Goal: Task Accomplishment & Management: Manage account settings

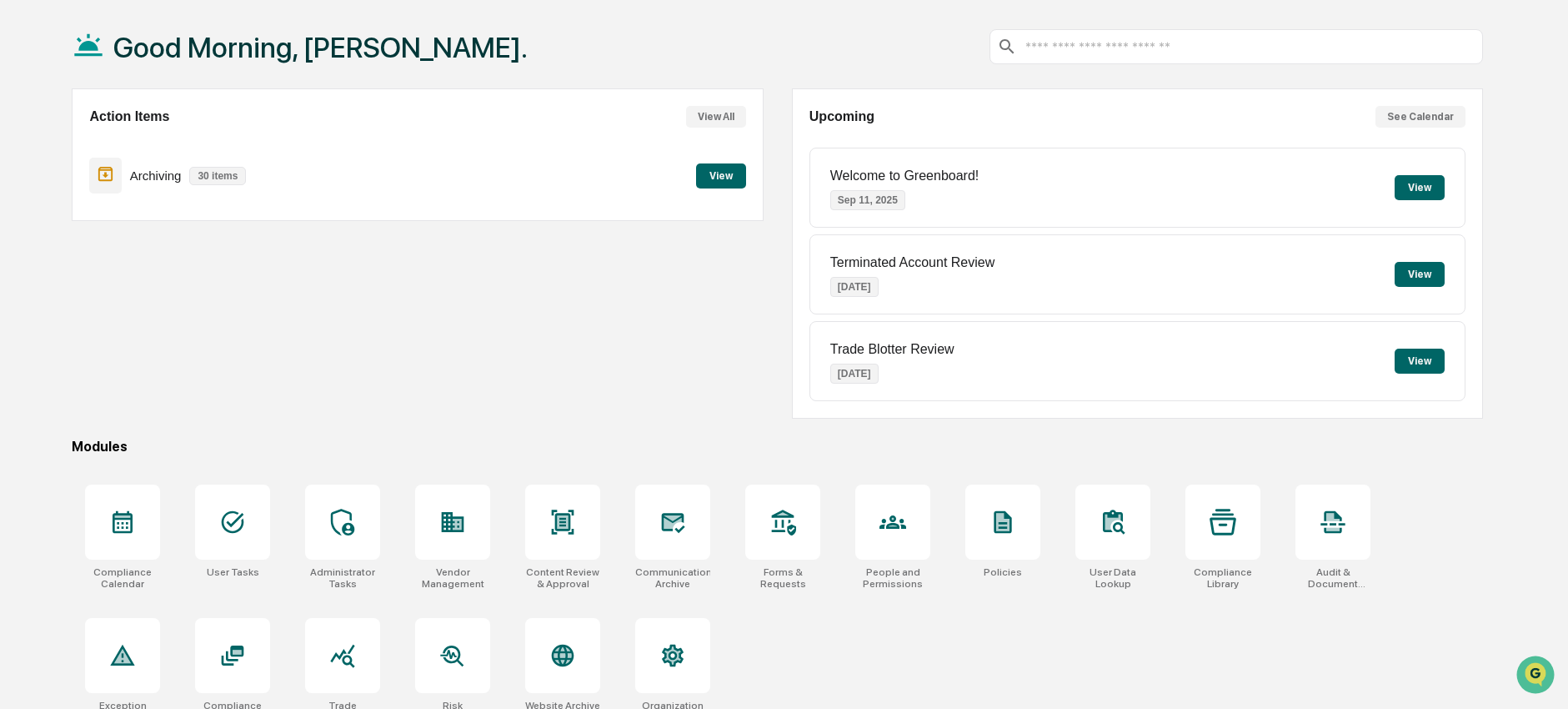
scroll to position [97, 0]
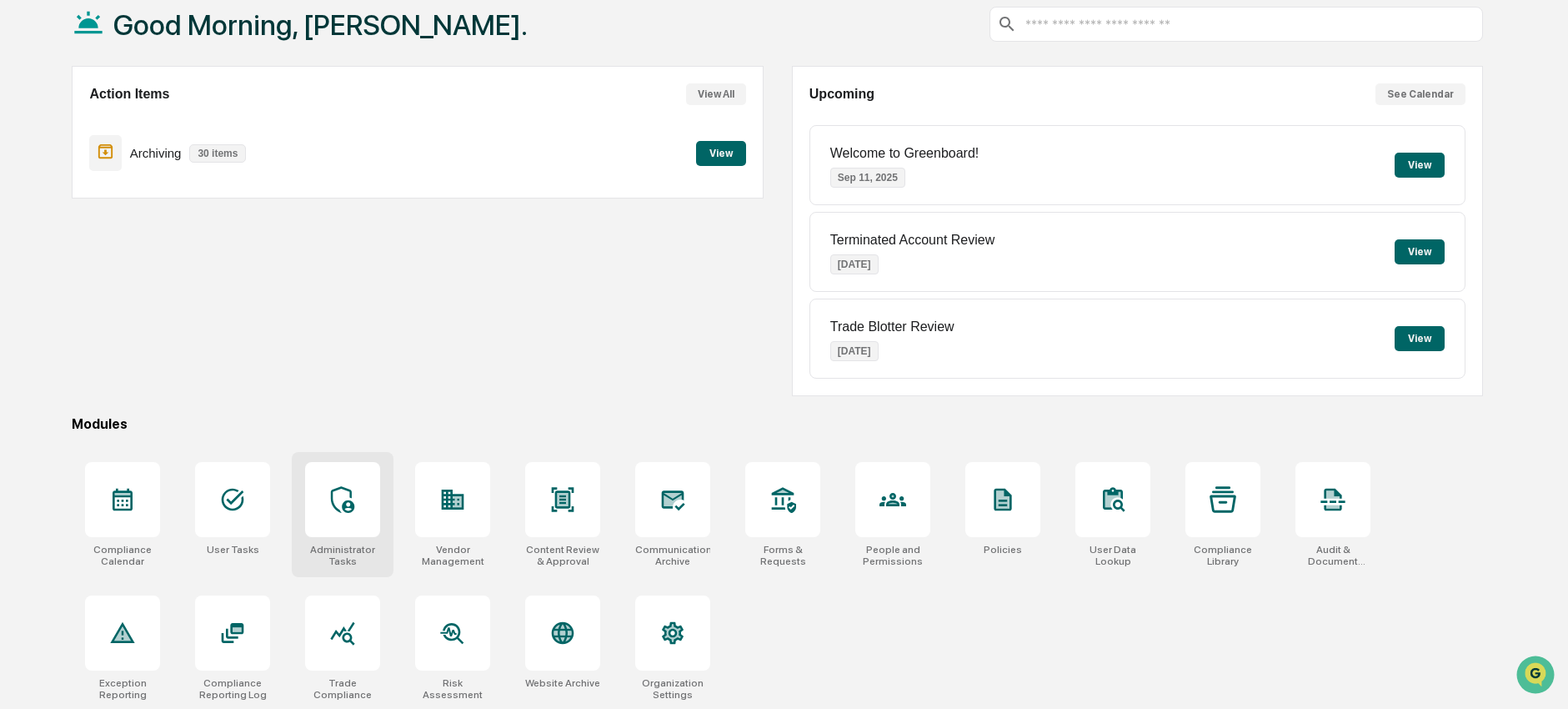
click at [335, 527] on div at bounding box center [343, 499] width 75 height 75
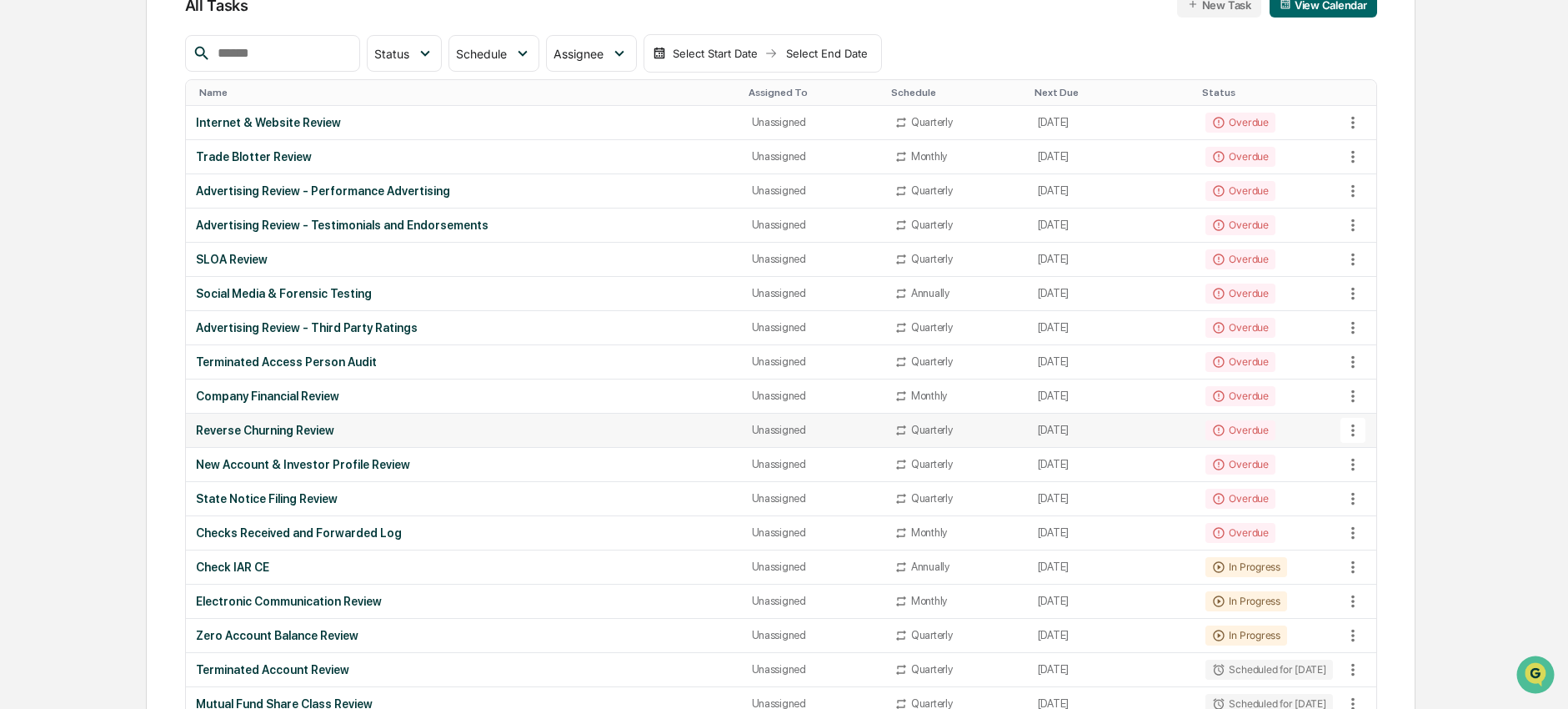
scroll to position [269, 0]
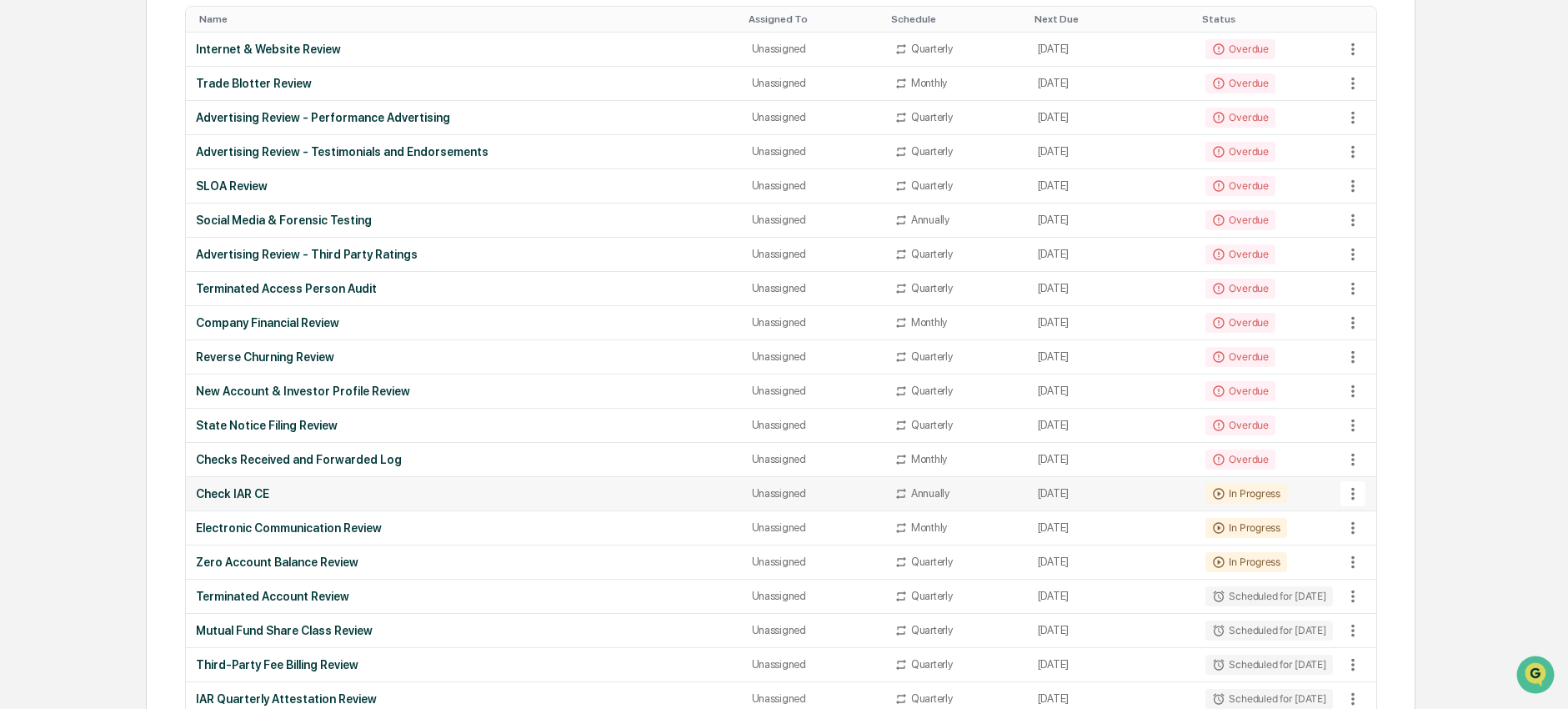
click at [552, 504] on td "Check IAR CE" at bounding box center [464, 494] width 556 height 34
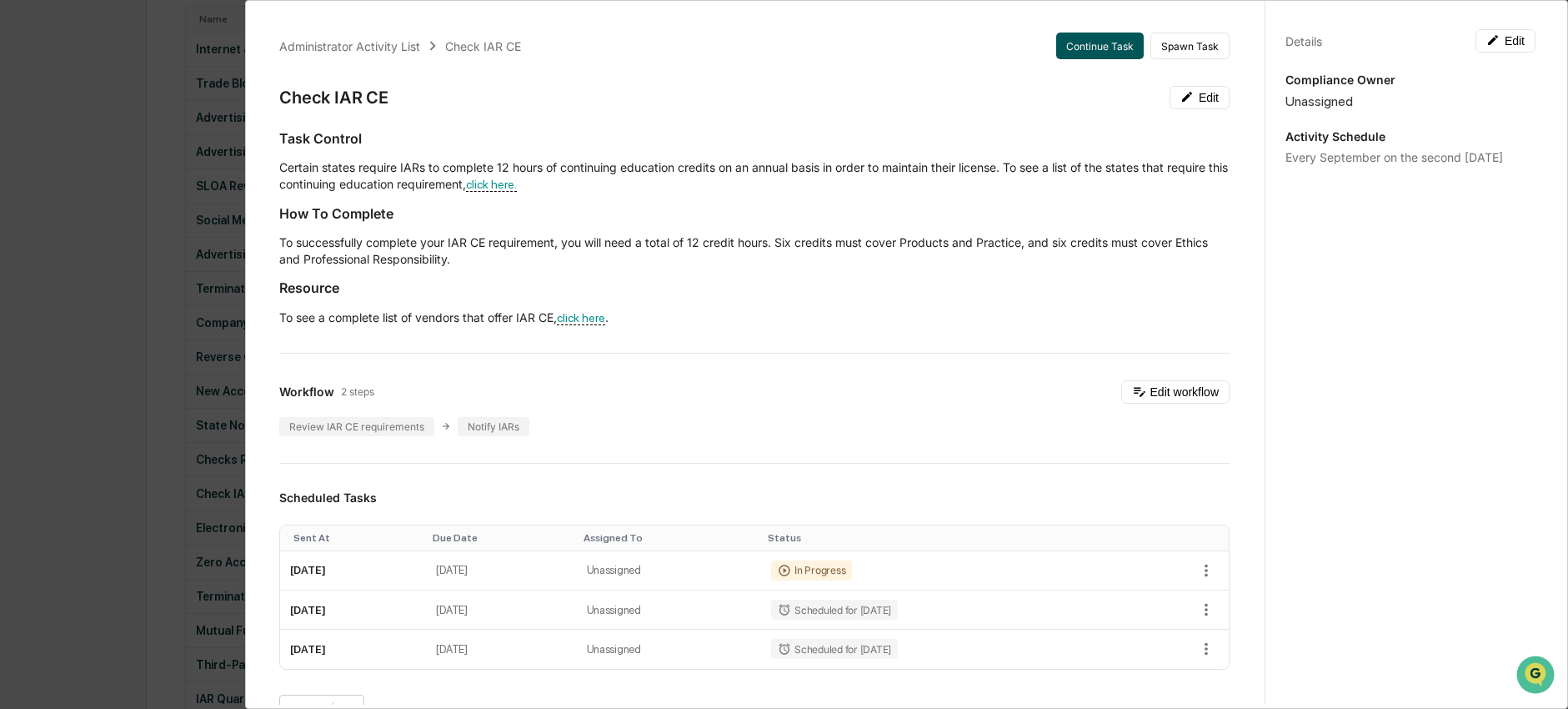
click at [1079, 46] on button "Continue Task" at bounding box center [1100, 46] width 88 height 27
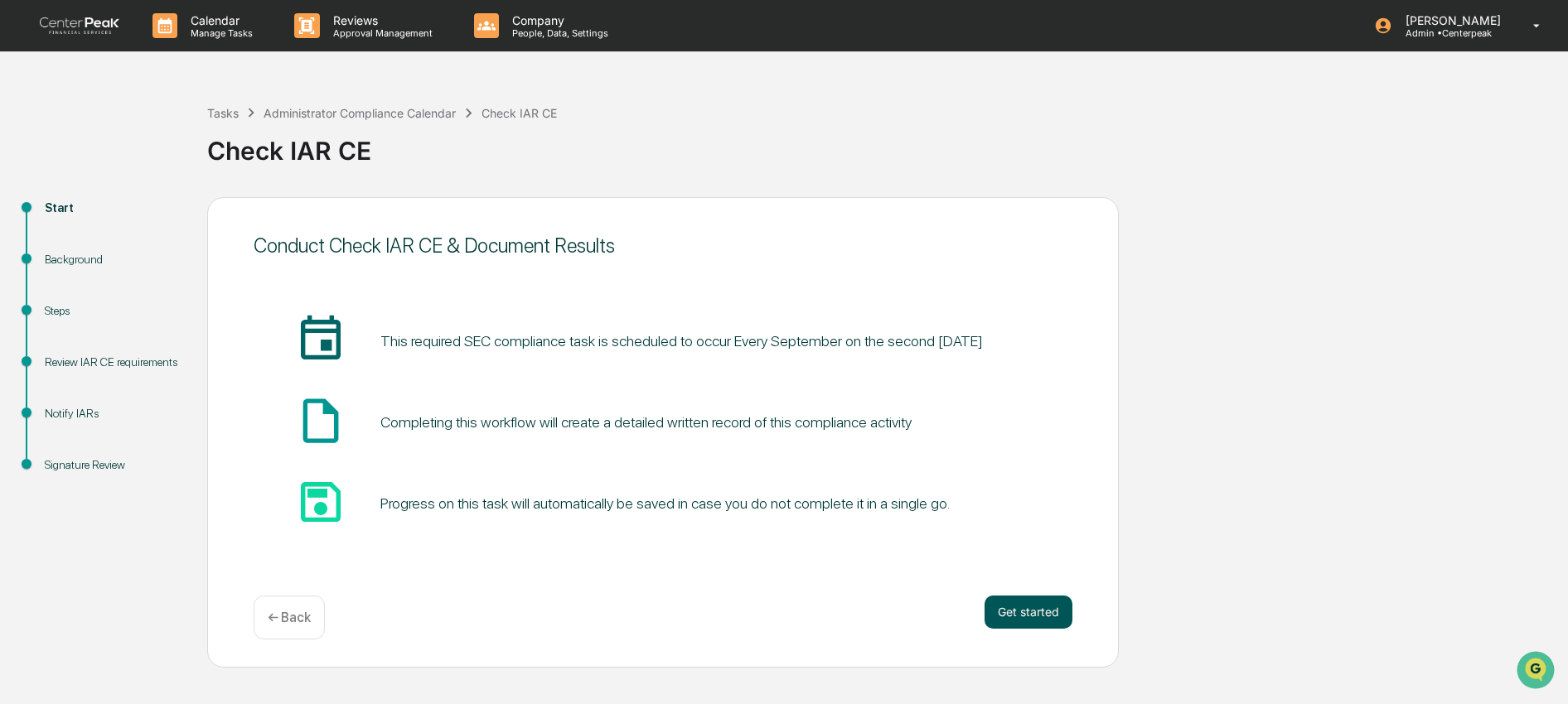
click at [1048, 608] on button "Get started" at bounding box center [1028, 612] width 88 height 33
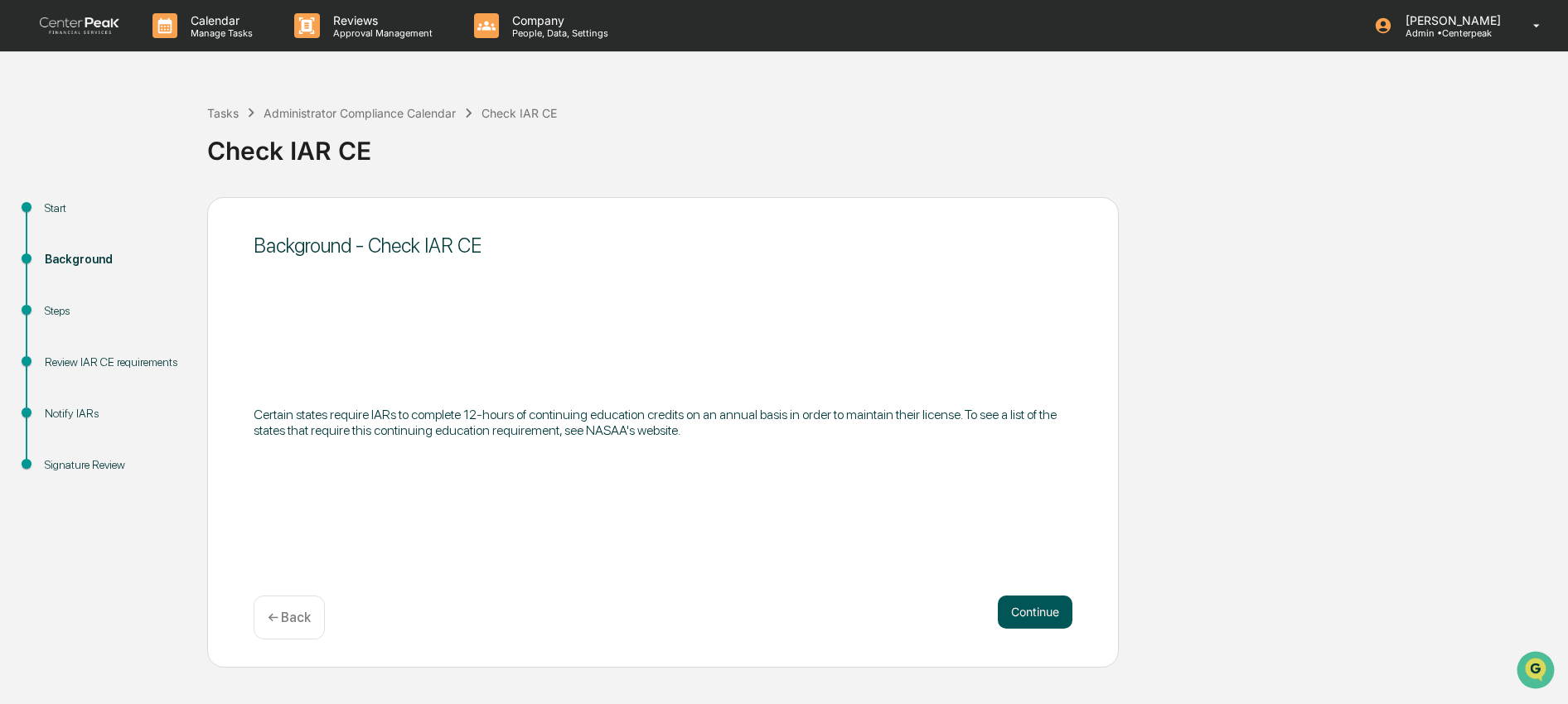
click at [1046, 610] on button "Continue" at bounding box center [1035, 612] width 75 height 33
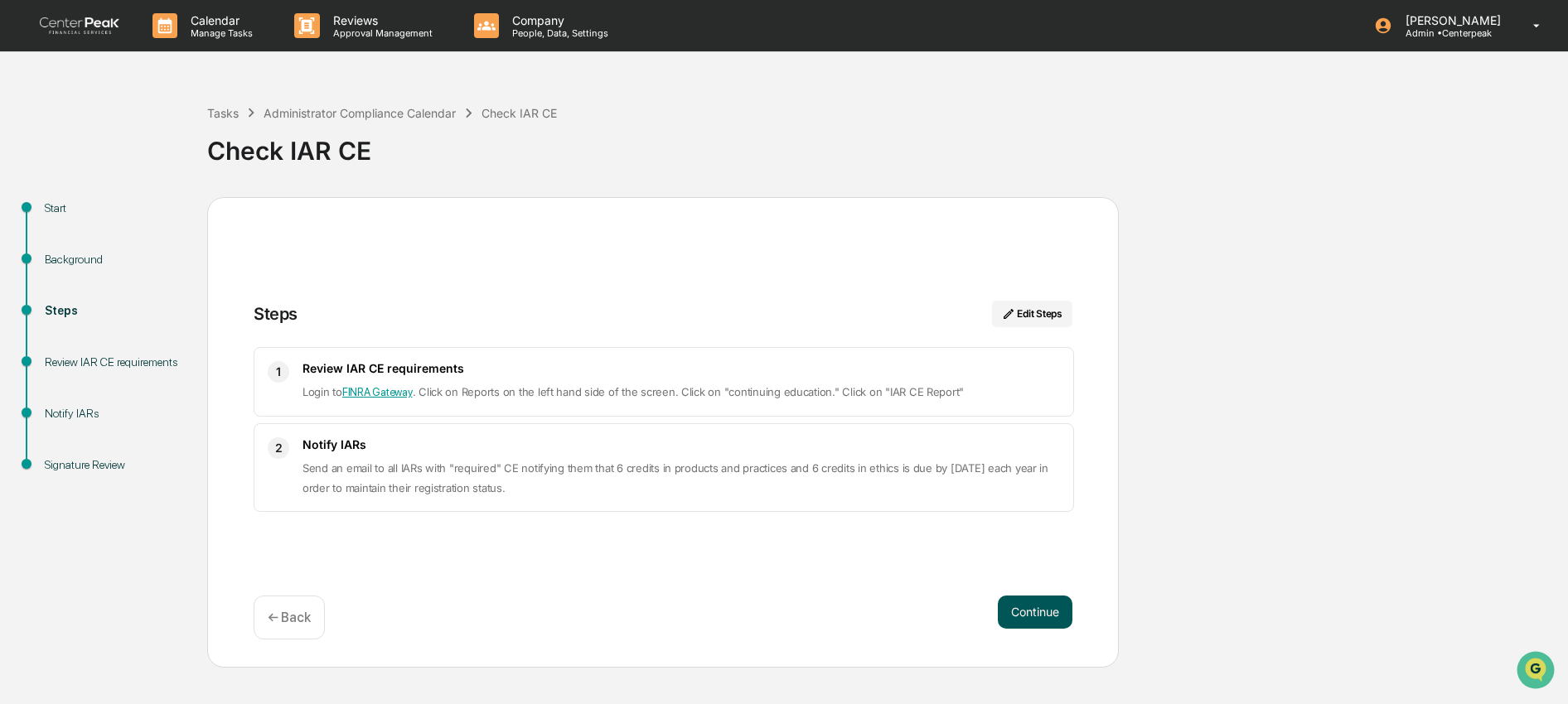
click at [1069, 622] on button "Continue" at bounding box center [1035, 612] width 75 height 33
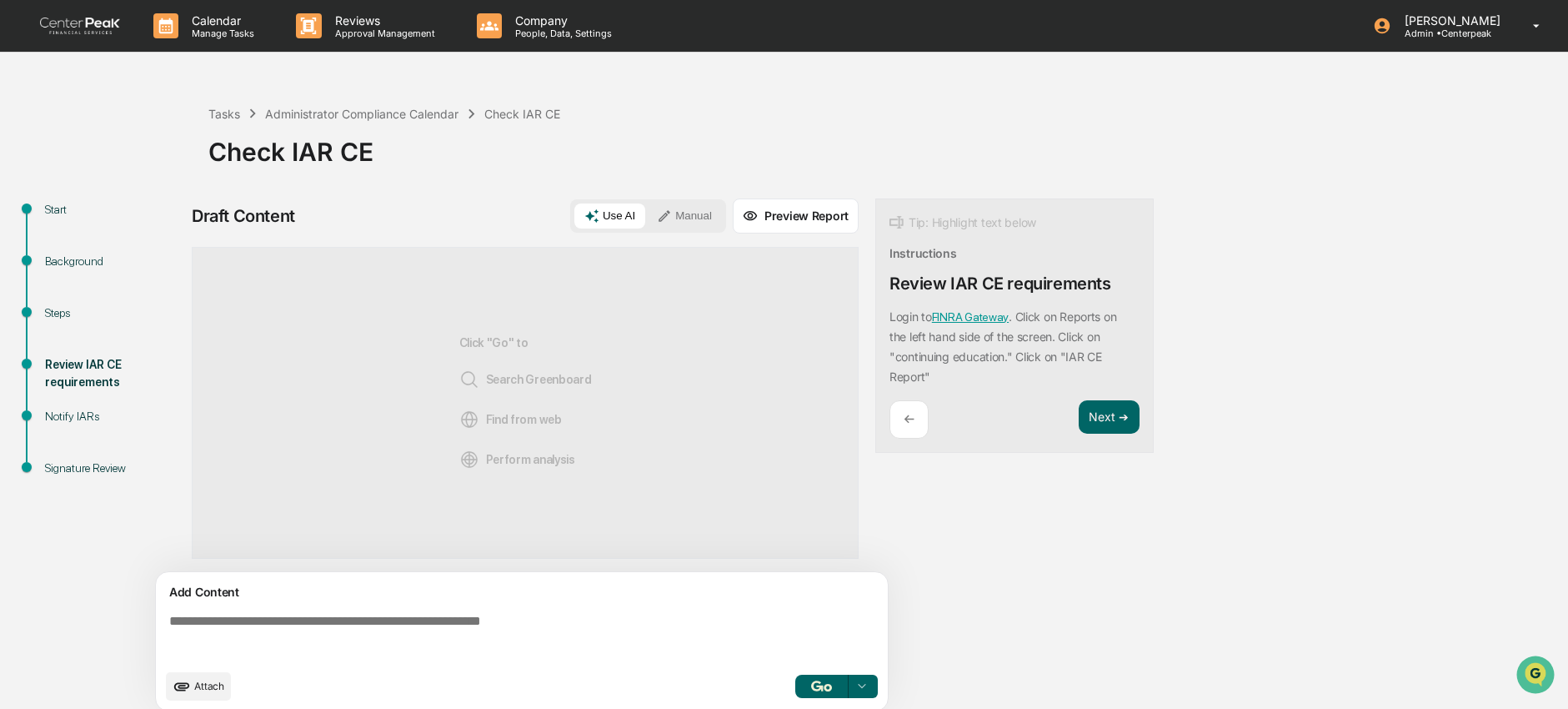
click at [485, 644] on textarea at bounding box center [525, 637] width 725 height 60
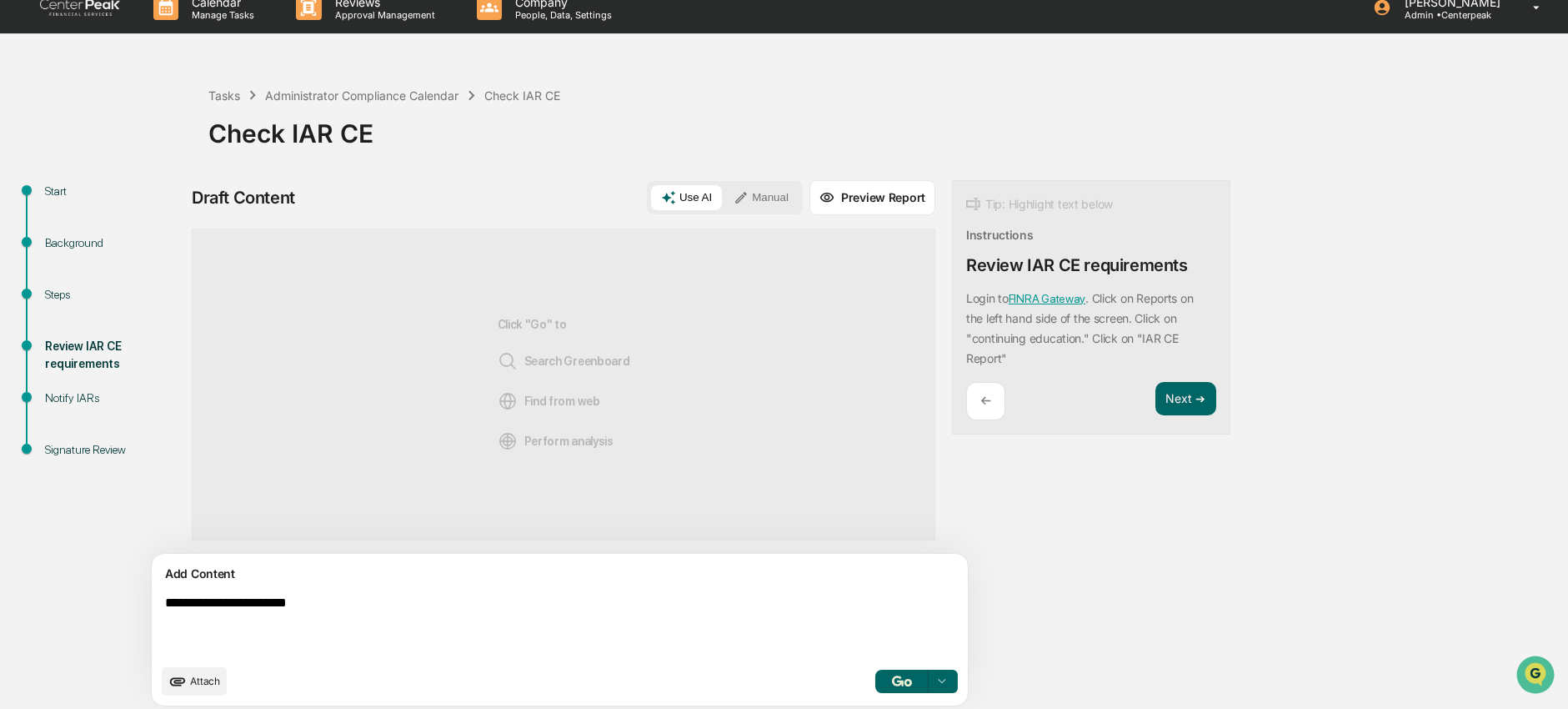
scroll to position [26, 0]
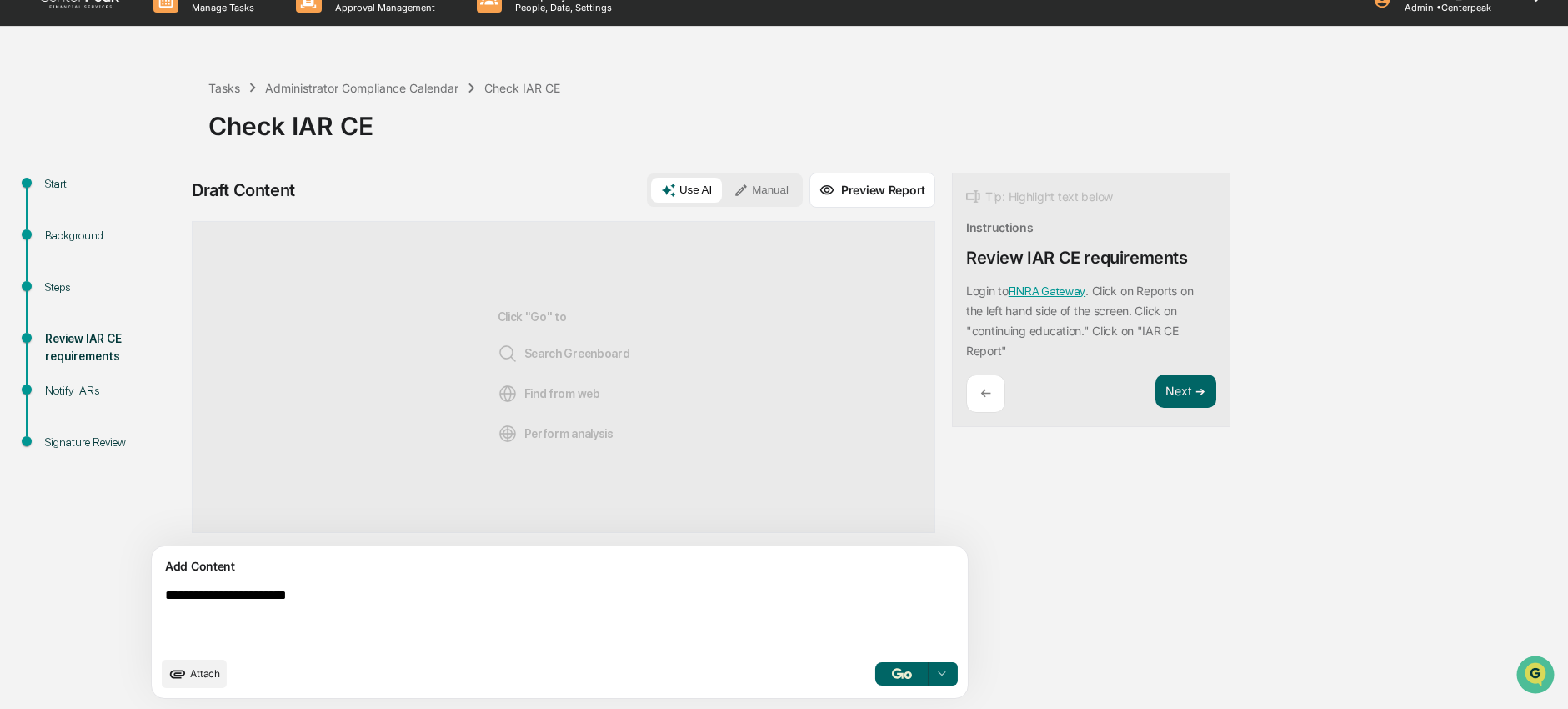
type textarea "**********"
click at [723, 187] on button "Manual" at bounding box center [761, 190] width 75 height 25
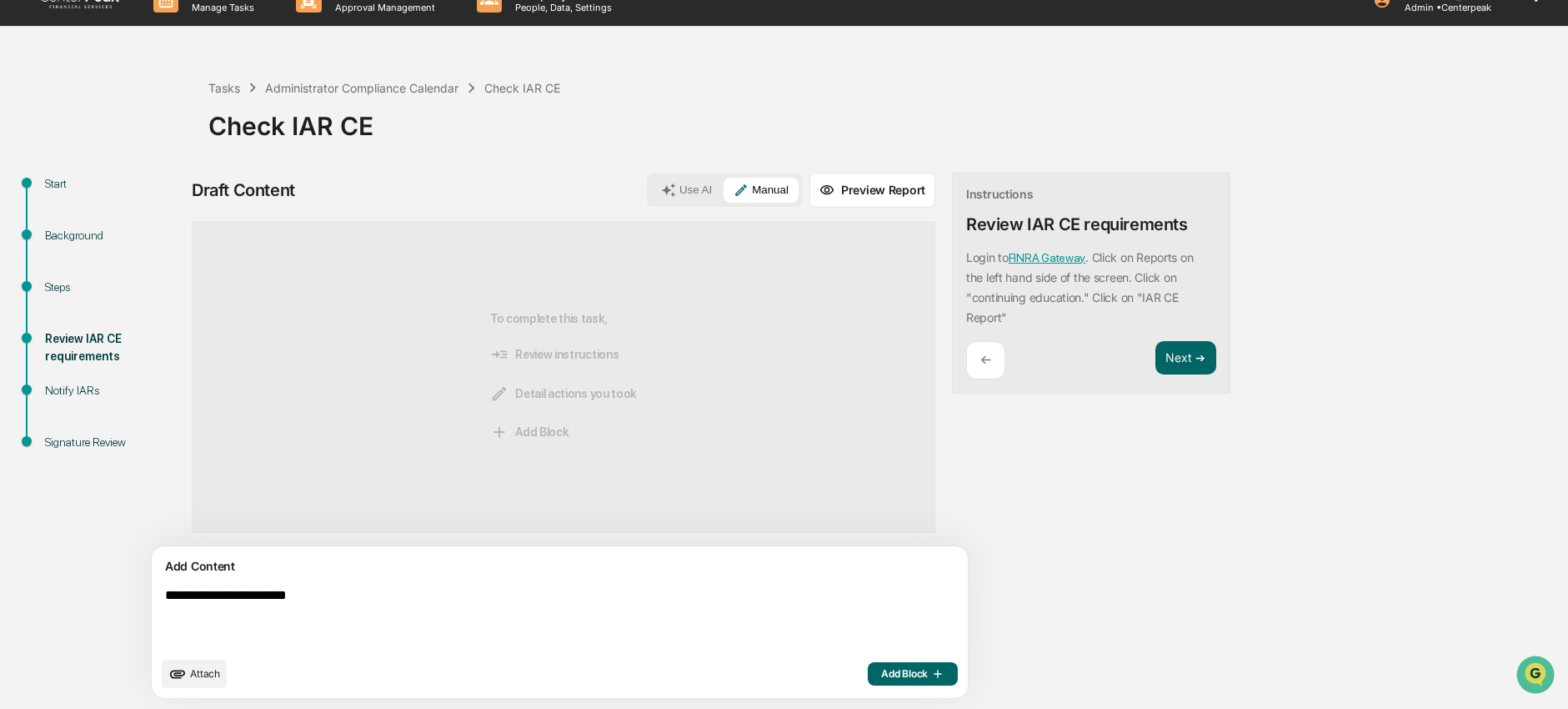
click at [881, 674] on span "Add Block" at bounding box center [912, 674] width 63 height 13
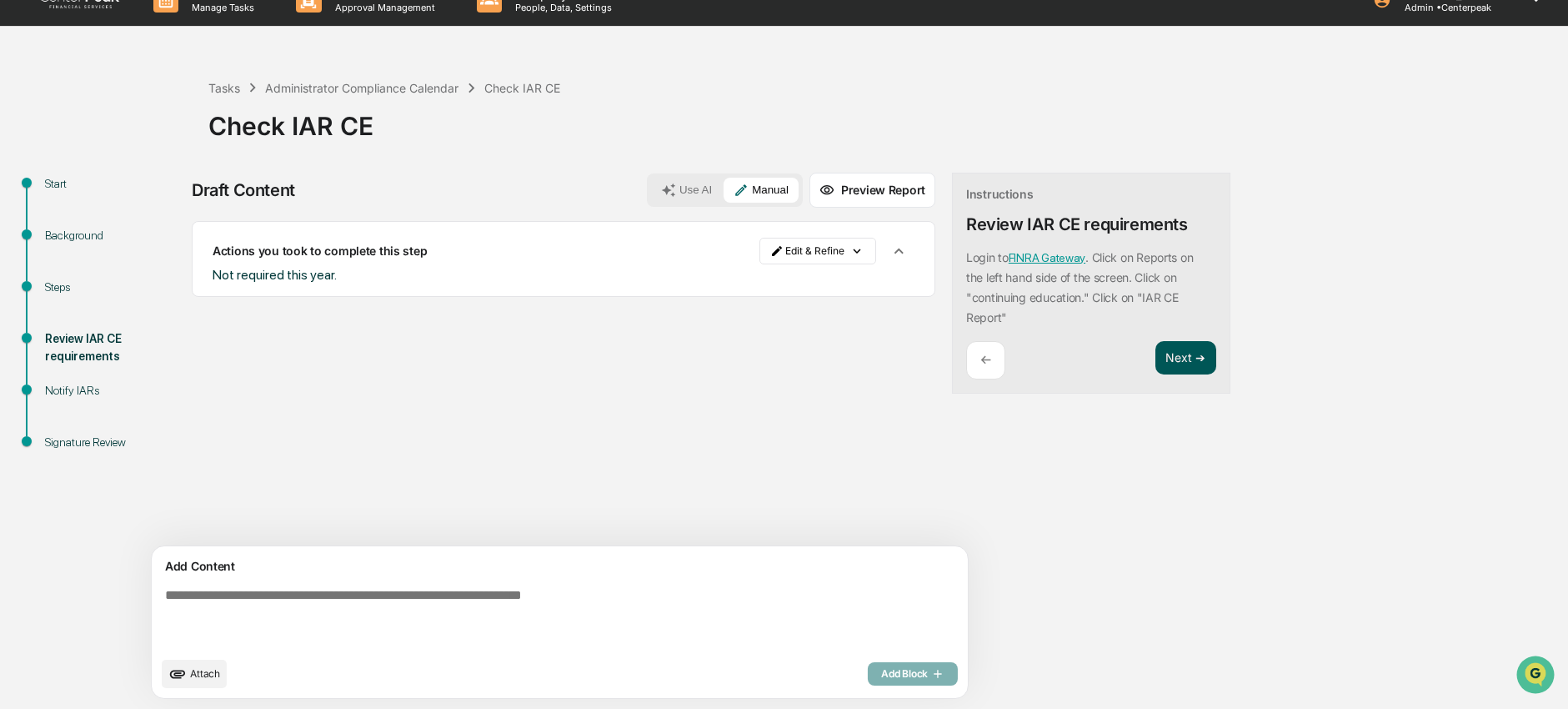
click at [1156, 354] on button "Next ➔" at bounding box center [1185, 358] width 61 height 34
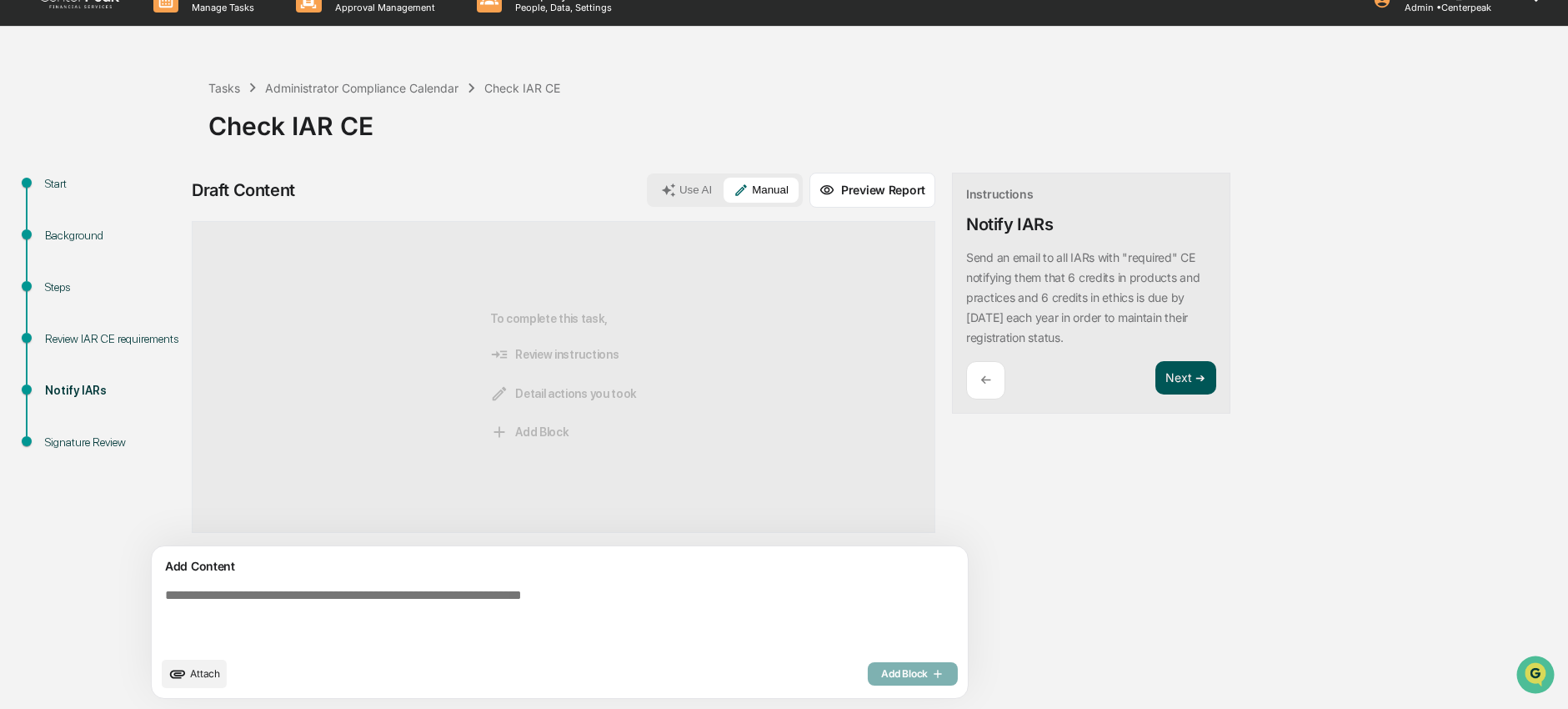
click at [1156, 382] on button "Next ➔" at bounding box center [1185, 378] width 61 height 34
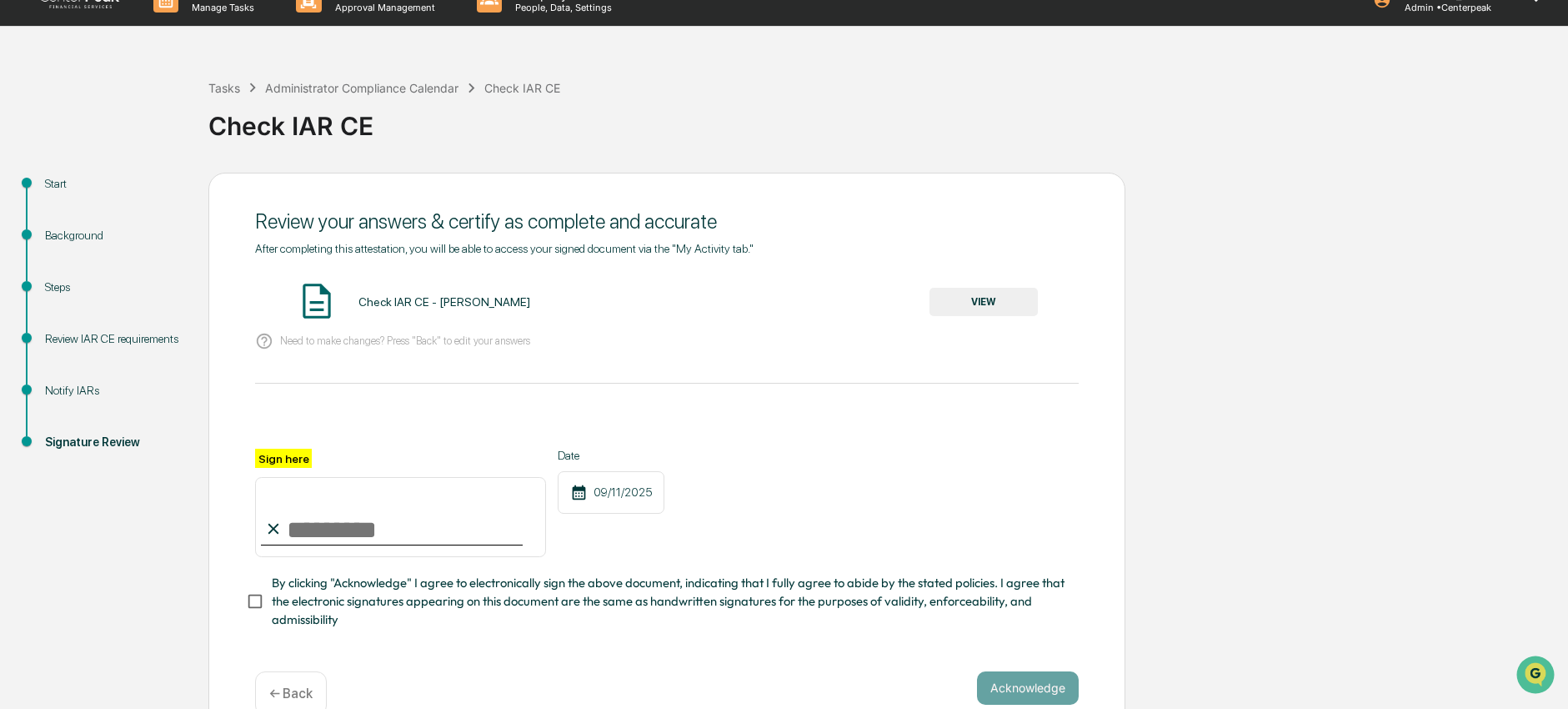
click at [381, 529] on input "Sign here" at bounding box center [400, 517] width 291 height 80
type input "**********"
click at [362, 607] on span "By clicking "Acknowledge" I agree to electronically sign the above document, in…" at bounding box center [669, 602] width 793 height 56
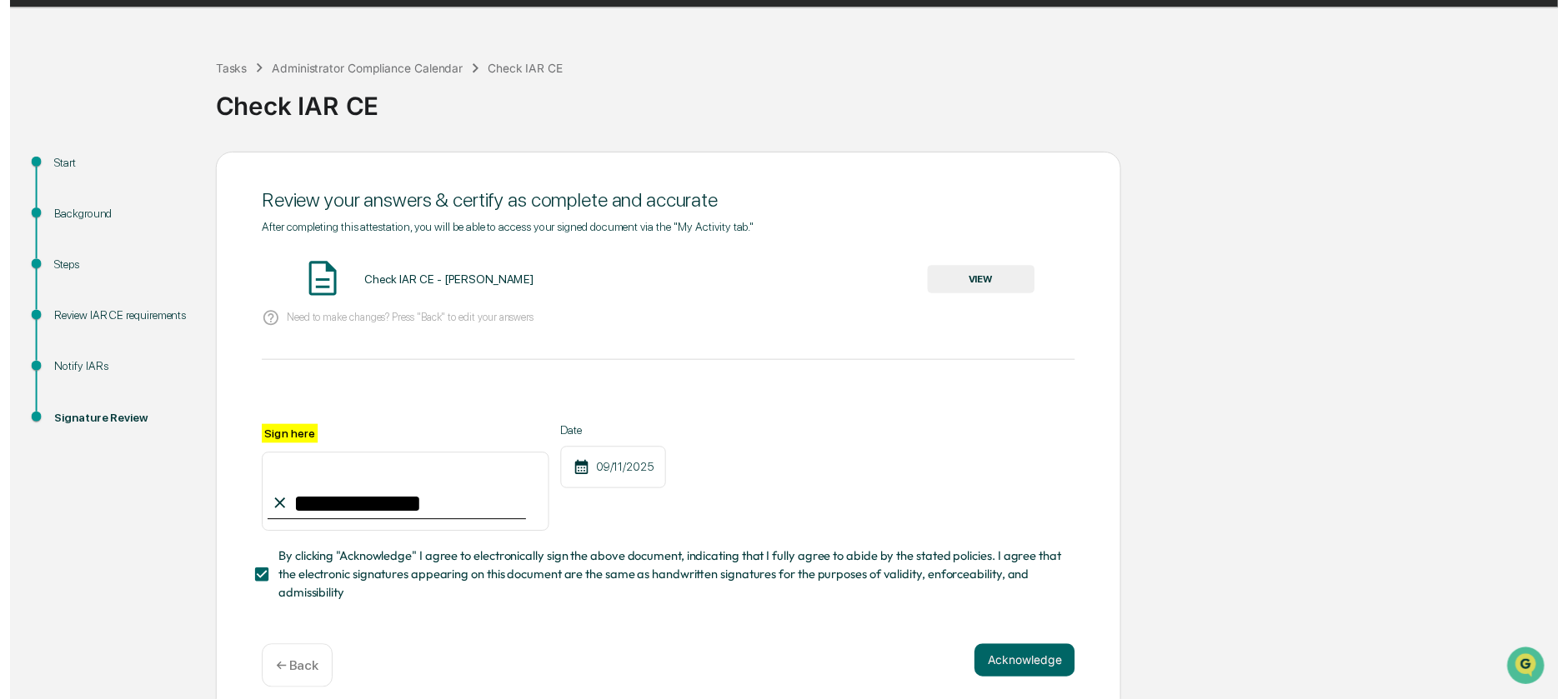
scroll to position [55, 0]
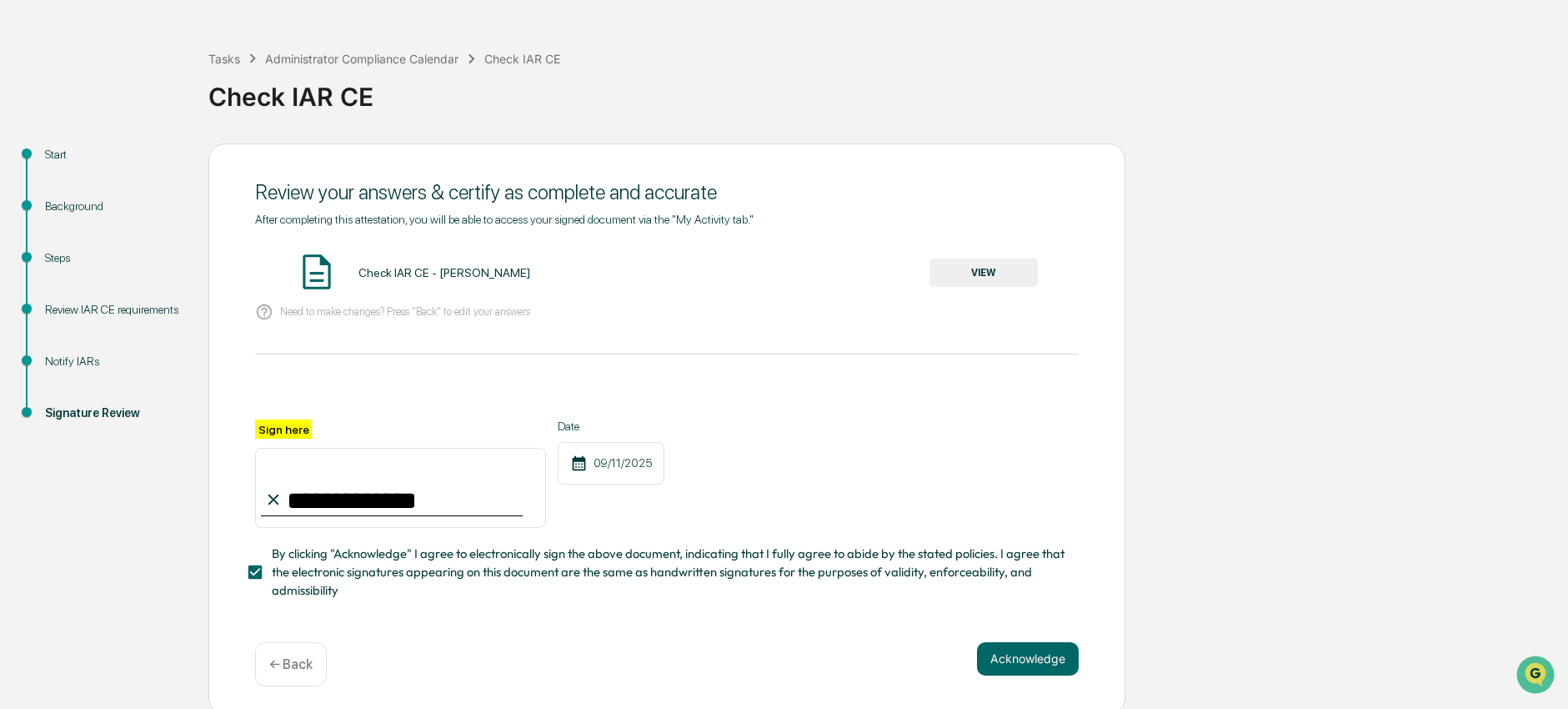
click at [1024, 270] on button "VIEW" at bounding box center [983, 273] width 108 height 28
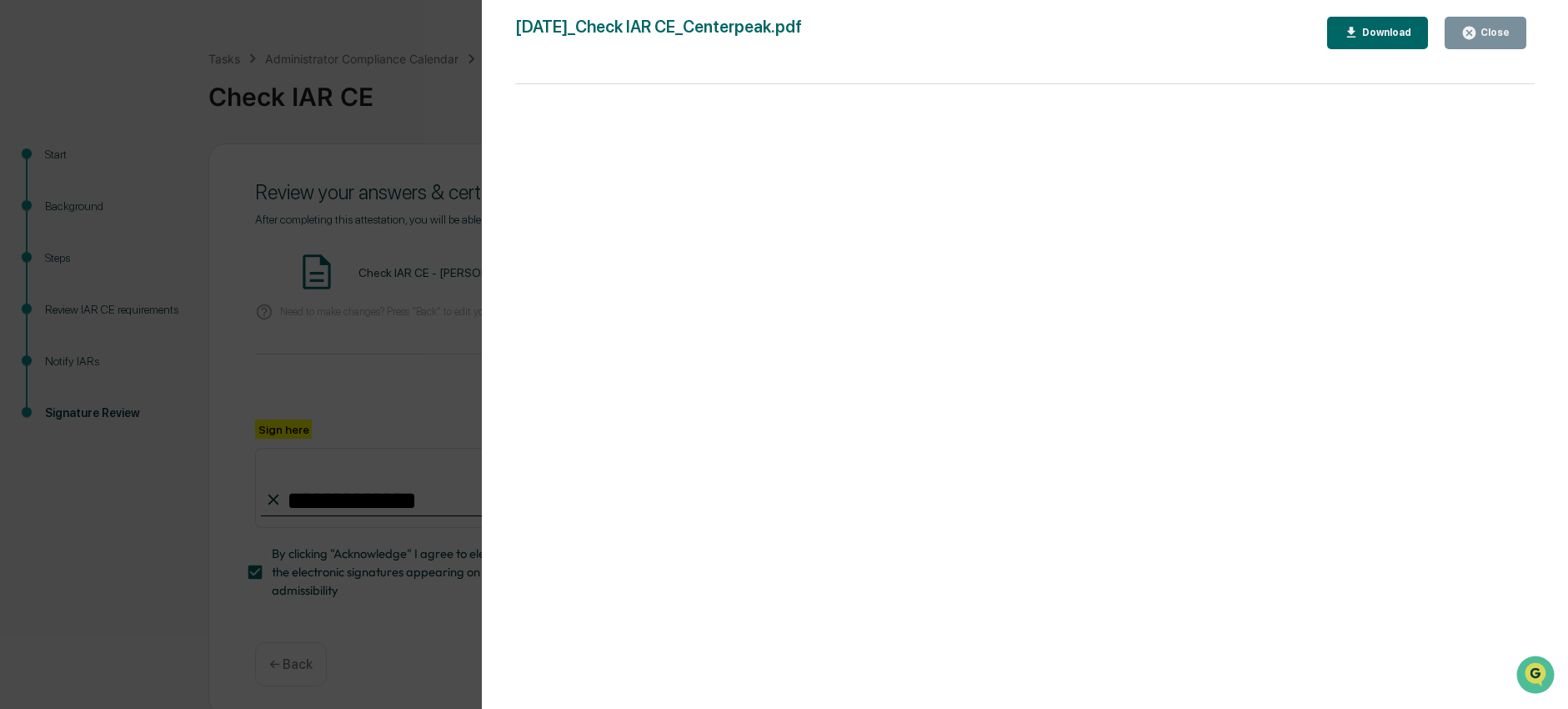
click at [1470, 35] on icon "button" at bounding box center [1468, 33] width 12 height 12
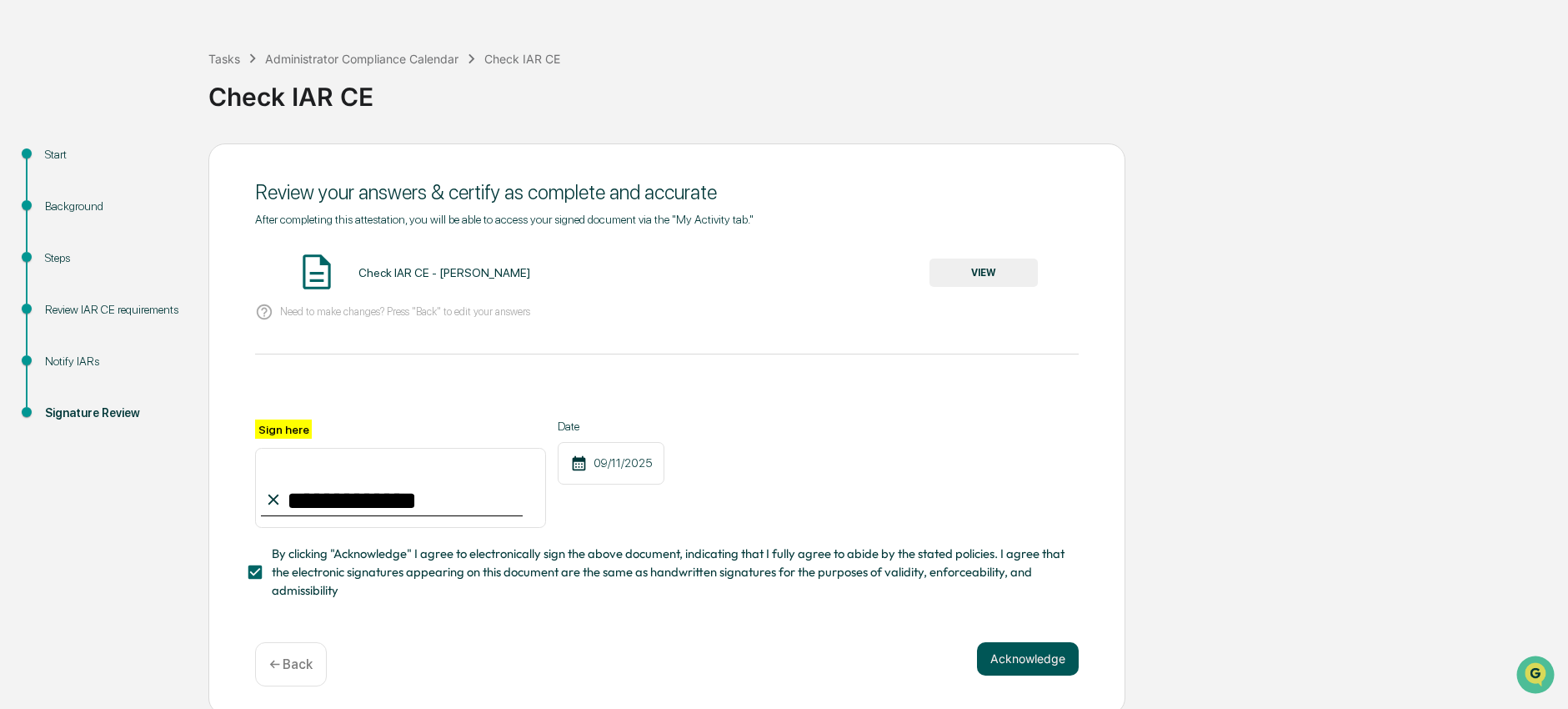
click at [1022, 663] on button "Acknowledge" at bounding box center [1027, 659] width 101 height 34
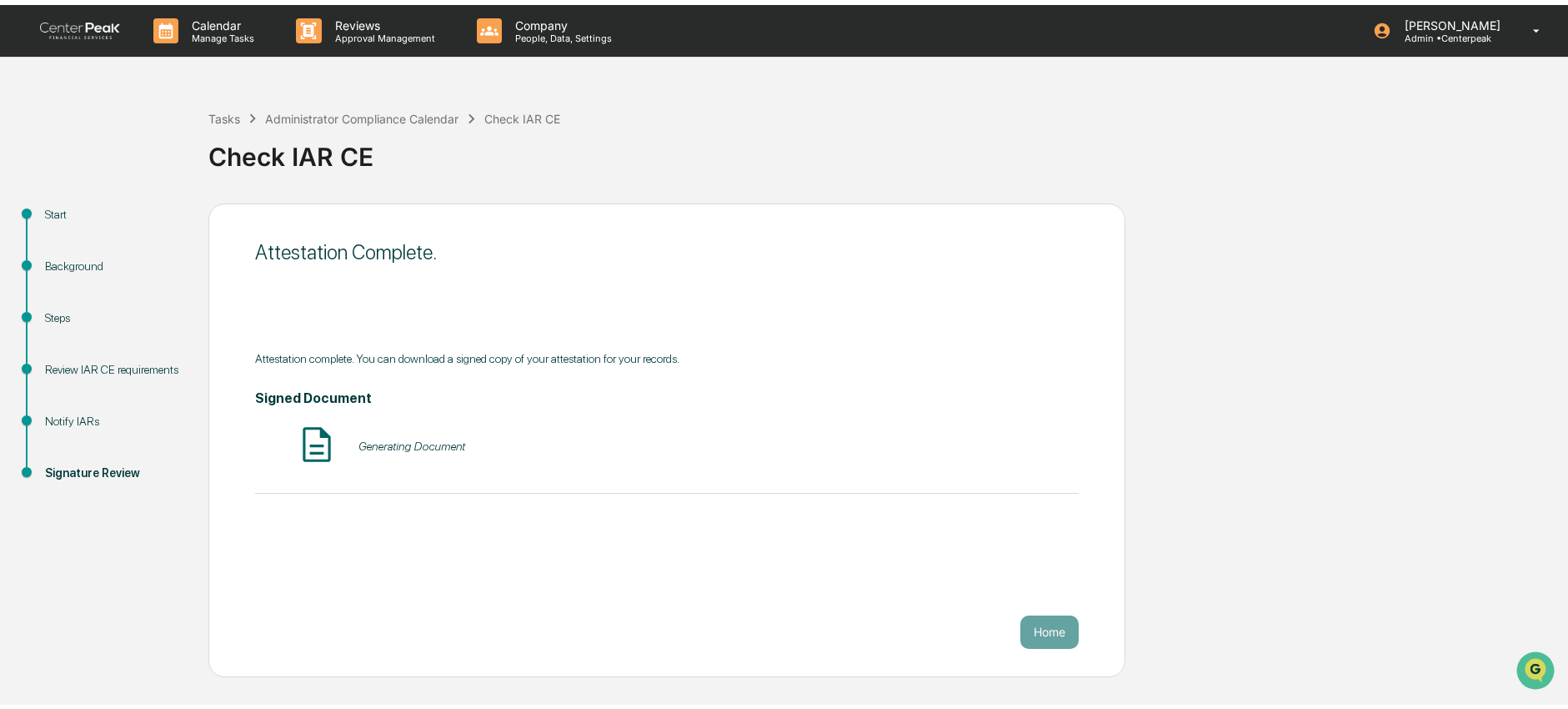
scroll to position [0, 0]
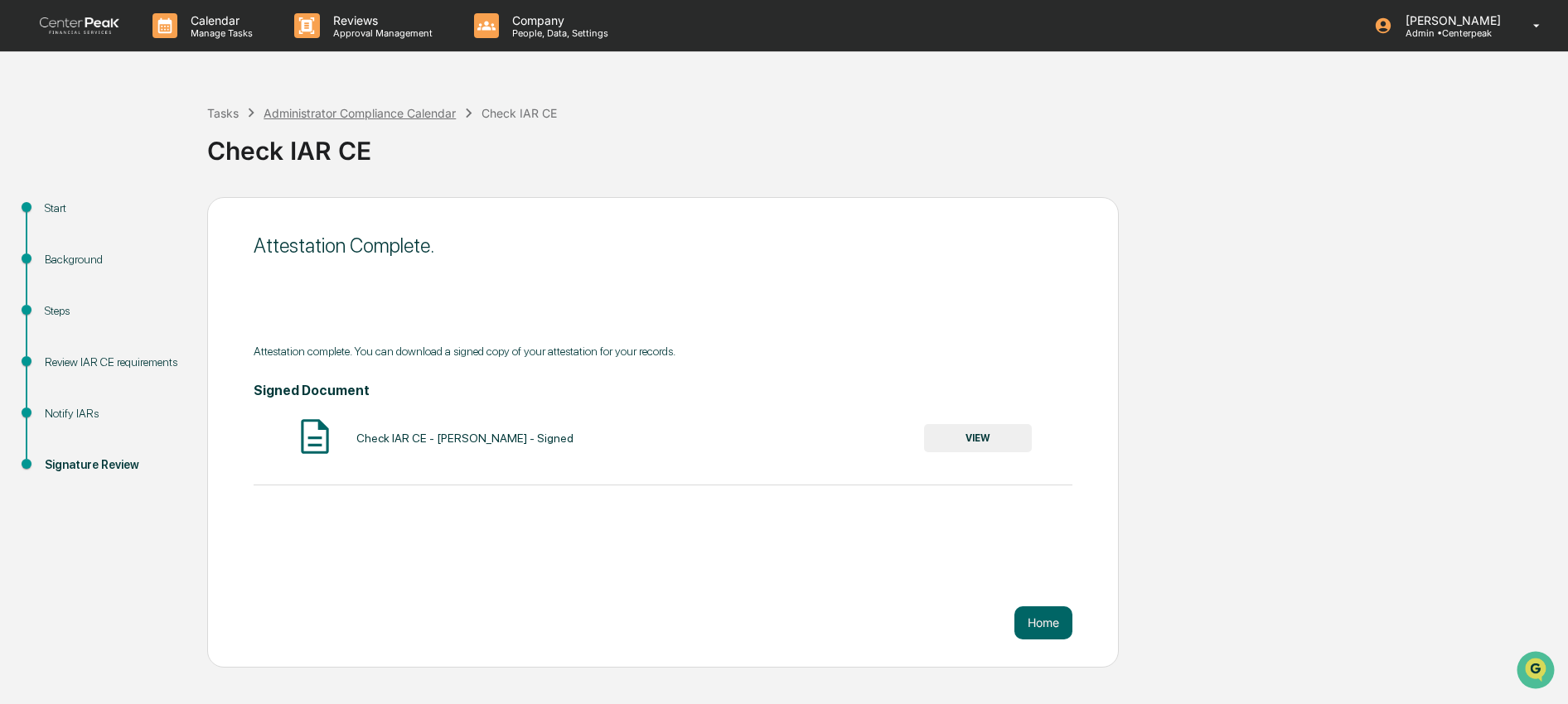
click at [344, 113] on div "Administrator Compliance Calendar" at bounding box center [360, 113] width 193 height 14
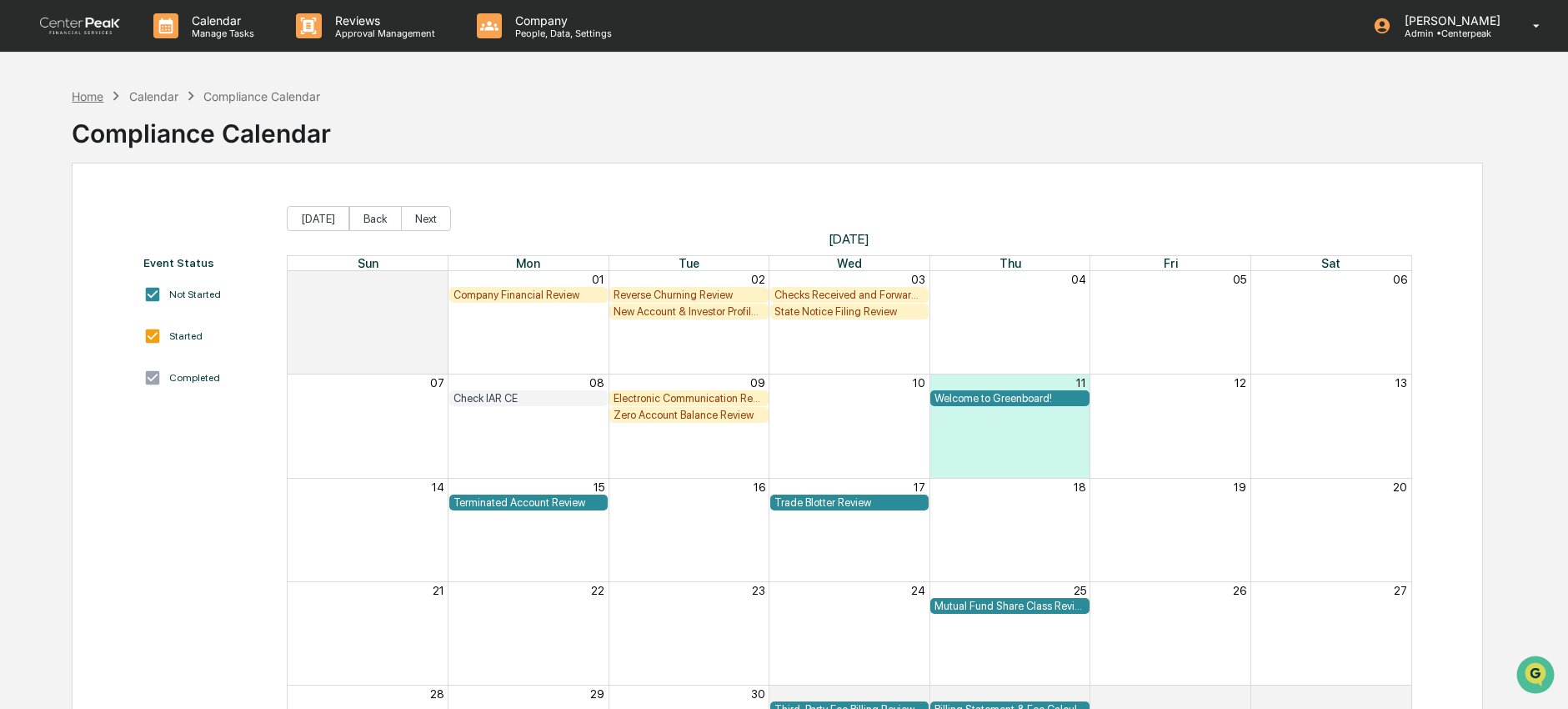
click at [94, 102] on div "Home" at bounding box center [88, 96] width 32 height 14
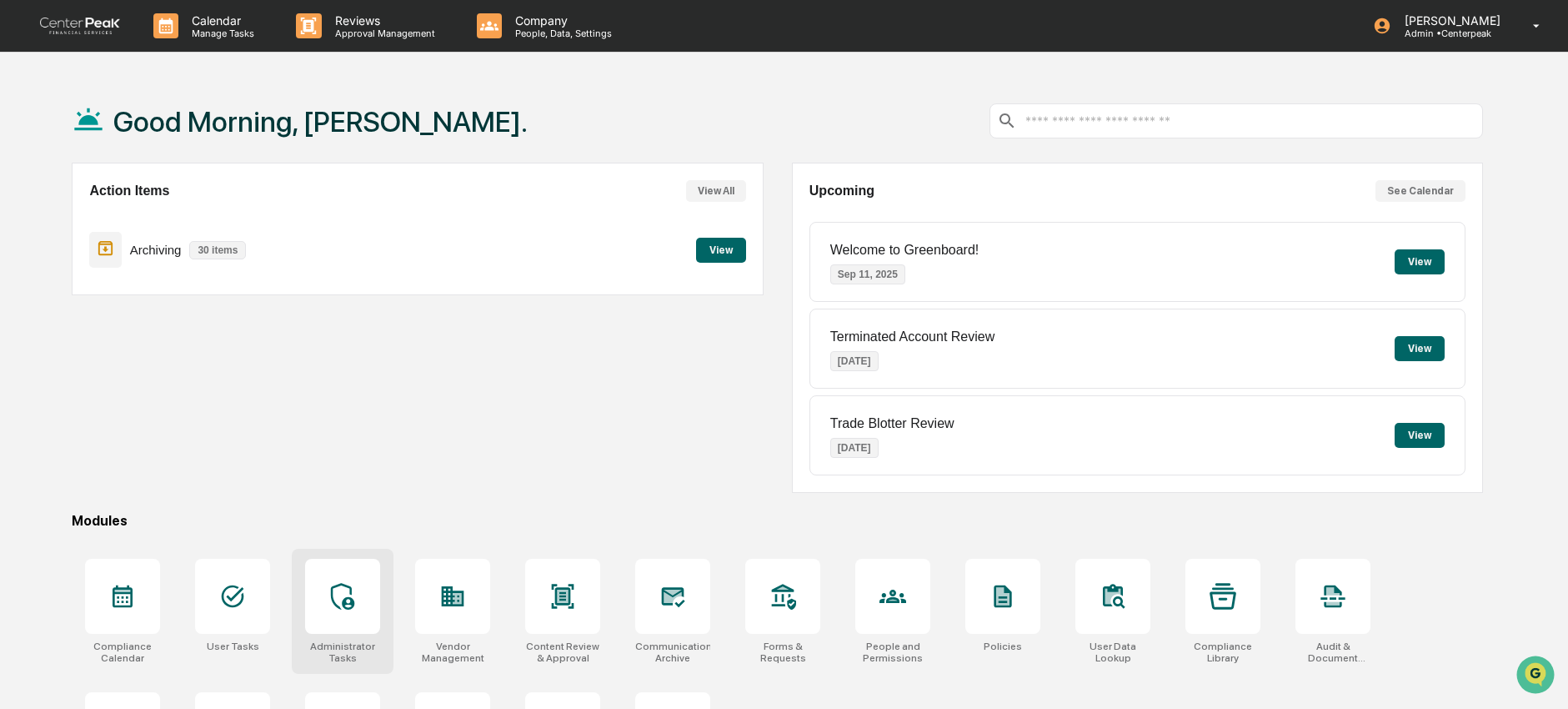
click at [338, 625] on div at bounding box center [343, 596] width 75 height 75
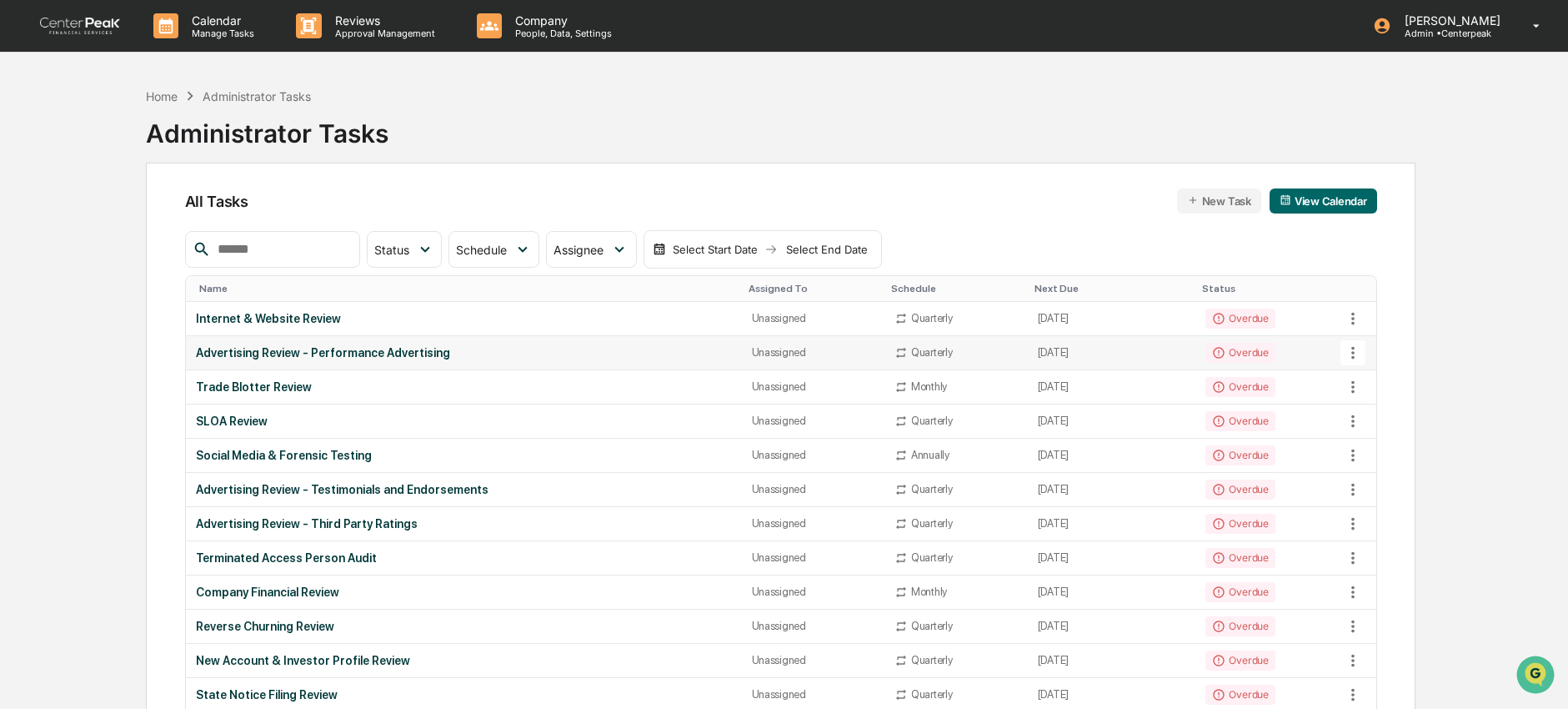
click at [1348, 353] on icon at bounding box center [1353, 353] width 19 height 19
click at [1386, 441] on li "Delete Task" at bounding box center [1414, 443] width 133 height 31
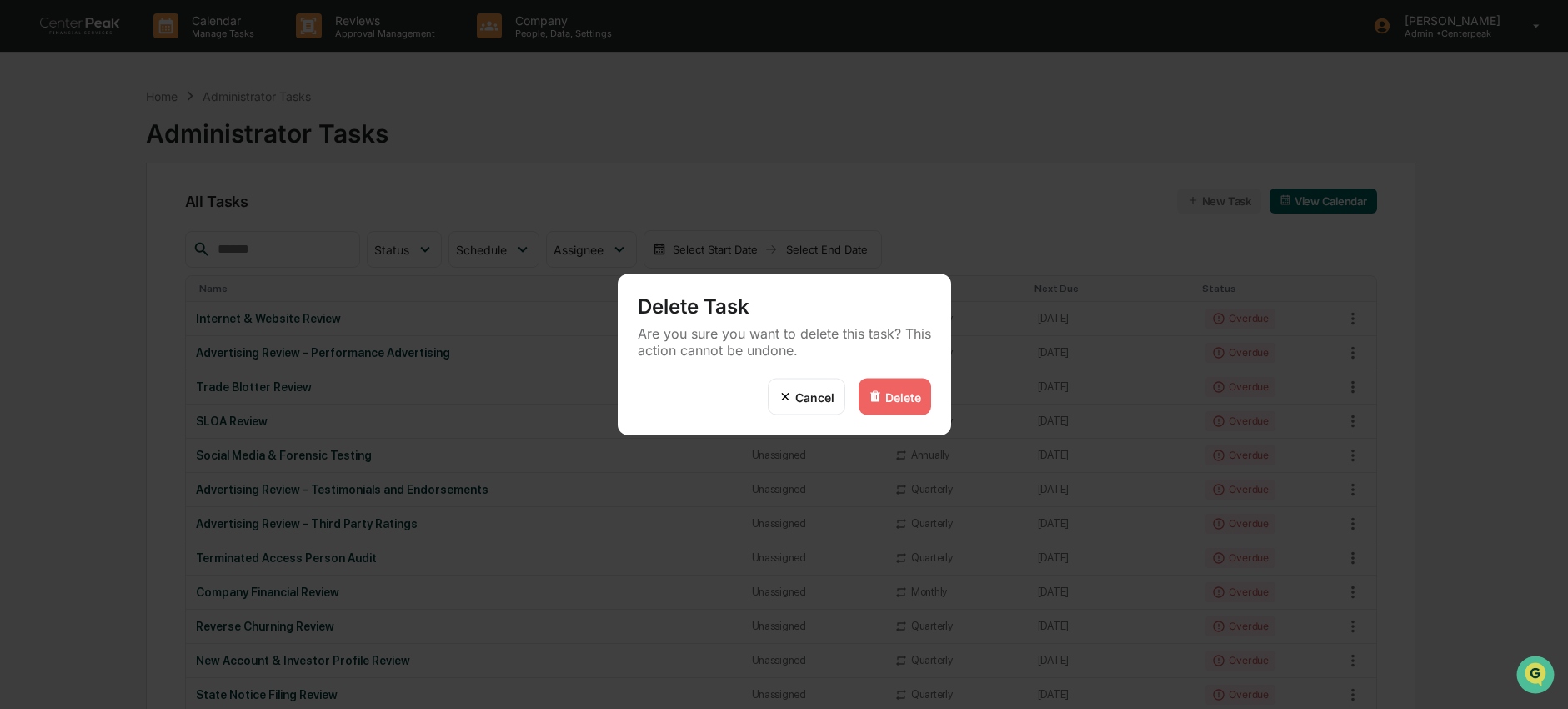
click at [904, 392] on div "Delete" at bounding box center [903, 396] width 35 height 14
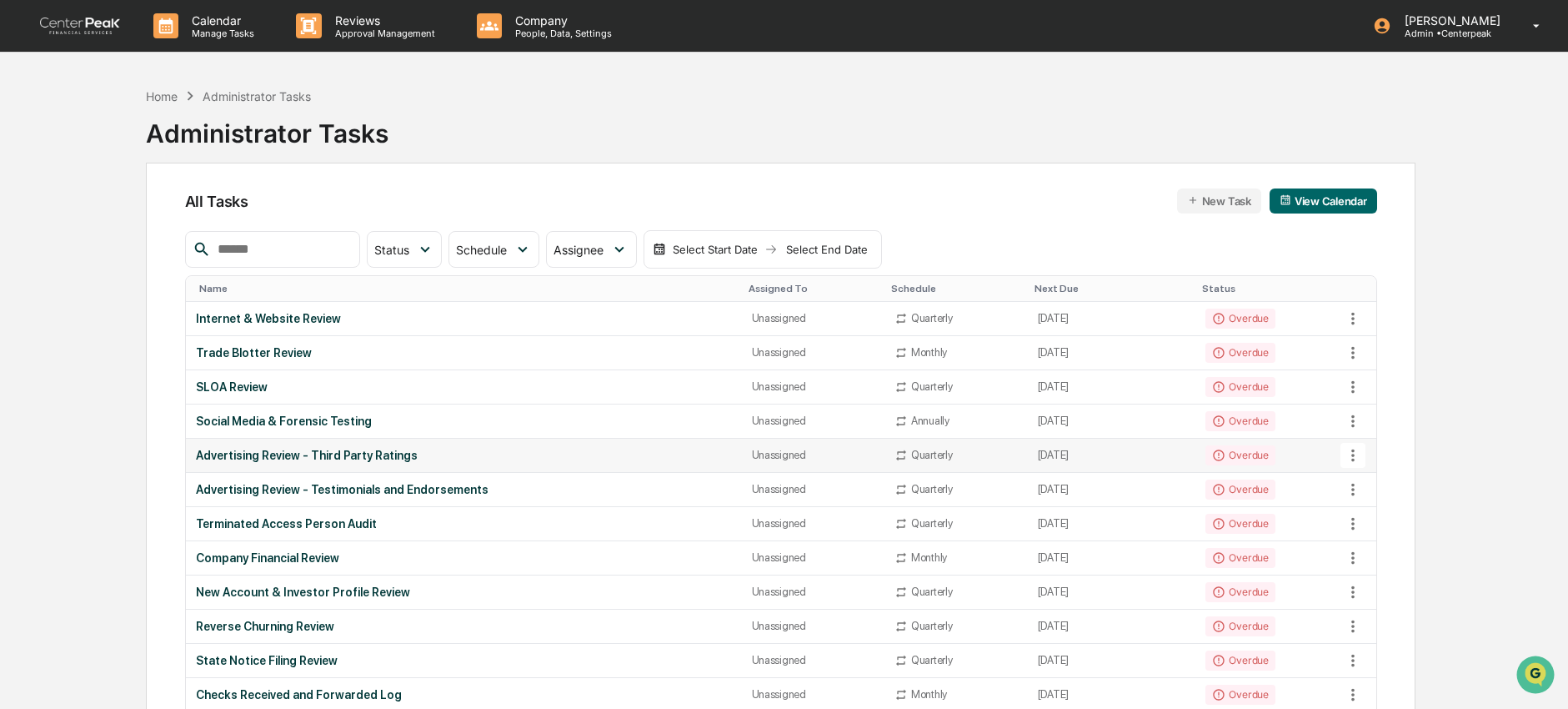
click at [1358, 458] on icon at bounding box center [1353, 456] width 19 height 19
click at [1388, 556] on li "Delete Task" at bounding box center [1414, 546] width 133 height 31
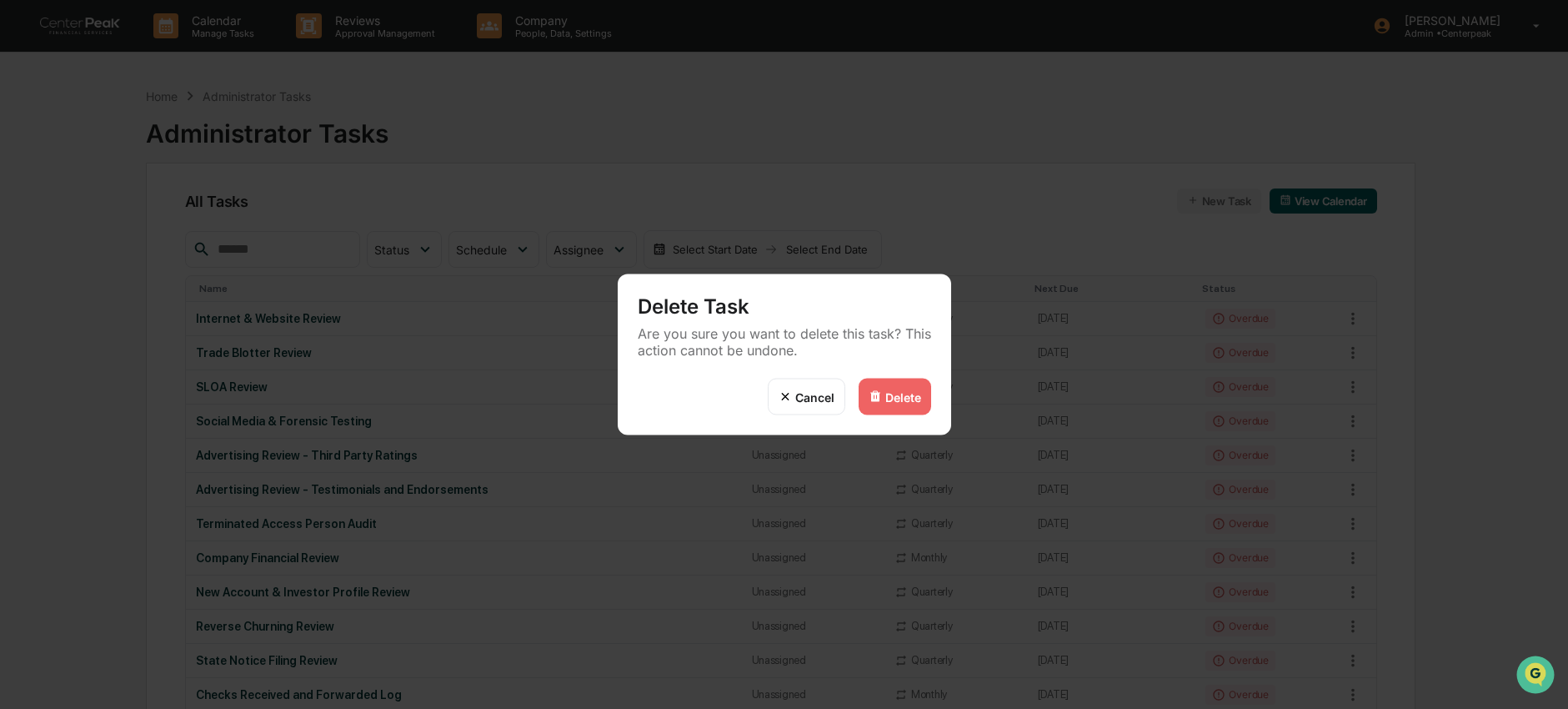
click at [899, 393] on div "Delete" at bounding box center [903, 396] width 35 height 14
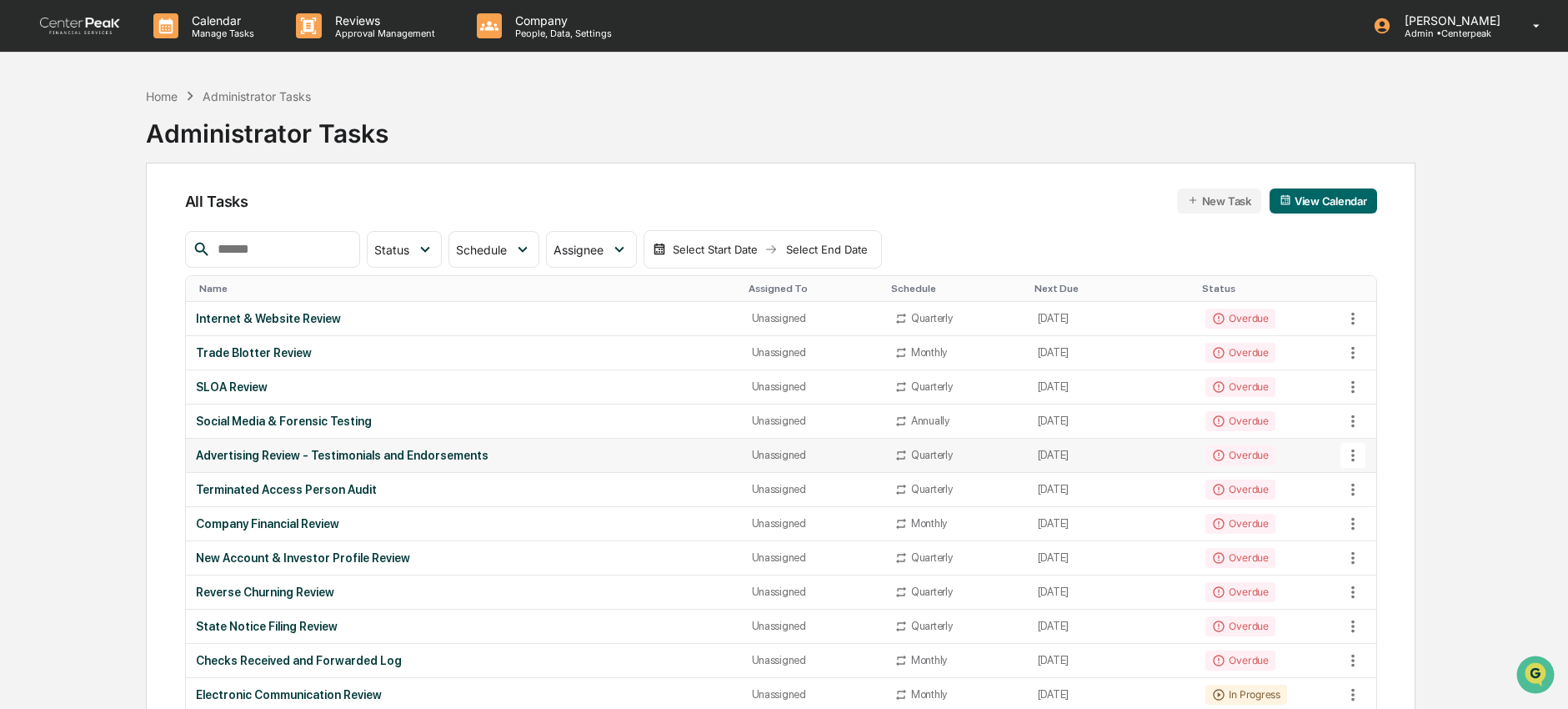
click at [1362, 457] on button at bounding box center [1353, 455] width 25 height 25
drag, startPoint x: 1396, startPoint y: 553, endPoint x: 1381, endPoint y: 547, distance: 16.2
click at [1396, 553] on li "Delete Task" at bounding box center [1414, 546] width 133 height 31
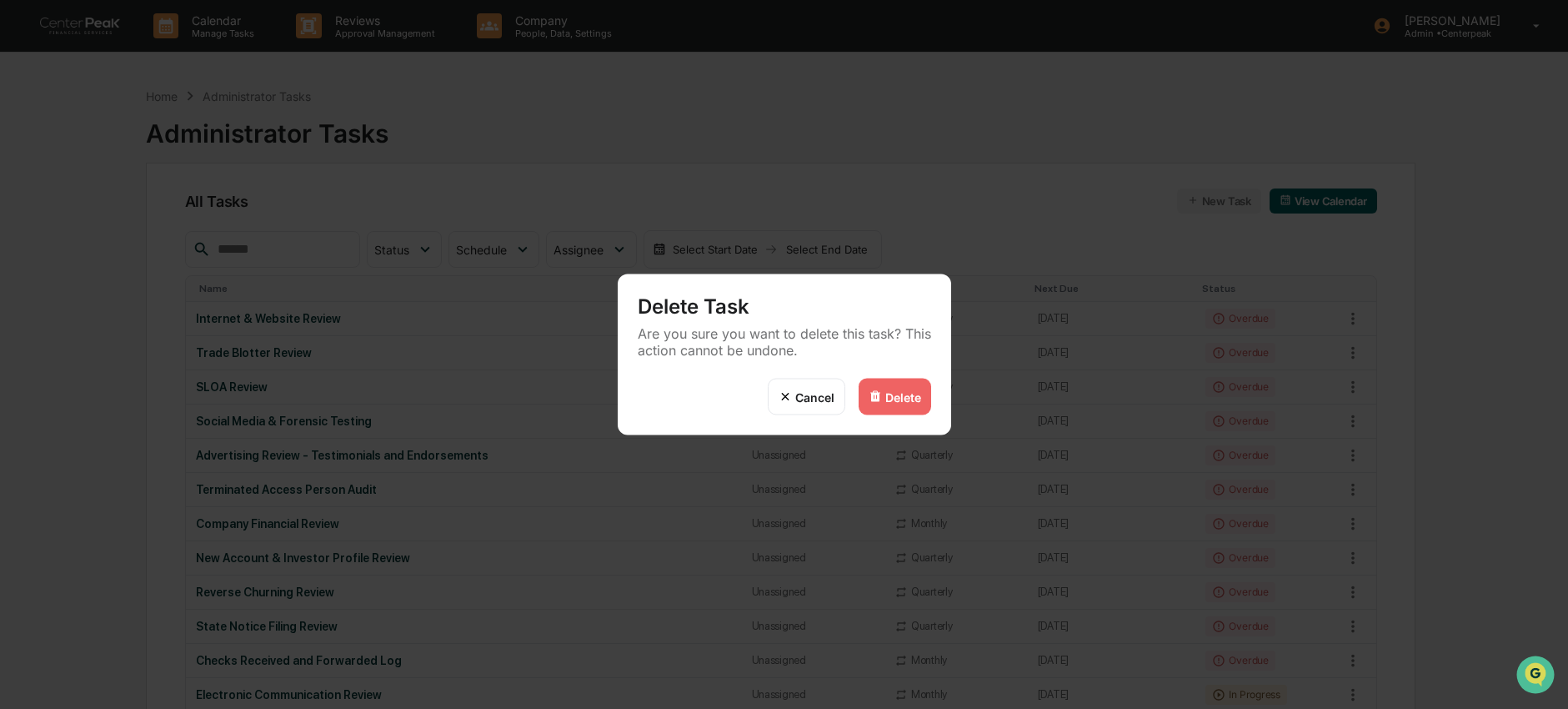
click at [907, 396] on div "Delete" at bounding box center [903, 396] width 35 height 14
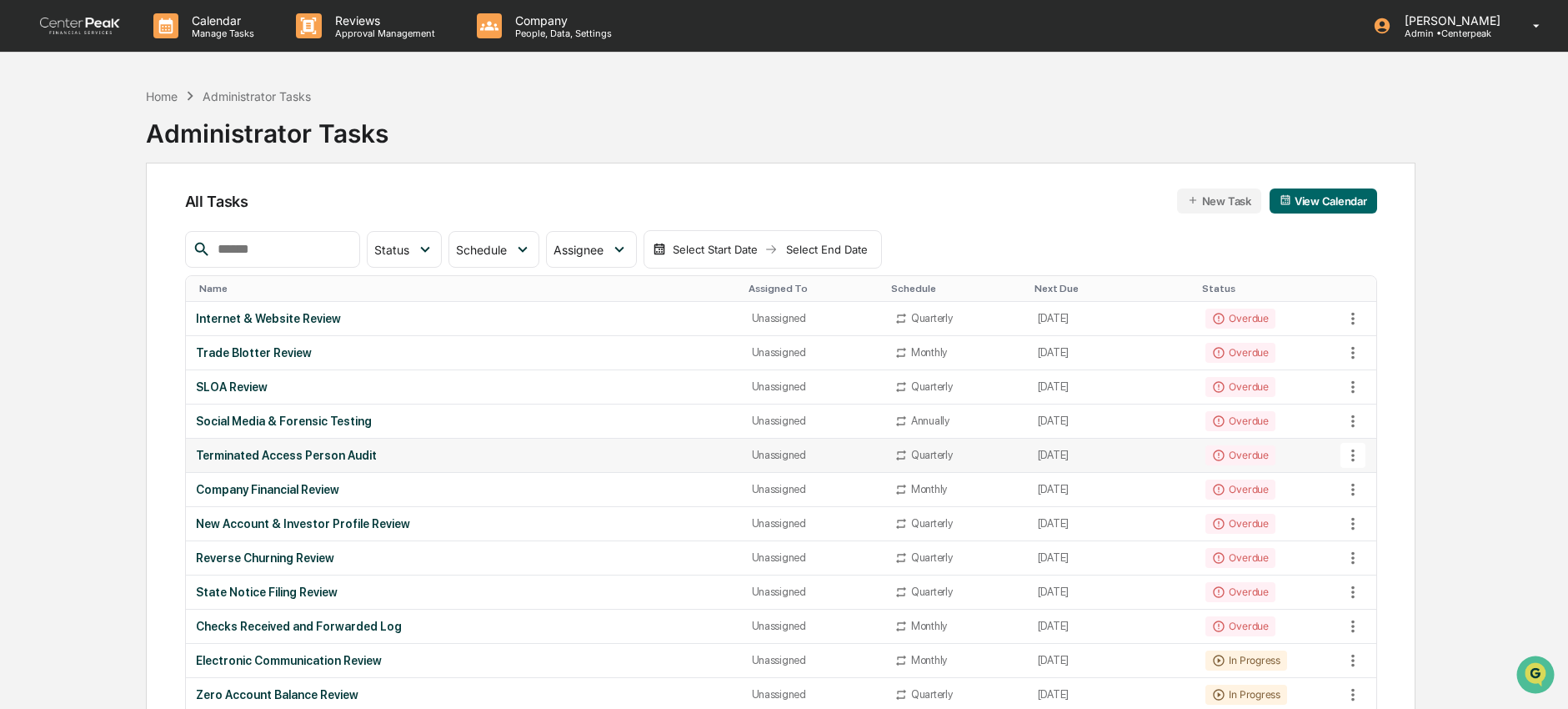
click at [412, 458] on div "Terminated Access Person Audit" at bounding box center [464, 456] width 536 height 13
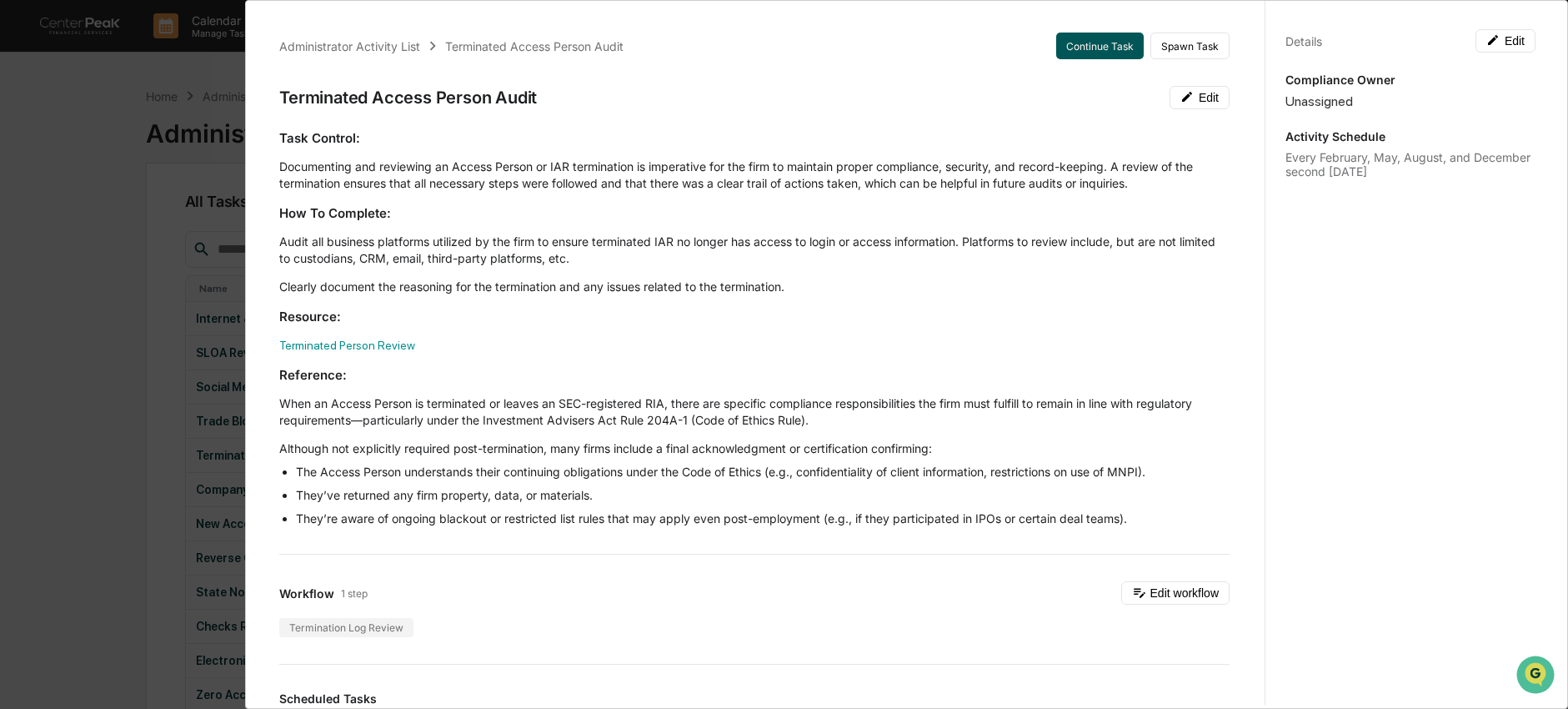
click at [1056, 49] on button "Continue Task" at bounding box center [1100, 46] width 88 height 27
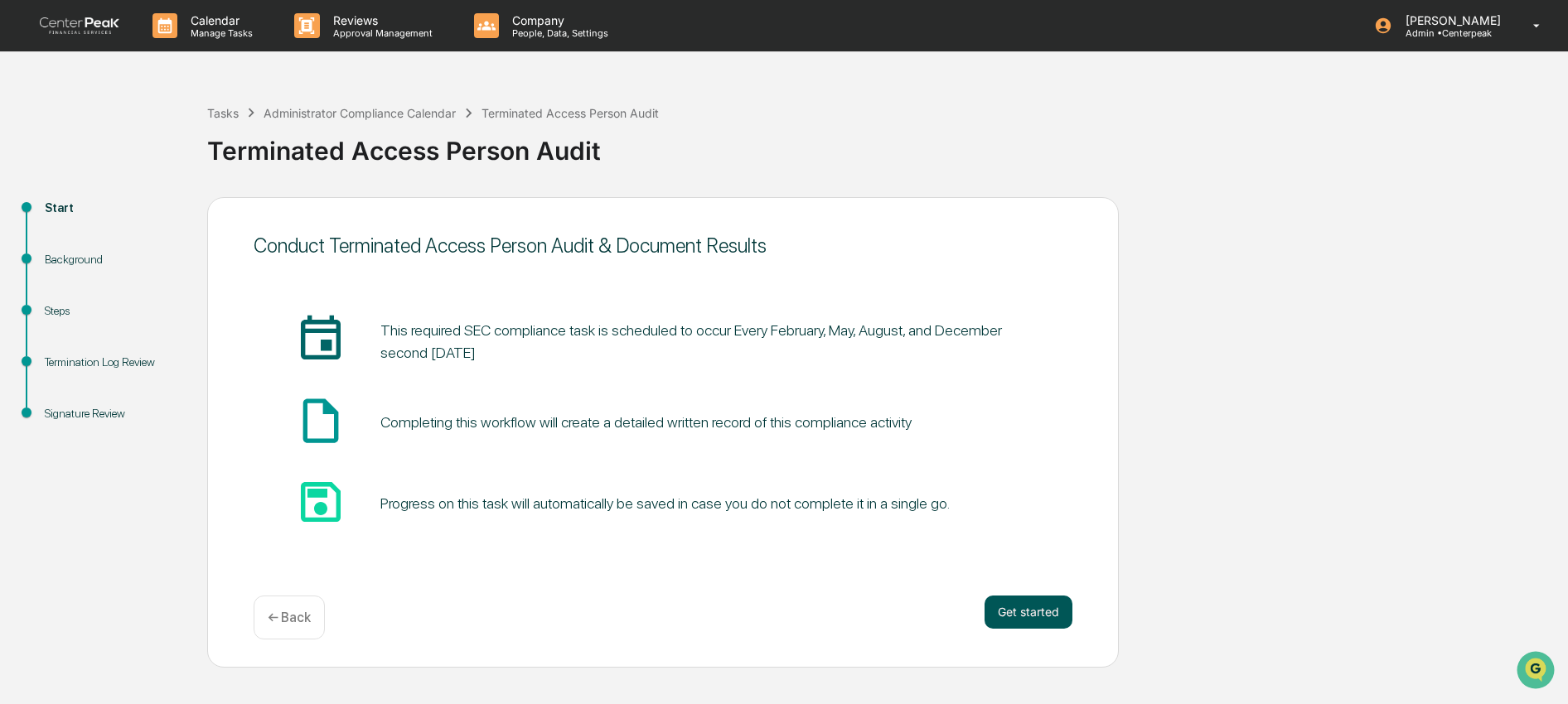
click at [1051, 611] on button "Get started" at bounding box center [1028, 612] width 88 height 33
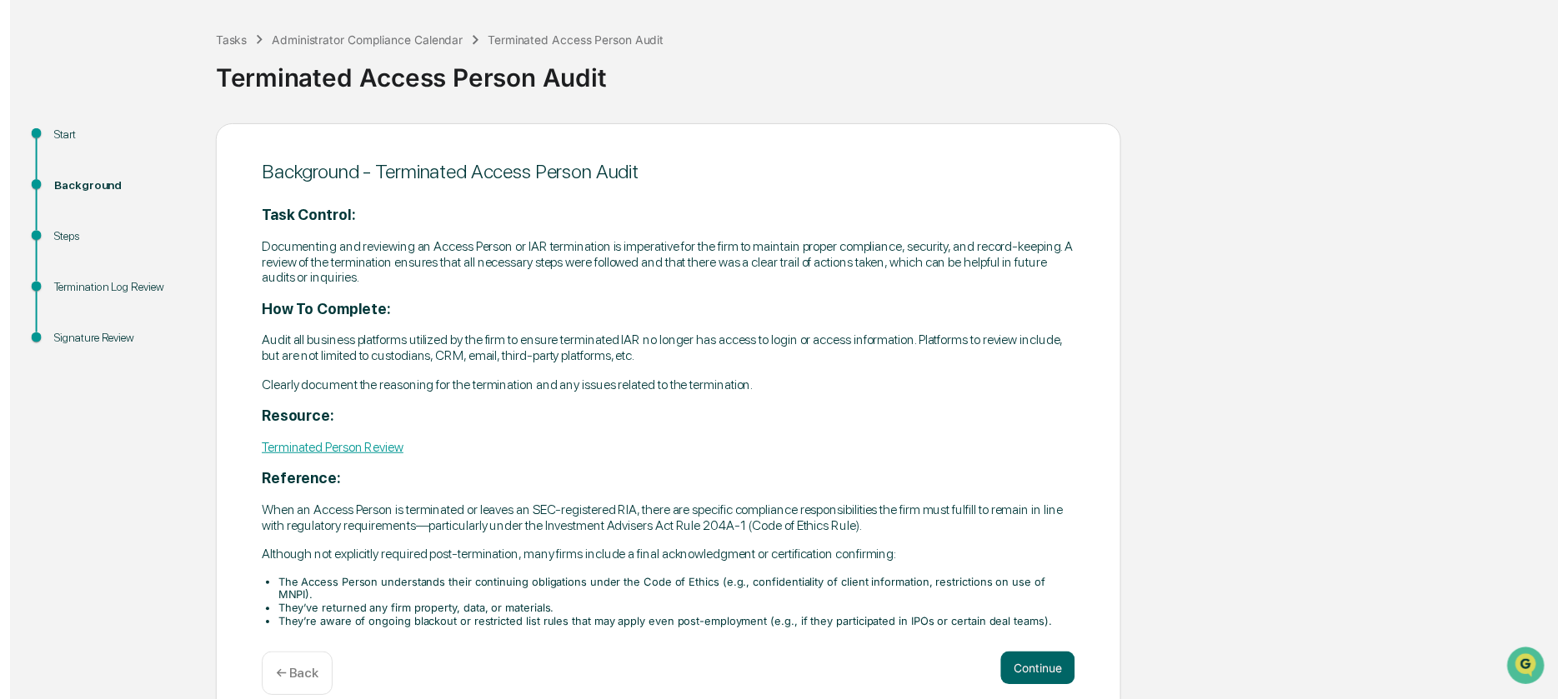
scroll to position [74, 0]
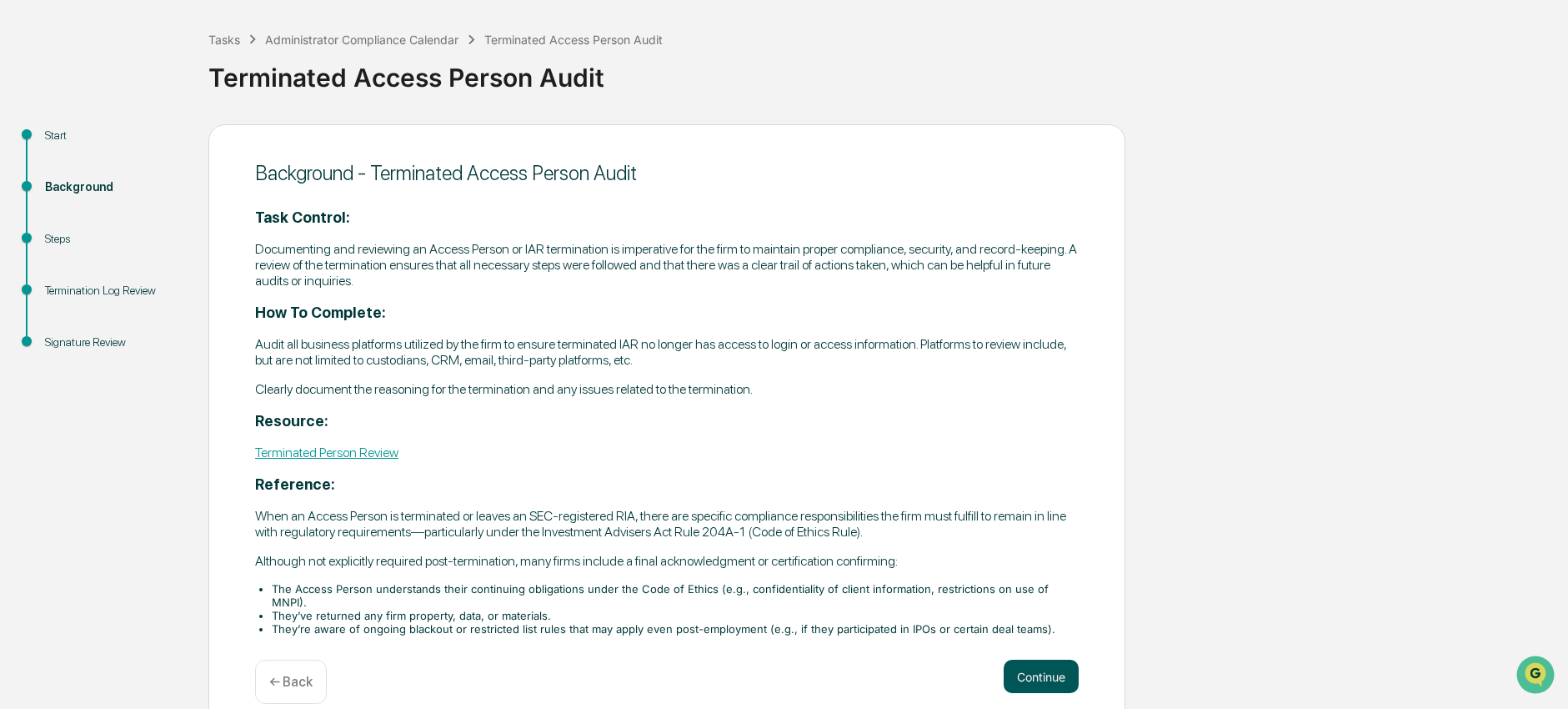
click at [1067, 660] on button "Continue" at bounding box center [1041, 676] width 75 height 34
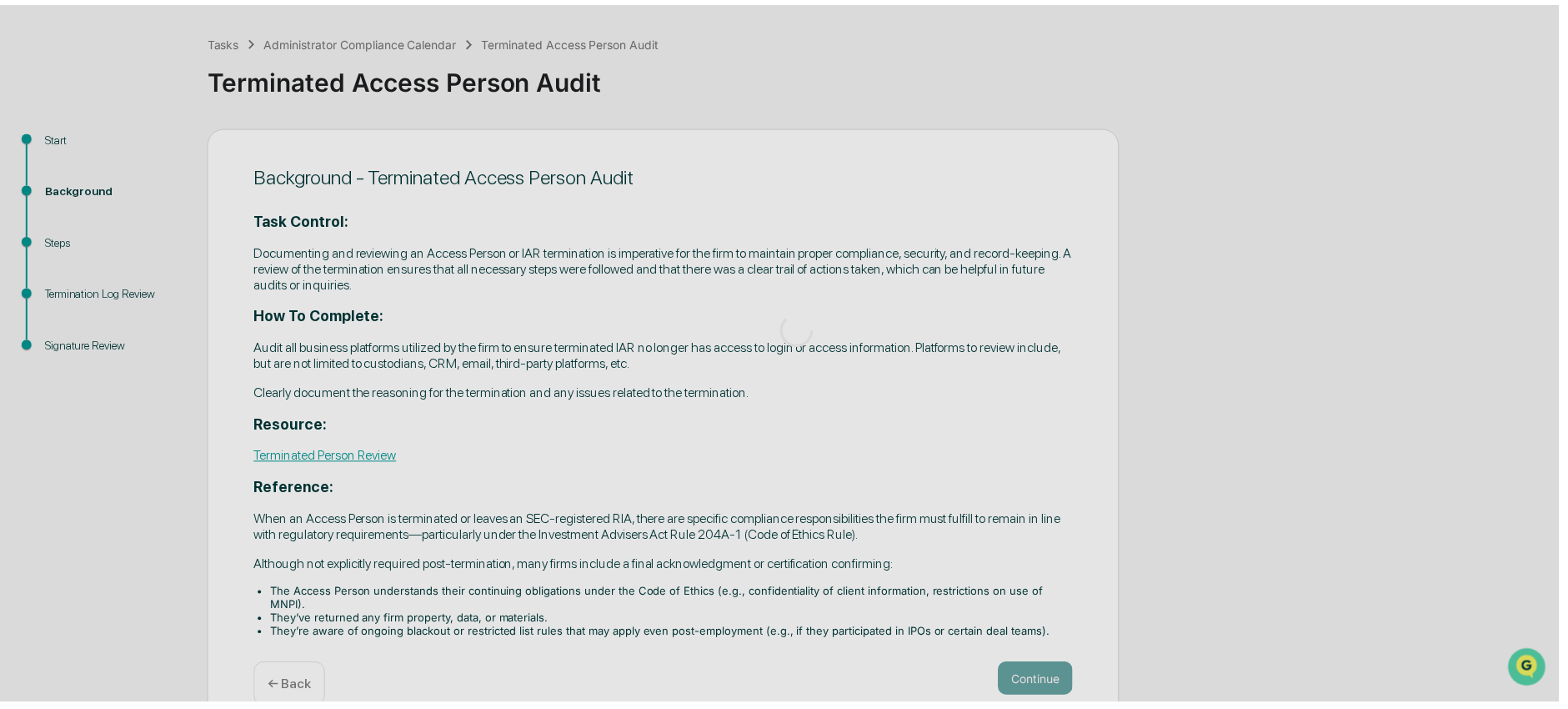
scroll to position [0, 0]
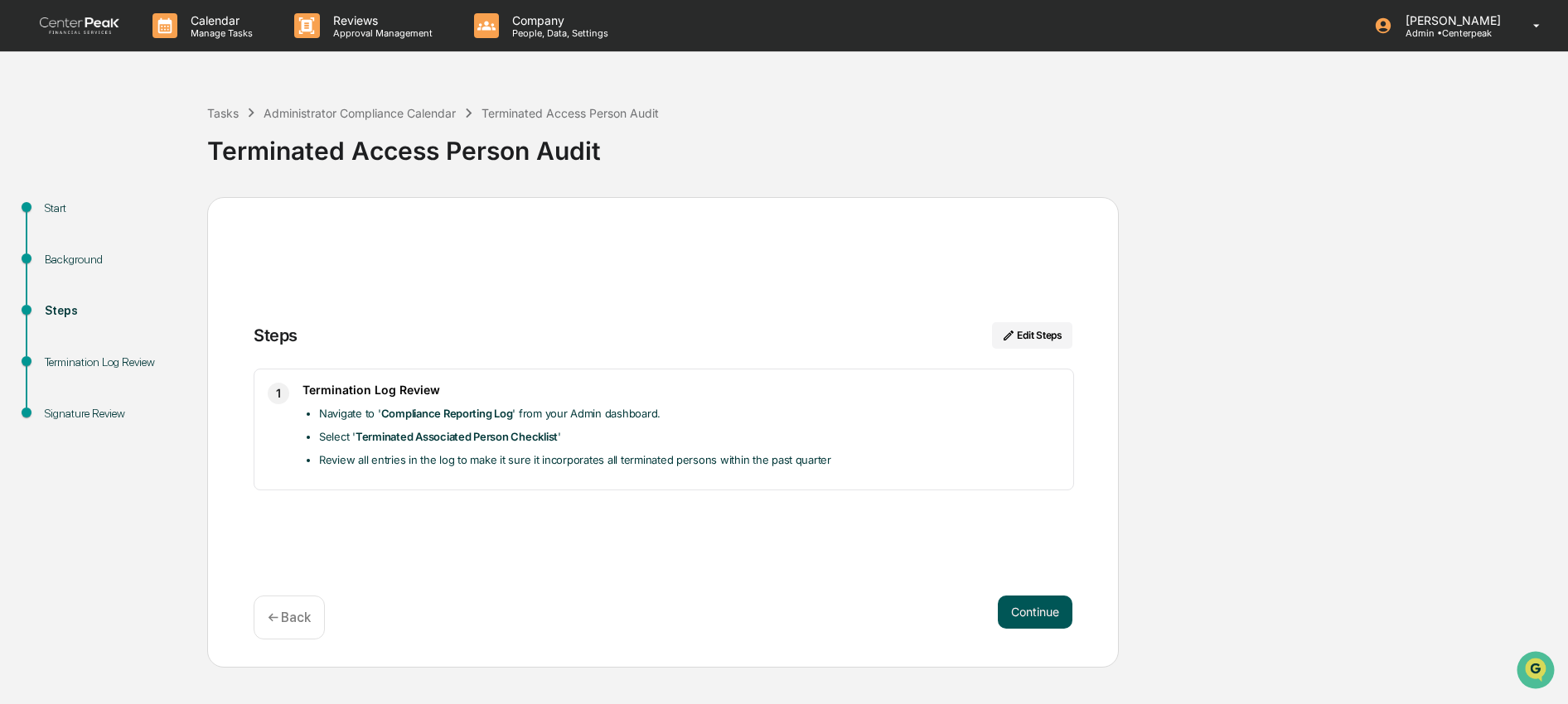
click at [1011, 612] on button "Continue" at bounding box center [1035, 612] width 75 height 33
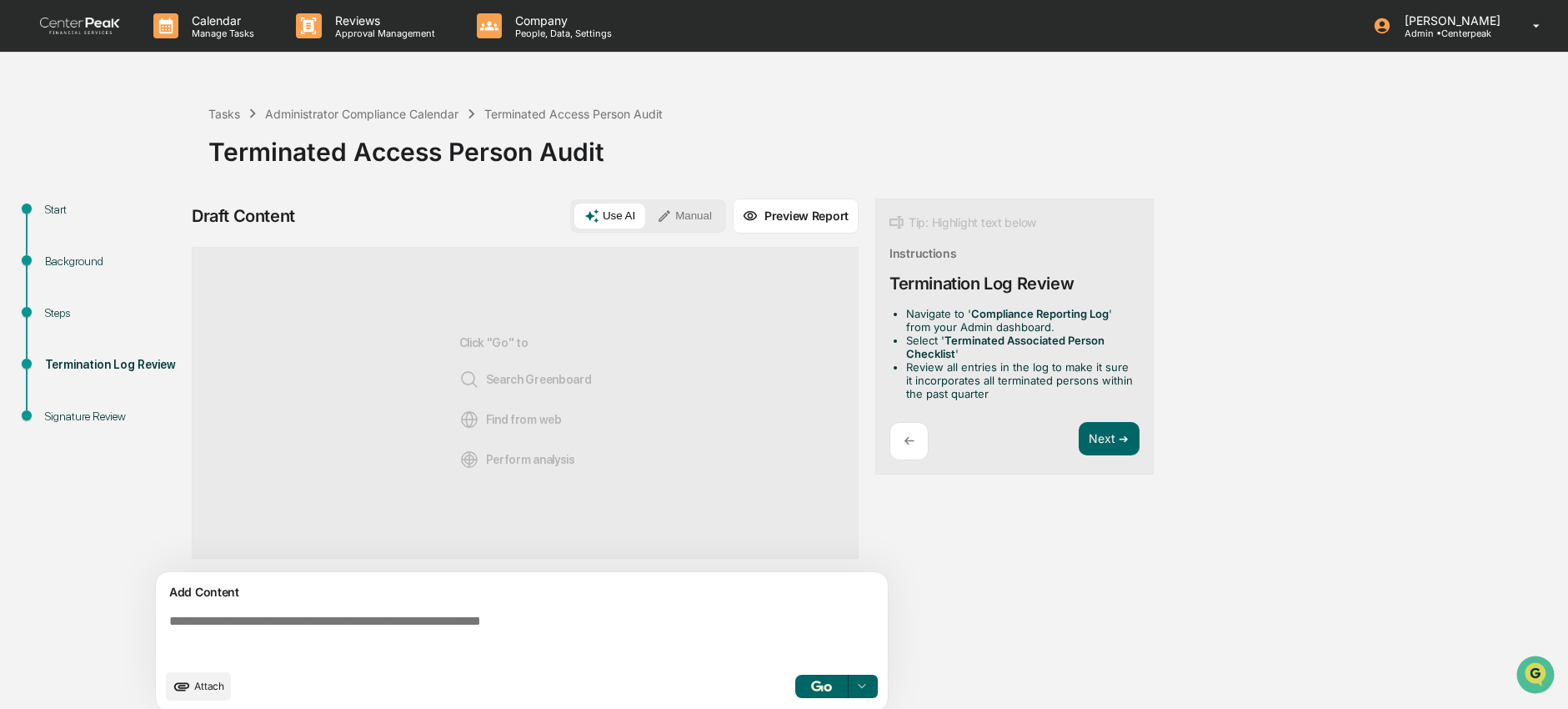
click at [584, 647] on textarea at bounding box center [525, 637] width 725 height 60
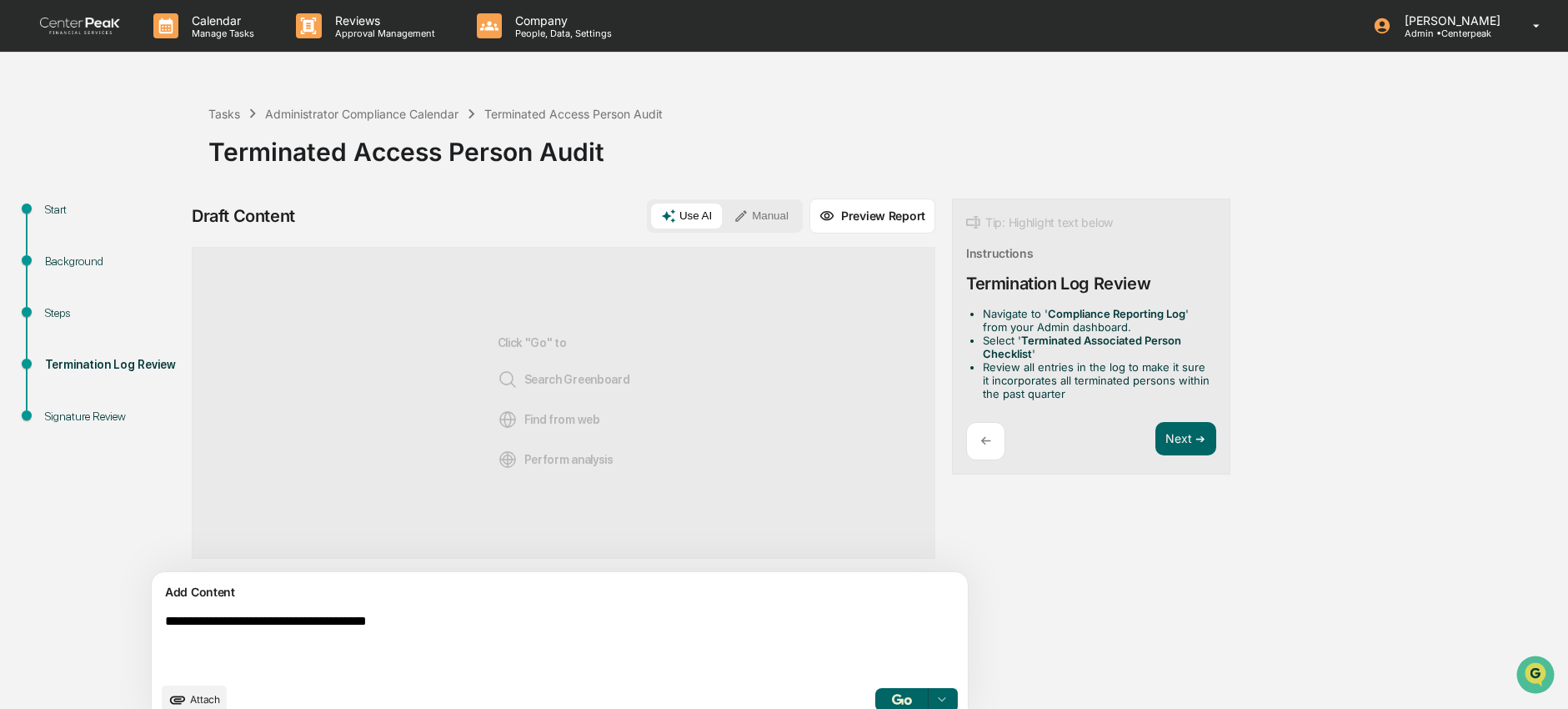
type textarea "**********"
click at [723, 211] on button "Manual" at bounding box center [761, 215] width 75 height 25
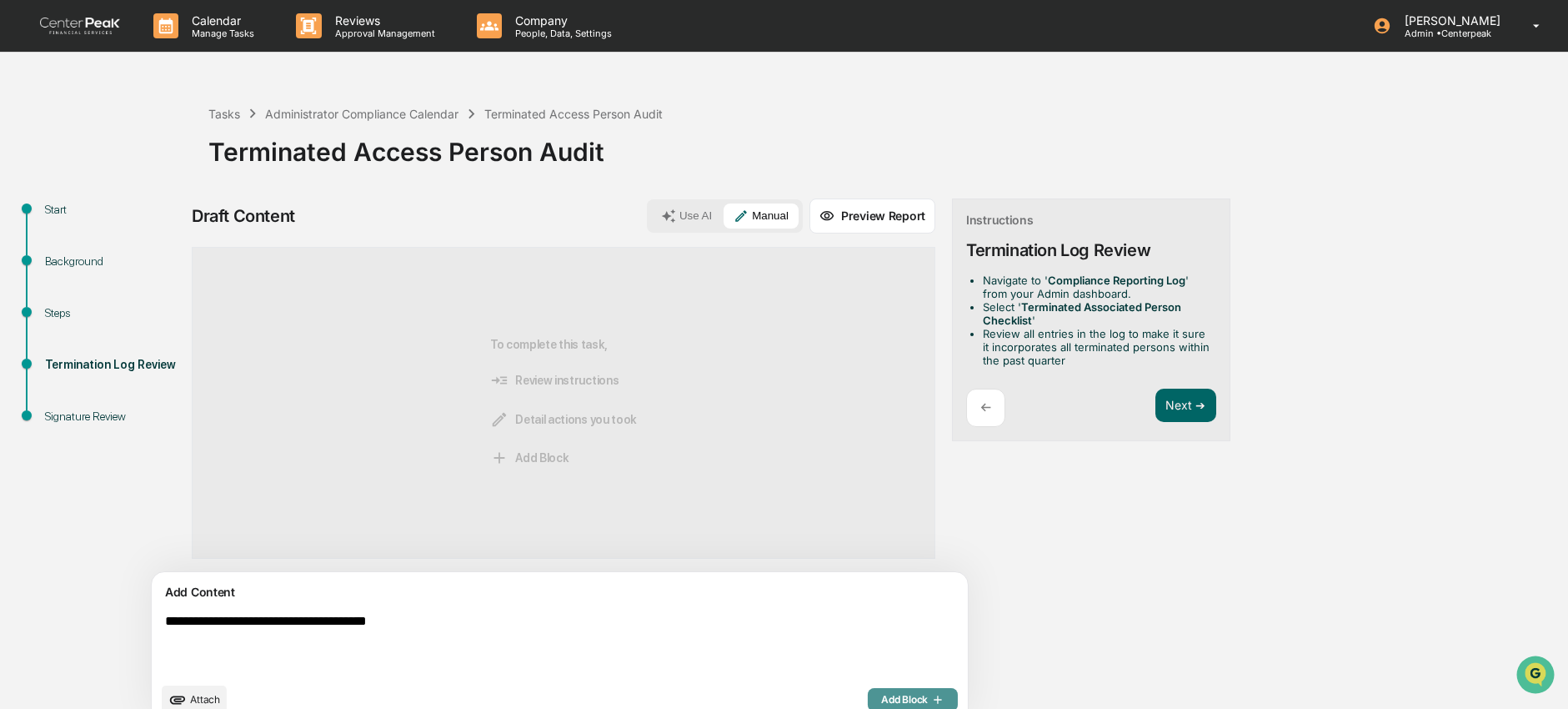
drag, startPoint x: 819, startPoint y: 700, endPoint x: 828, endPoint y: 693, distance: 11.4
click at [881, 699] on span "Add Block" at bounding box center [912, 700] width 63 height 13
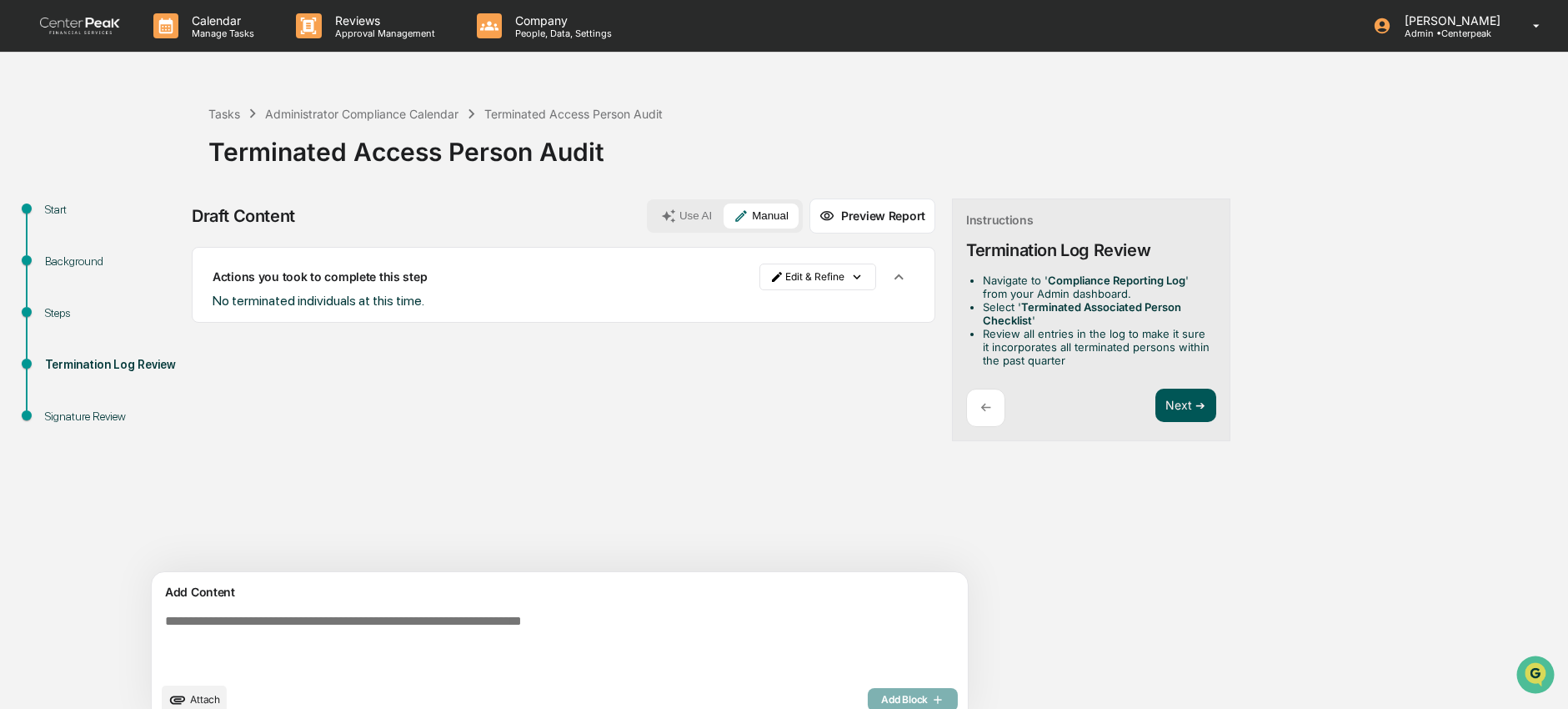
click at [1156, 404] on button "Next ➔" at bounding box center [1185, 405] width 61 height 34
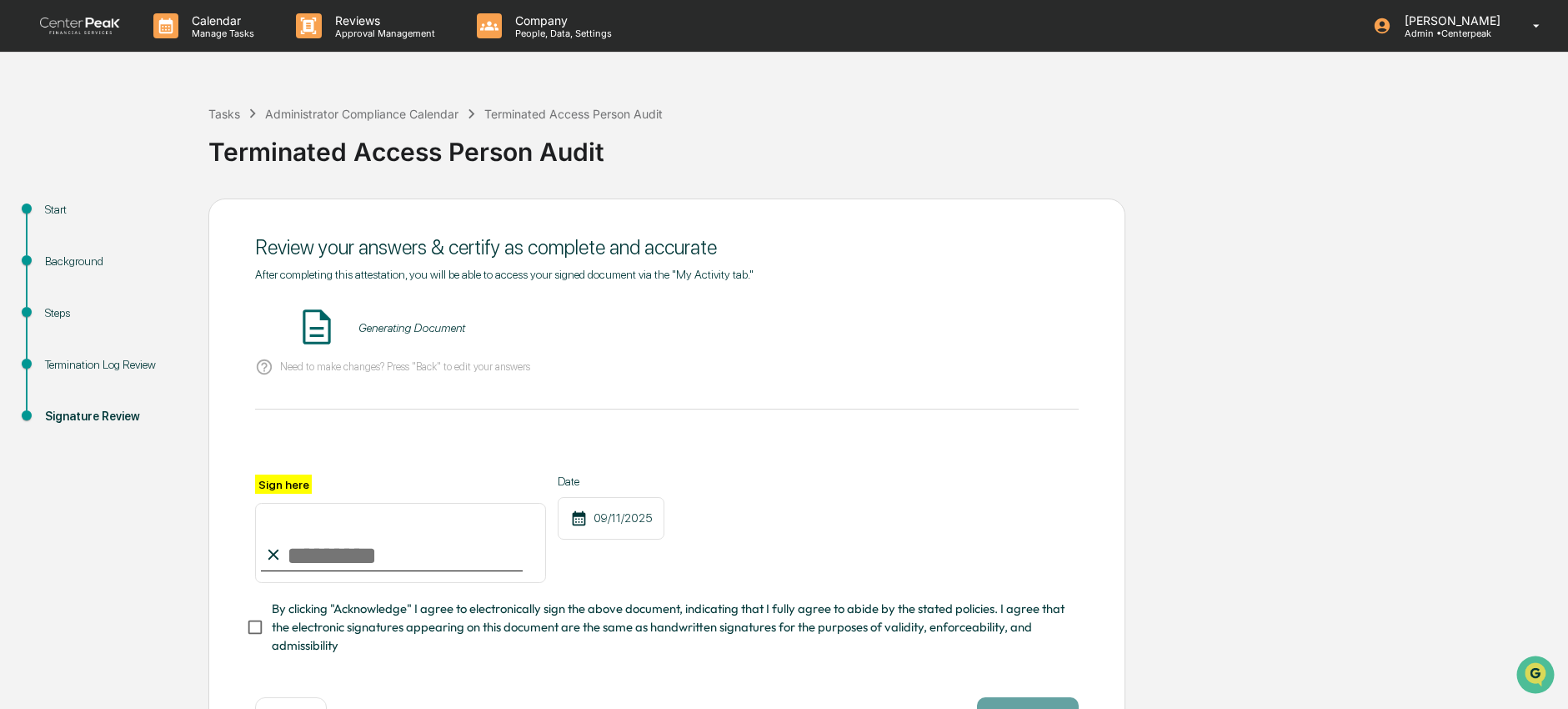
click at [409, 552] on input "Sign here" at bounding box center [400, 543] width 291 height 80
type input "**********"
click at [378, 631] on span "By clicking "Acknowledge" I agree to electronically sign the above document, in…" at bounding box center [669, 628] width 793 height 56
click at [994, 318] on button "VIEW" at bounding box center [983, 328] width 108 height 28
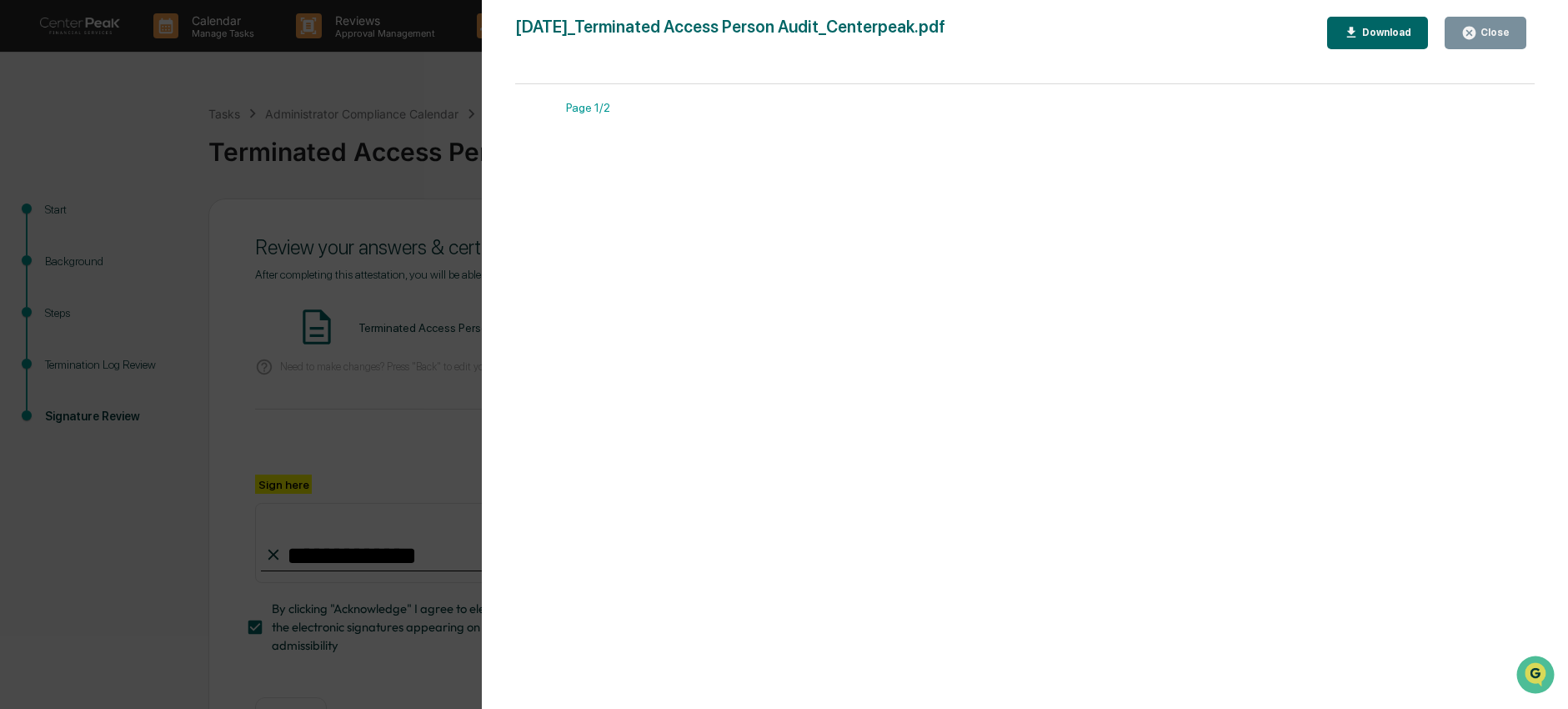
click at [1497, 20] on button "Close" at bounding box center [1485, 33] width 82 height 33
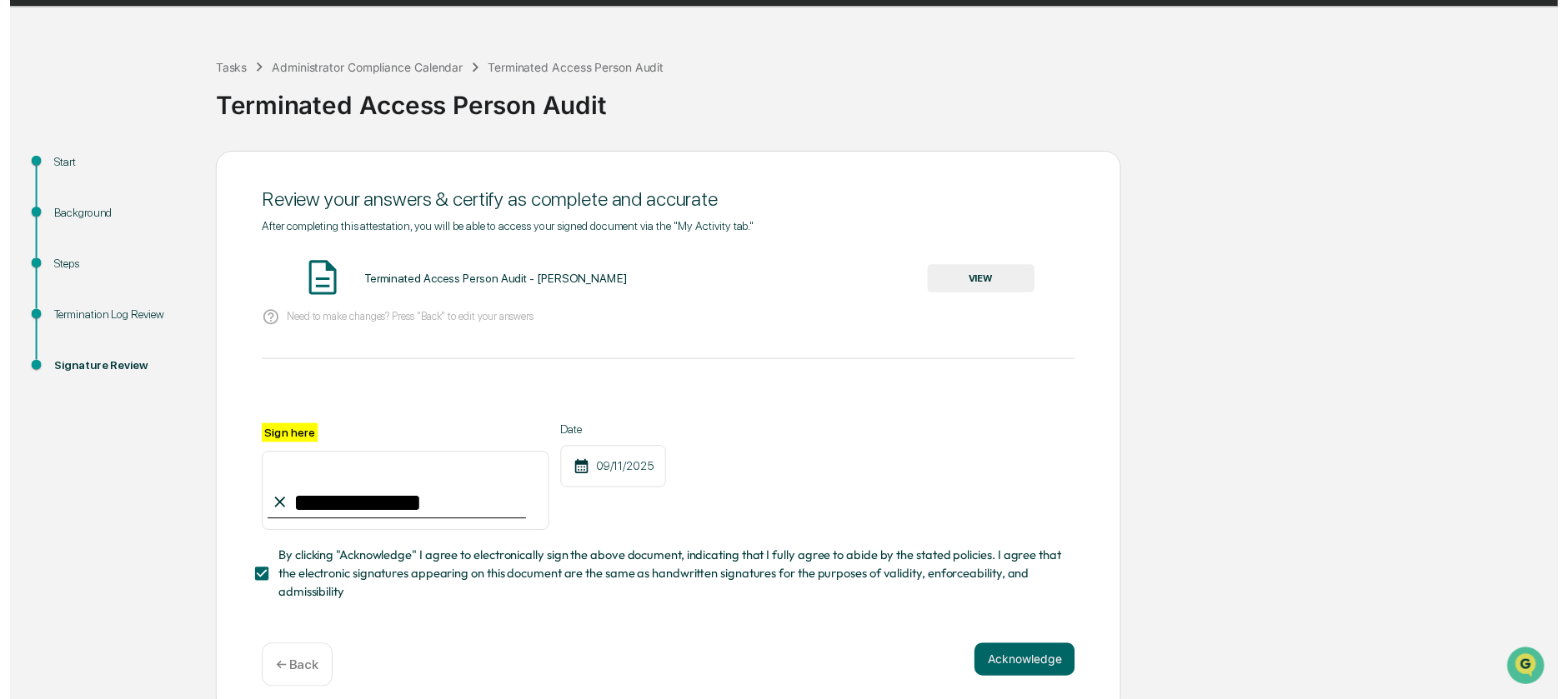
scroll to position [60, 0]
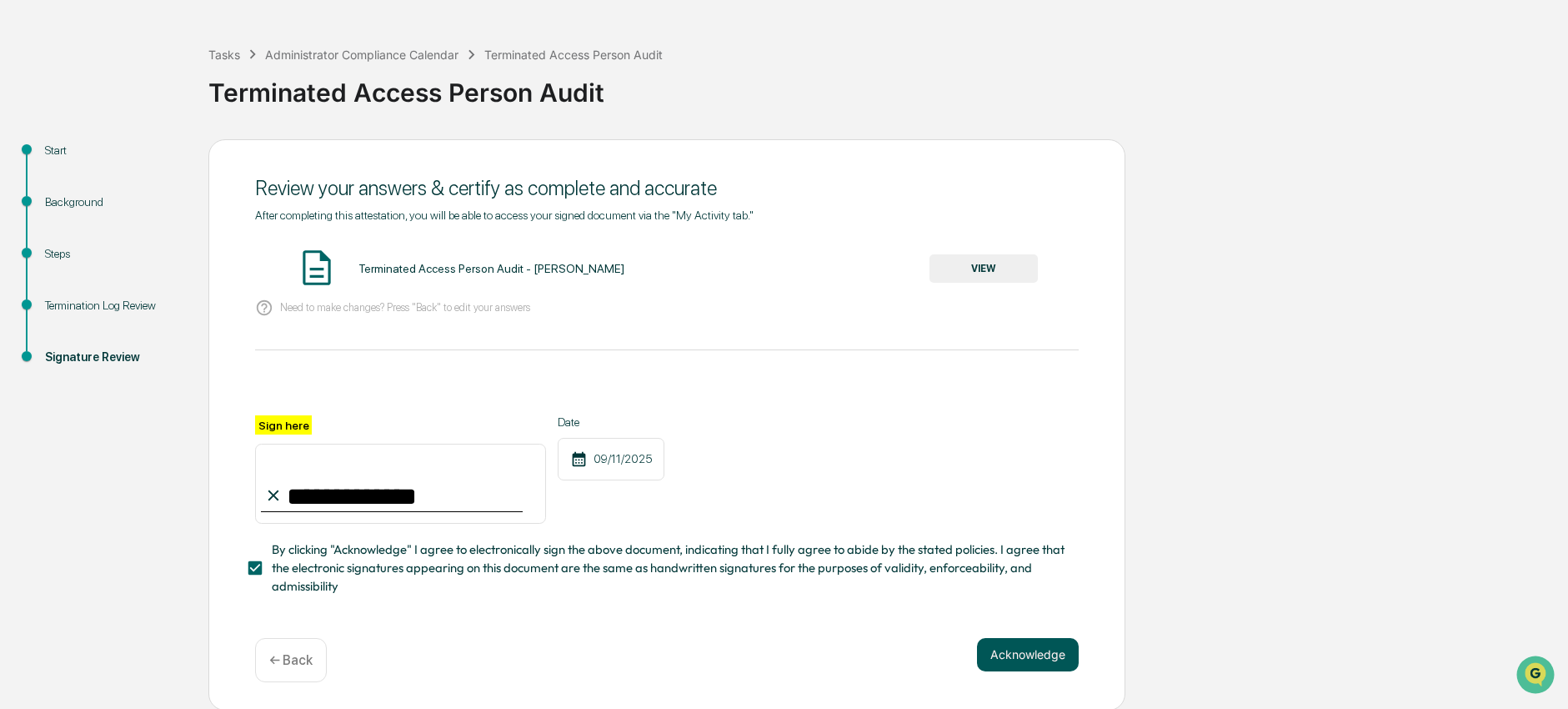
click at [1029, 657] on button "Acknowledge" at bounding box center [1027, 655] width 101 height 34
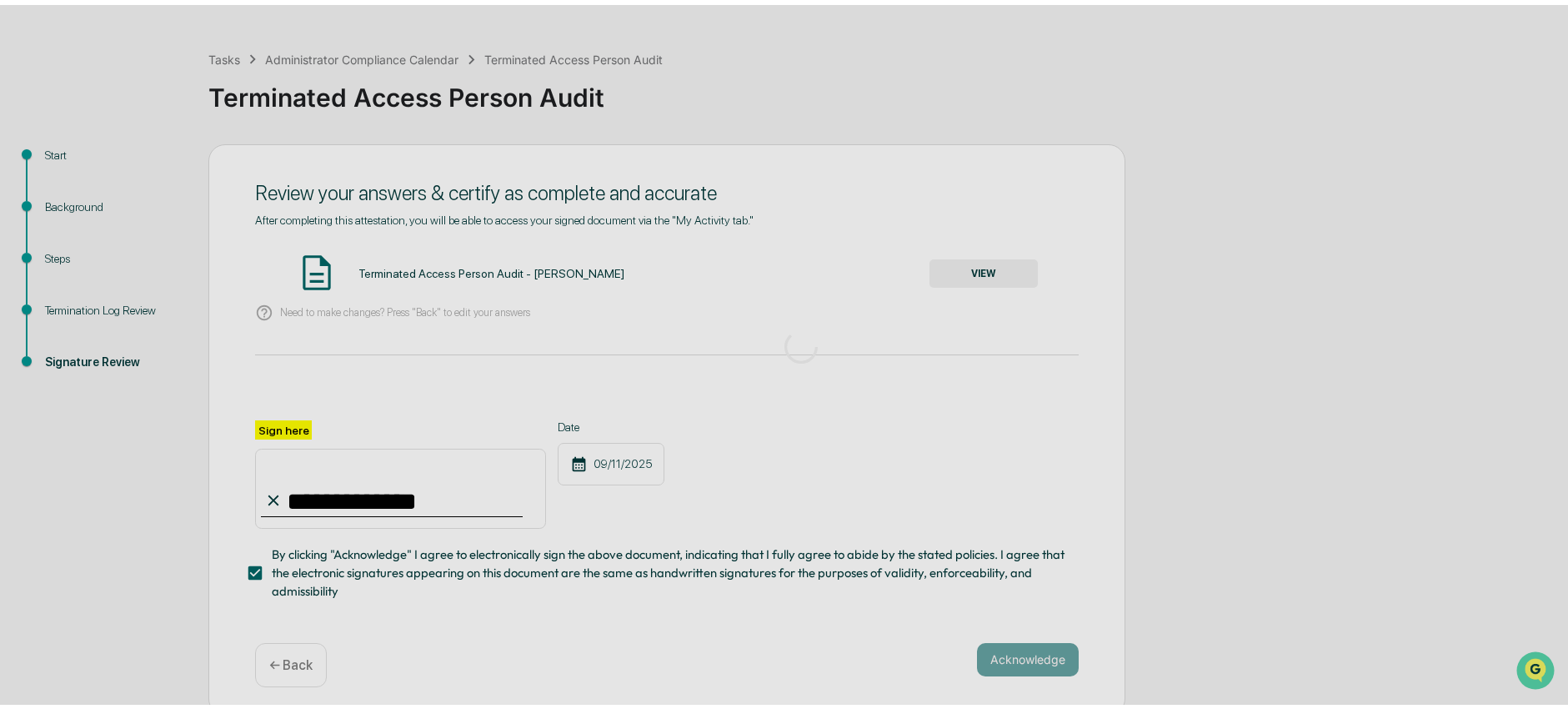
scroll to position [0, 0]
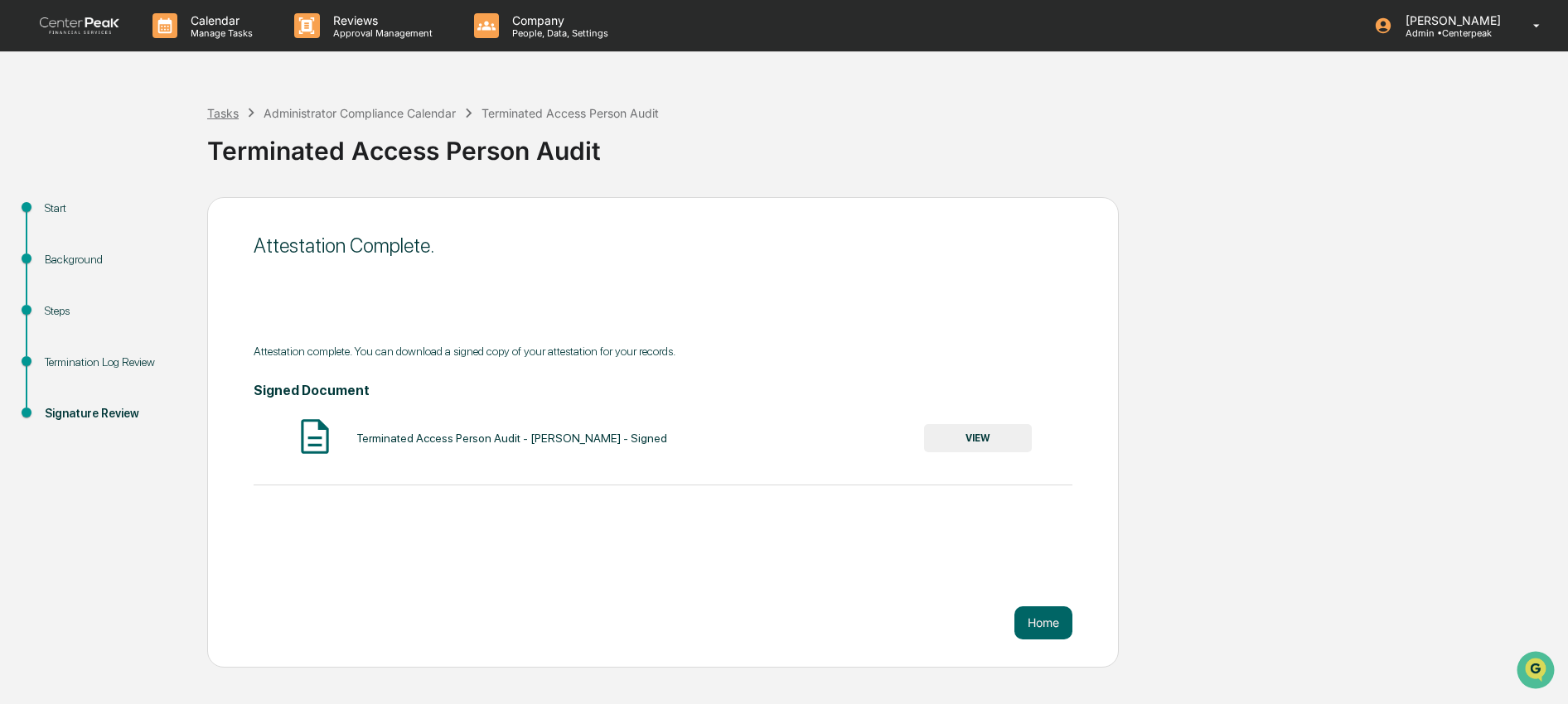
click at [216, 119] on div "Tasks" at bounding box center [223, 113] width 31 height 14
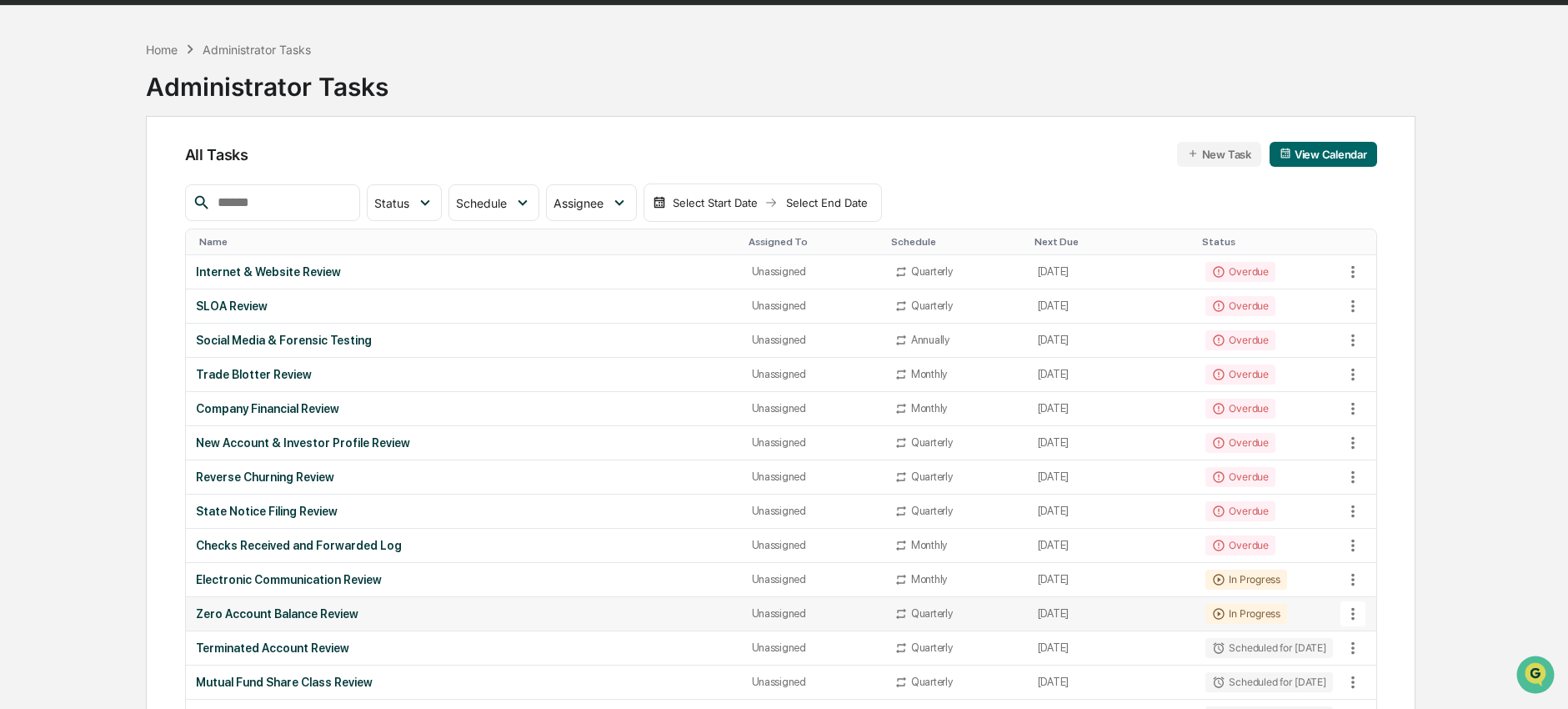
scroll to position [56, 0]
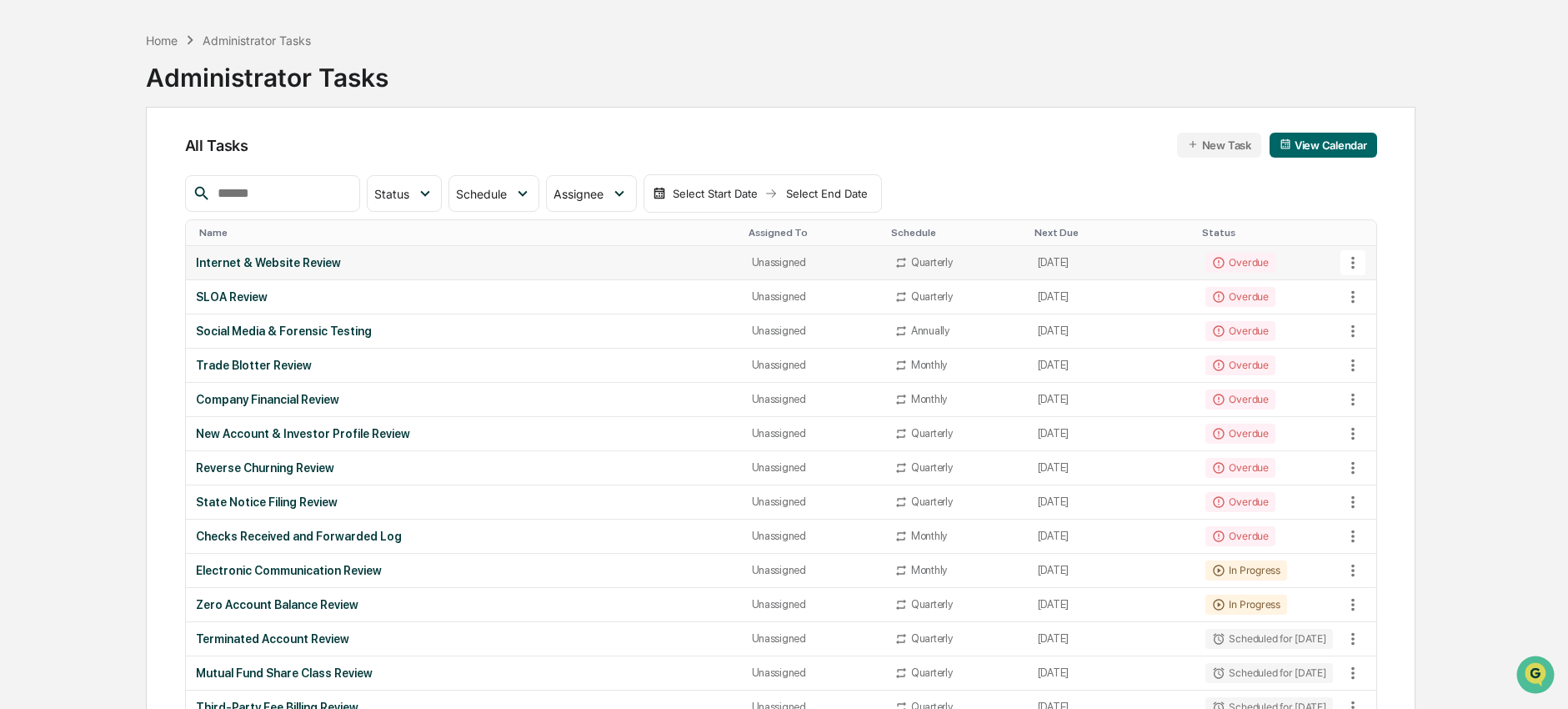
click at [997, 259] on td "Quarterly" at bounding box center [956, 263] width 143 height 34
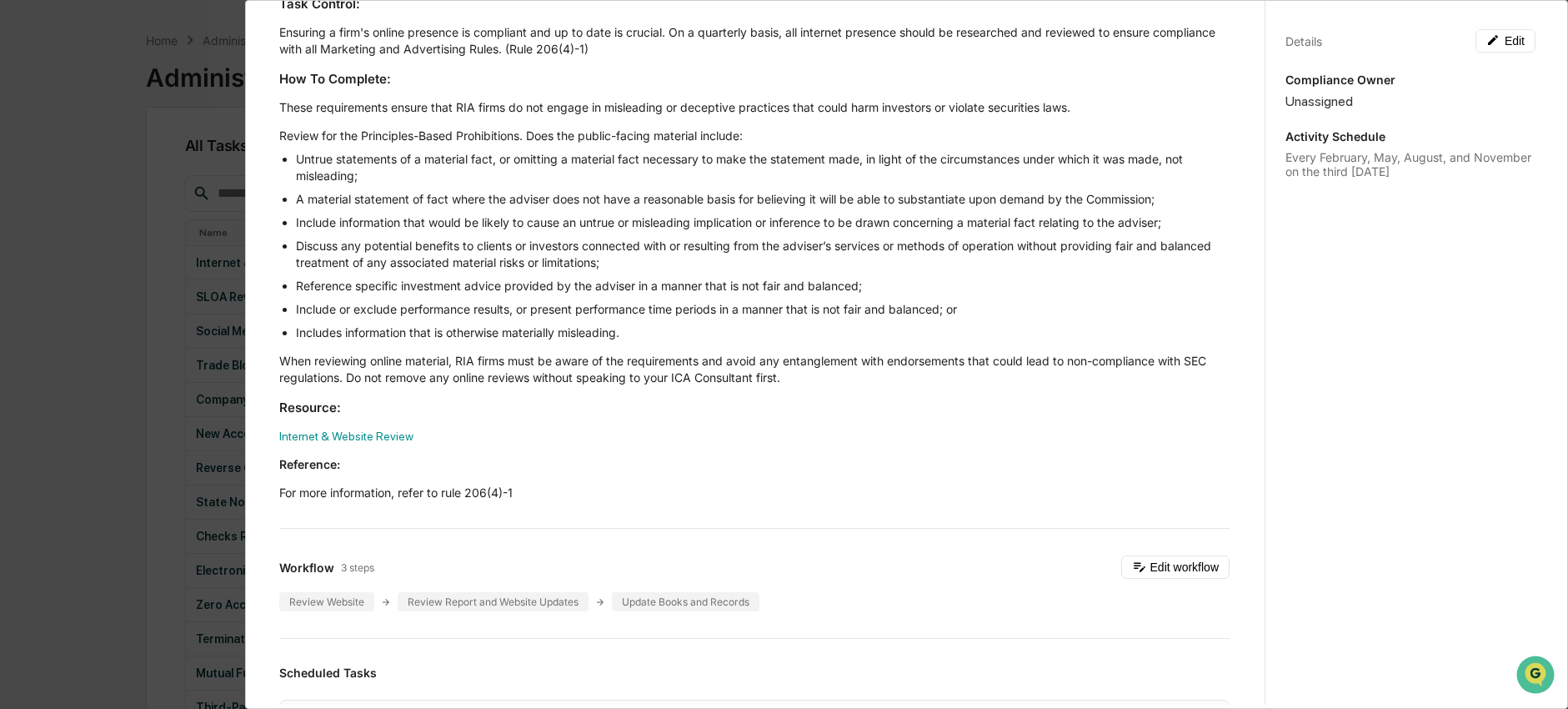
scroll to position [323, 0]
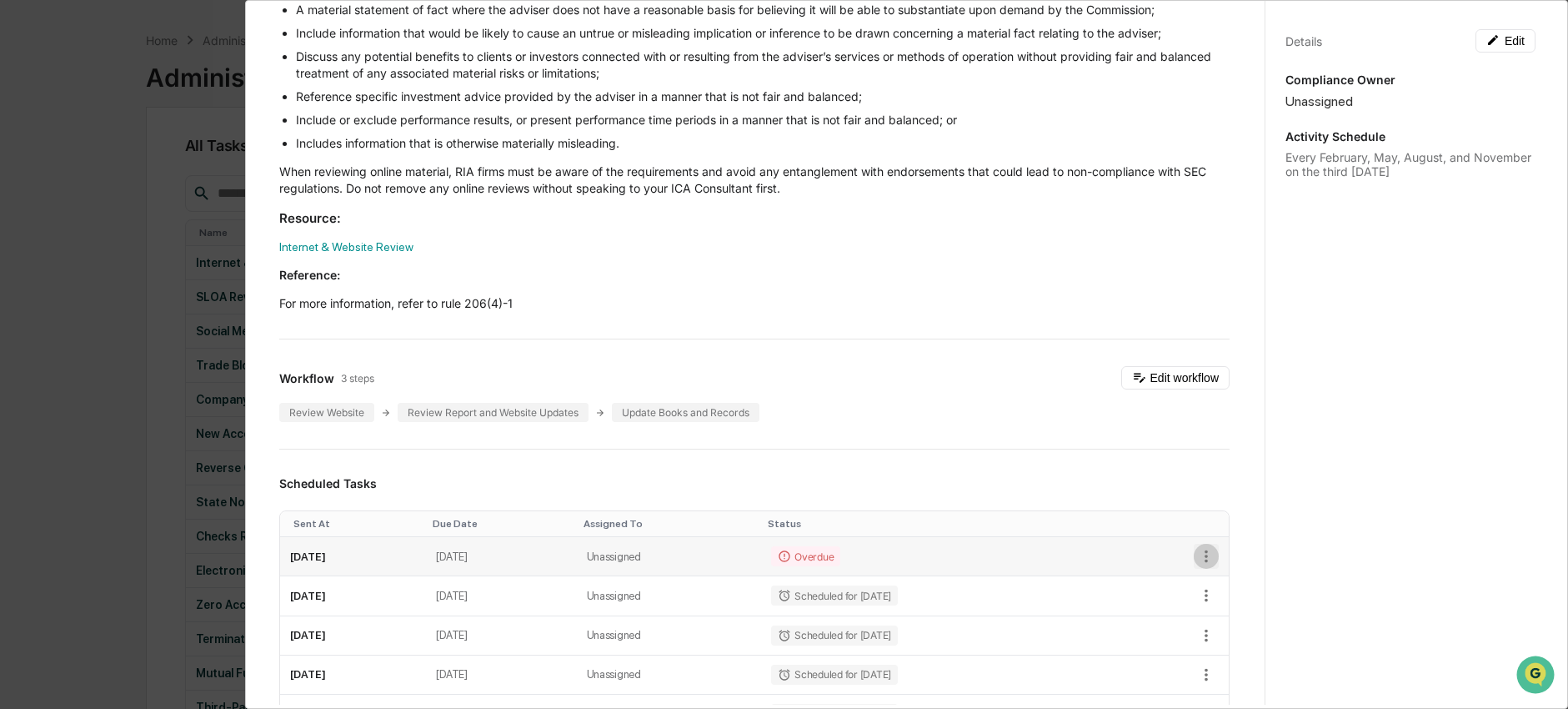
click at [1197, 556] on icon "button" at bounding box center [1207, 556] width 19 height 19
click at [1229, 617] on li "Delete task" at bounding box center [1254, 616] width 138 height 31
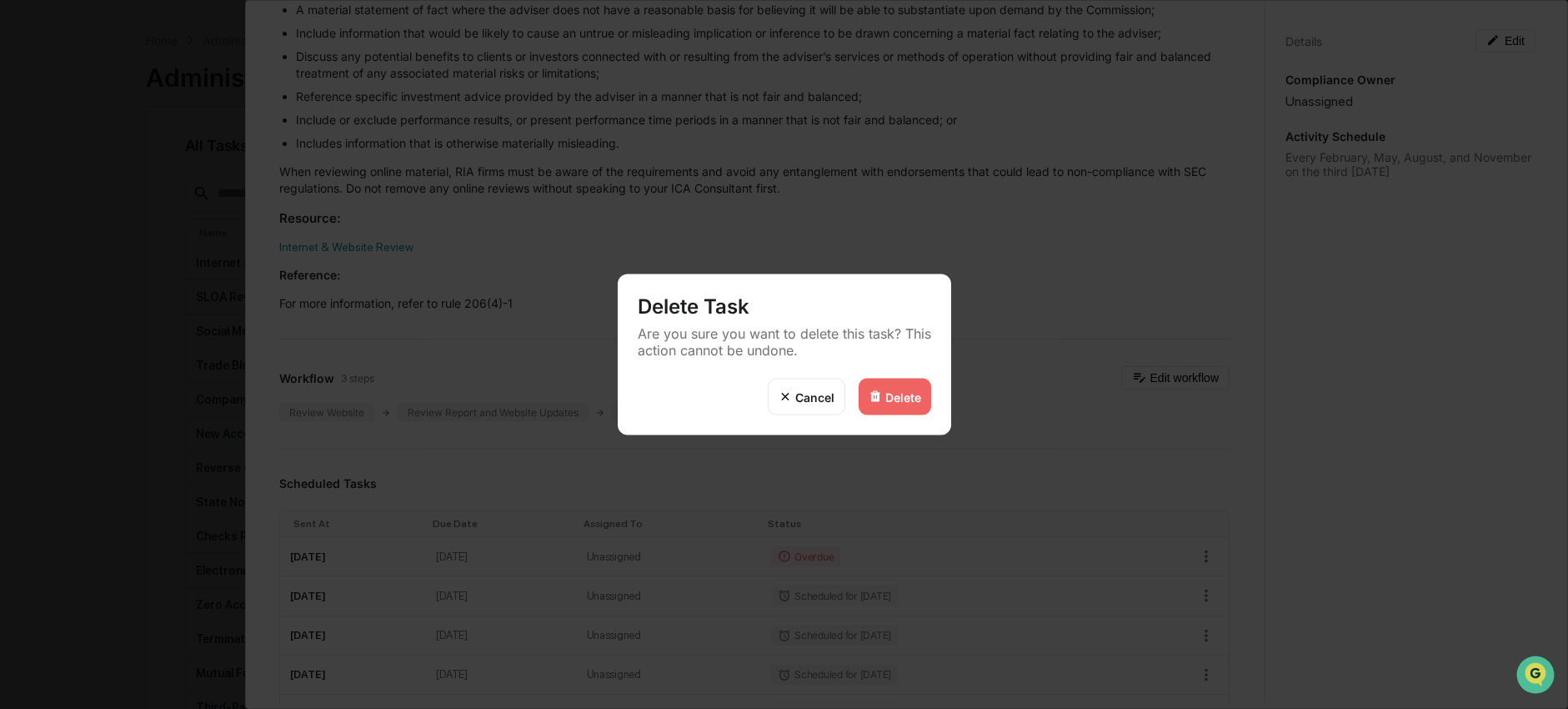
click at [899, 398] on div "Delete" at bounding box center [903, 396] width 35 height 14
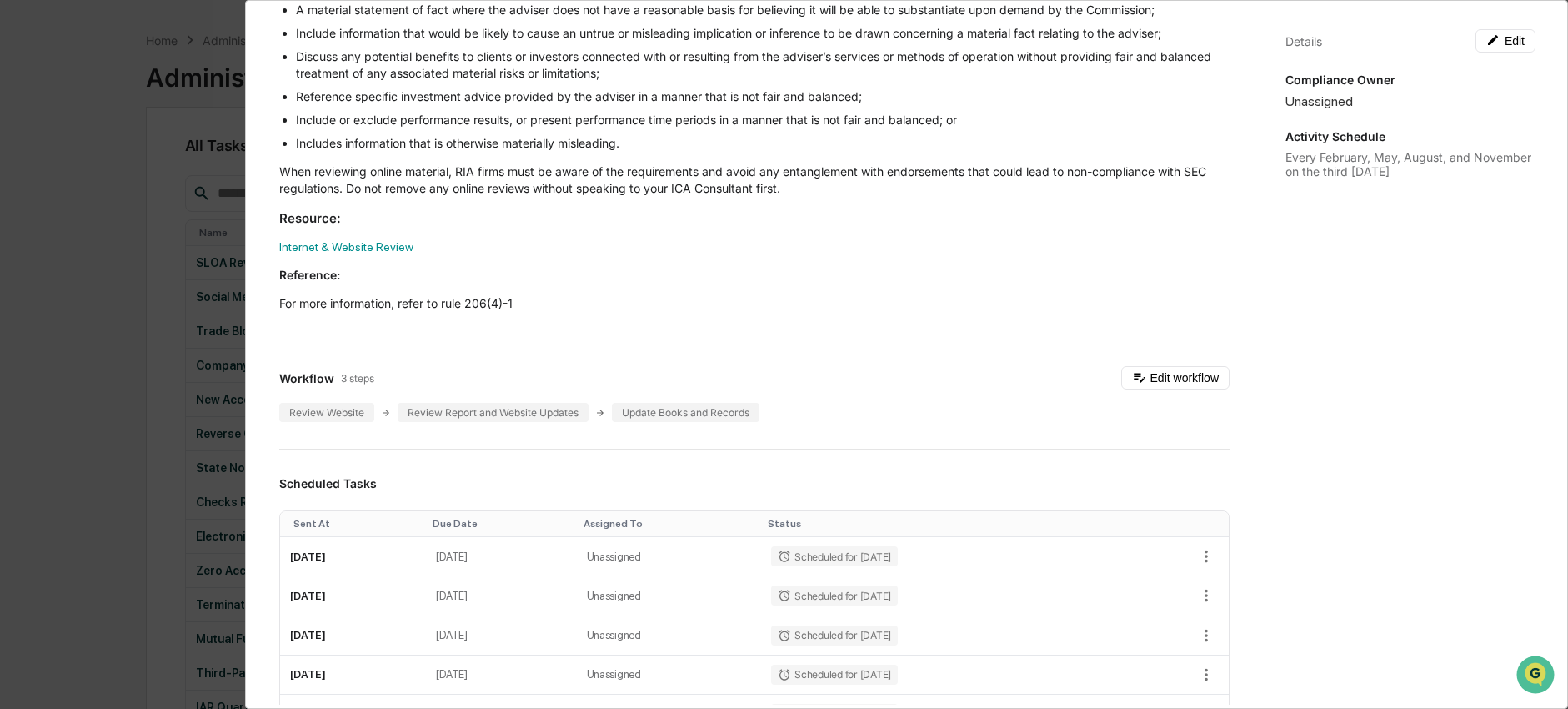
drag, startPoint x: 107, startPoint y: 401, endPoint x: 149, endPoint y: 389, distance: 43.7
click at [107, 401] on div "Administrator Activity List Internet & Website Review Start Task Spawn Task Int…" at bounding box center [784, 354] width 1568 height 709
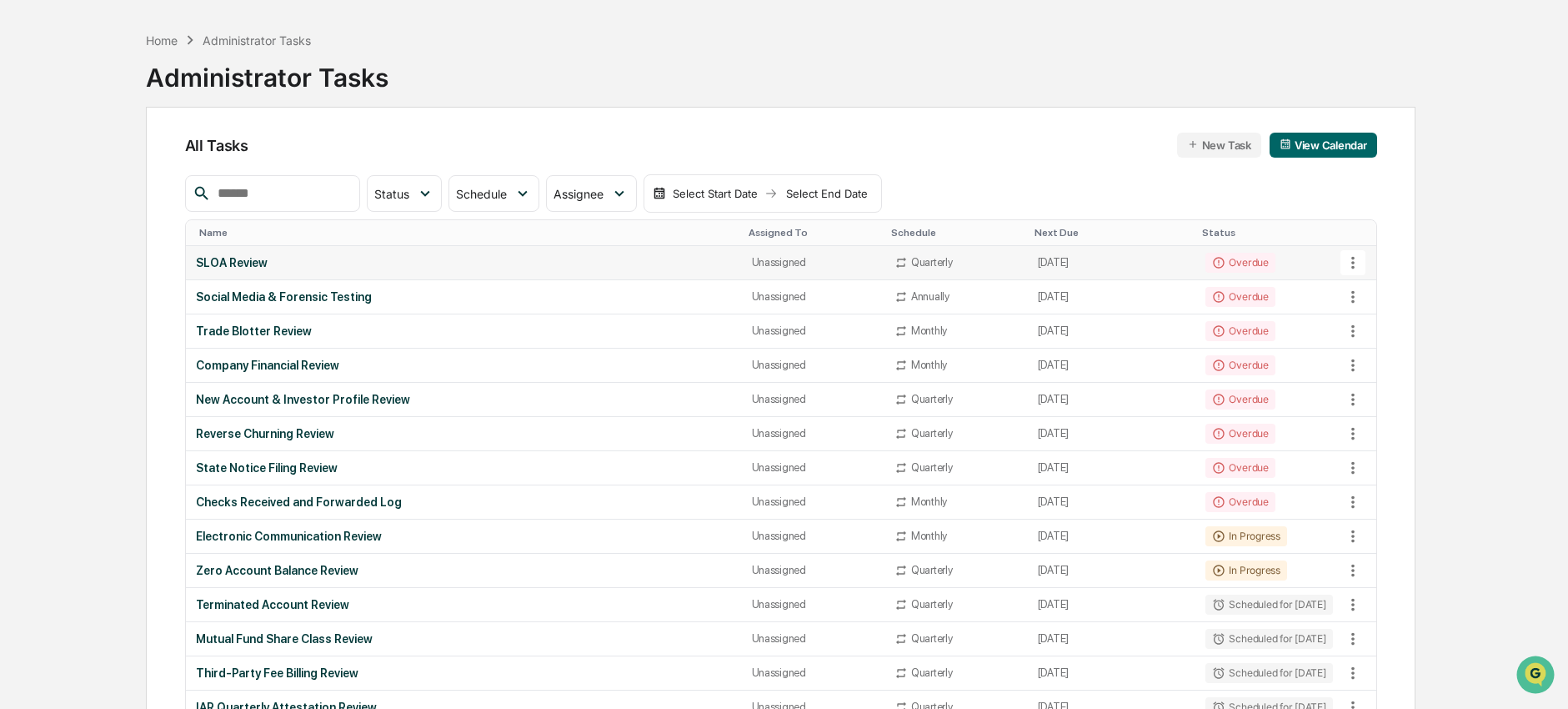
click at [793, 260] on div "Unassigned" at bounding box center [814, 262] width 123 height 12
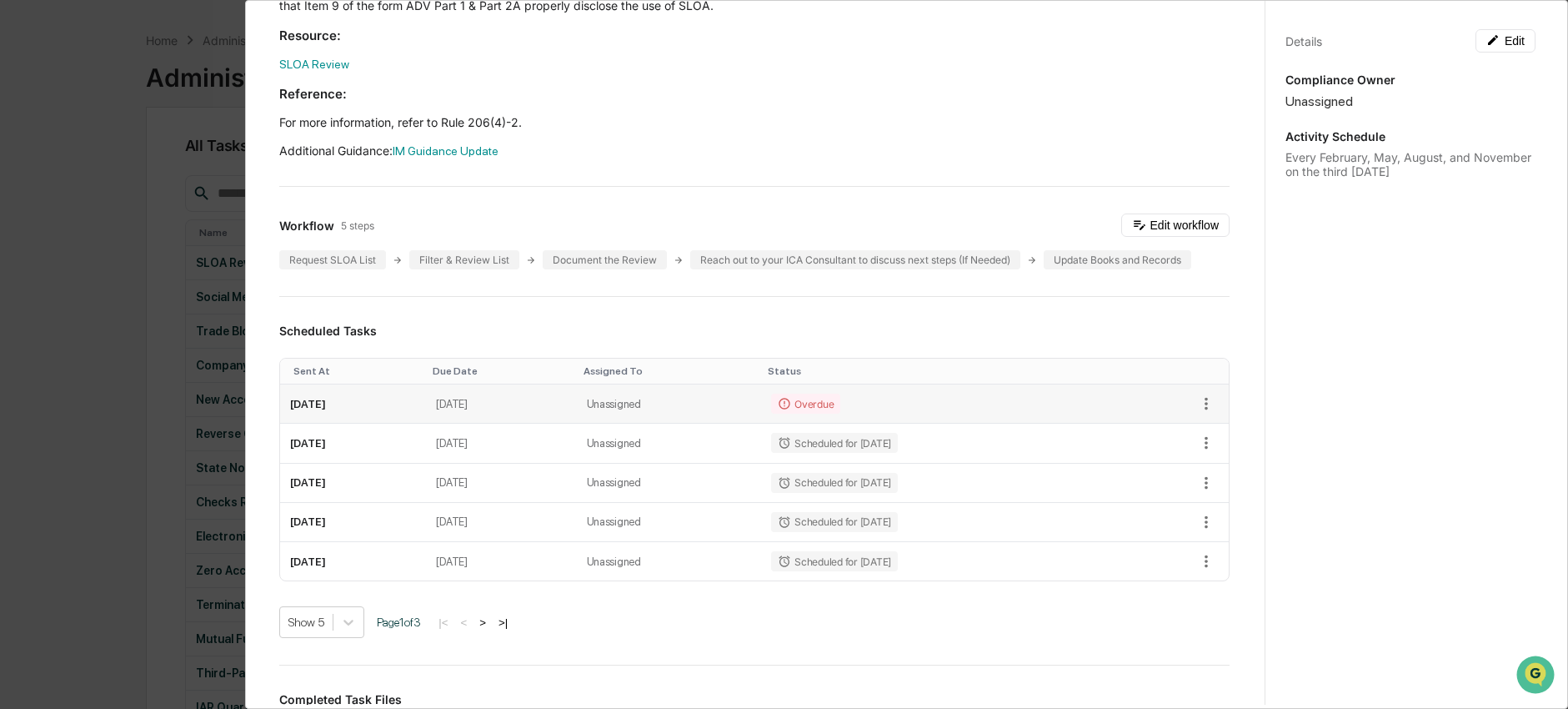
scroll to position [353, 0]
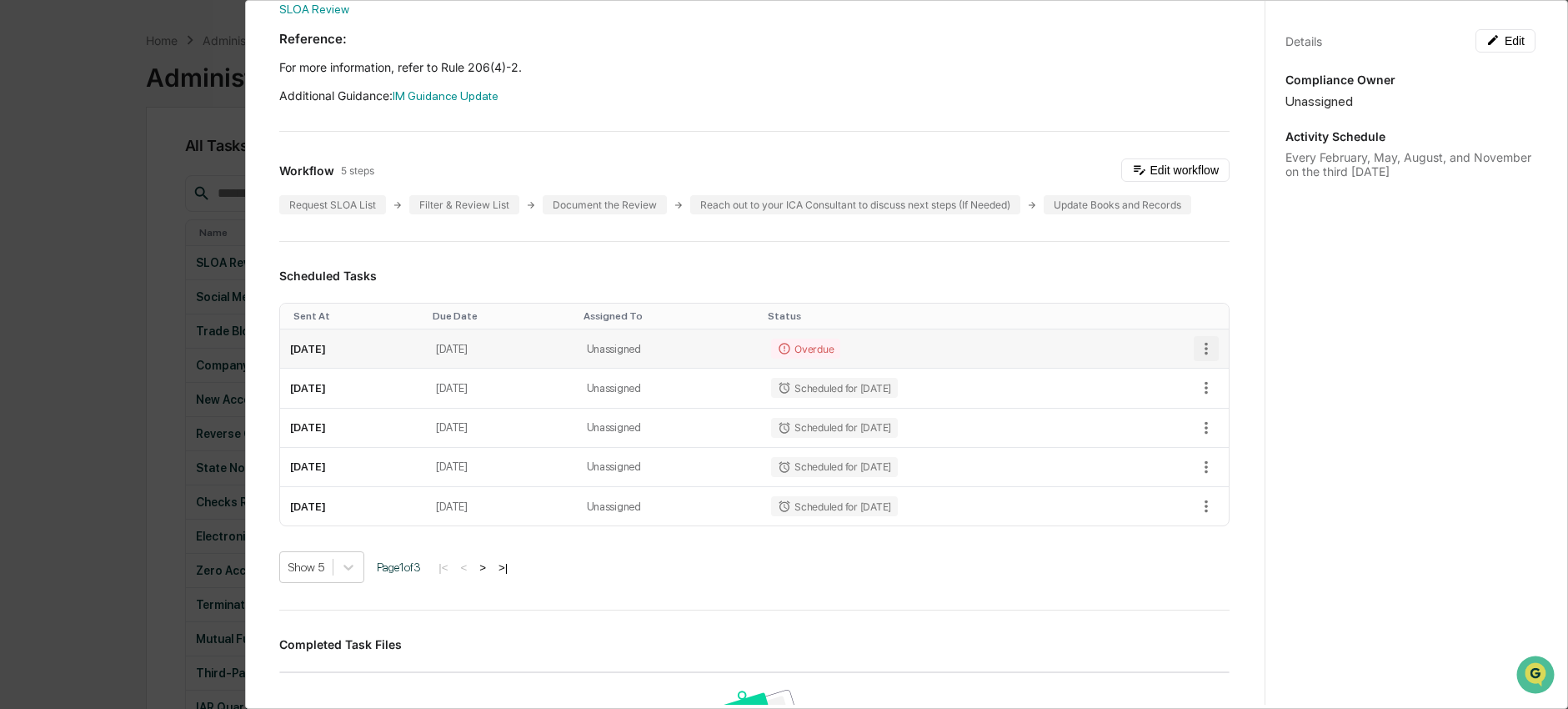
click at [1197, 354] on icon "button" at bounding box center [1207, 348] width 19 height 19
click at [1206, 412] on img at bounding box center [1205, 409] width 13 height 13
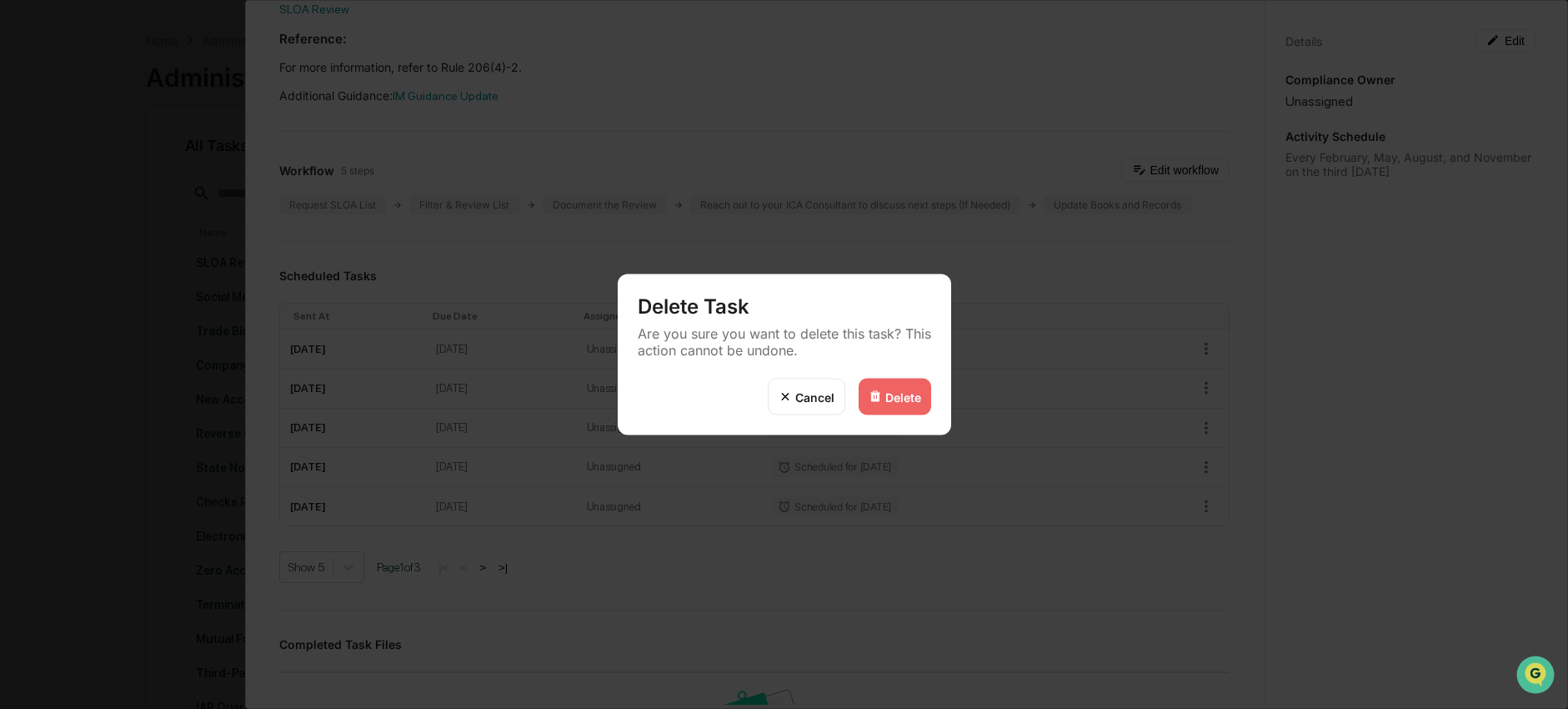
click at [910, 400] on div "Delete" at bounding box center [903, 396] width 35 height 14
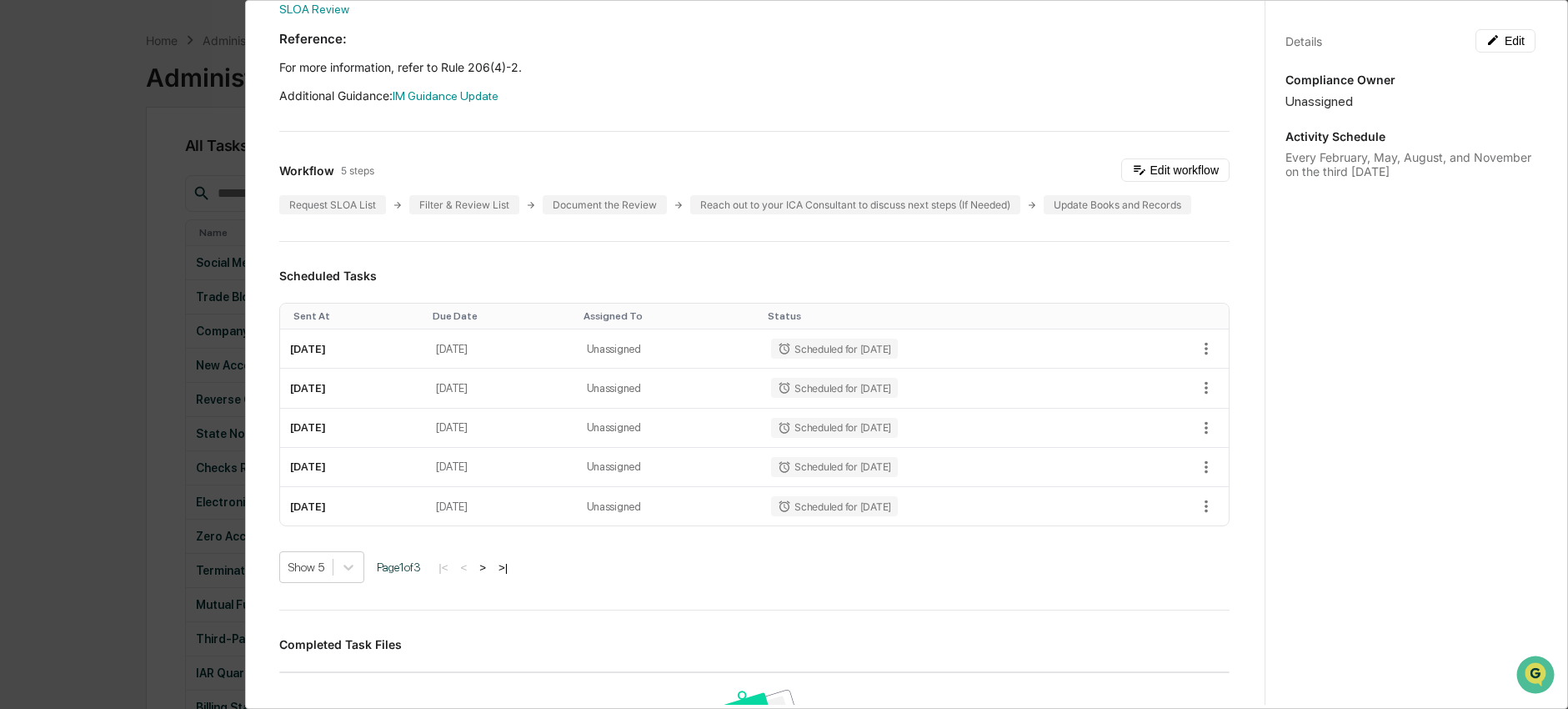
click at [233, 362] on div "Administrator Activity List SLOA Review Start Task Spawn Task SLOA Review Edit …" at bounding box center [784, 354] width 1568 height 709
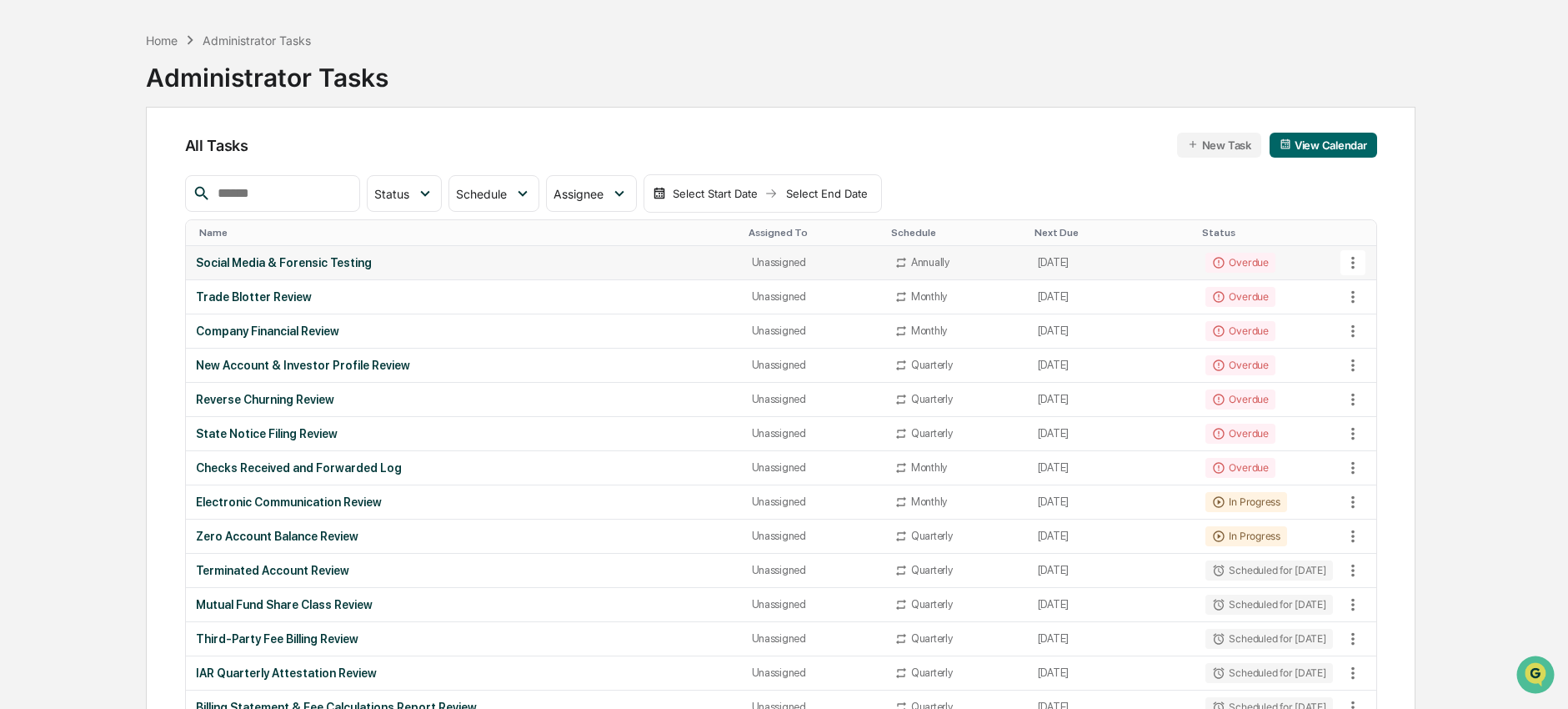
click at [333, 271] on td "Social Media & Forensic Testing" at bounding box center [464, 263] width 556 height 34
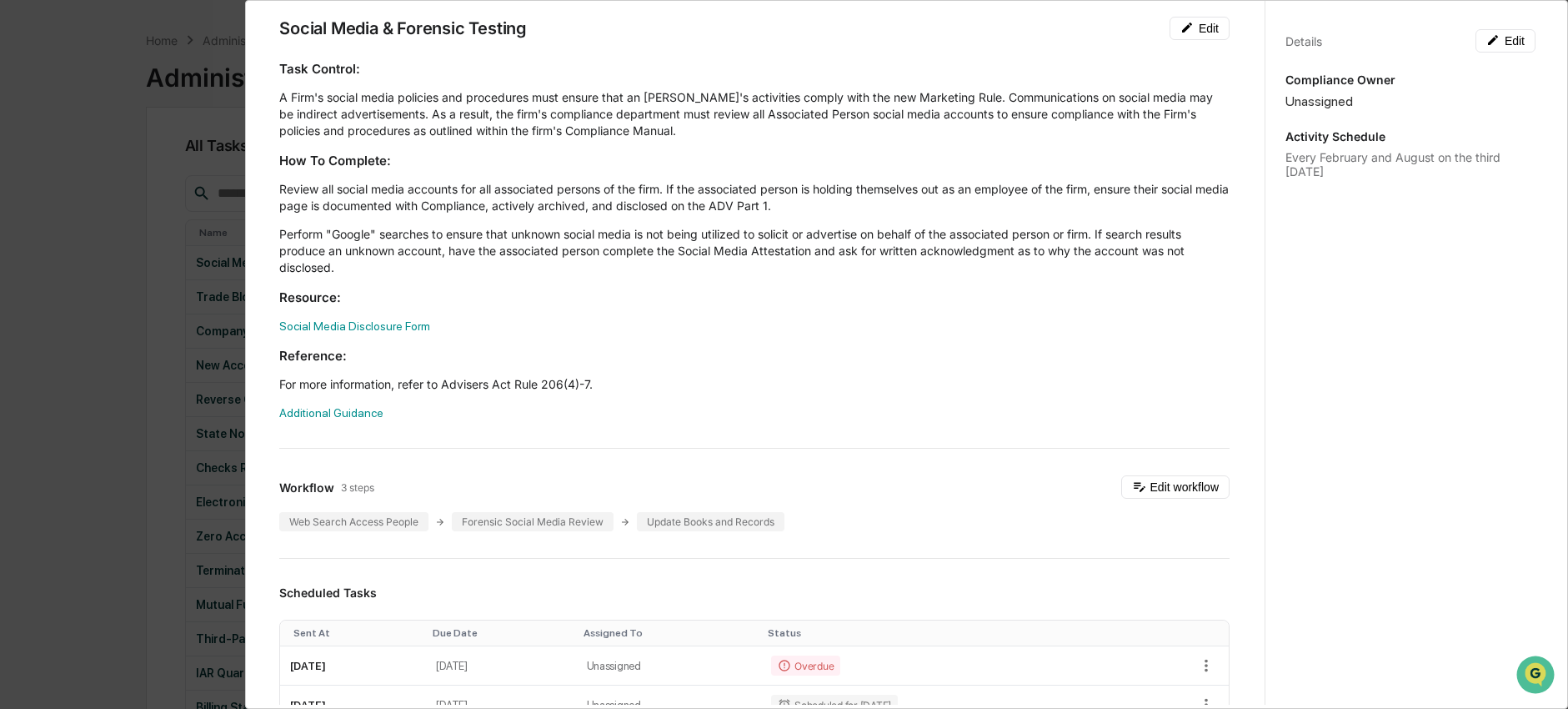
scroll to position [280, 0]
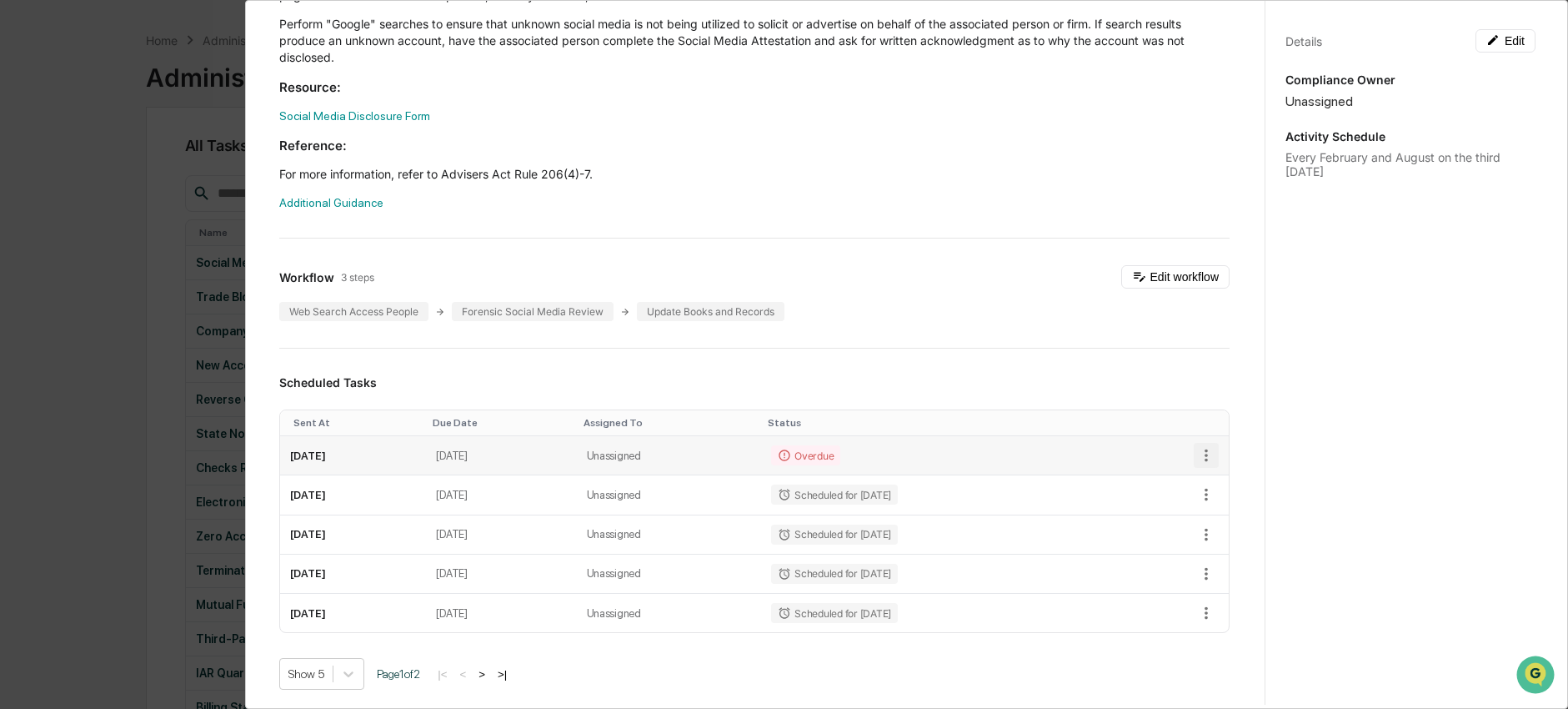
click at [1197, 457] on icon "button" at bounding box center [1207, 456] width 19 height 19
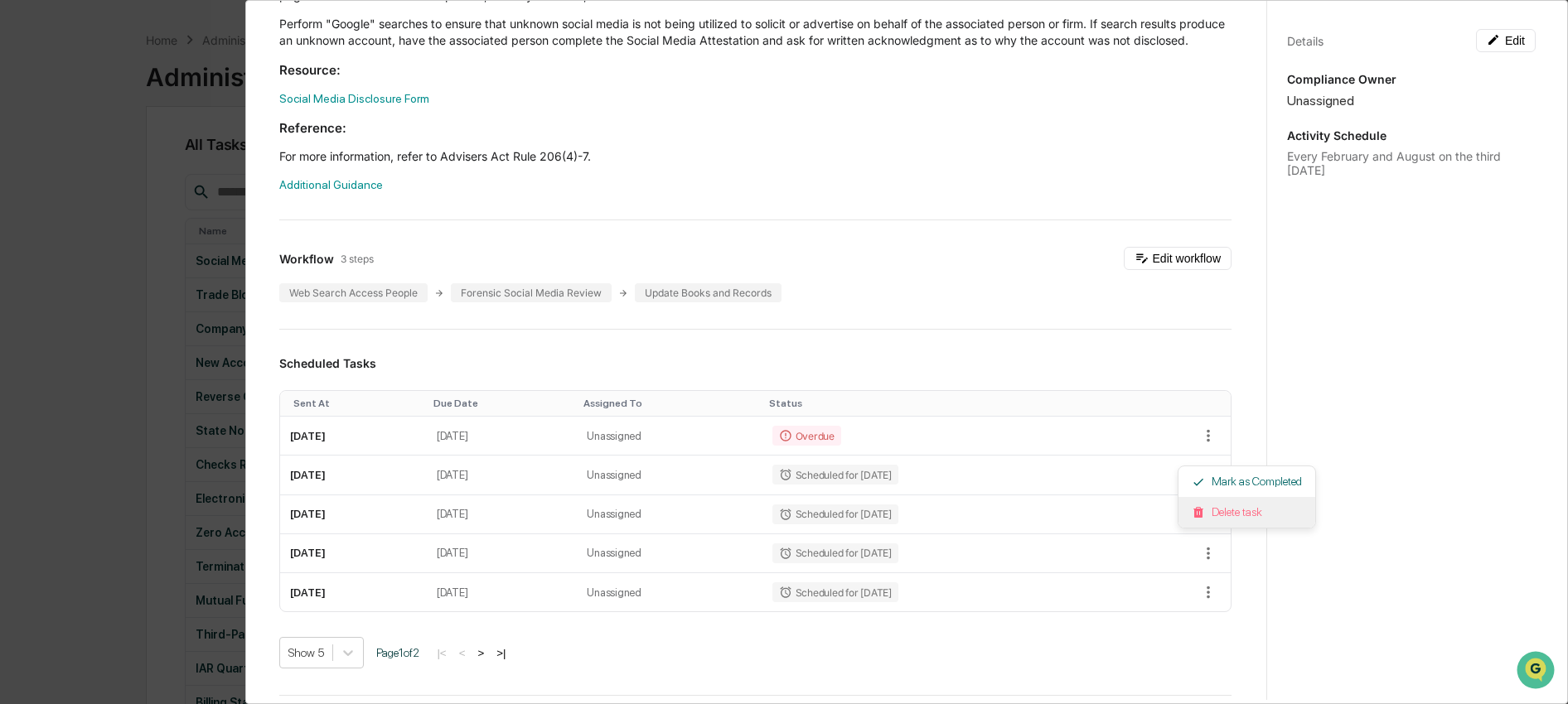
click at [1215, 515] on li "Delete task" at bounding box center [1247, 512] width 137 height 31
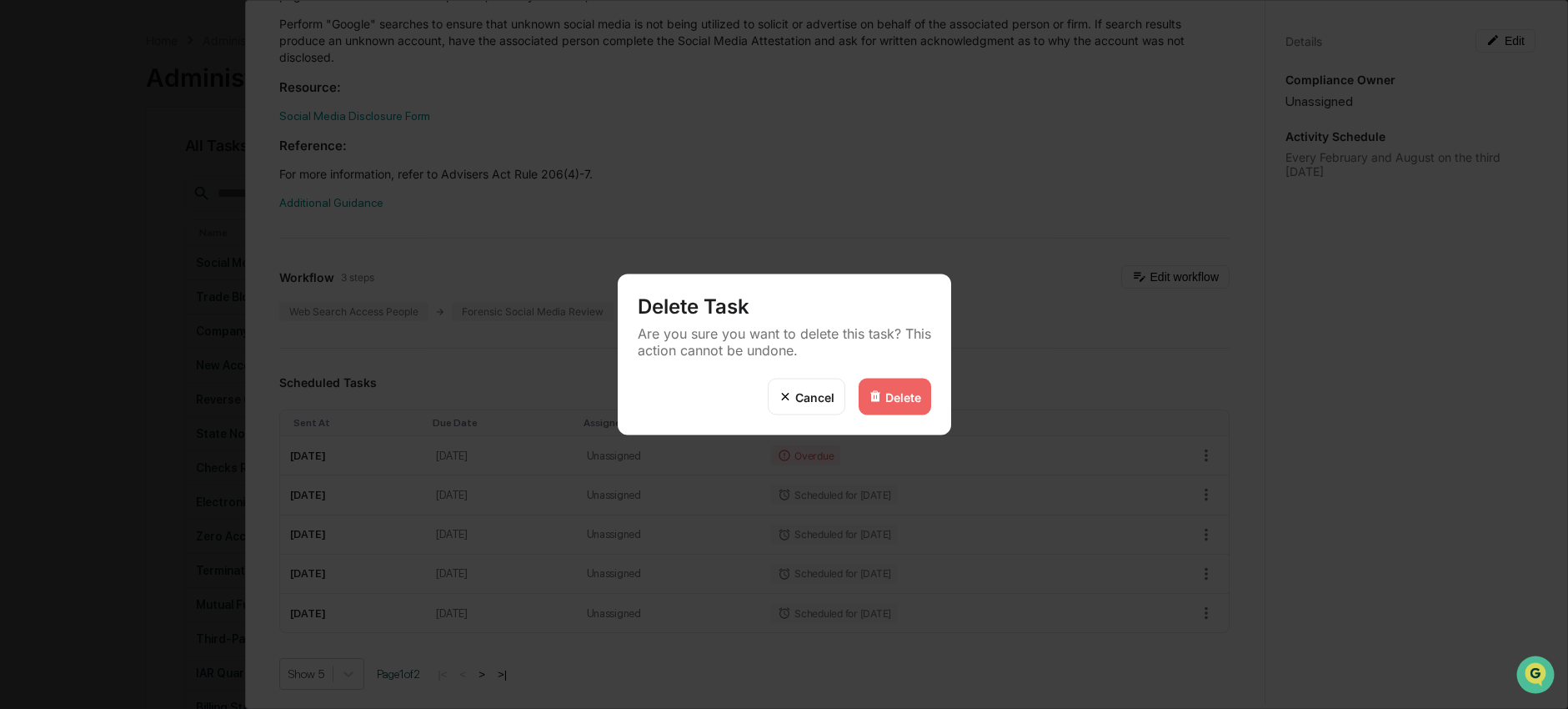
click at [887, 398] on div "Delete" at bounding box center [903, 396] width 35 height 14
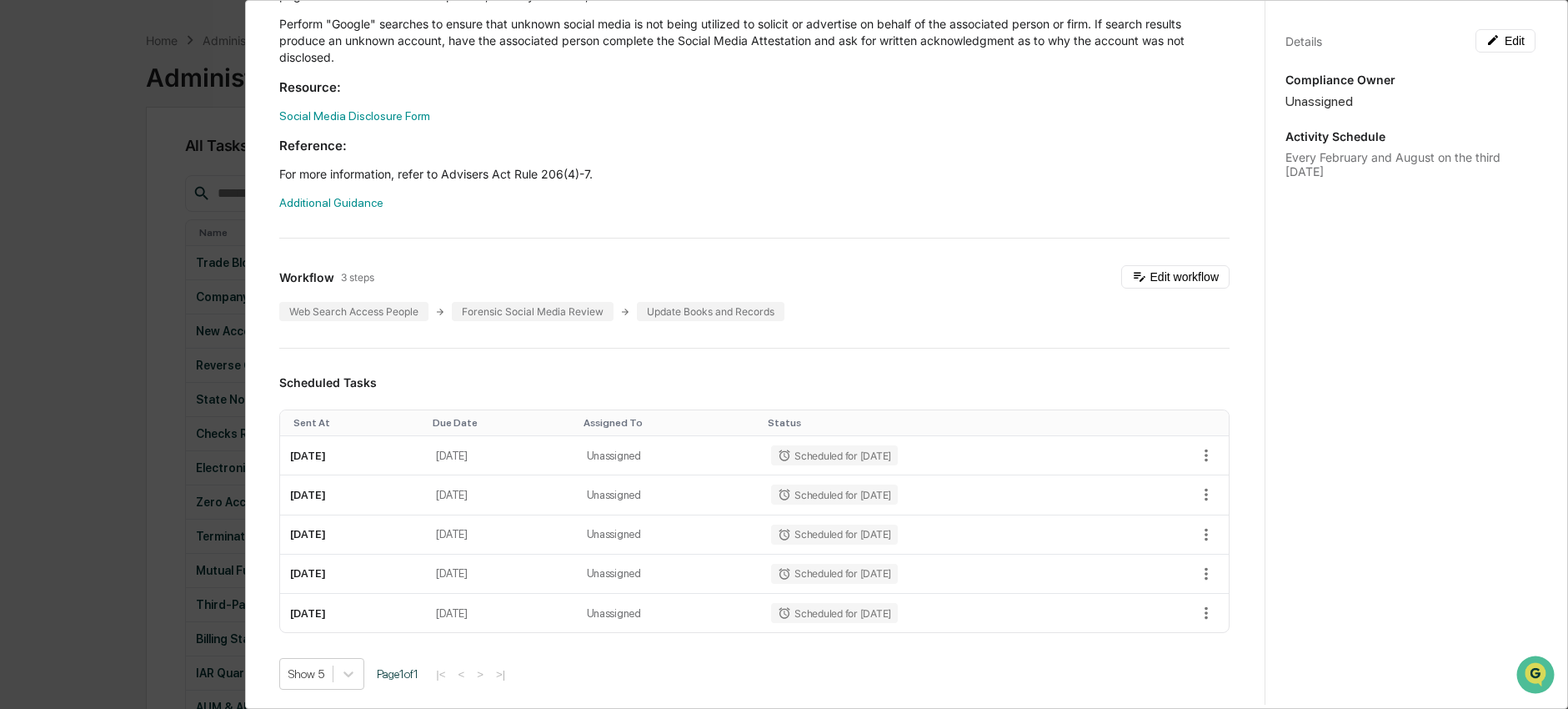
click at [123, 378] on div "Administrator Activity List Social Media & Forensic Testing Start Task Spawn Ta…" at bounding box center [784, 354] width 1568 height 709
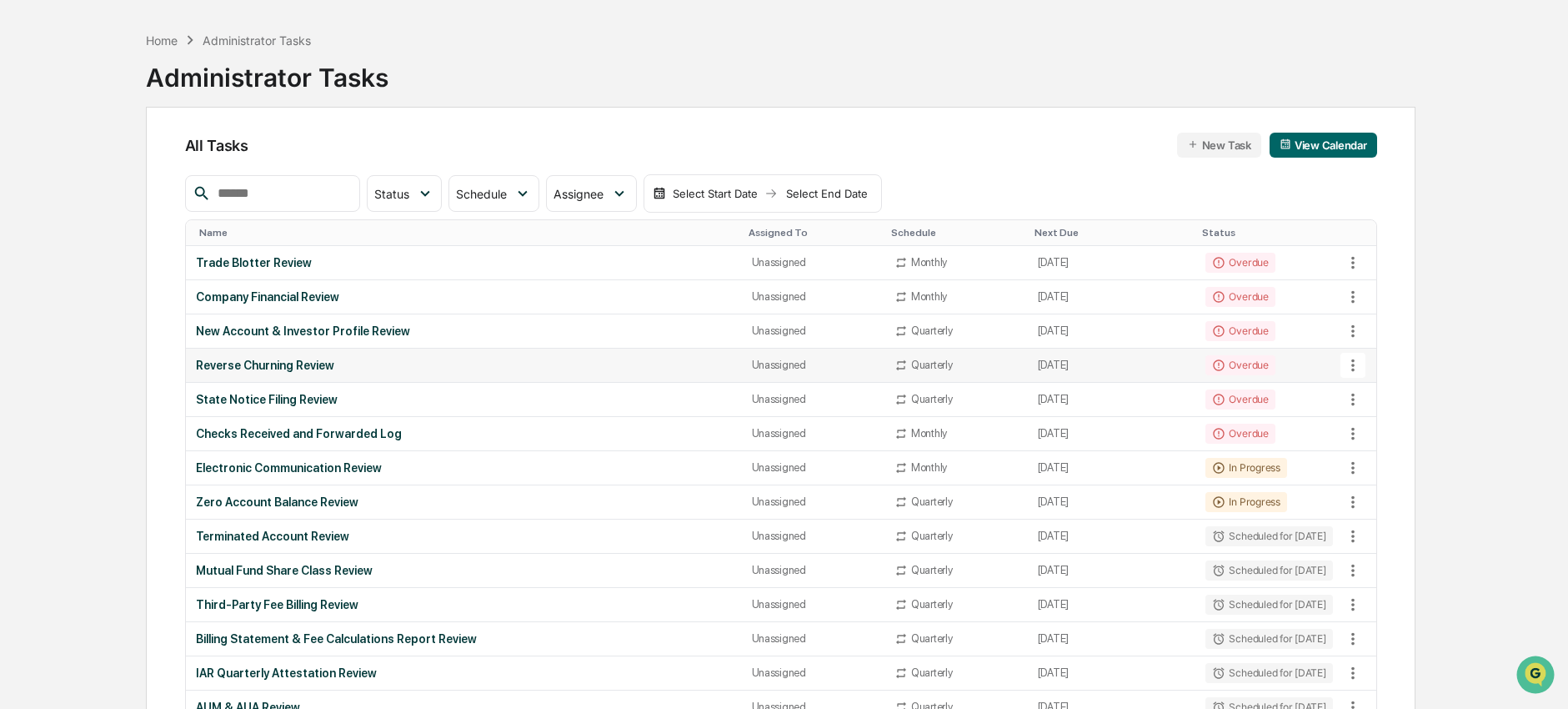
click at [237, 378] on td "Reverse Churning Review" at bounding box center [464, 365] width 556 height 34
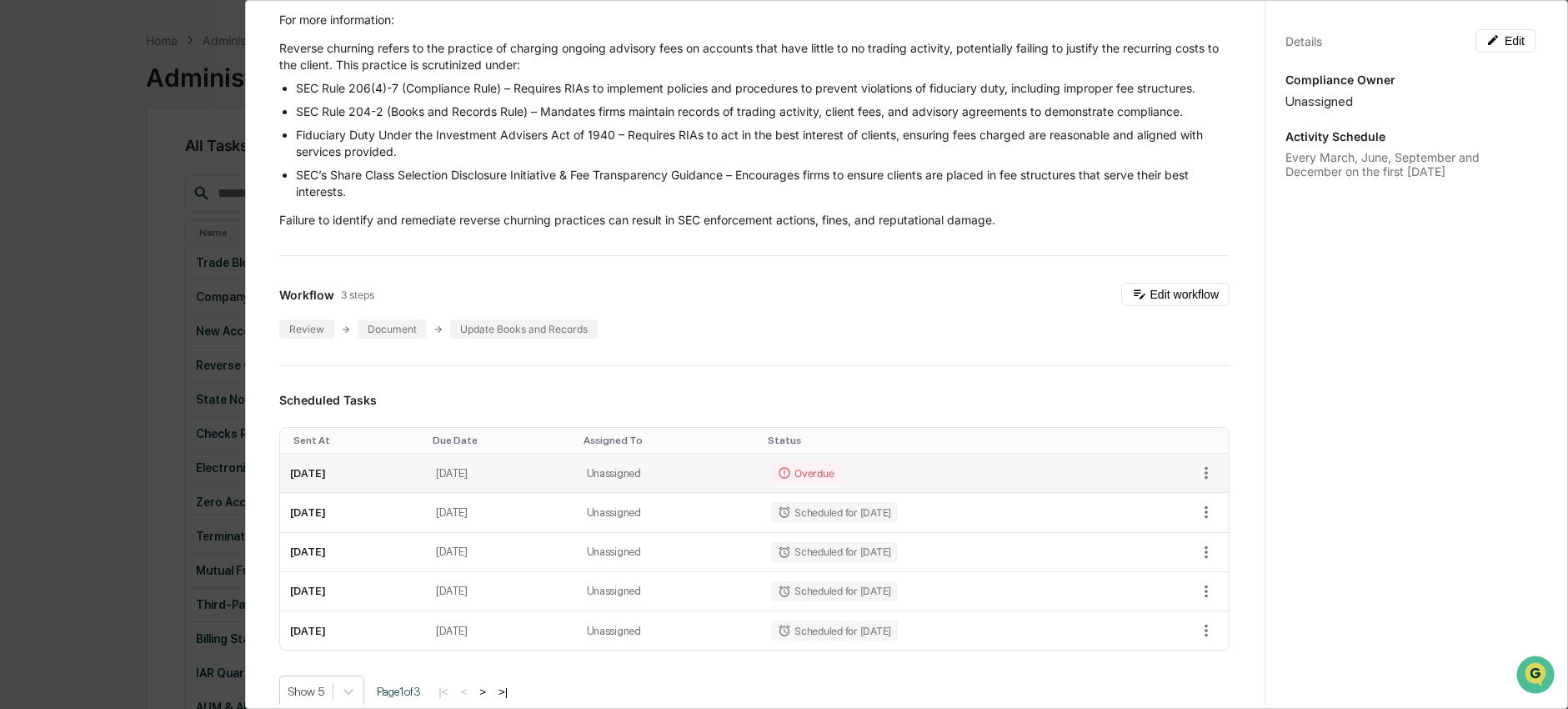
scroll to position [378, 0]
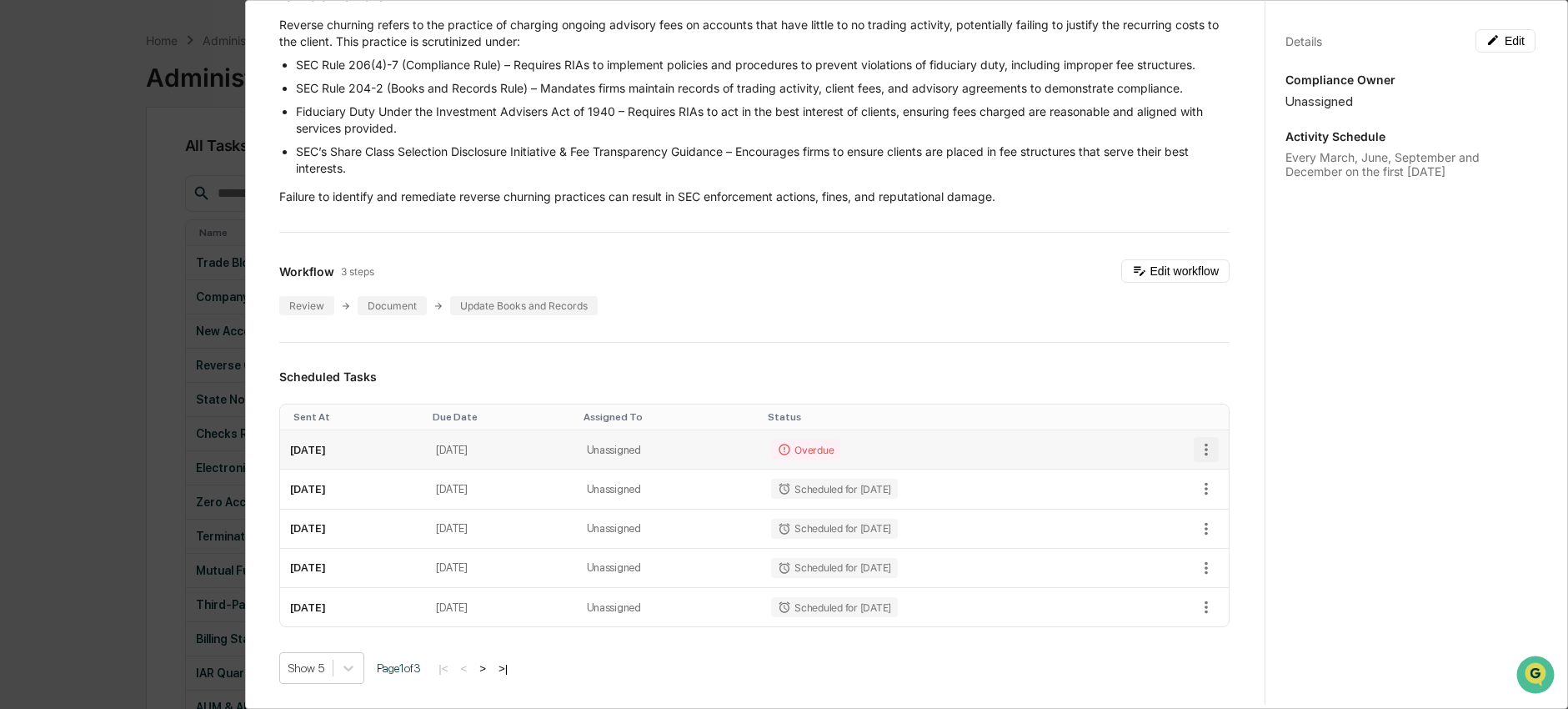
click at [1197, 450] on icon "button" at bounding box center [1207, 450] width 19 height 19
click at [1208, 509] on img at bounding box center [1205, 511] width 13 height 13
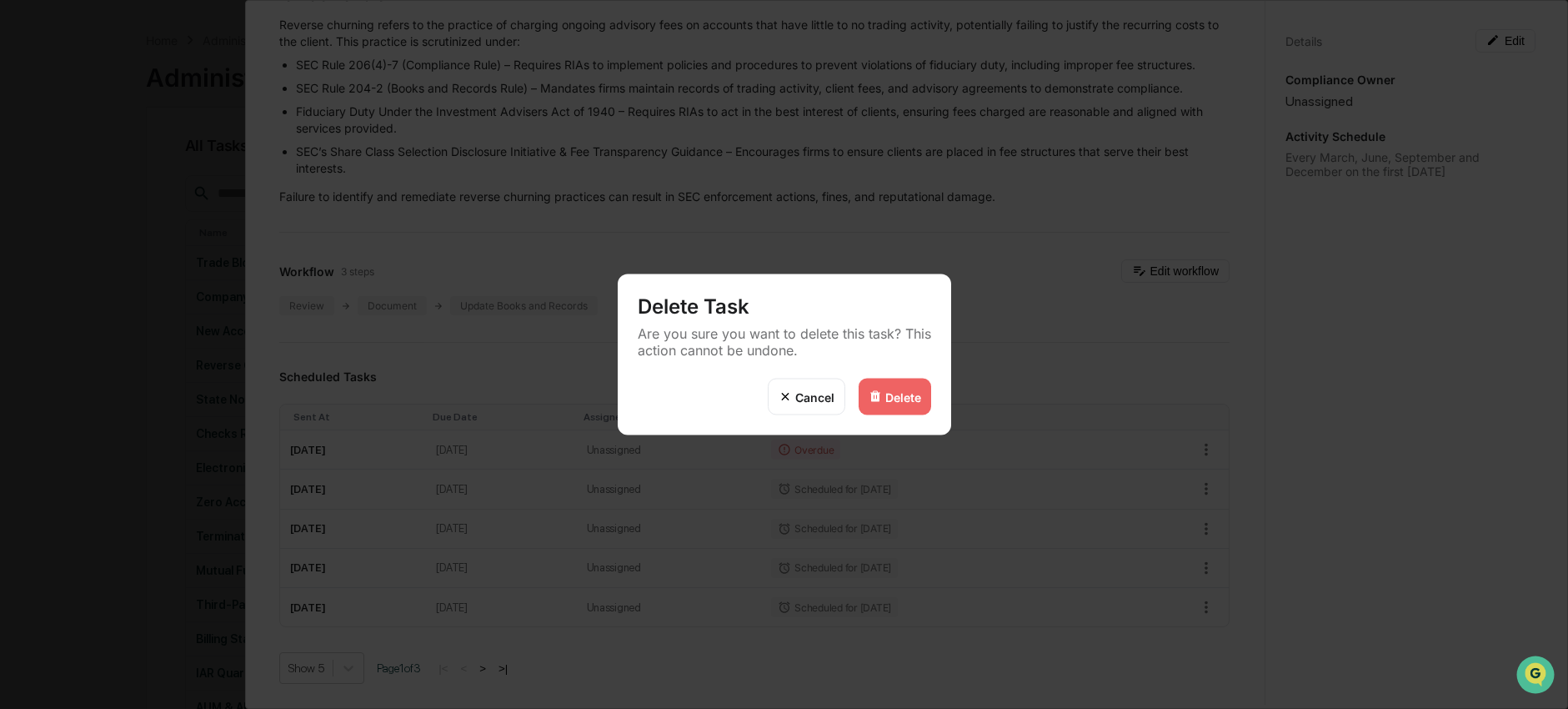
click at [899, 403] on div "Delete" at bounding box center [895, 396] width 73 height 36
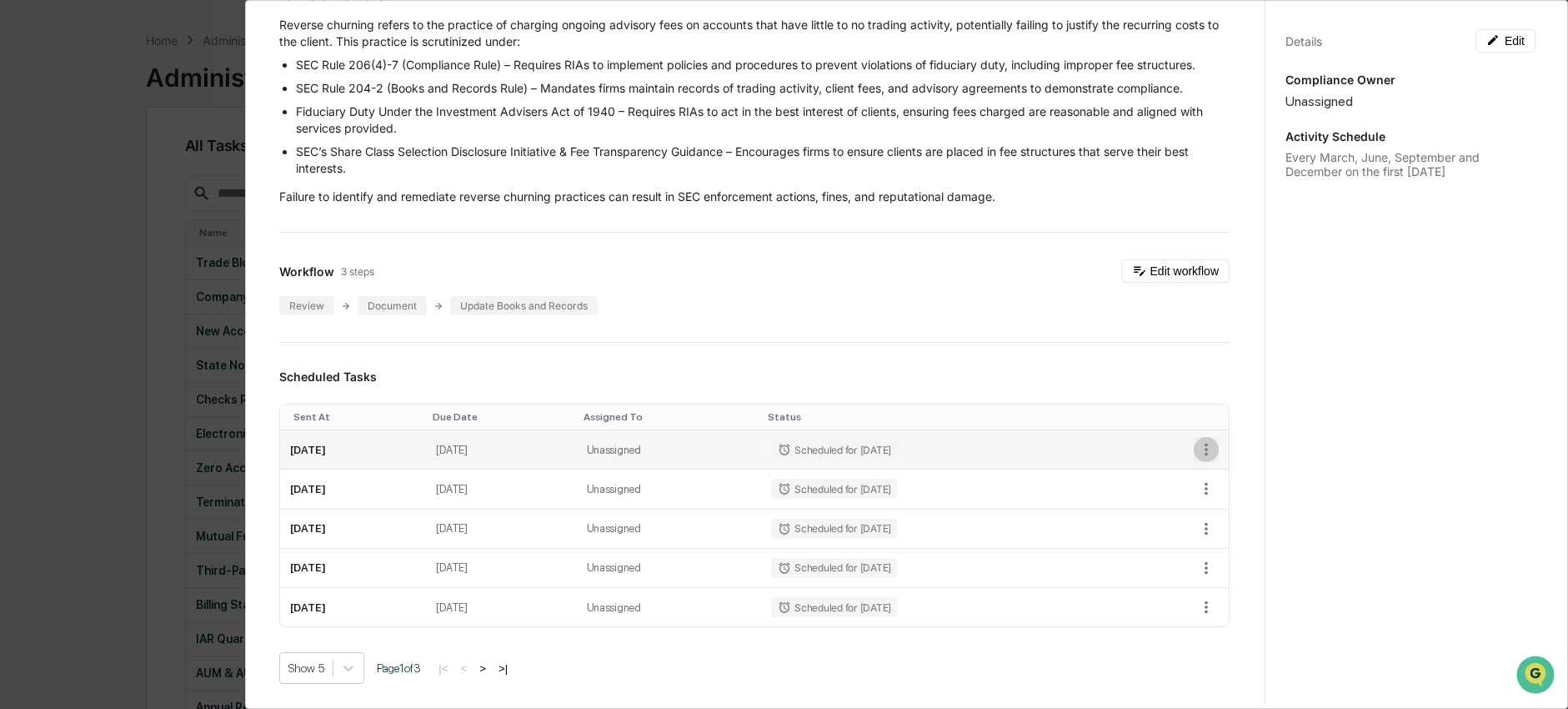
click at [1197, 452] on icon "button" at bounding box center [1207, 450] width 19 height 19
click at [1217, 506] on li "Delete task" at bounding box center [1254, 510] width 138 height 31
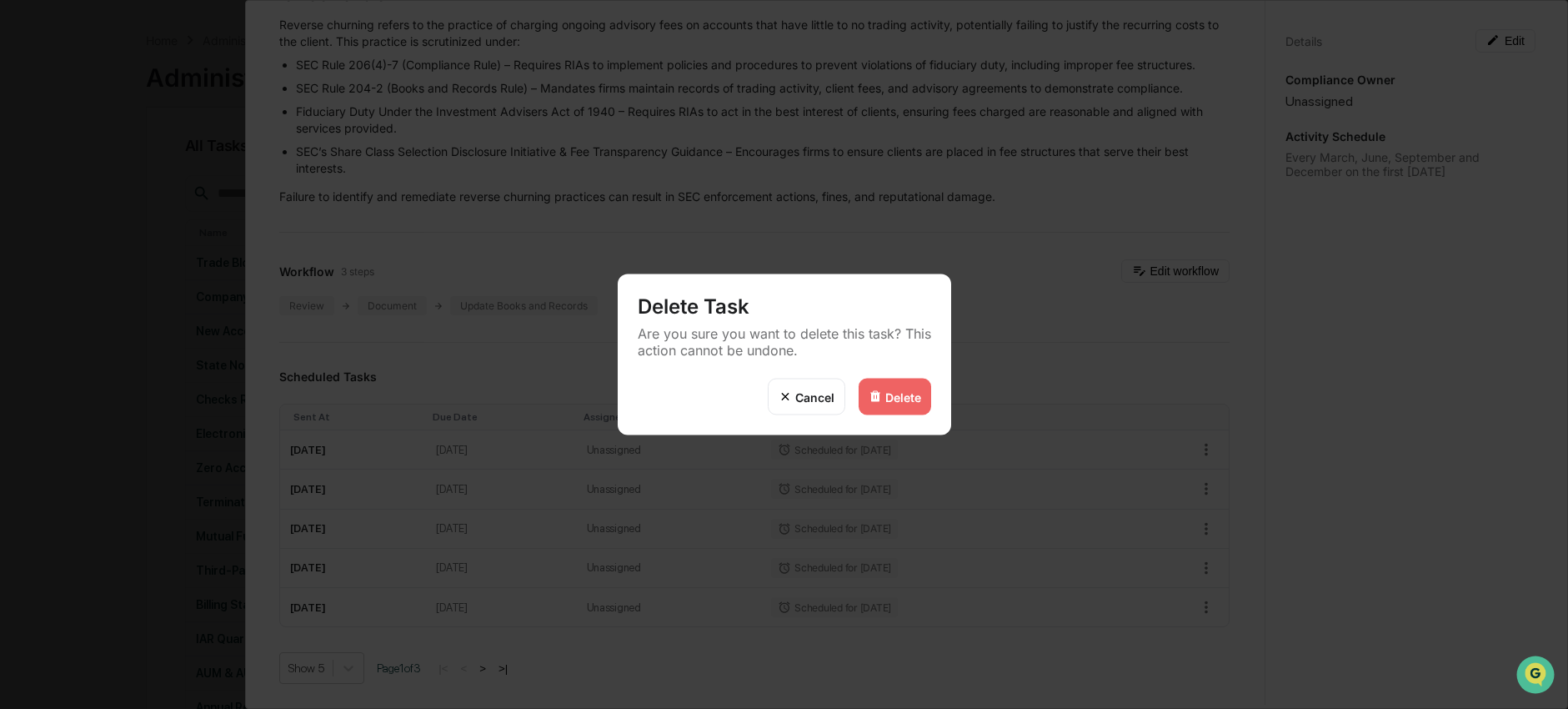
click at [914, 394] on div "Delete" at bounding box center [903, 396] width 35 height 14
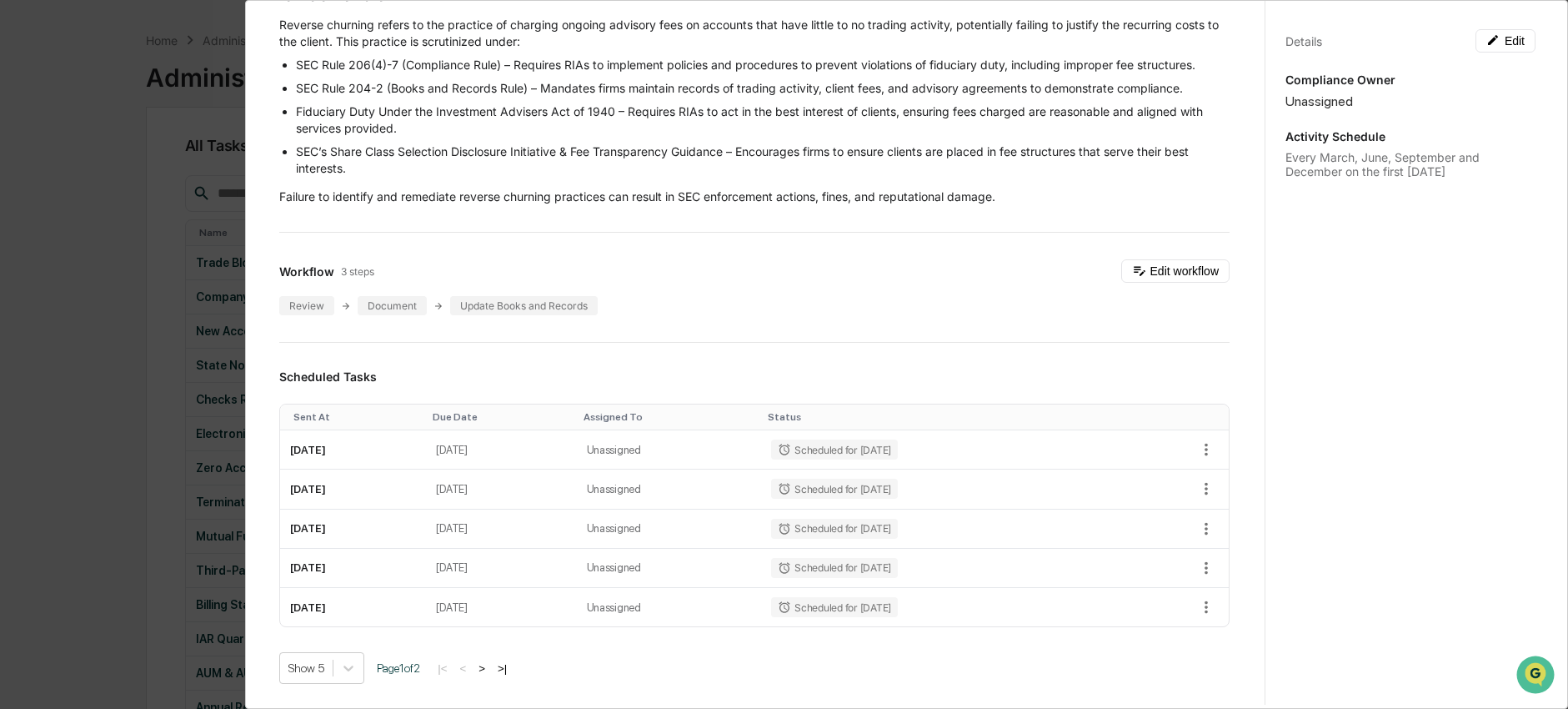
click at [130, 397] on div "Administrator Activity List Reverse Churning Review Start Task Spawn Task Rever…" at bounding box center [784, 354] width 1568 height 709
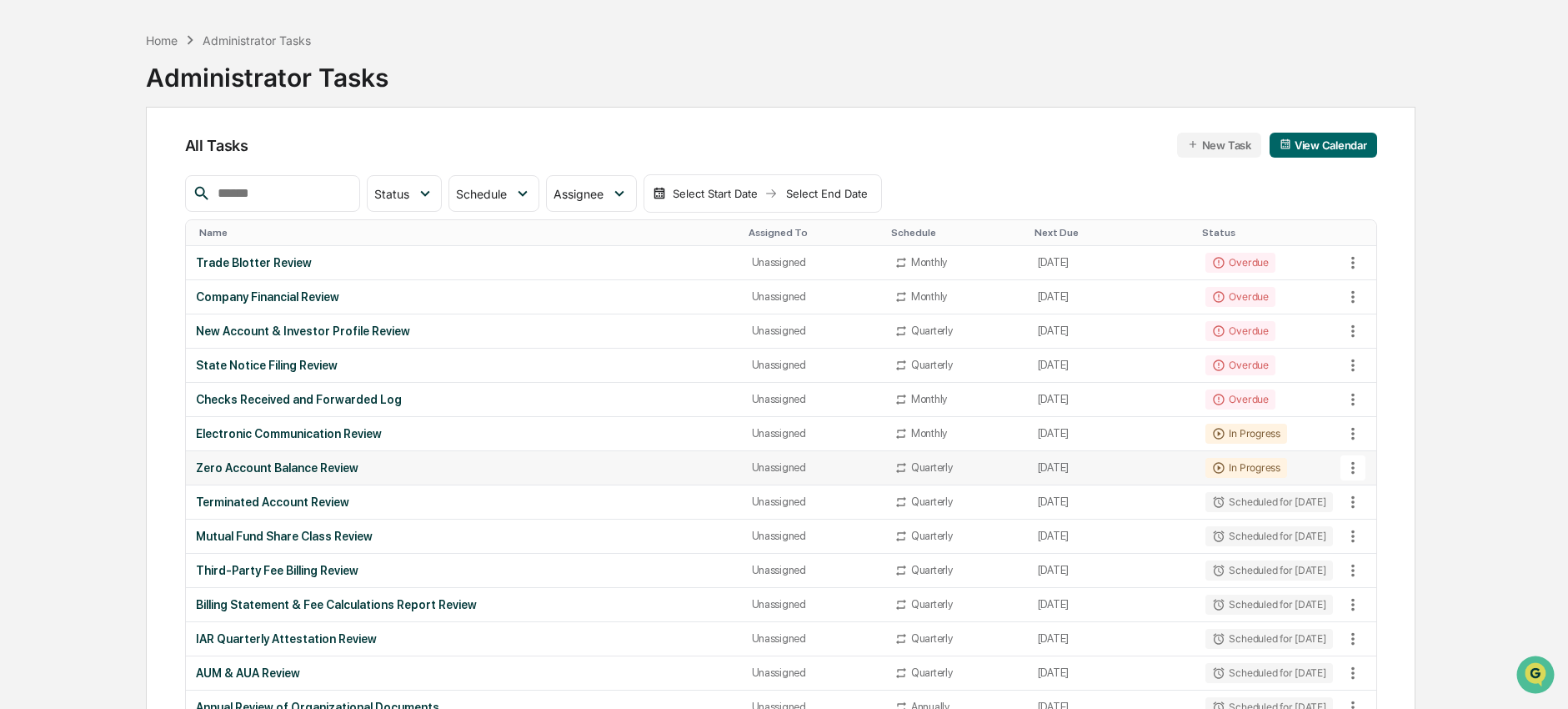
click at [239, 465] on div "Zero Account Balance Review" at bounding box center [464, 468] width 536 height 13
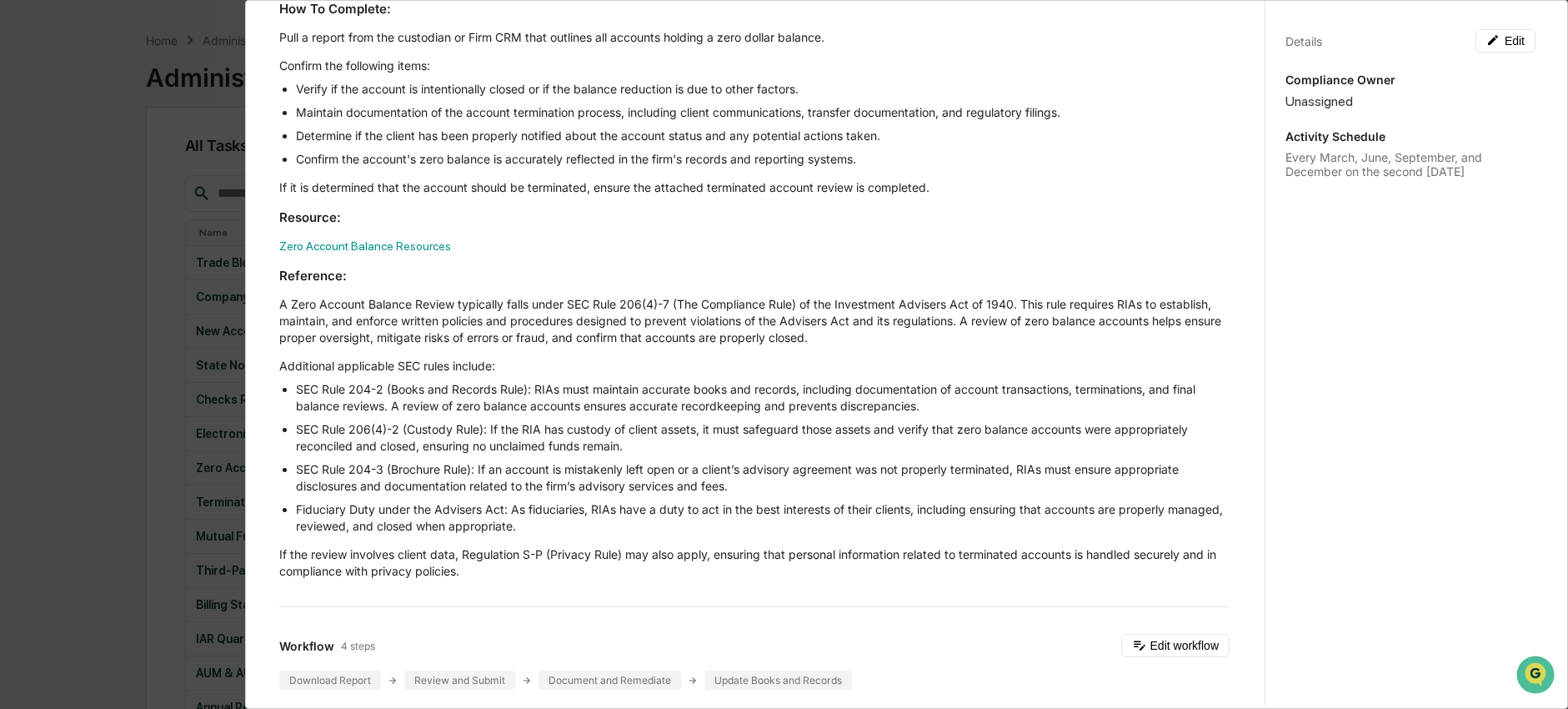
scroll to position [559, 0]
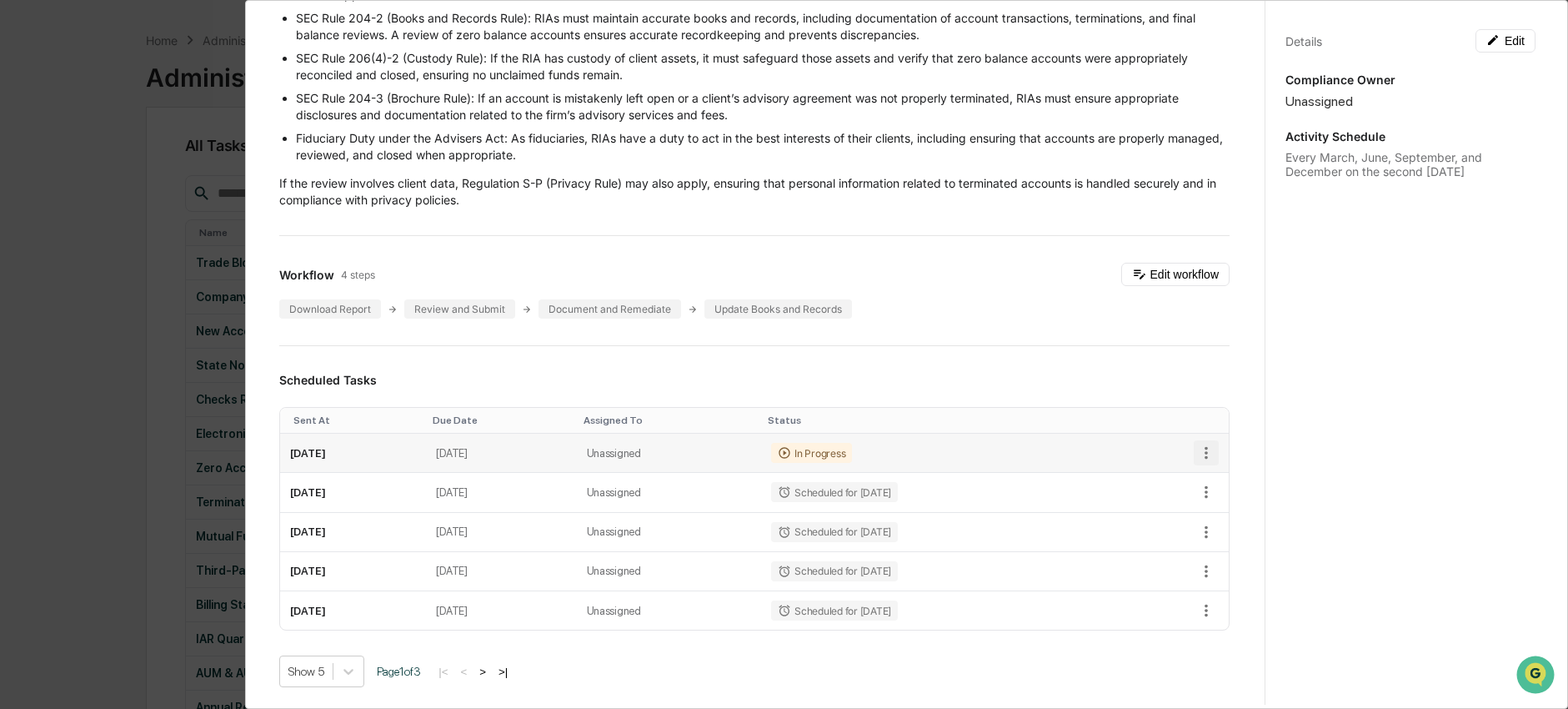
click at [1197, 456] on icon "button" at bounding box center [1207, 453] width 19 height 19
click at [1242, 514] on li "Delete task" at bounding box center [1254, 512] width 138 height 31
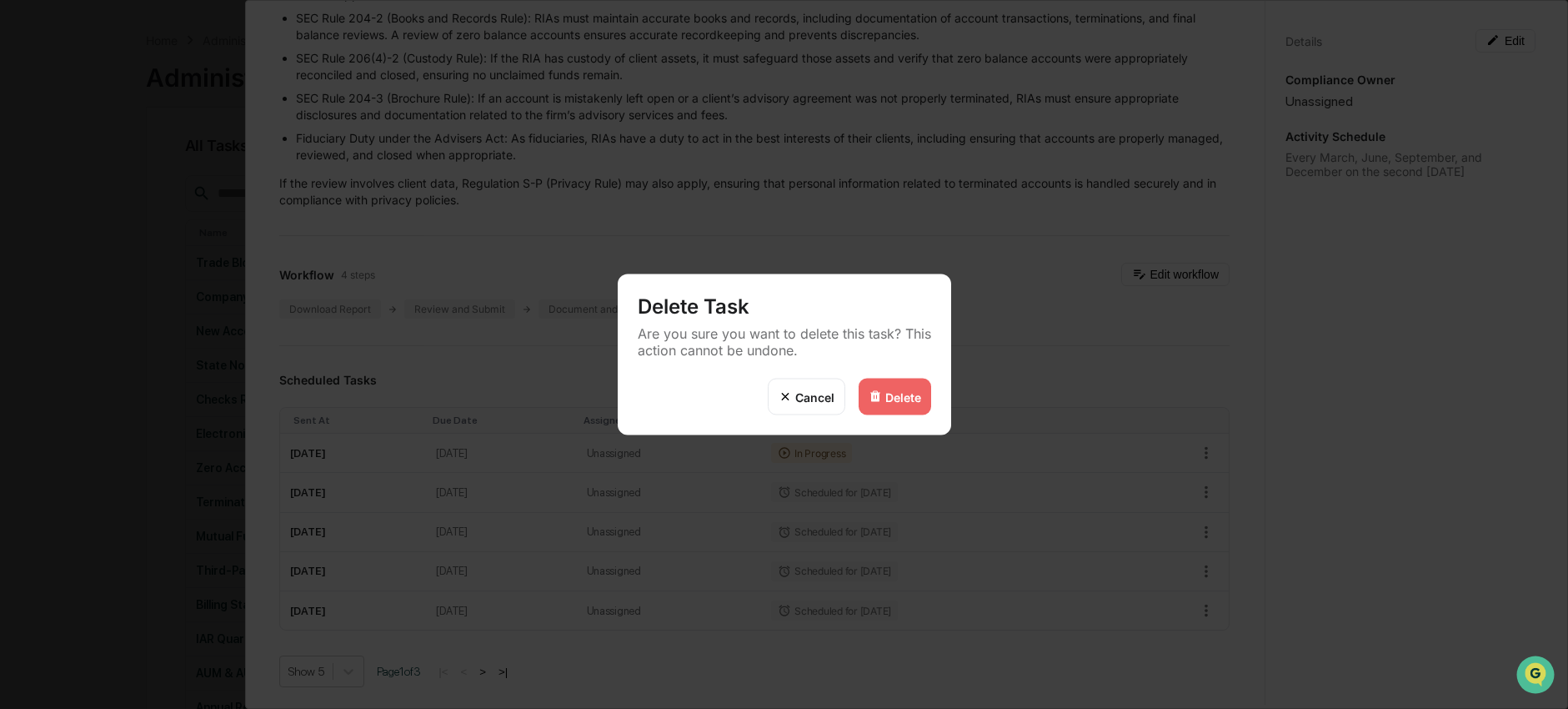
click at [896, 396] on div "Delete" at bounding box center [903, 396] width 35 height 14
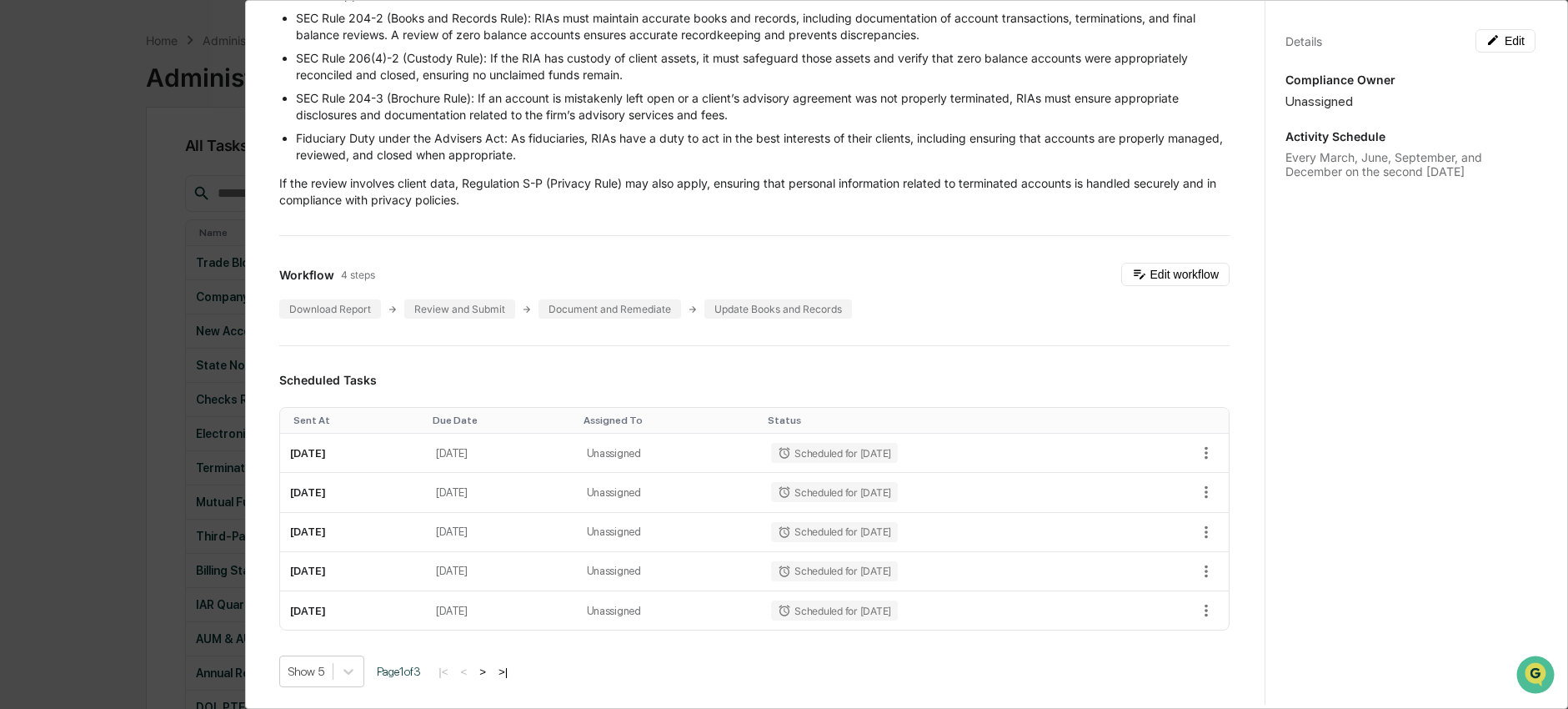
click at [155, 428] on div "Administrator Activity List Zero Account Balance Review Start Task Spawn Task Z…" at bounding box center [784, 354] width 1568 height 709
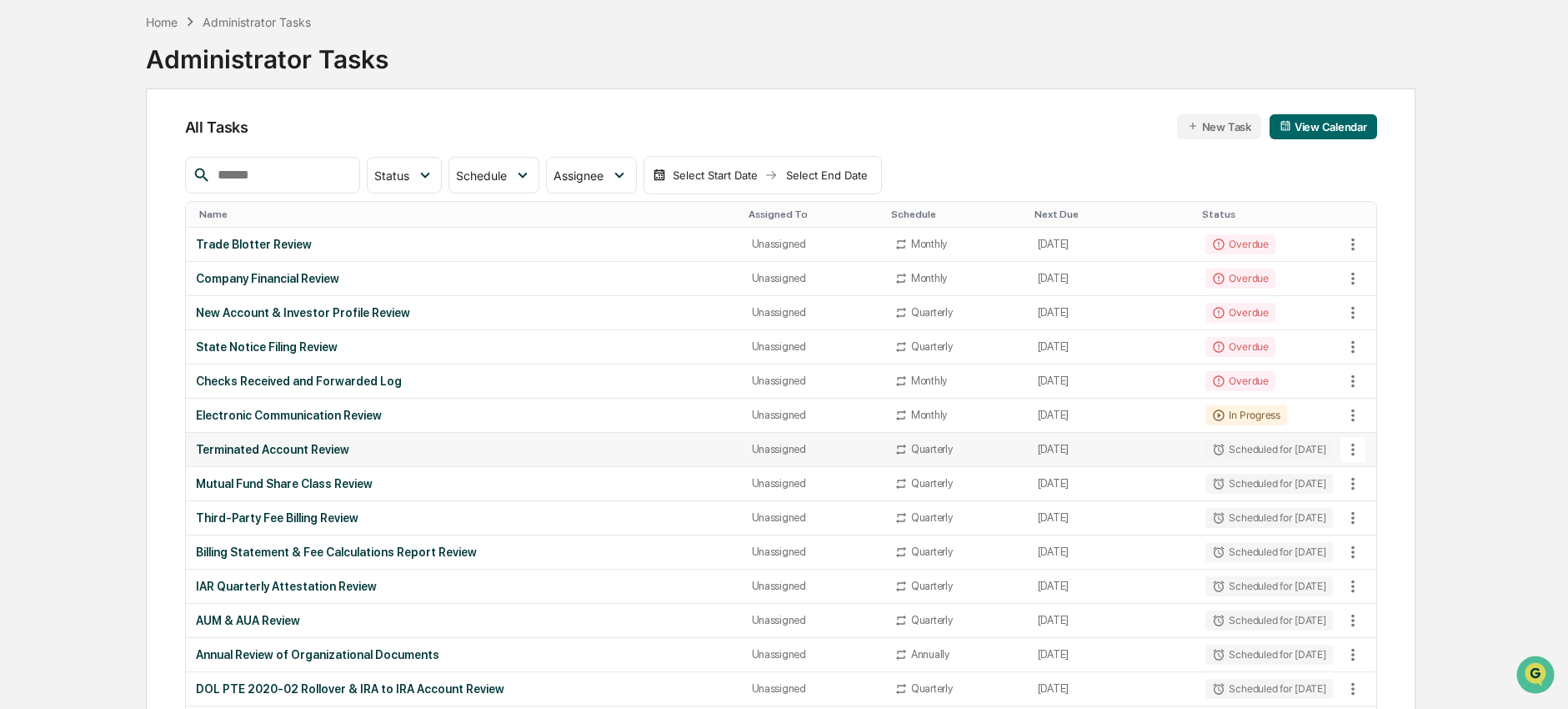
scroll to position [0, 0]
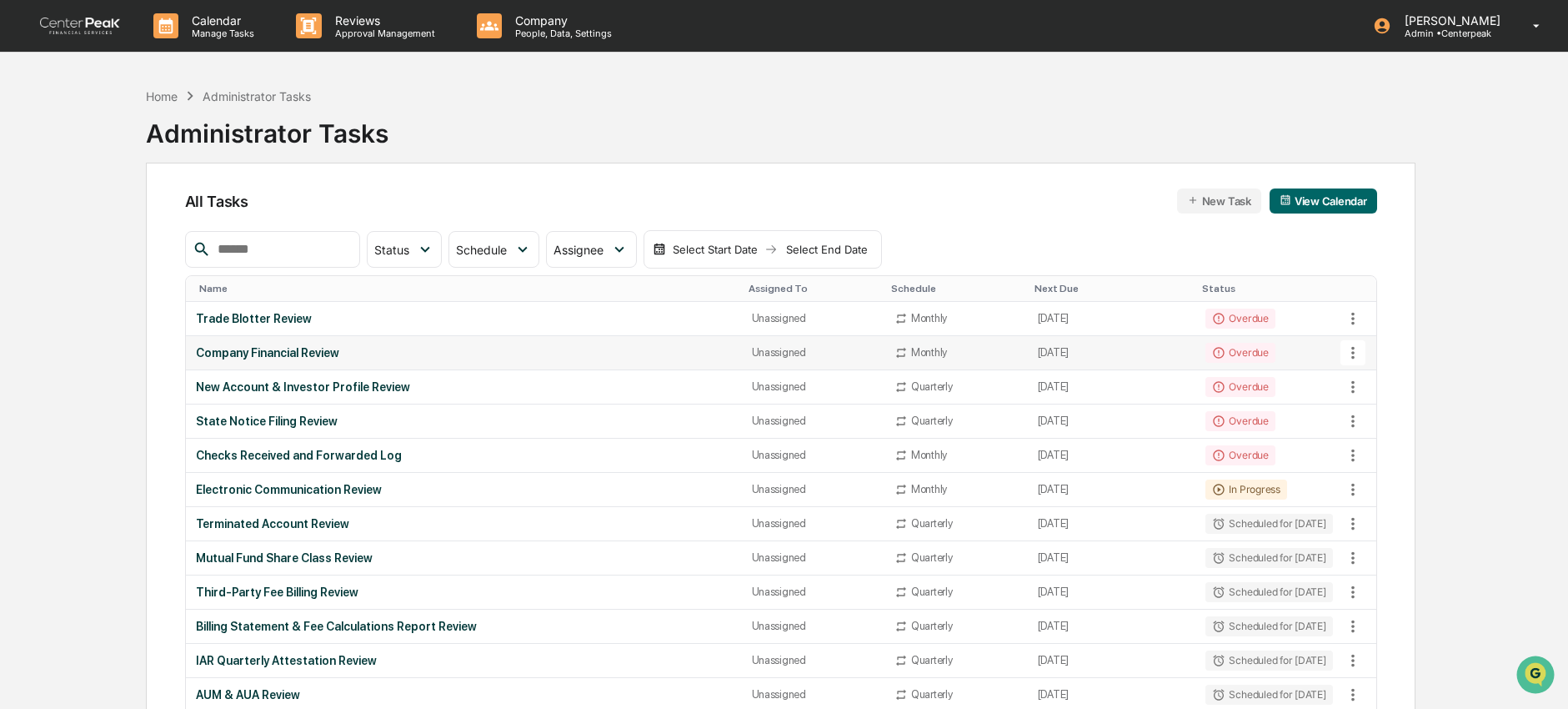
click at [354, 351] on div "Company Financial Review" at bounding box center [464, 353] width 536 height 13
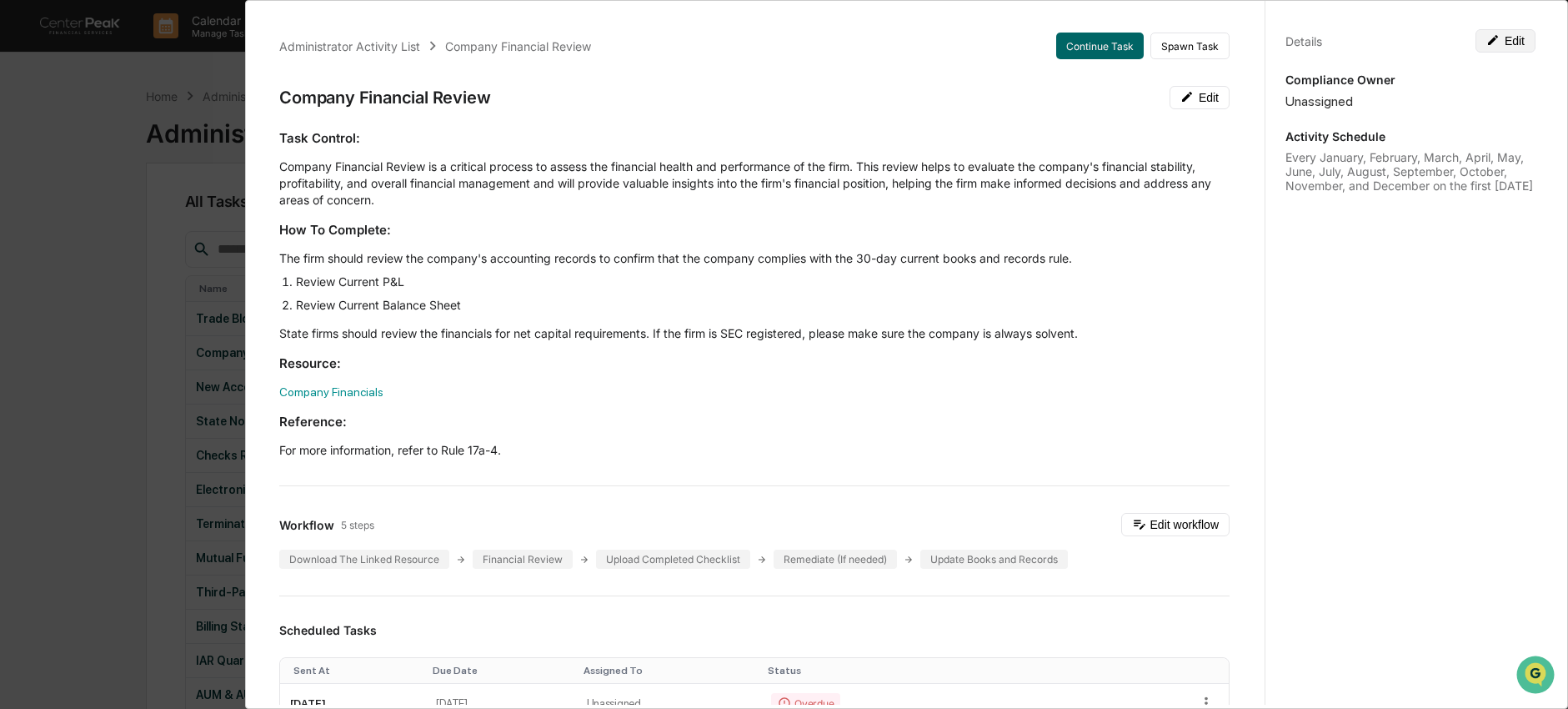
click at [1502, 42] on button "Edit" at bounding box center [1506, 40] width 60 height 23
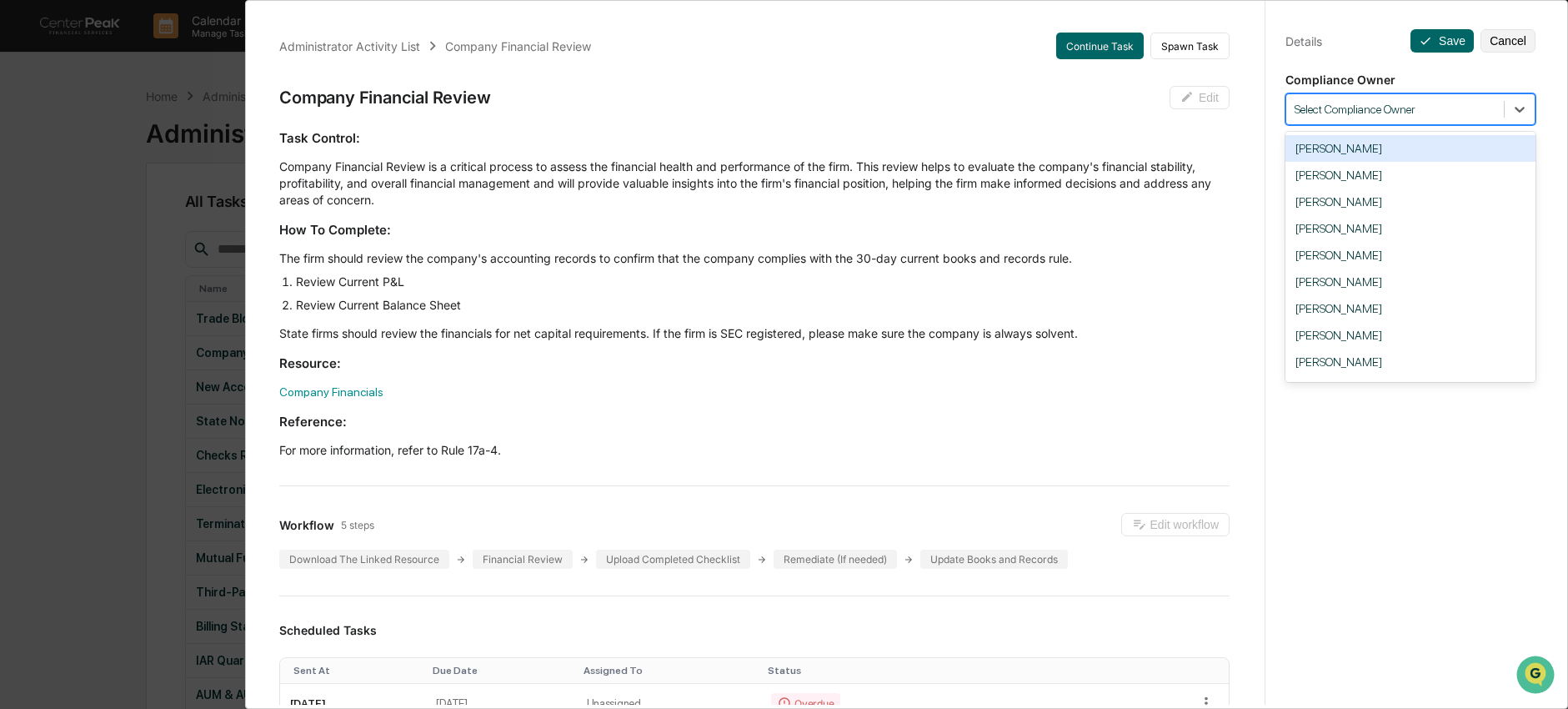
click at [1437, 105] on div at bounding box center [1395, 109] width 201 height 16
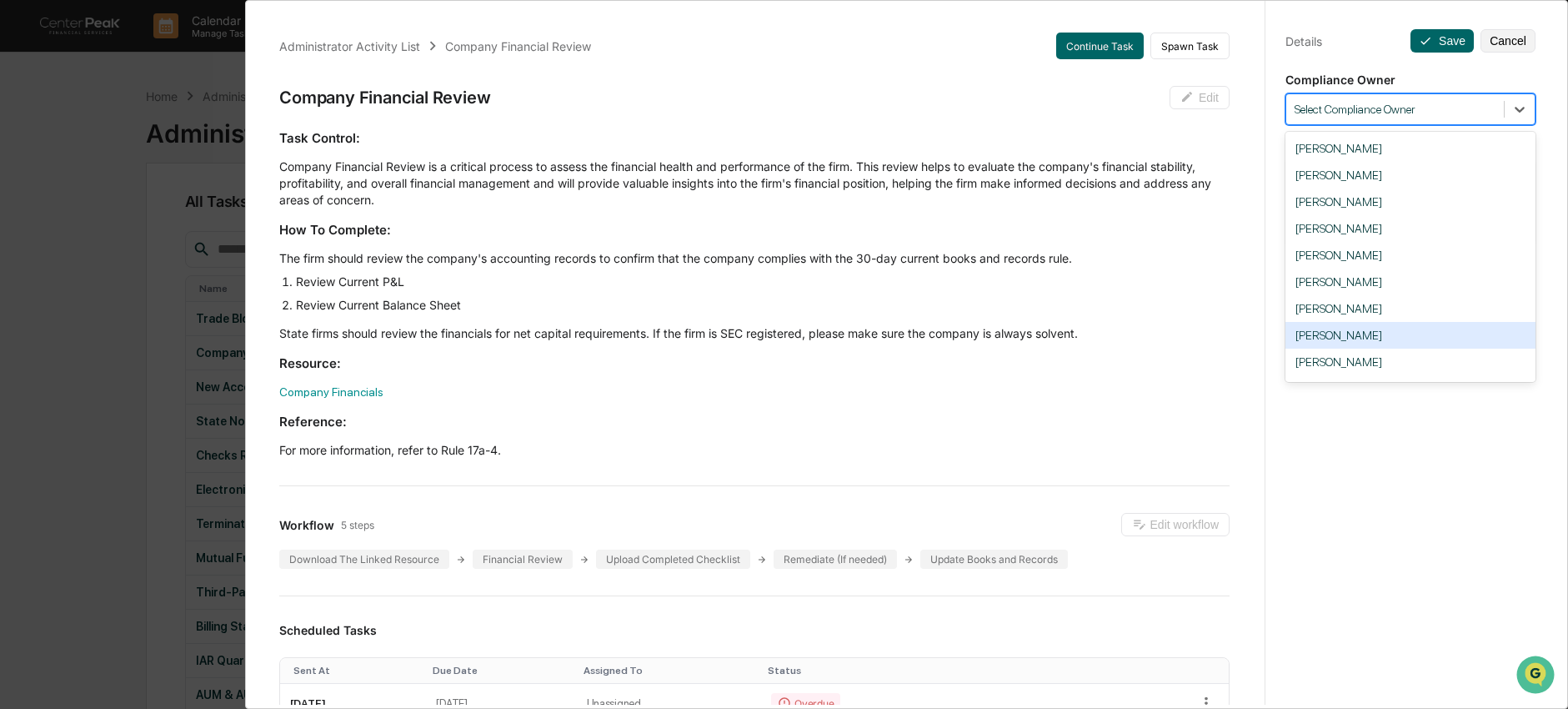
click at [1415, 345] on div "Nick Seligman" at bounding box center [1410, 335] width 250 height 27
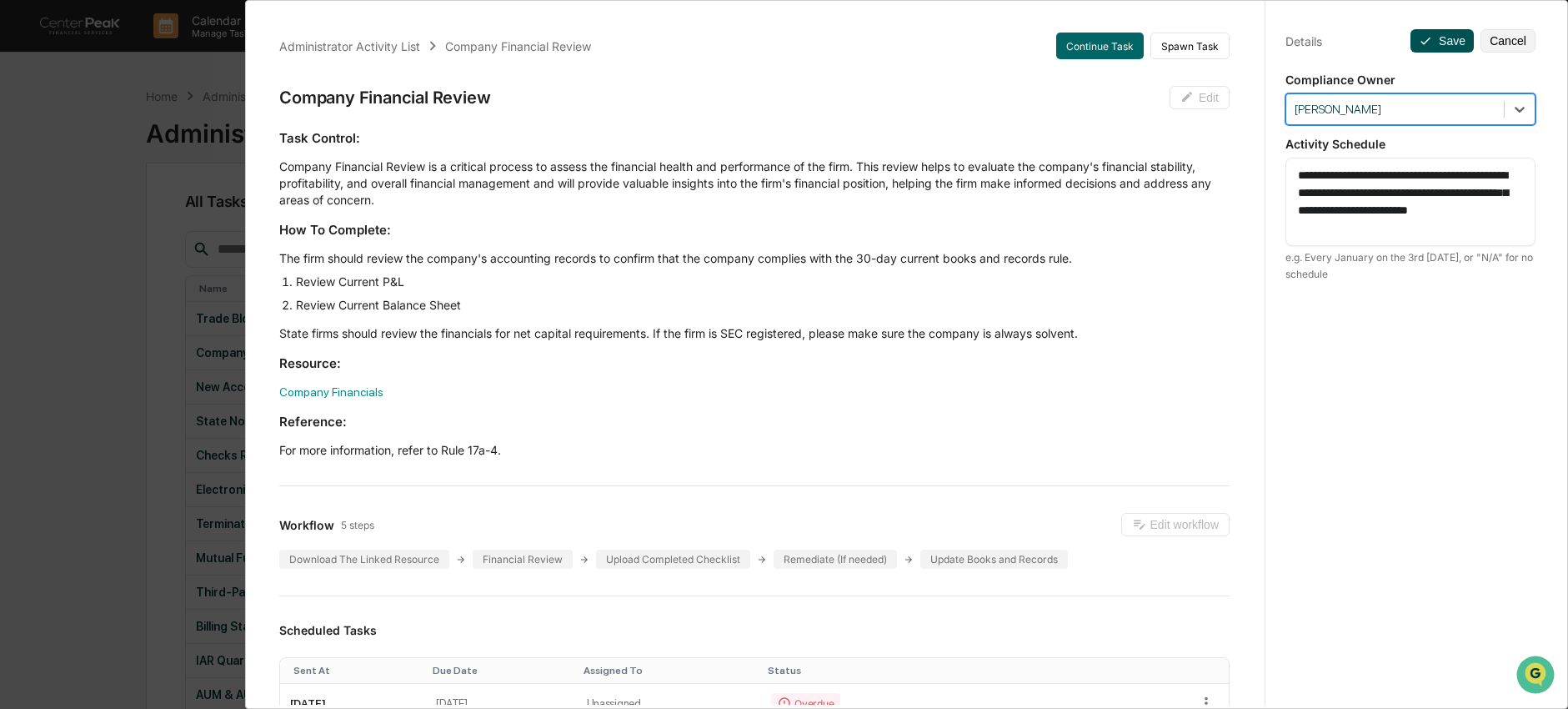
click at [1419, 34] on icon at bounding box center [1426, 41] width 13 height 13
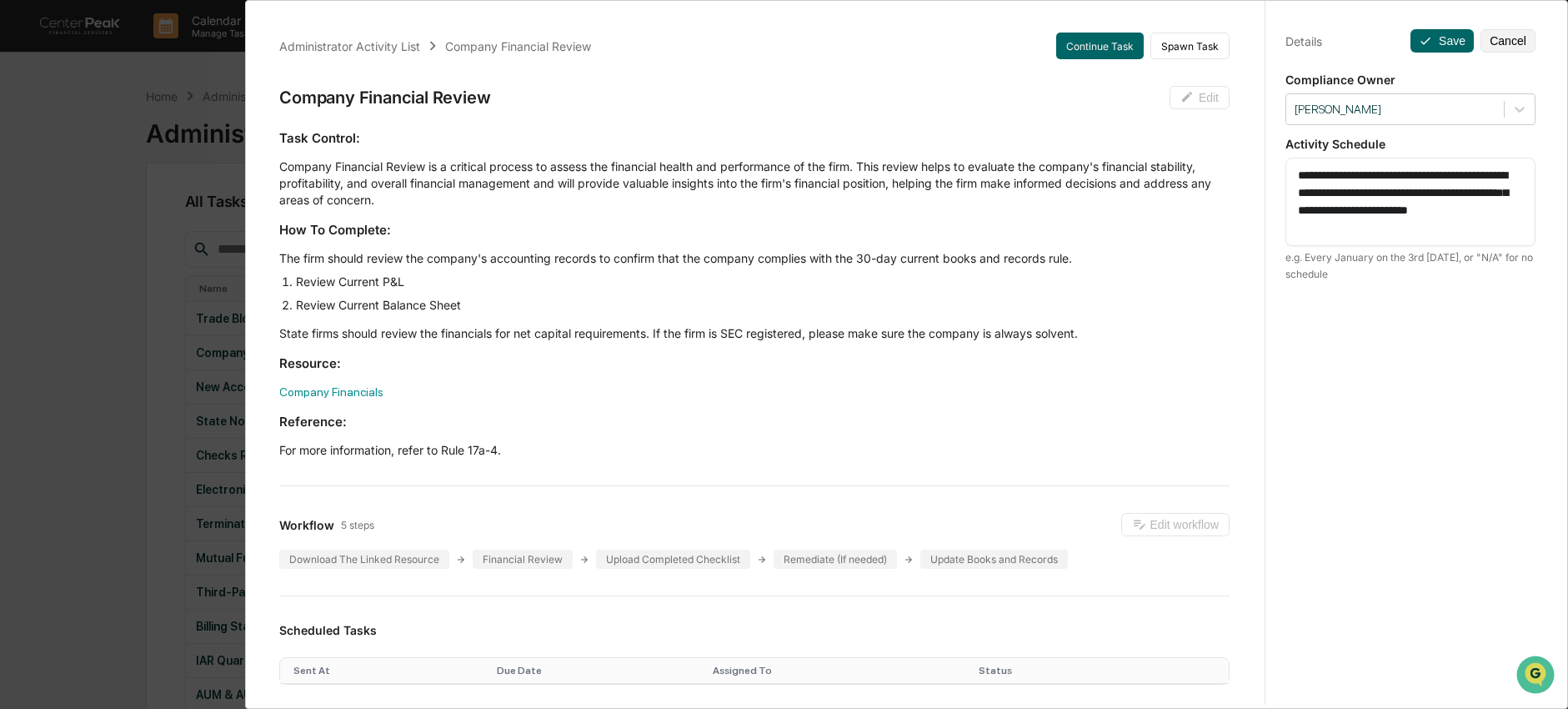
click at [172, 344] on div "Administrator Activity List Company Financial Review Continue Task Spawn Task C…" at bounding box center [784, 354] width 1568 height 709
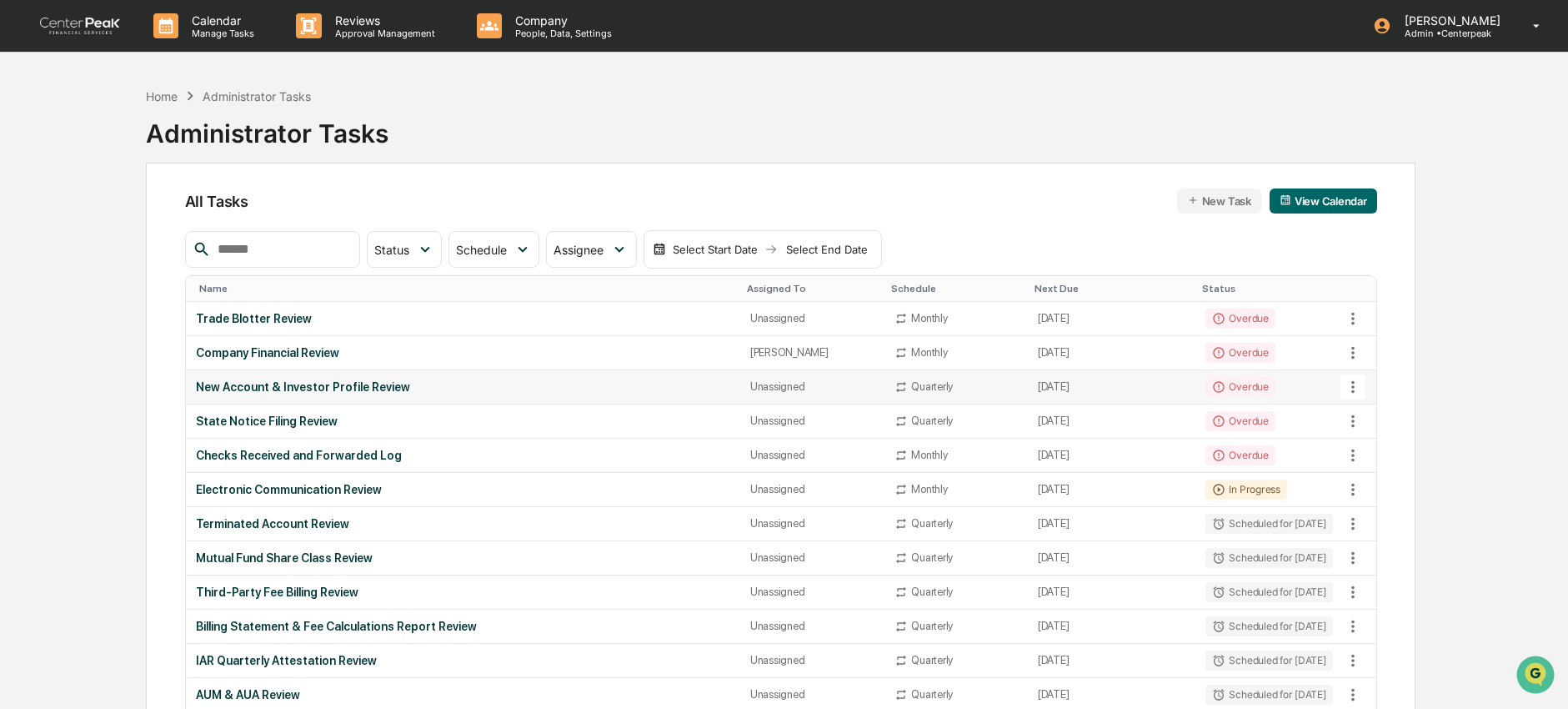
click at [300, 386] on div "New Account & Investor Profile Review" at bounding box center [463, 387] width 534 height 13
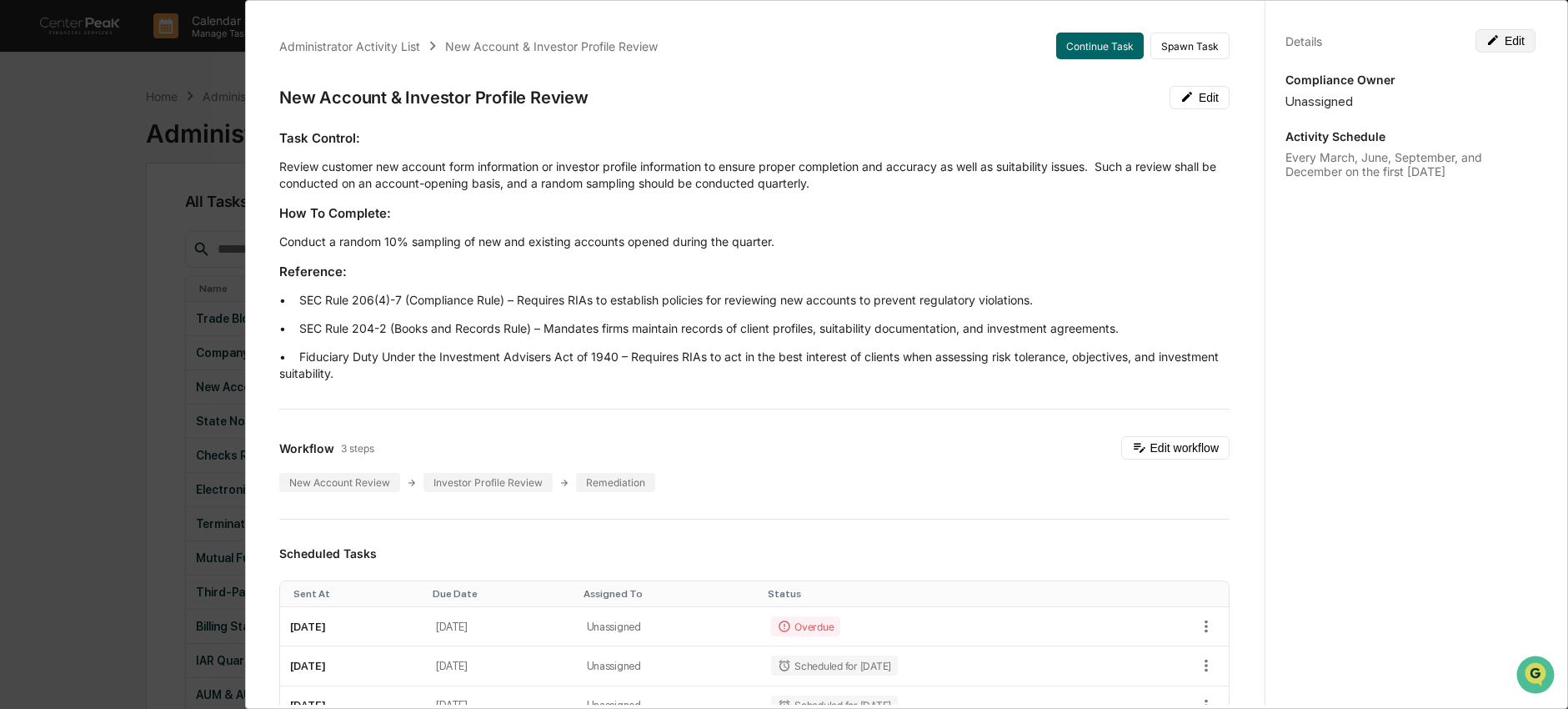
click at [1497, 43] on button "Edit" at bounding box center [1506, 40] width 60 height 23
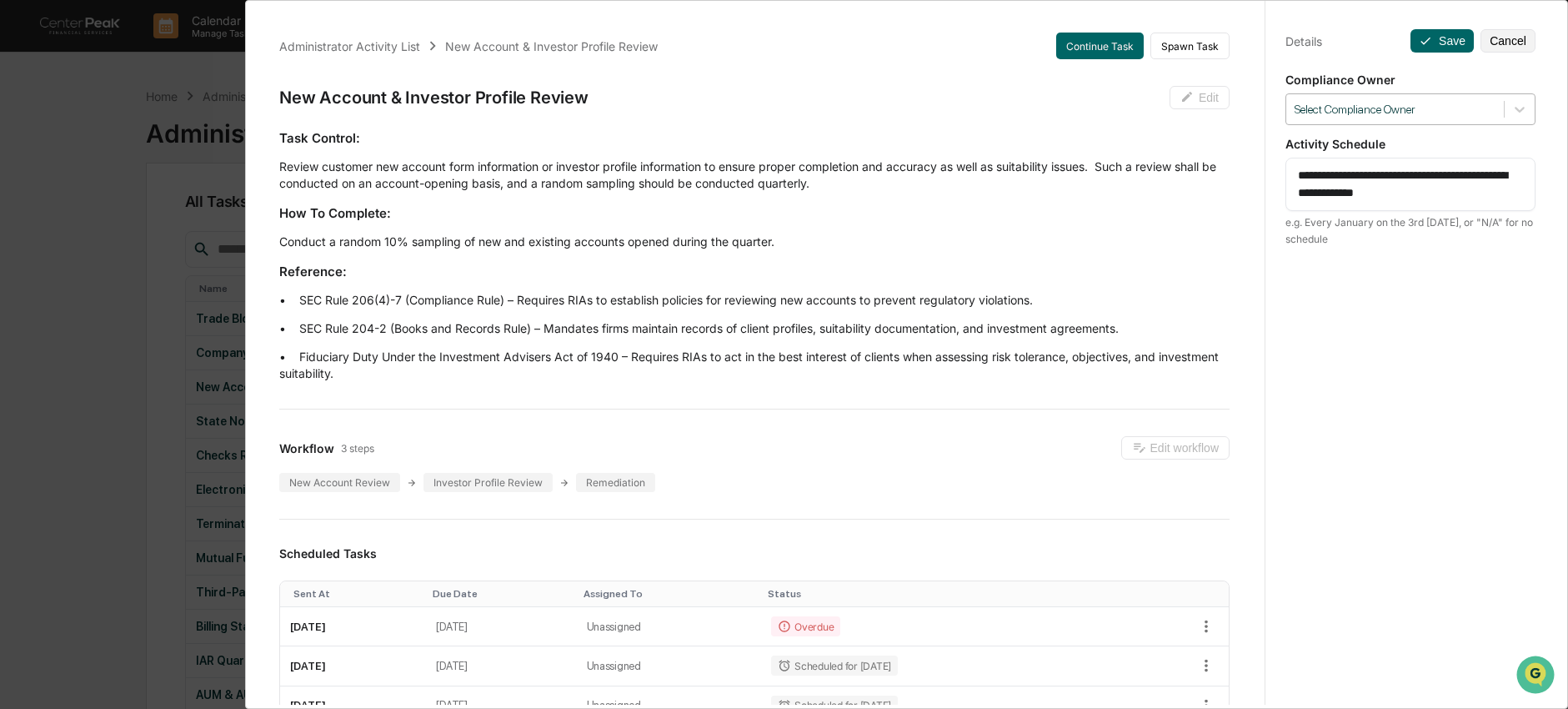
click at [1372, 115] on div at bounding box center [1395, 109] width 201 height 16
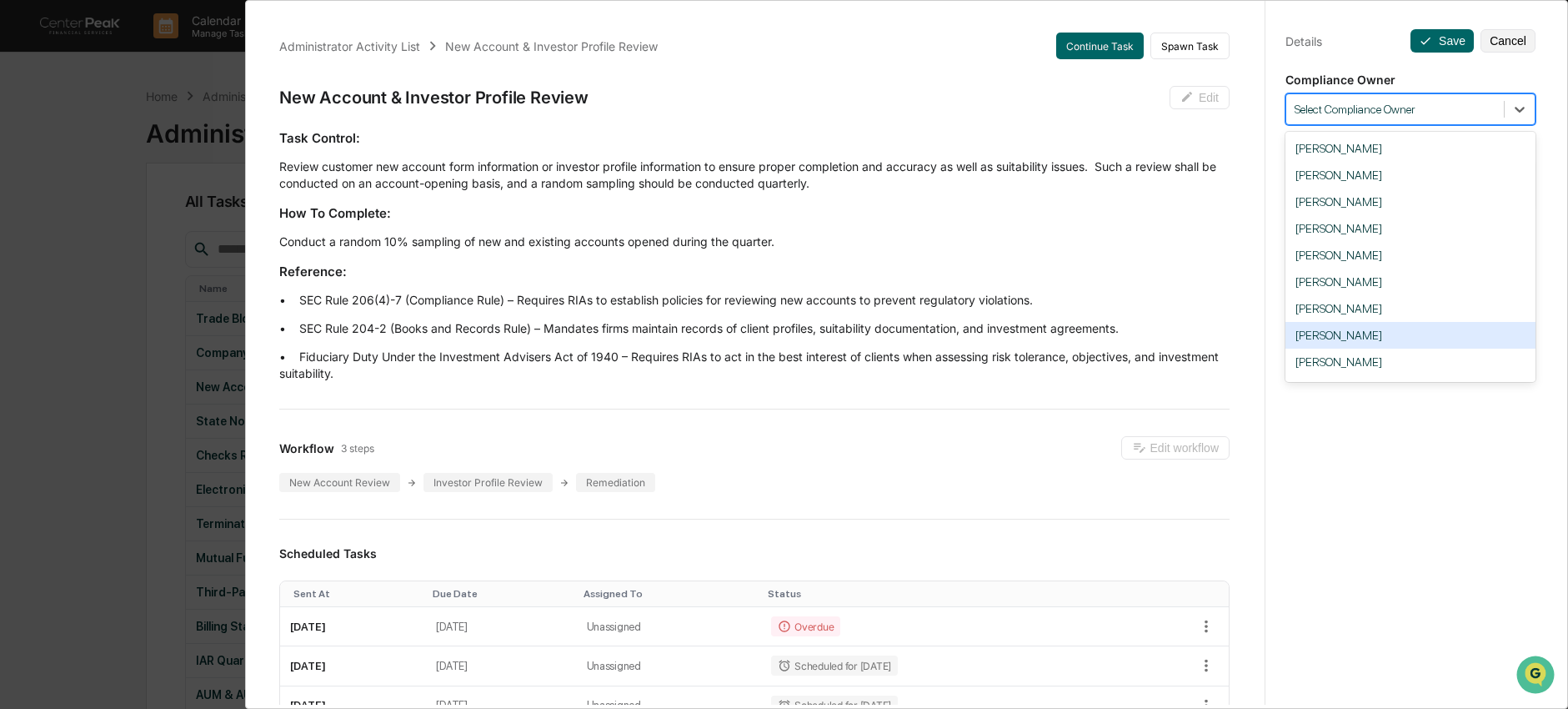
click at [1344, 347] on div "Nick Seligman" at bounding box center [1410, 335] width 250 height 27
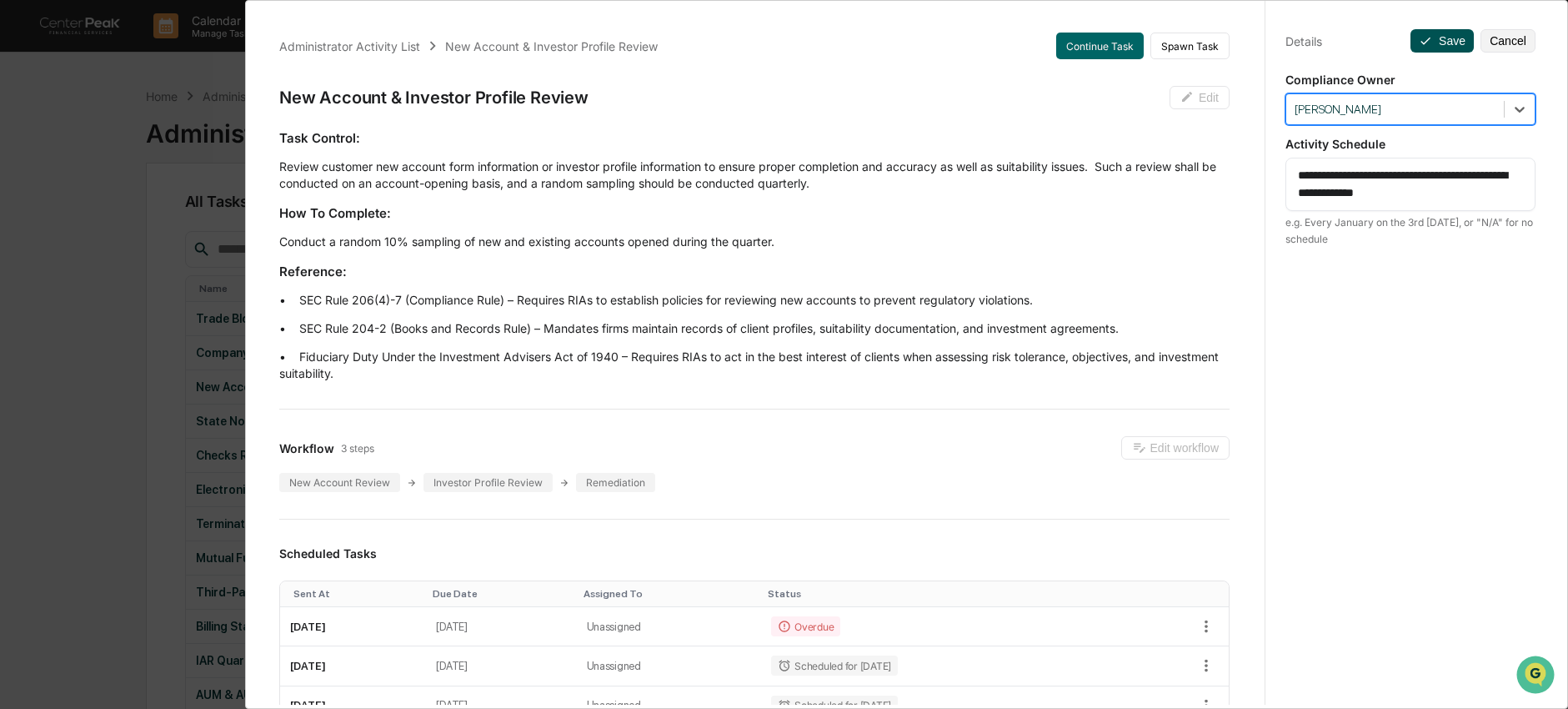
click at [1431, 40] on button "Save" at bounding box center [1442, 40] width 63 height 23
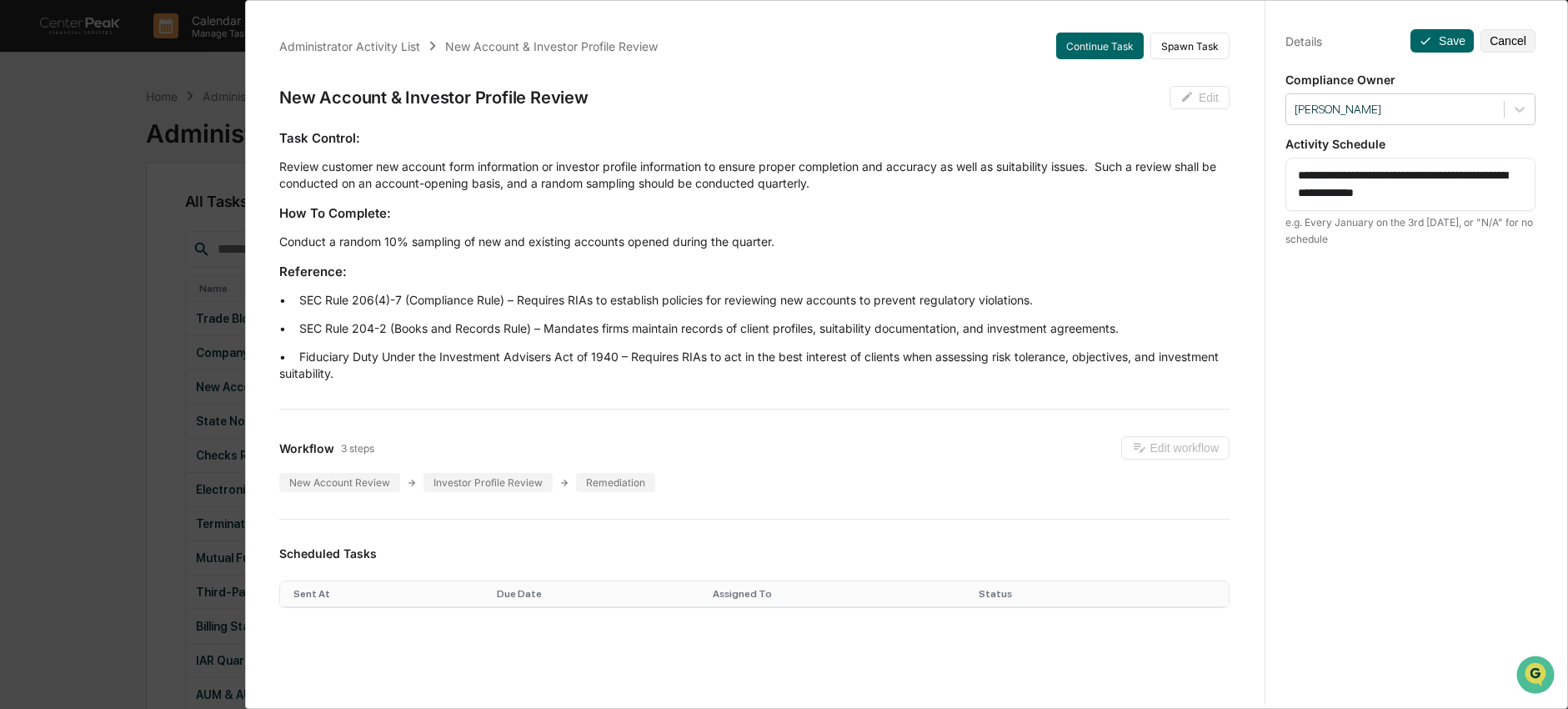
click at [142, 329] on div "Administrator Activity List New Account & Investor Profile Review Continue Task…" at bounding box center [784, 354] width 1568 height 709
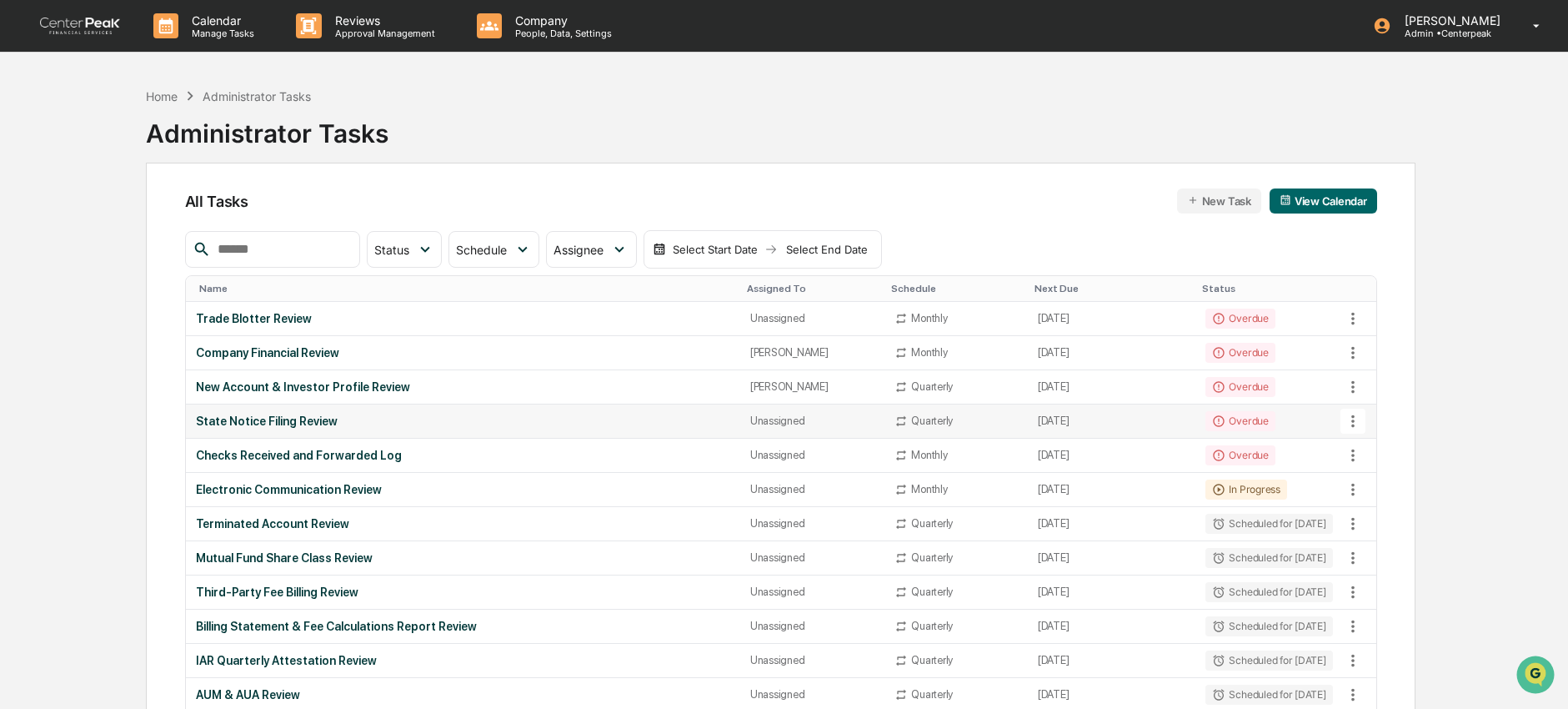
click at [315, 420] on div "State Notice Filing Review" at bounding box center [463, 421] width 534 height 13
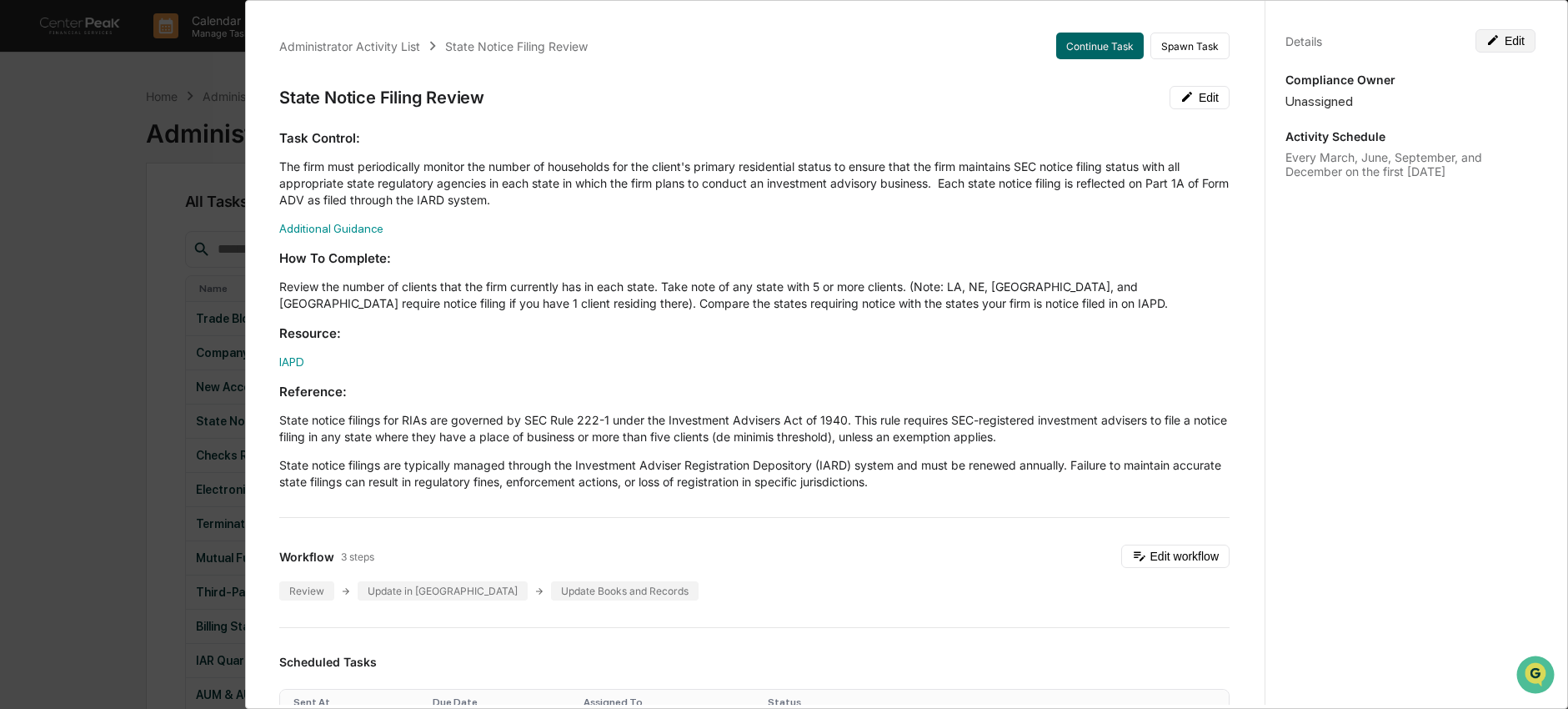
click at [1497, 35] on button "Edit" at bounding box center [1506, 40] width 60 height 23
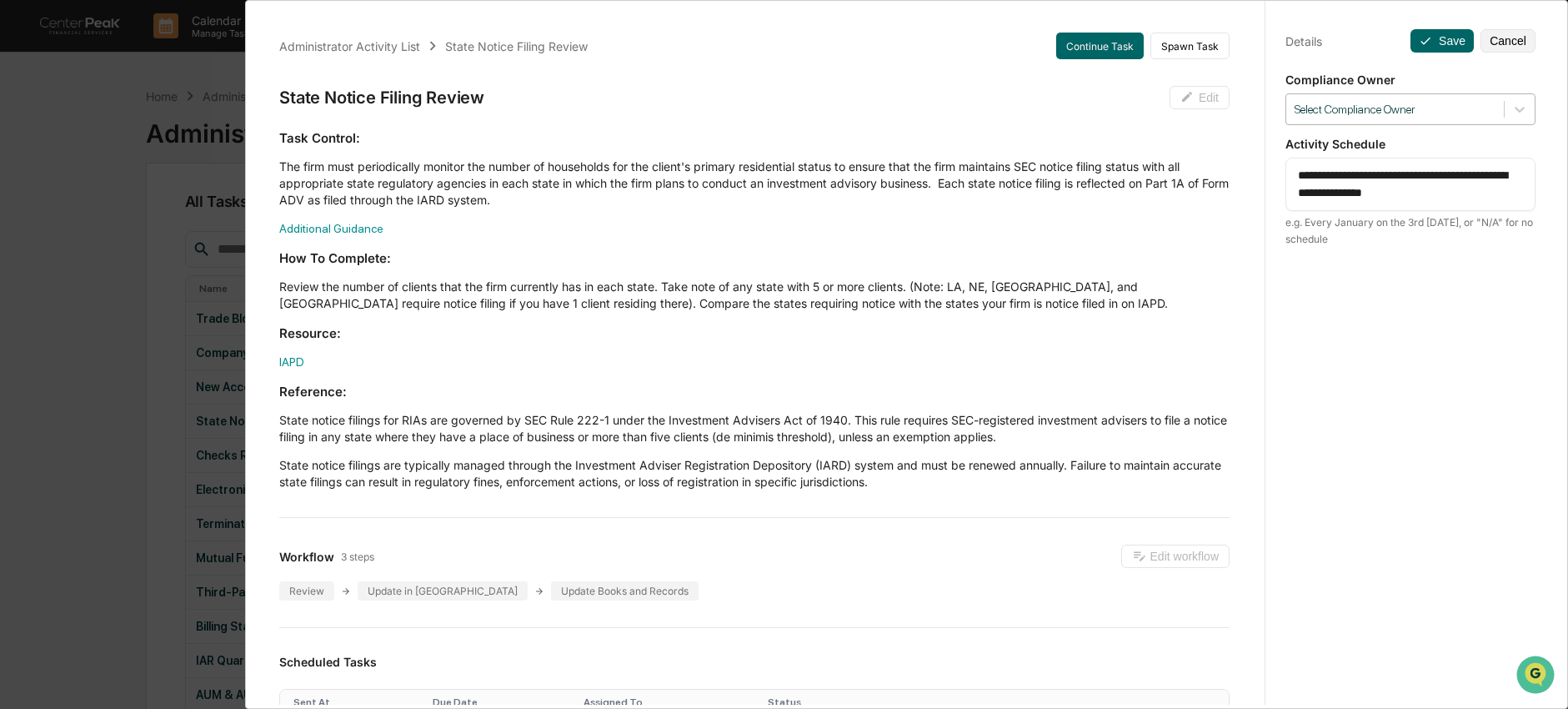
click at [1420, 105] on div at bounding box center [1395, 109] width 201 height 16
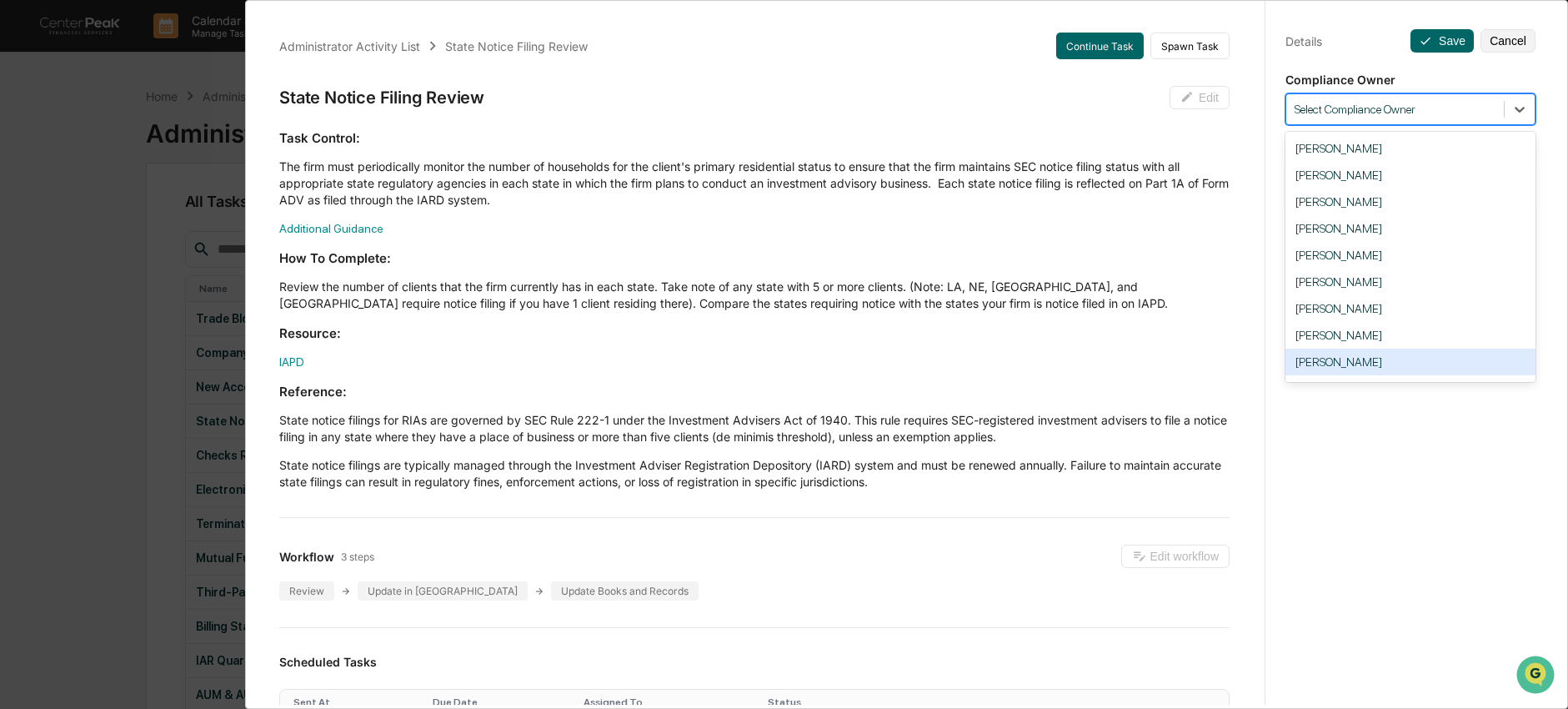
click at [1372, 371] on div "Ingrid Price" at bounding box center [1410, 361] width 250 height 27
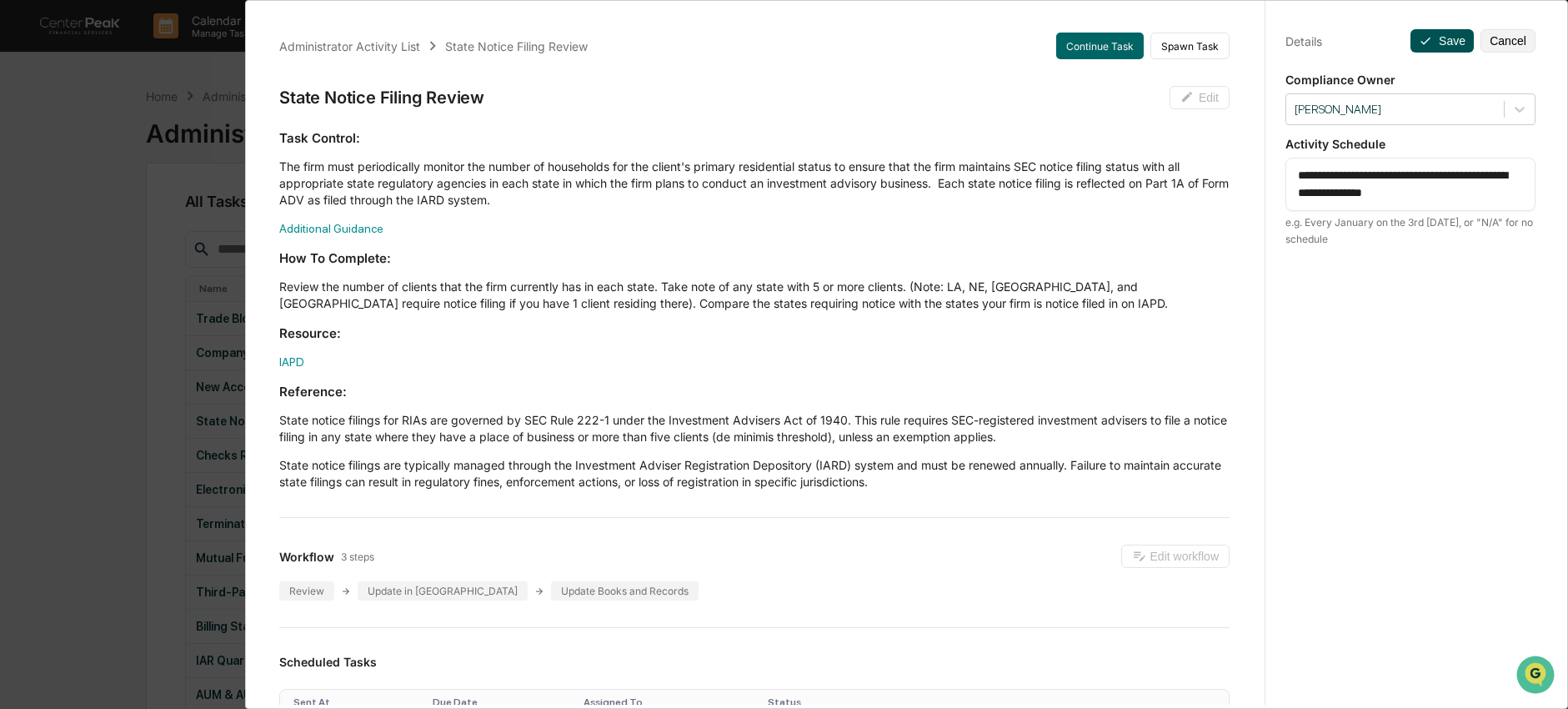
click at [1439, 35] on button "Save" at bounding box center [1442, 40] width 63 height 23
click at [1448, 42] on button "Save" at bounding box center [1442, 40] width 63 height 23
click at [194, 371] on div "Administrator Activity List State Notice Filing Review Continue Task Spawn Task…" at bounding box center [784, 354] width 1568 height 709
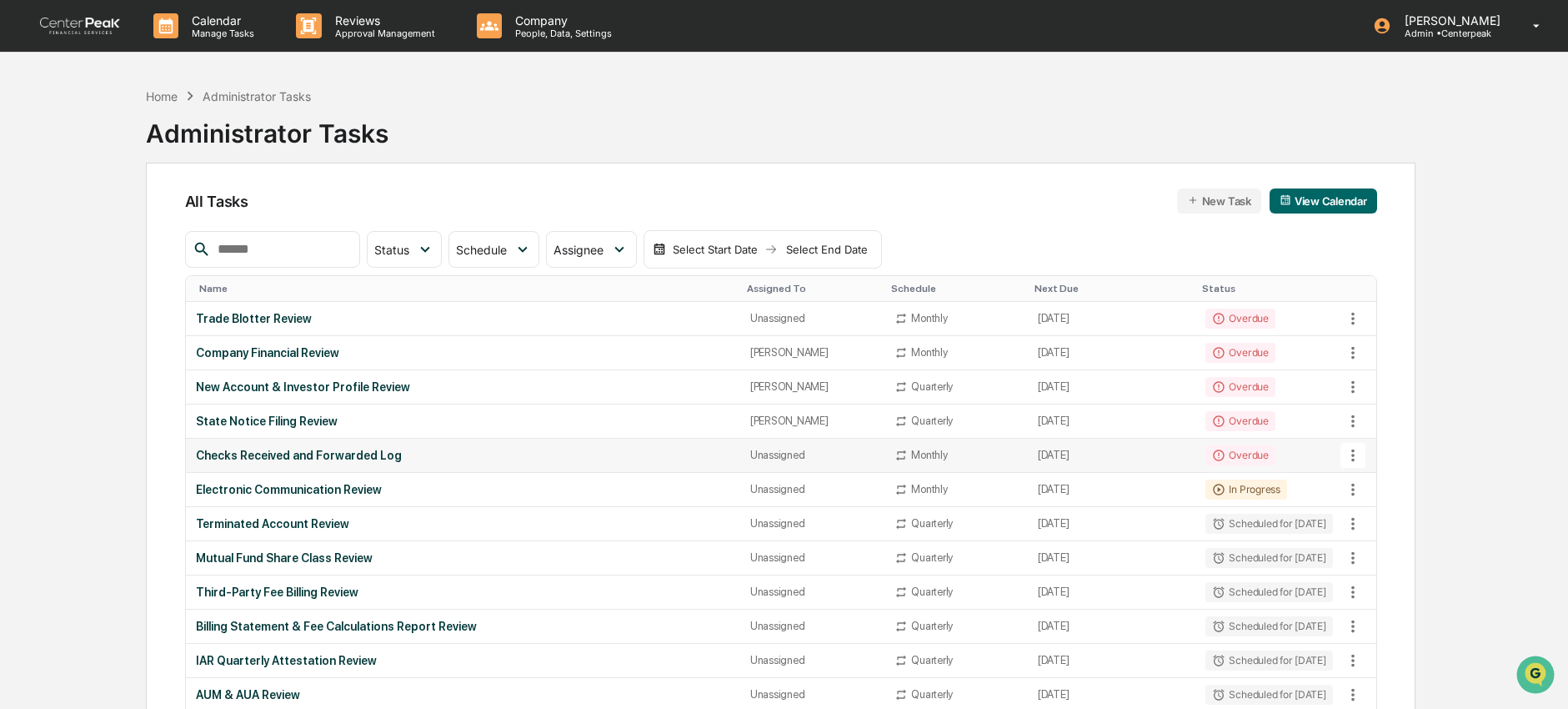
click at [313, 453] on div "Checks Received and Forwarded Log" at bounding box center [463, 456] width 534 height 13
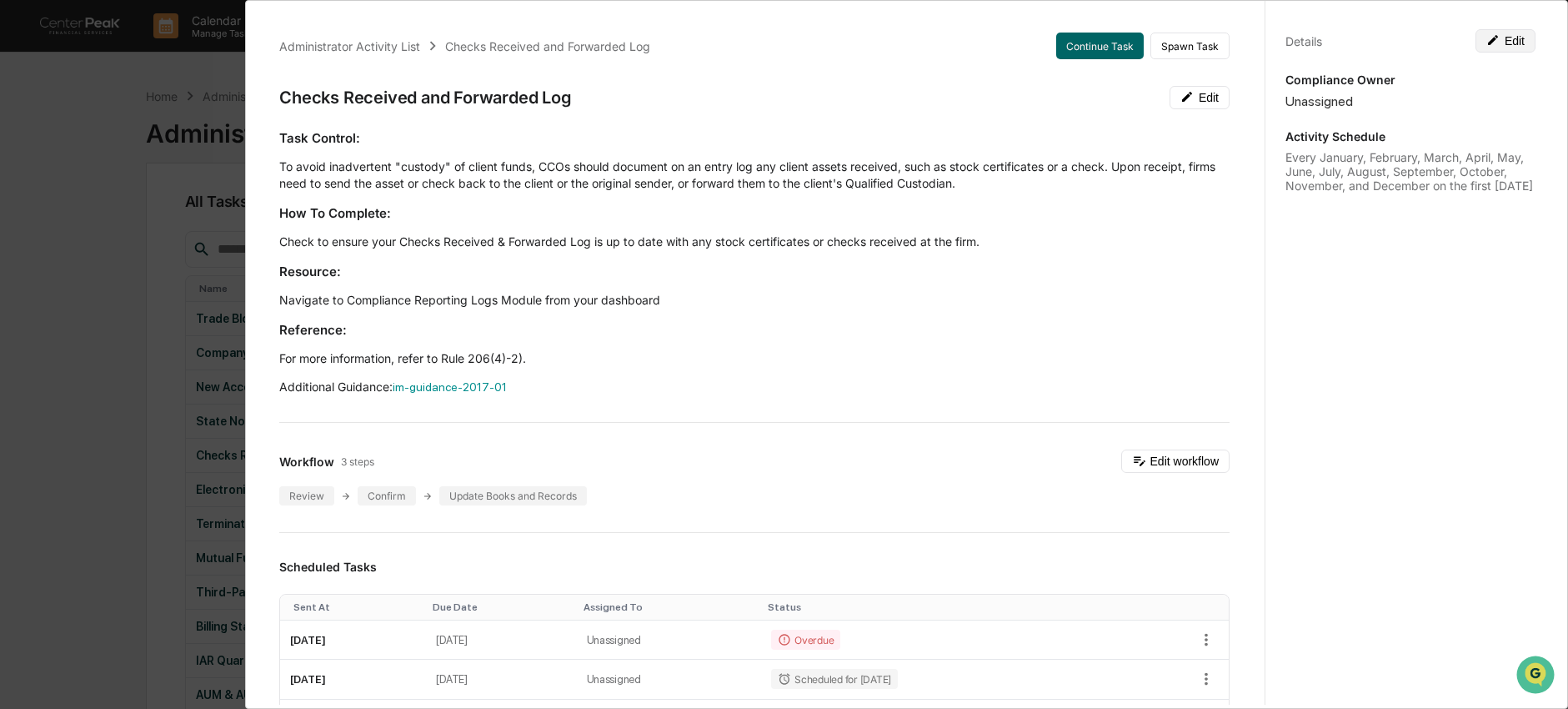
click at [1492, 34] on button "Edit" at bounding box center [1506, 40] width 60 height 23
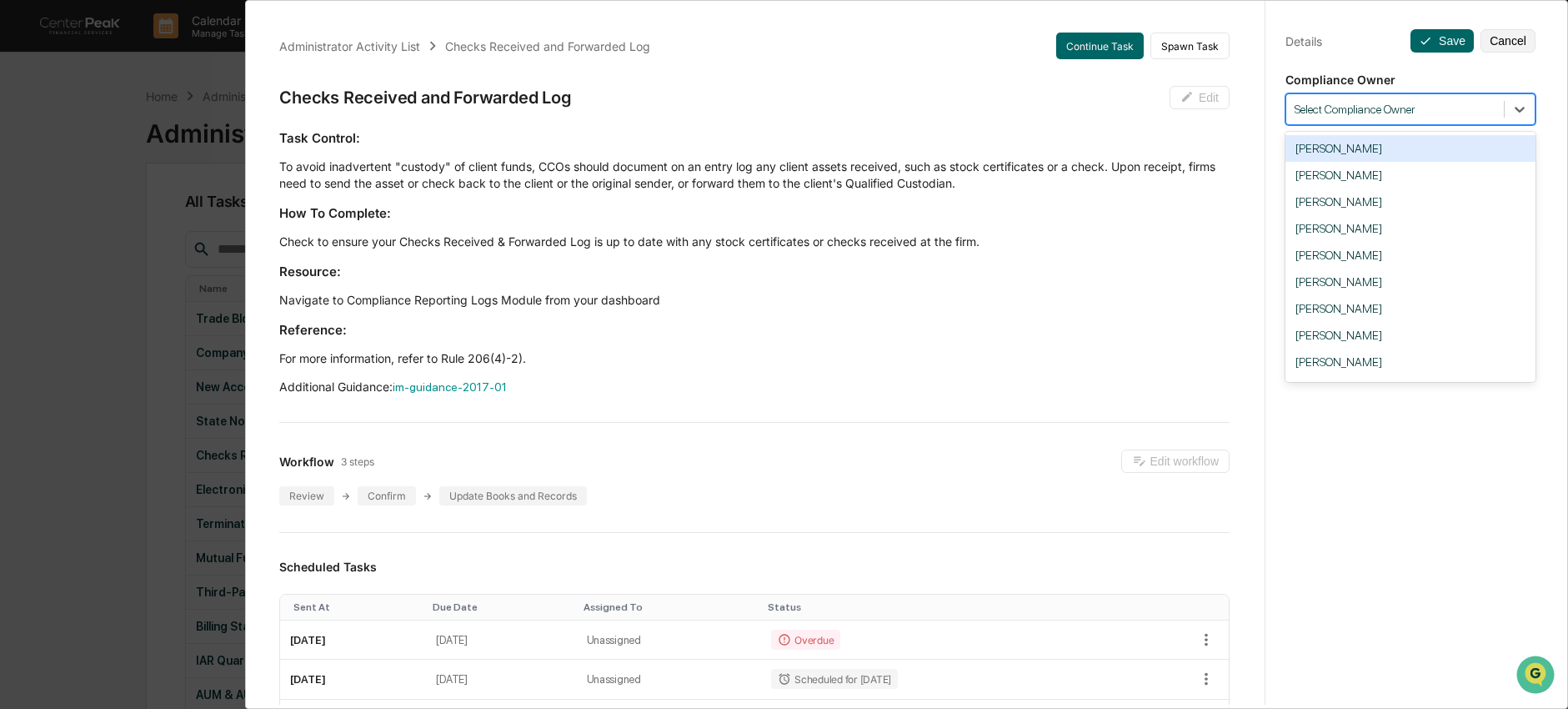
click at [1467, 105] on div at bounding box center [1395, 109] width 201 height 16
click at [1409, 367] on div "Ingrid Price" at bounding box center [1410, 361] width 250 height 27
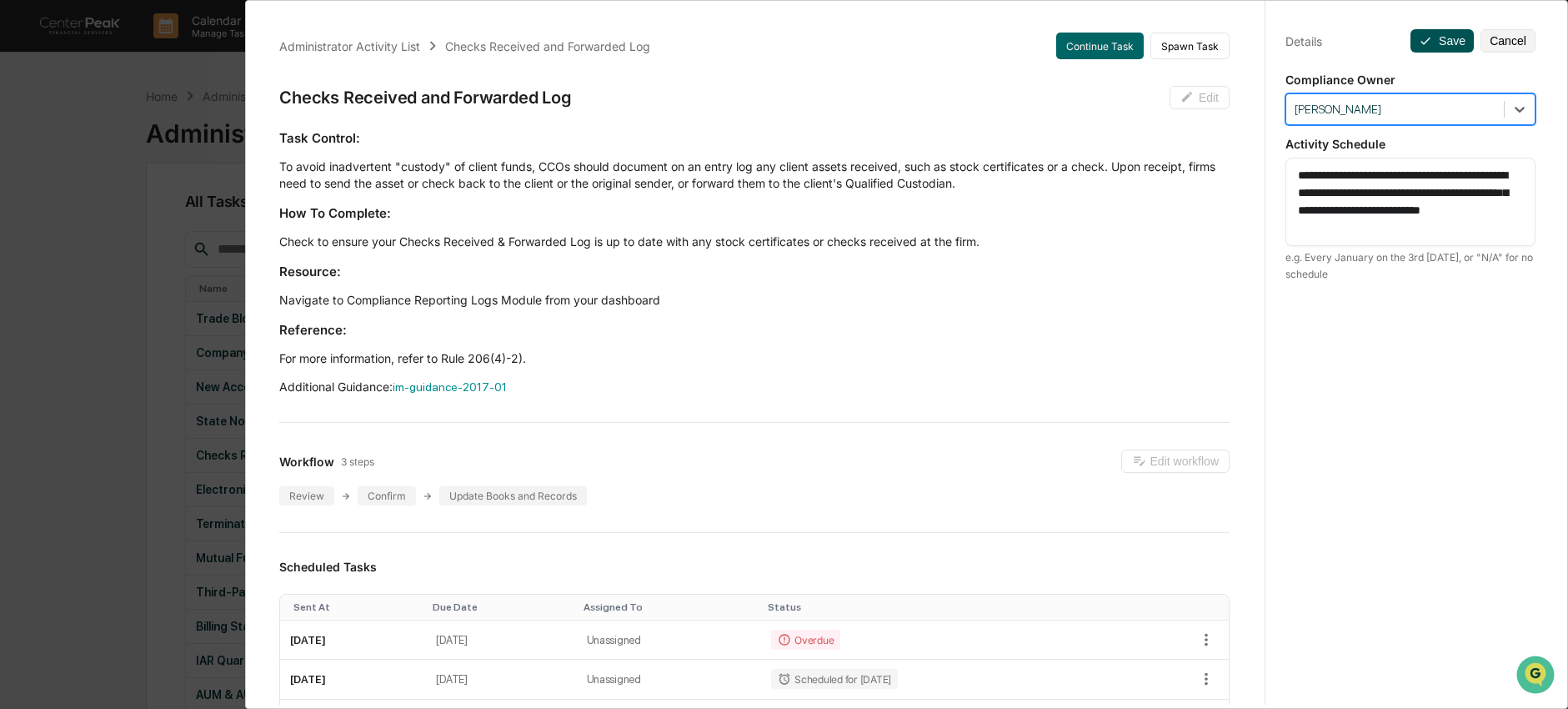
click at [1436, 41] on button "Save" at bounding box center [1442, 40] width 63 height 23
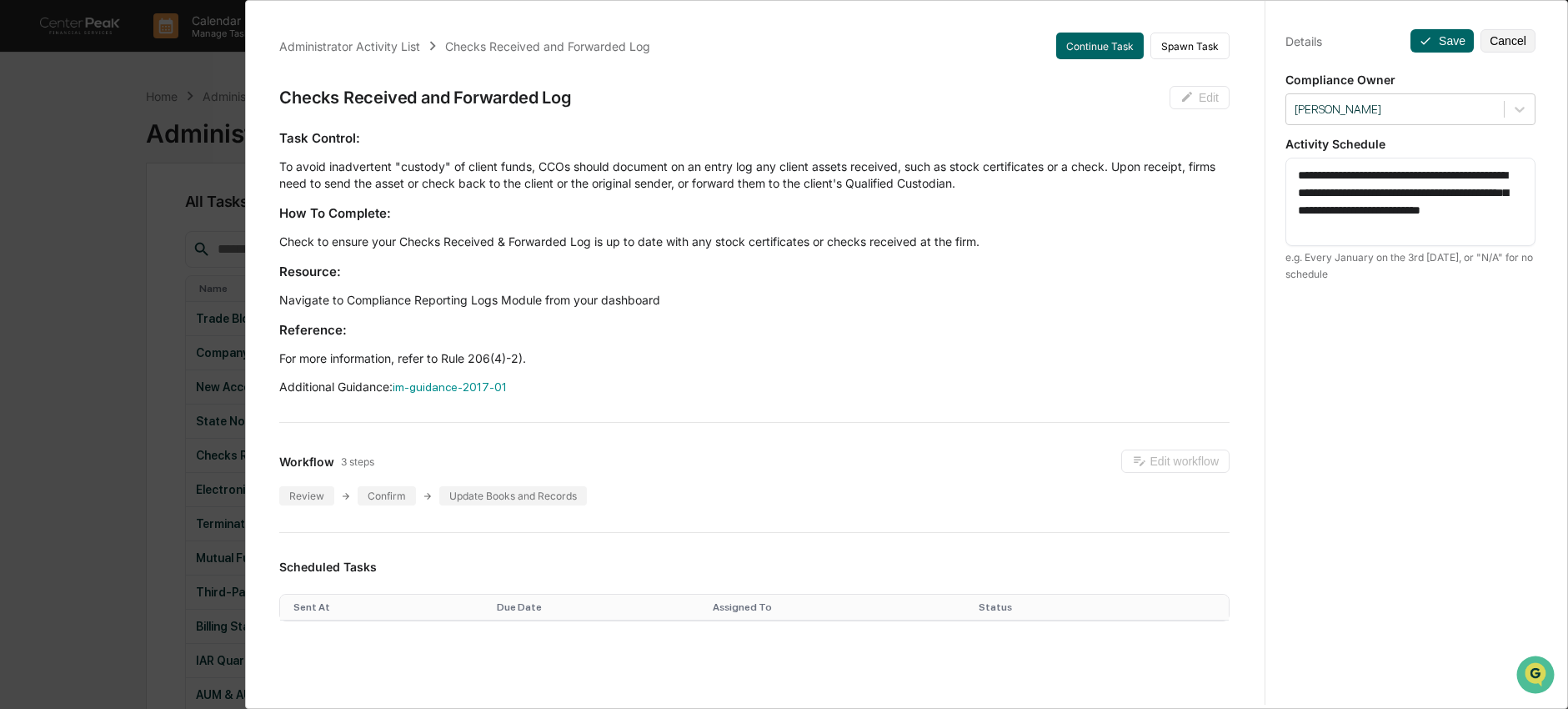
click at [139, 349] on div "Administrator Activity List Checks Received and Forwarded Log Continue Task Spa…" at bounding box center [784, 354] width 1568 height 709
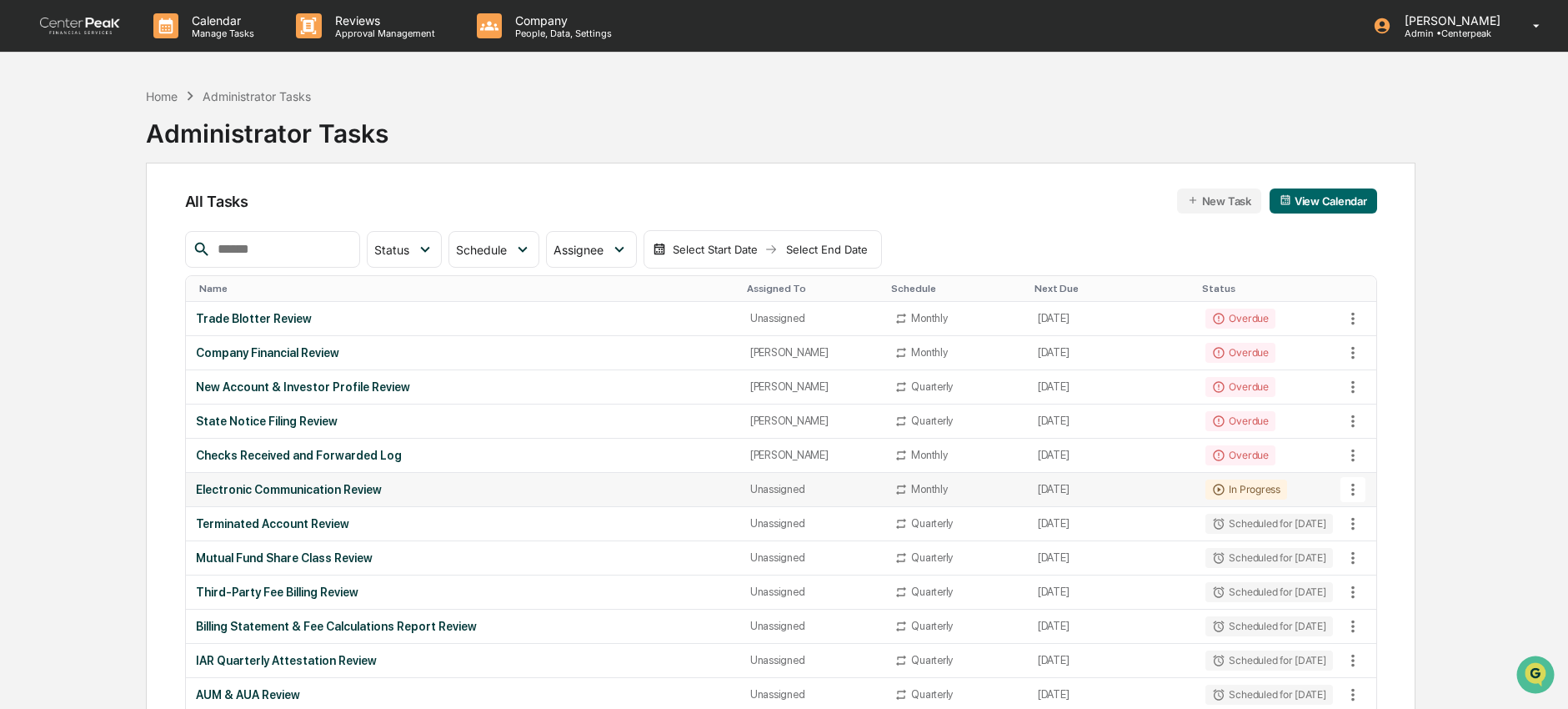
click at [230, 489] on div "Electronic Communication Review" at bounding box center [463, 489] width 534 height 13
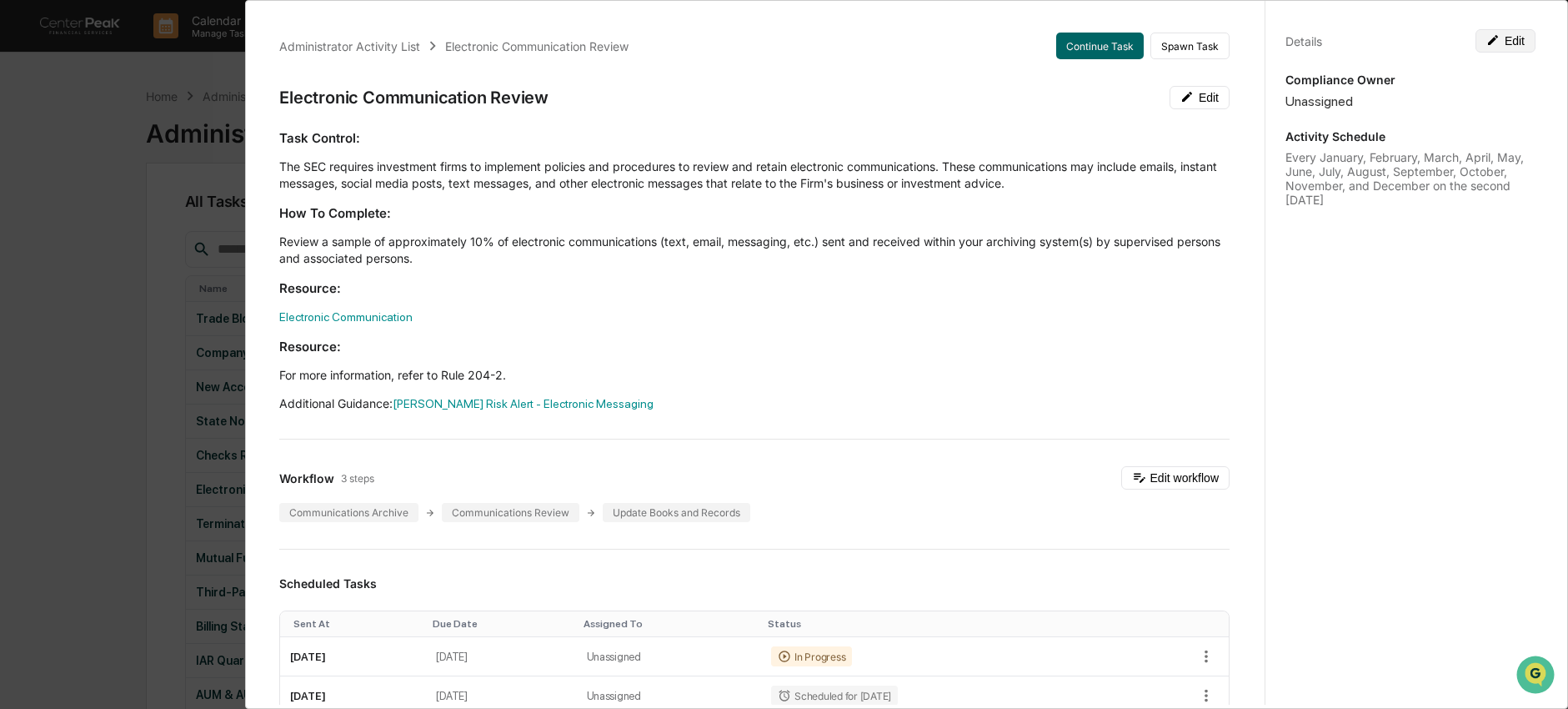
click at [1499, 36] on button "Edit" at bounding box center [1506, 40] width 60 height 23
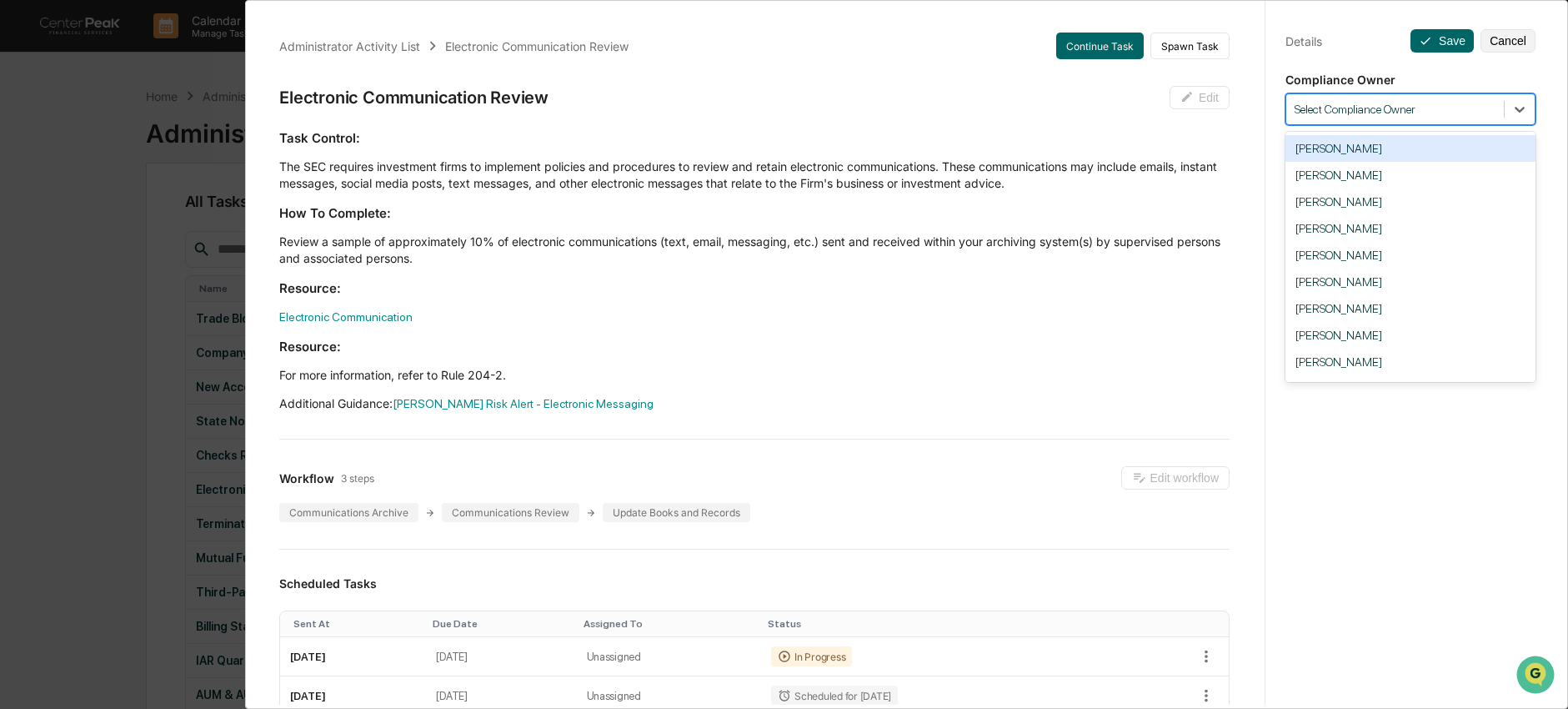
click at [1417, 108] on div at bounding box center [1395, 109] width 201 height 16
click at [1369, 367] on div "Ingrid Price" at bounding box center [1410, 361] width 250 height 27
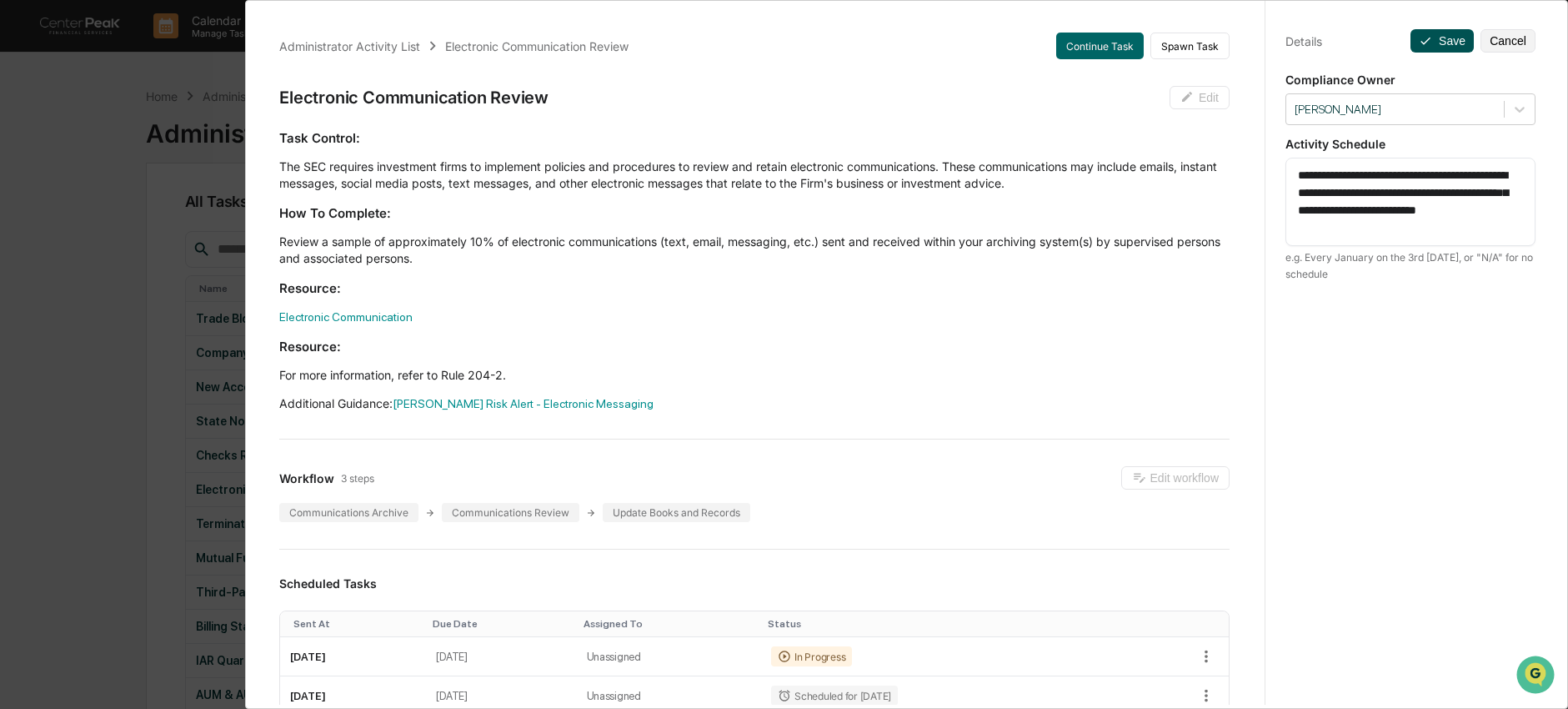
click at [1435, 38] on button "Save" at bounding box center [1442, 40] width 63 height 23
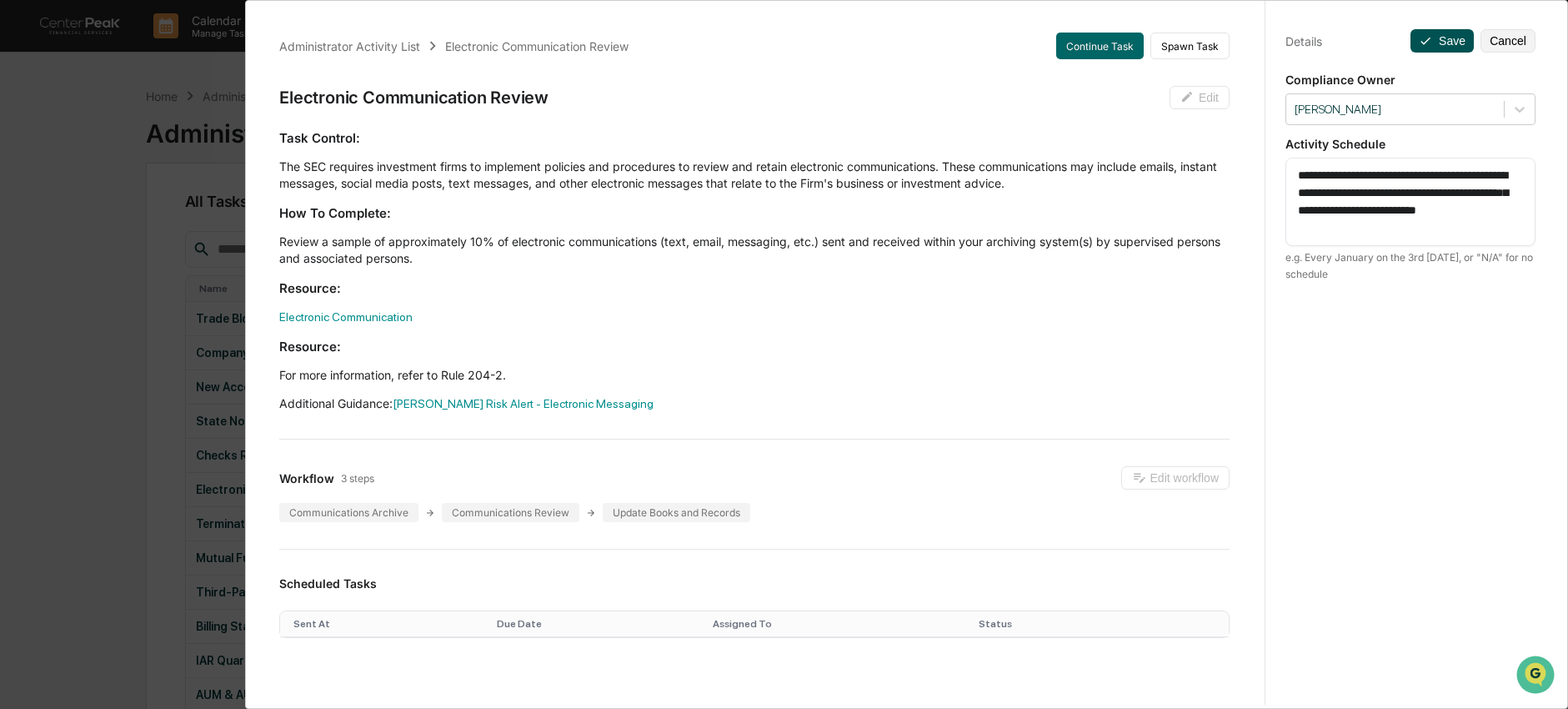
click at [1453, 41] on button "Save" at bounding box center [1442, 40] width 63 height 23
click at [100, 270] on div "Administrator Activity List Electronic Communication Review Continue Task Spawn…" at bounding box center [784, 354] width 1568 height 709
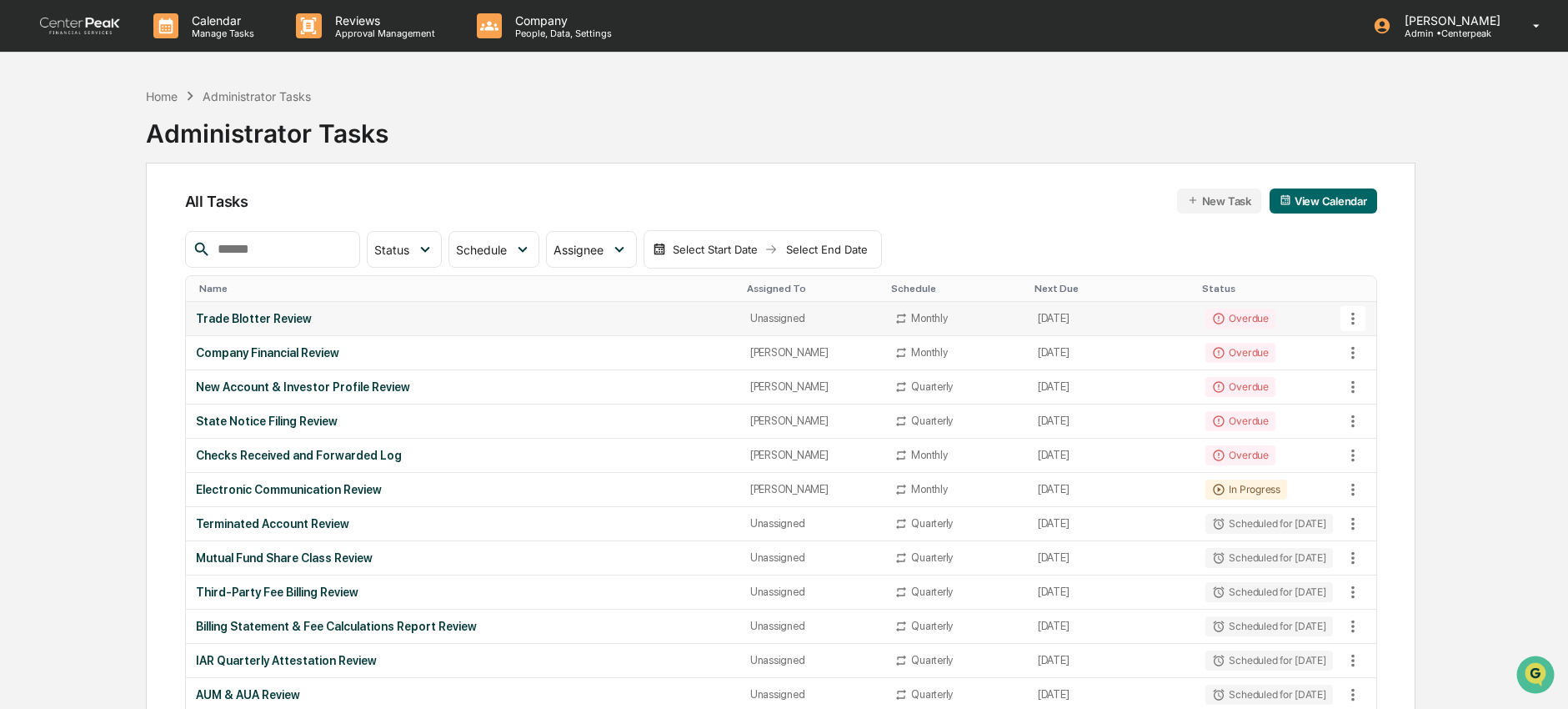
click at [595, 312] on div "Trade Blotter Review" at bounding box center [463, 319] width 534 height 13
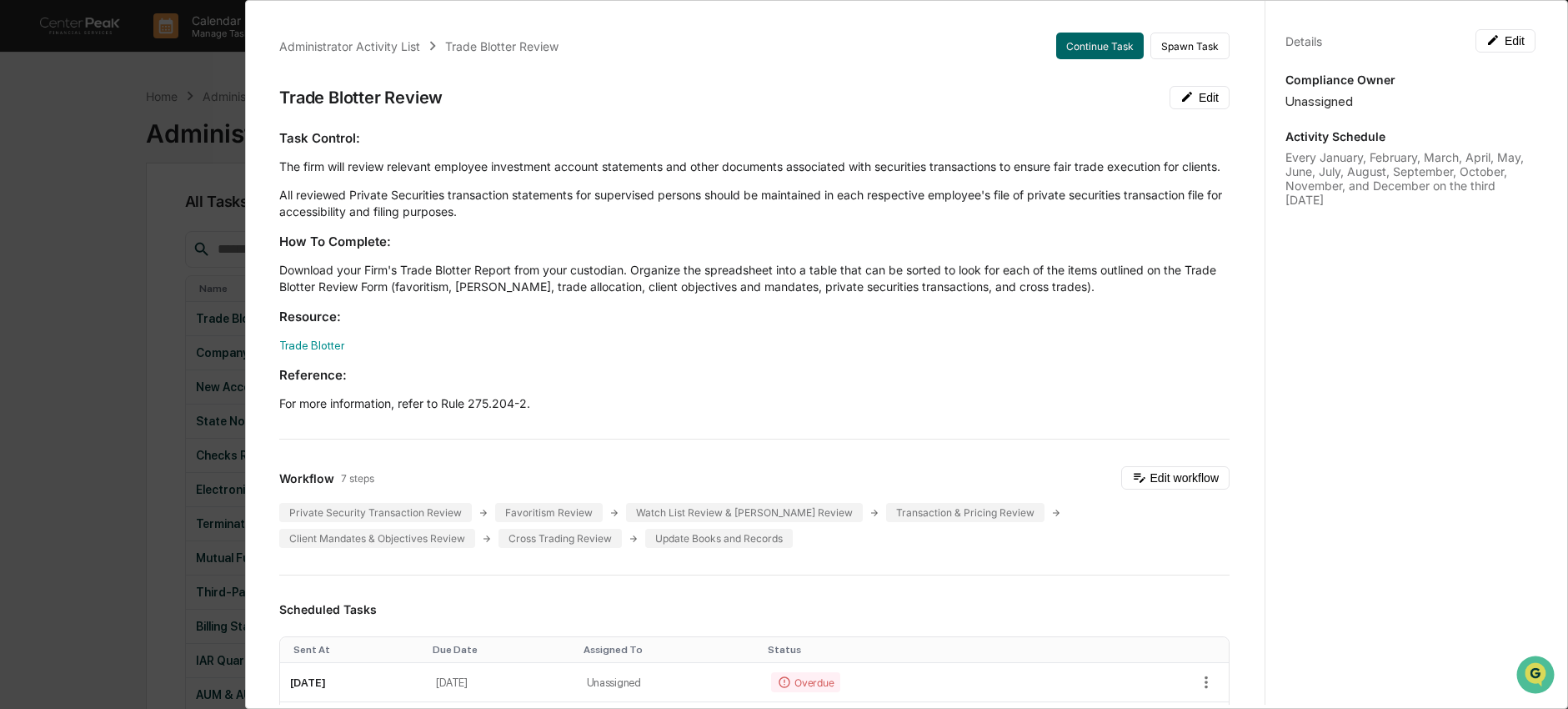
click at [1503, 27] on div "Details Edit Compliance Owner Unassigned Activity Schedule Every January, Febru…" at bounding box center [1410, 371] width 291 height 749
click at [1503, 34] on button "Edit" at bounding box center [1506, 40] width 60 height 23
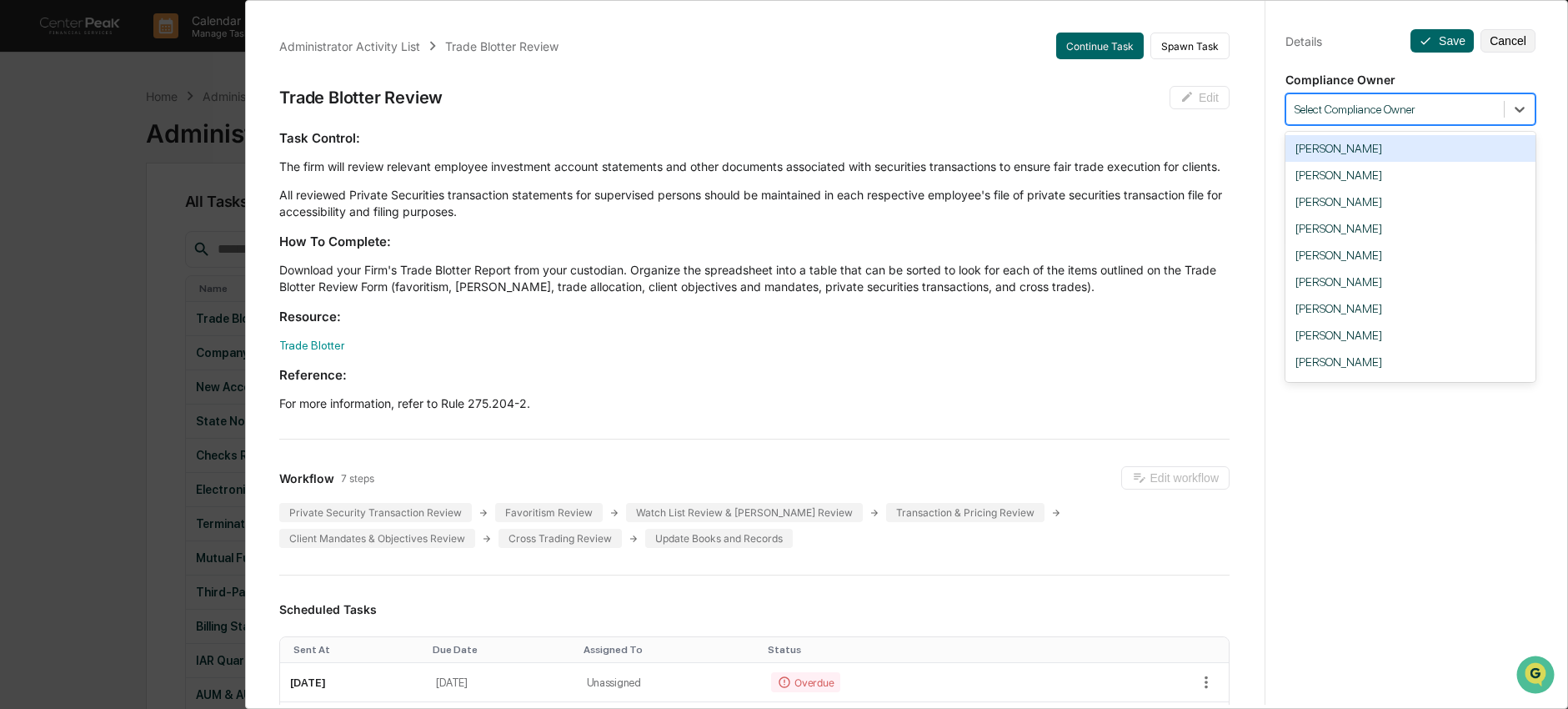
click at [1453, 112] on div at bounding box center [1395, 109] width 201 height 16
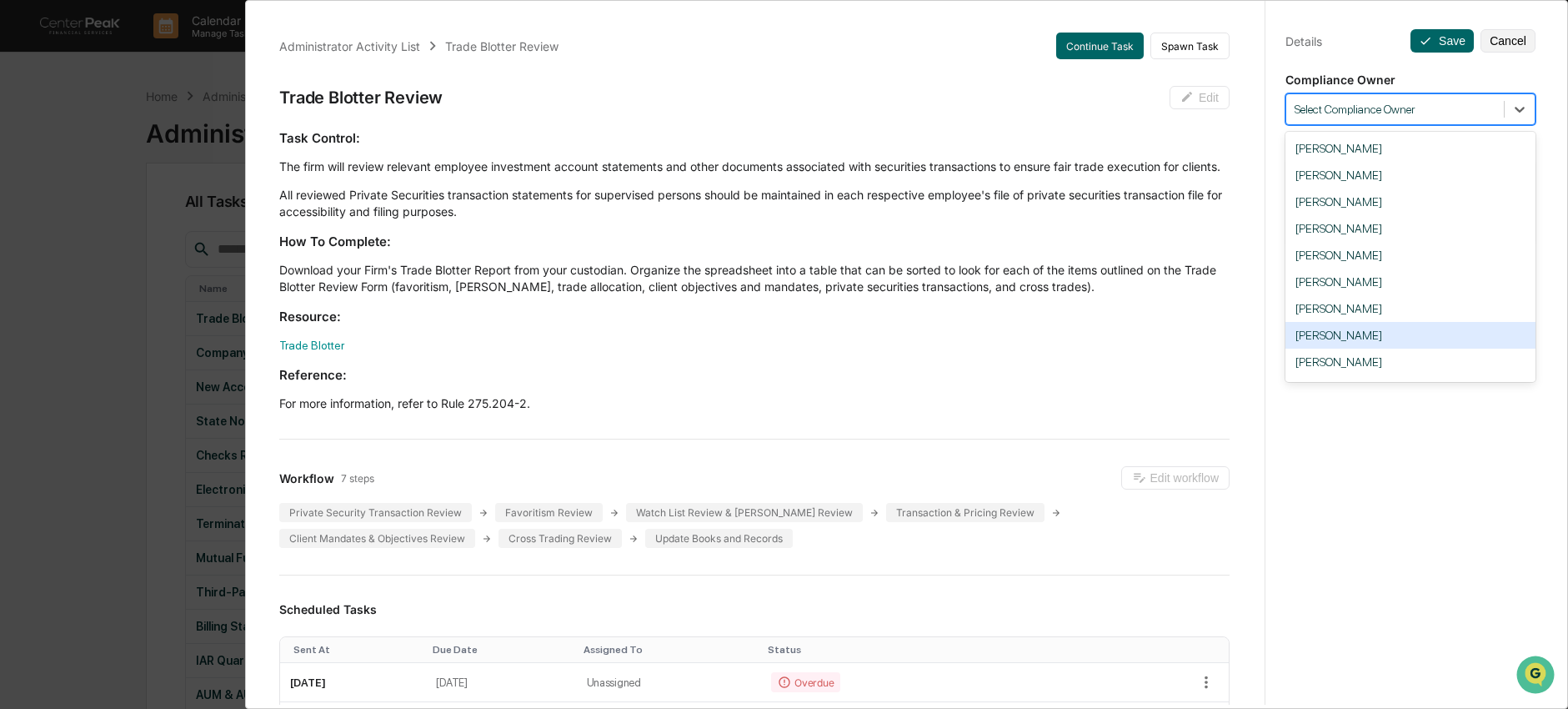
click at [1439, 338] on div "Nick Seligman" at bounding box center [1410, 335] width 250 height 27
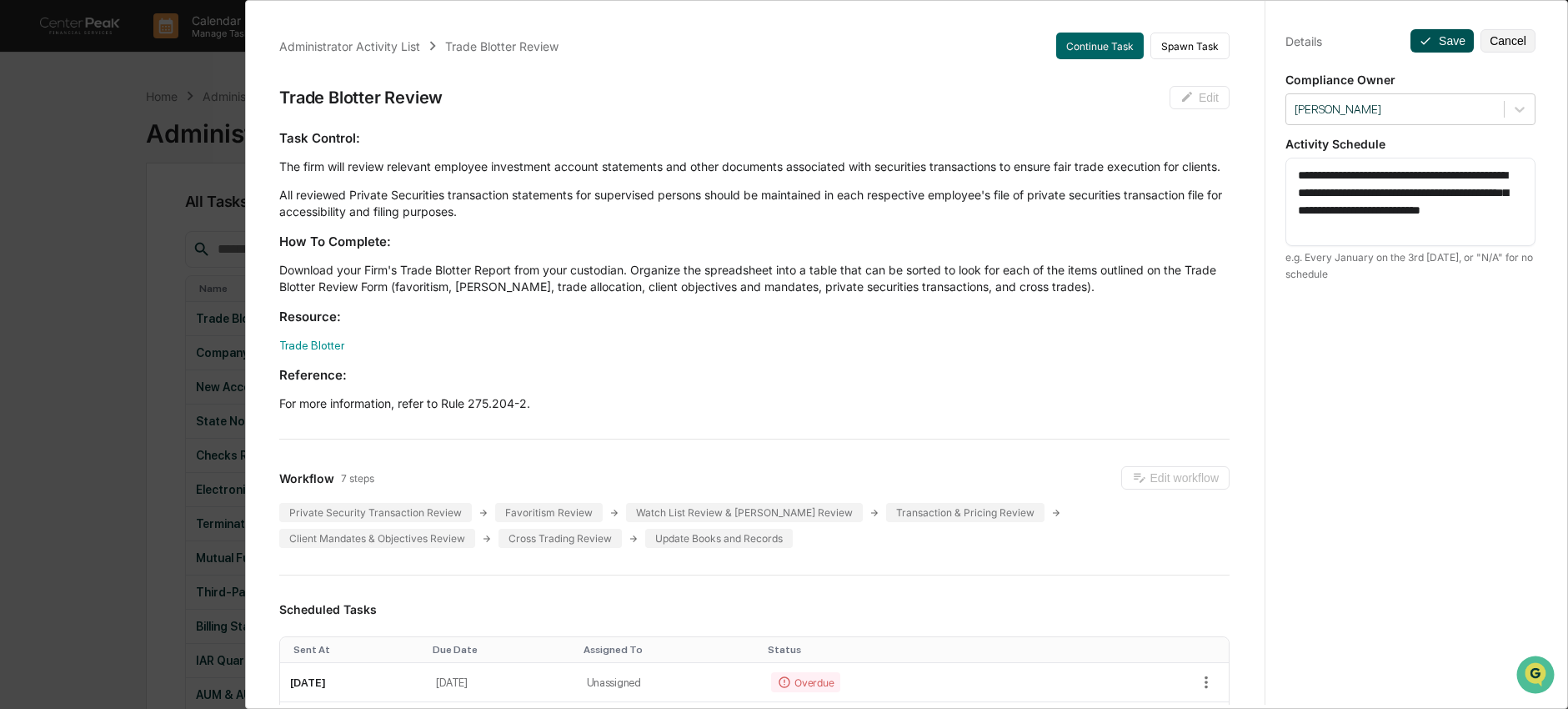
click at [1440, 46] on button "Save" at bounding box center [1442, 40] width 63 height 23
click at [138, 266] on div "Administrator Activity List Trade Blotter Review Continue Task Spawn Task Trade…" at bounding box center [784, 354] width 1568 height 709
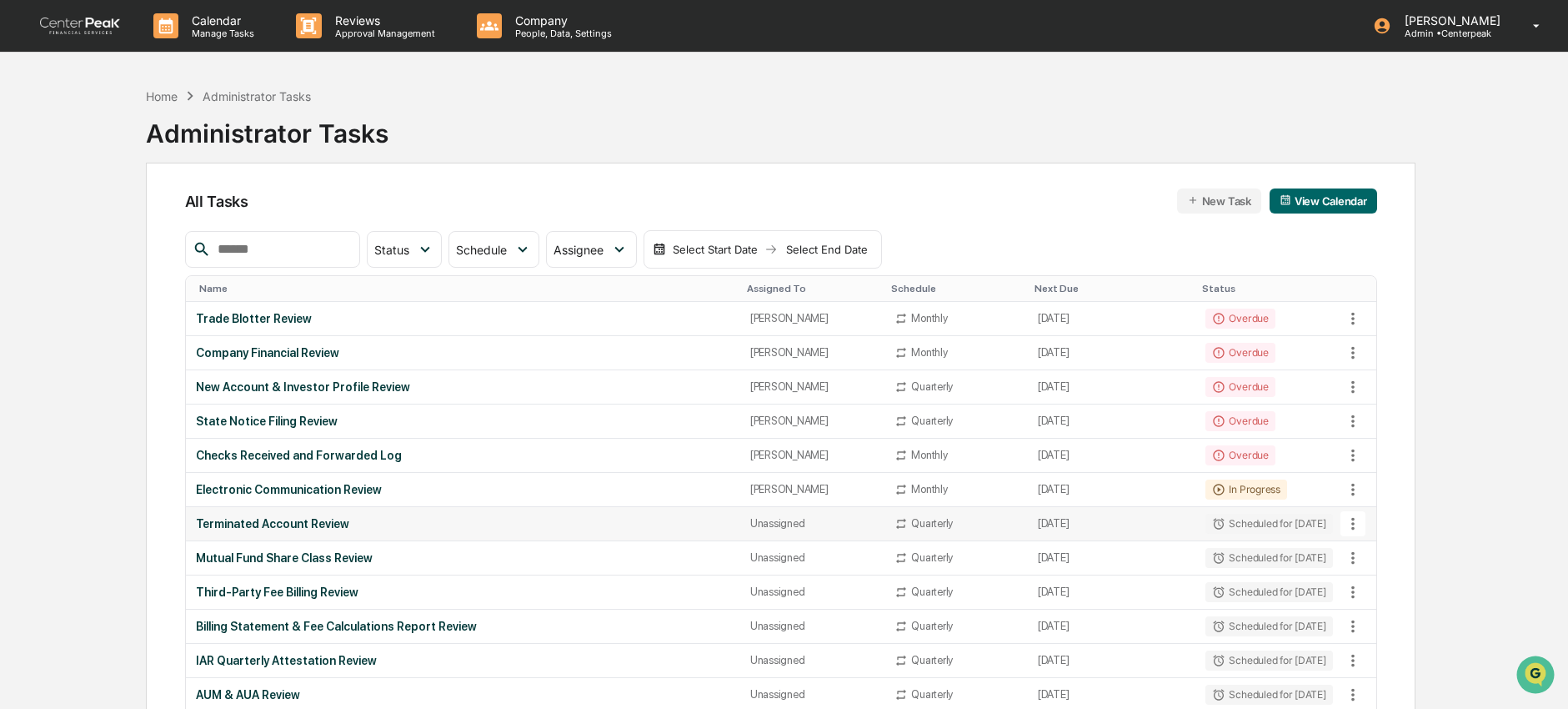
click at [279, 529] on div "Terminated Account Review" at bounding box center [463, 524] width 534 height 13
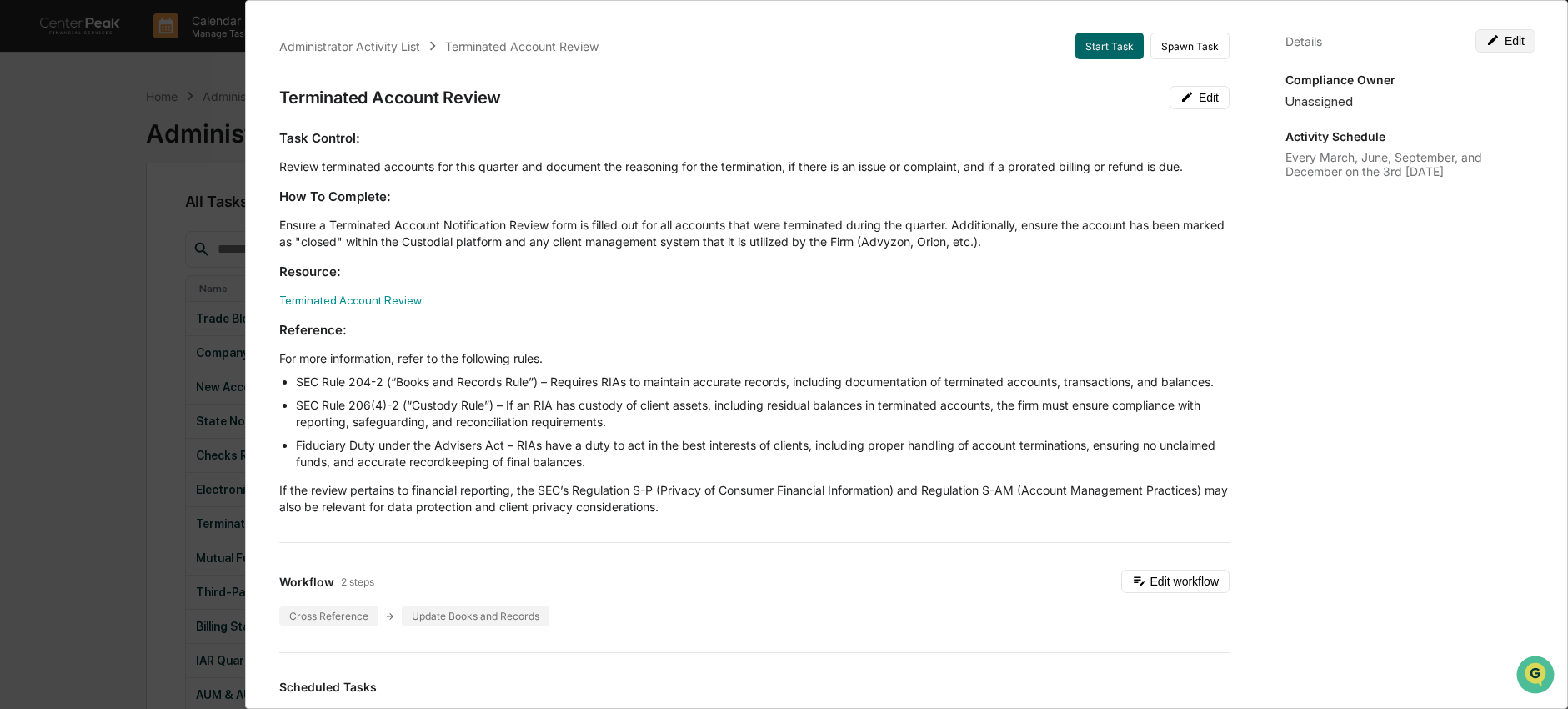
click at [1495, 41] on button "Edit" at bounding box center [1506, 40] width 60 height 23
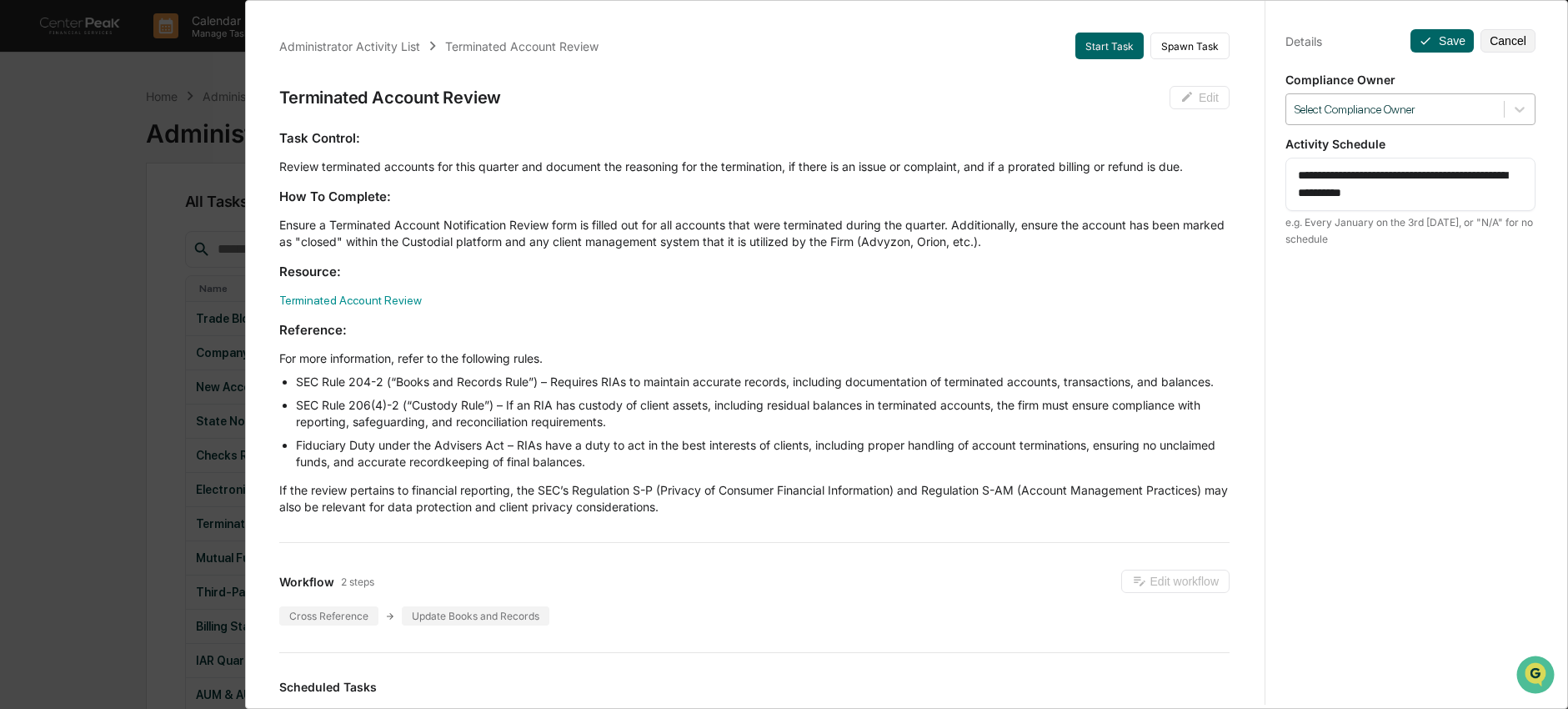
click at [1476, 116] on div at bounding box center [1395, 109] width 201 height 16
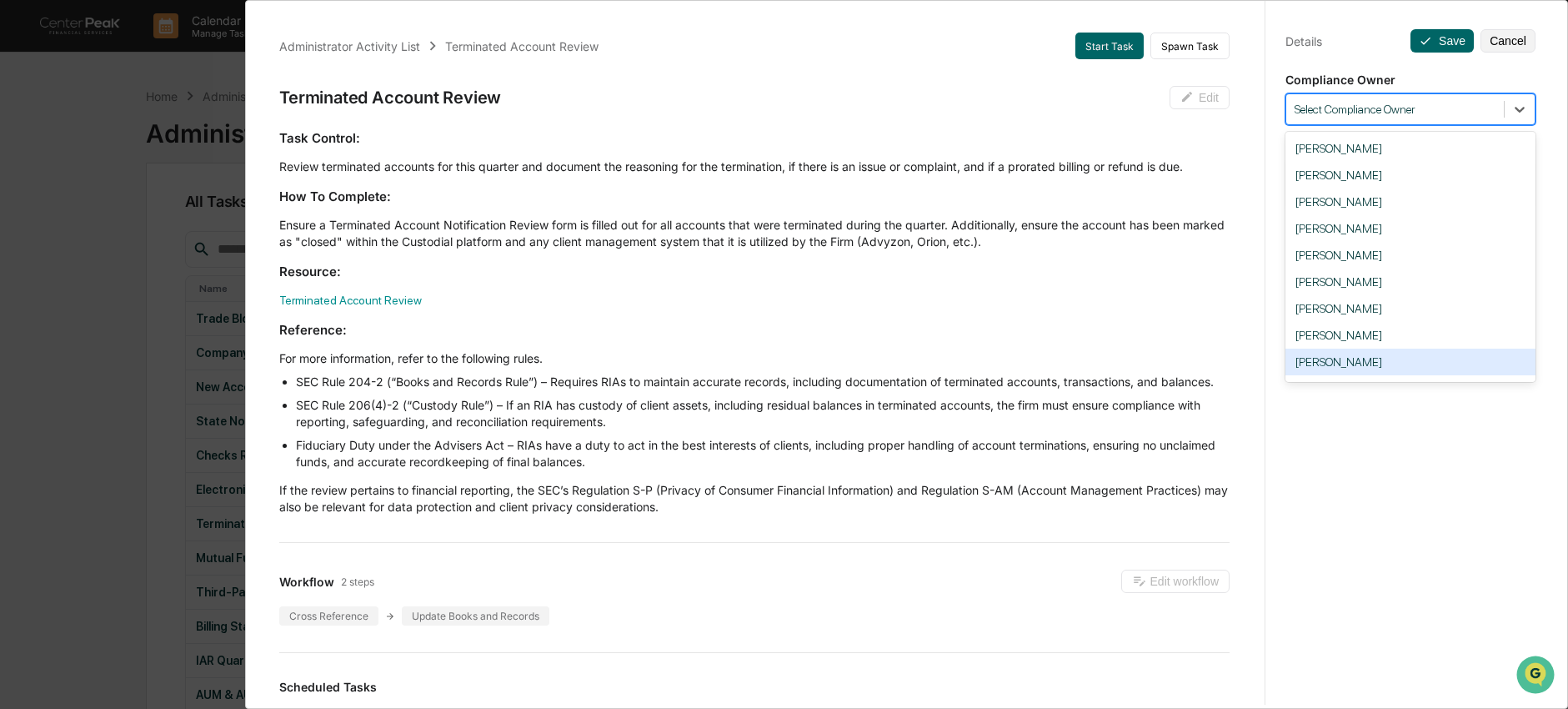
click at [1412, 375] on div "Ingrid Price" at bounding box center [1410, 361] width 250 height 27
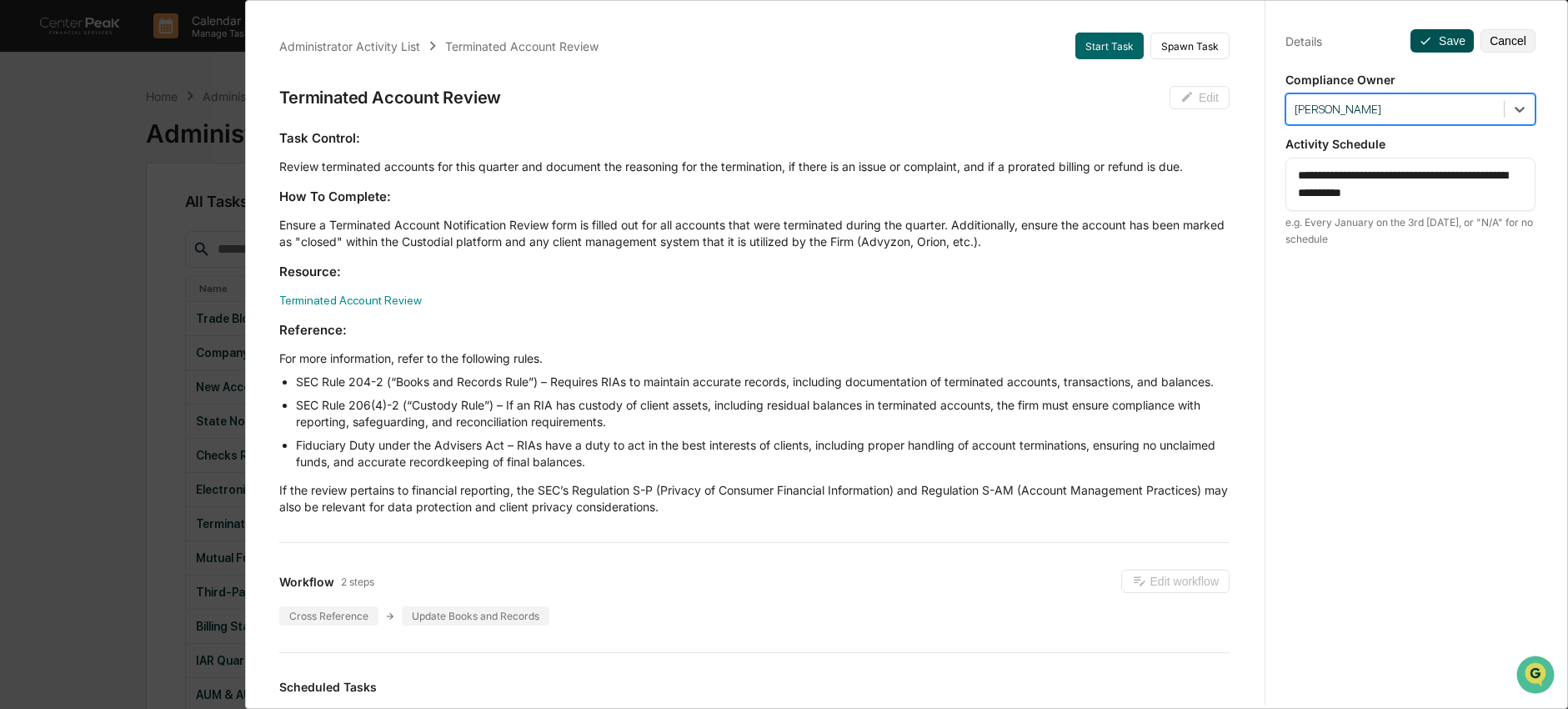
click at [1447, 42] on button "Save" at bounding box center [1442, 40] width 63 height 23
click at [1451, 44] on button "Save" at bounding box center [1442, 40] width 63 height 23
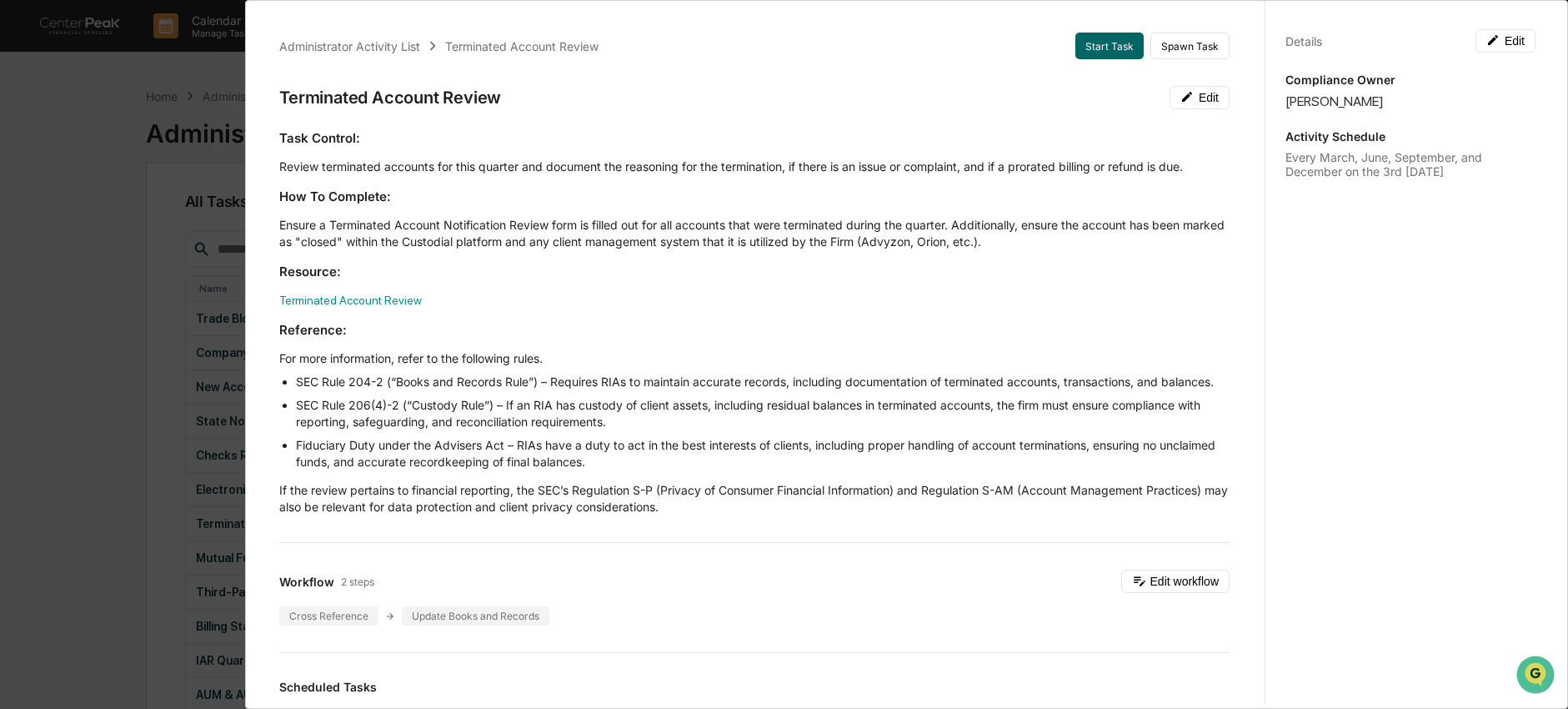
click at [144, 374] on div "Administrator Activity List Terminated Account Review Start Task Spawn Task Ter…" at bounding box center [784, 354] width 1568 height 709
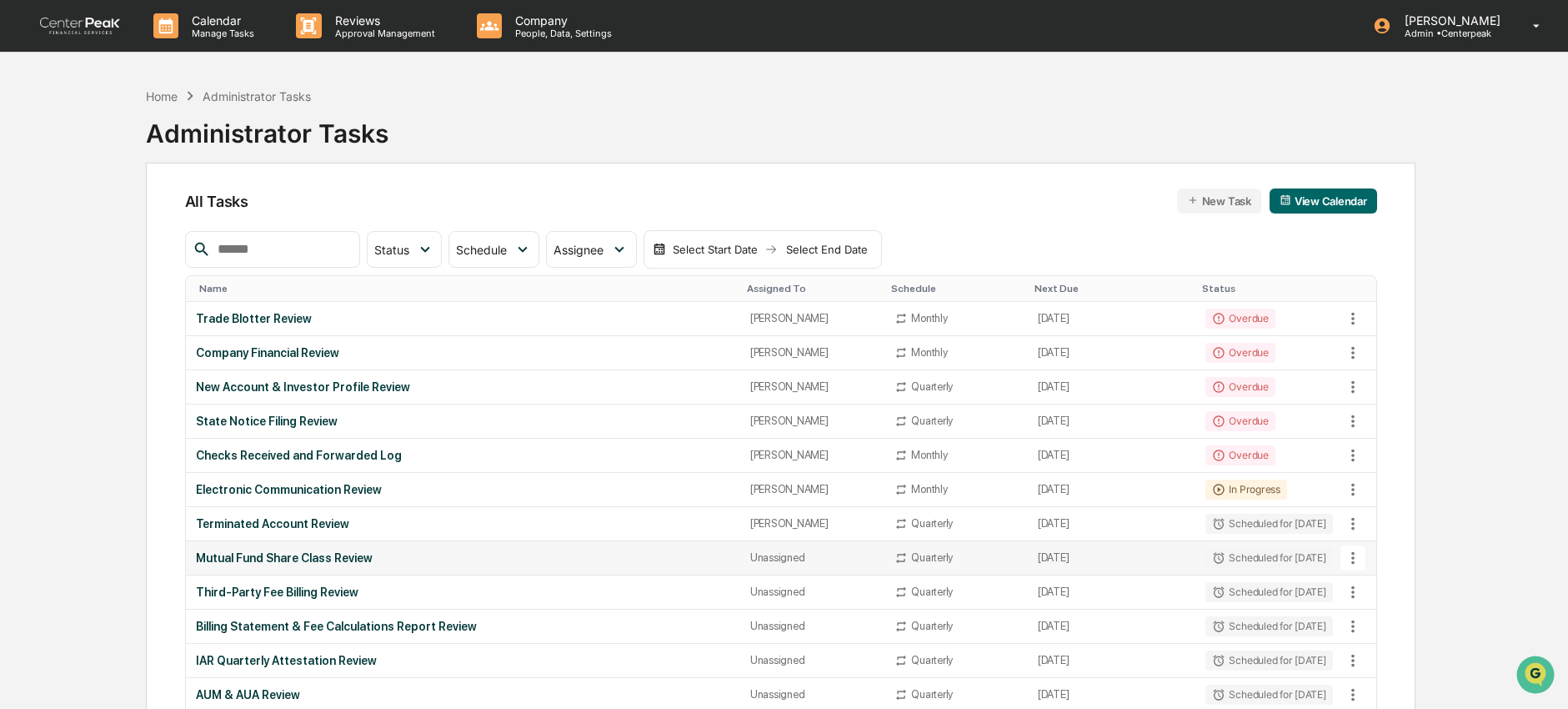
click at [221, 554] on div "Mutual Fund Share Class Review" at bounding box center [463, 558] width 534 height 13
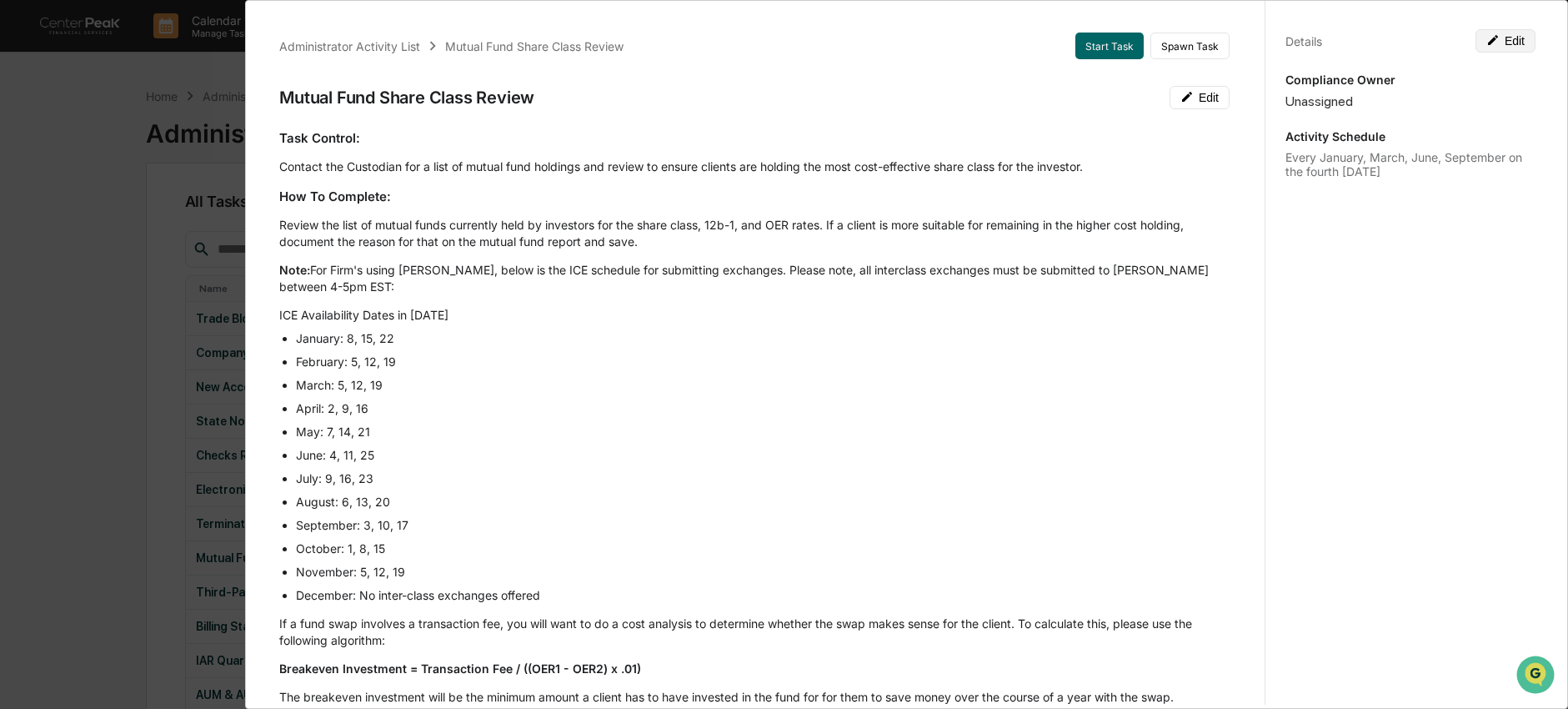
click at [1503, 44] on button "Edit" at bounding box center [1506, 40] width 60 height 23
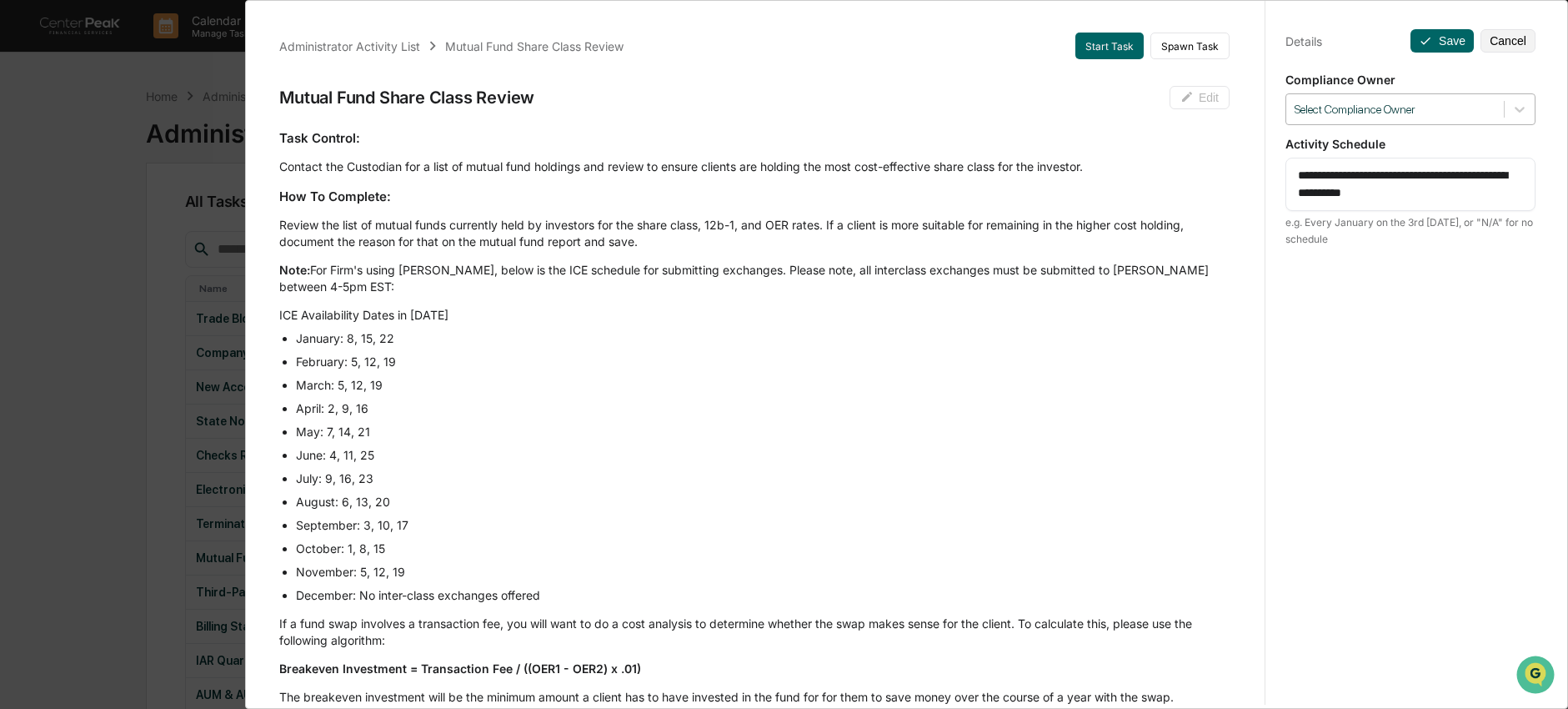
click at [1460, 104] on div at bounding box center [1395, 109] width 201 height 16
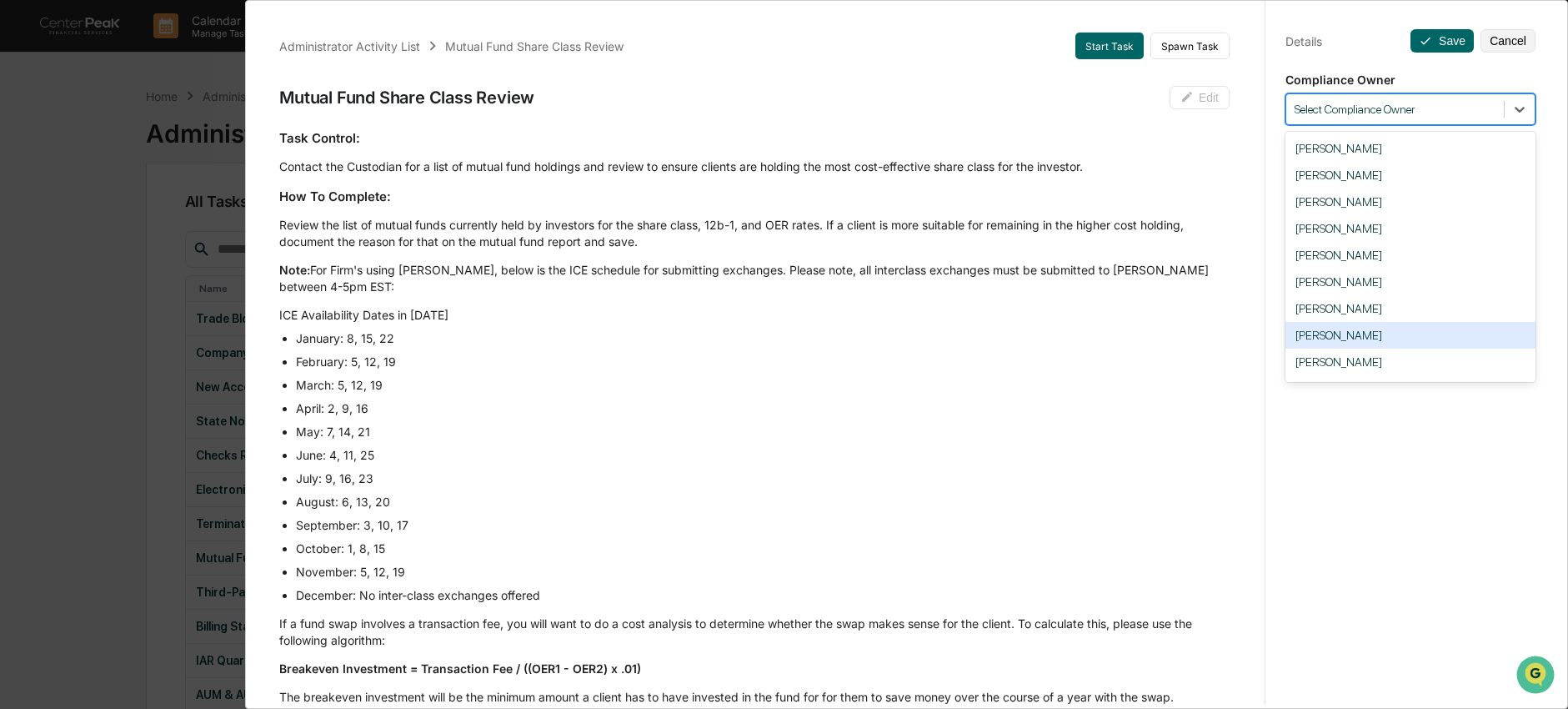
drag, startPoint x: 1413, startPoint y: 335, endPoint x: 1413, endPoint y: 291, distance: 44.0
click at [1413, 334] on div "Nick Seligman" at bounding box center [1410, 335] width 250 height 27
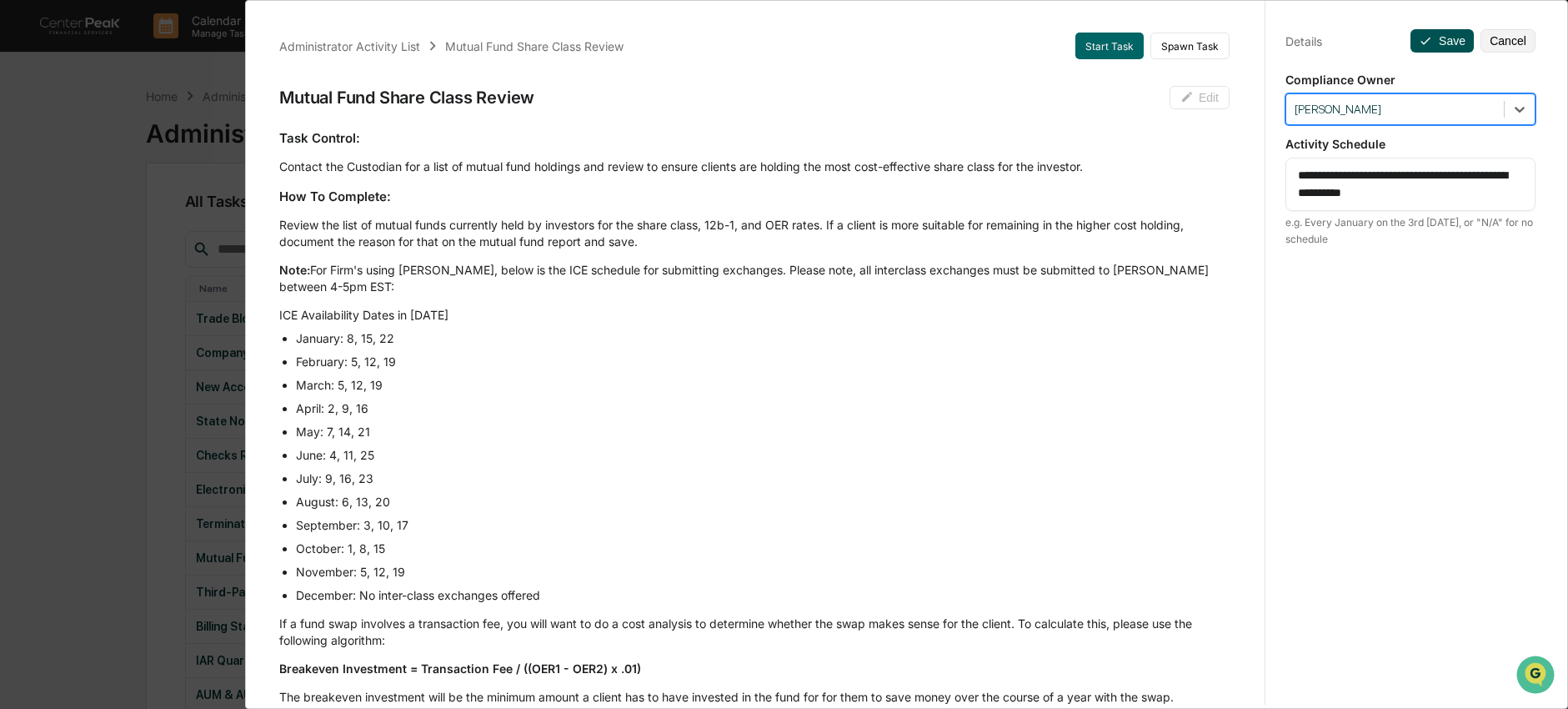
click at [1427, 43] on button "Save" at bounding box center [1442, 40] width 63 height 23
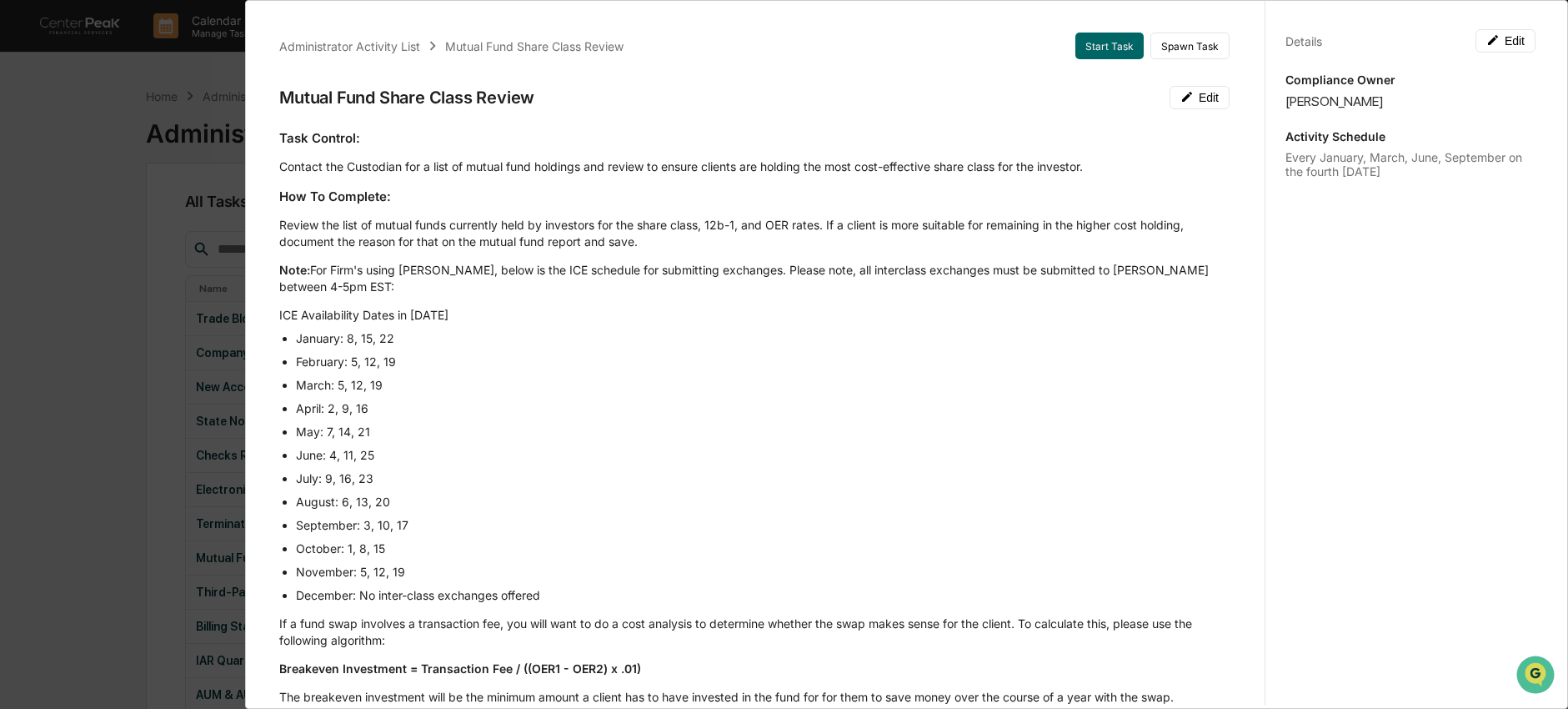
click at [180, 335] on div "Administrator Activity List Mutual Fund Share Class Review Start Task Spawn Tas…" at bounding box center [784, 354] width 1568 height 709
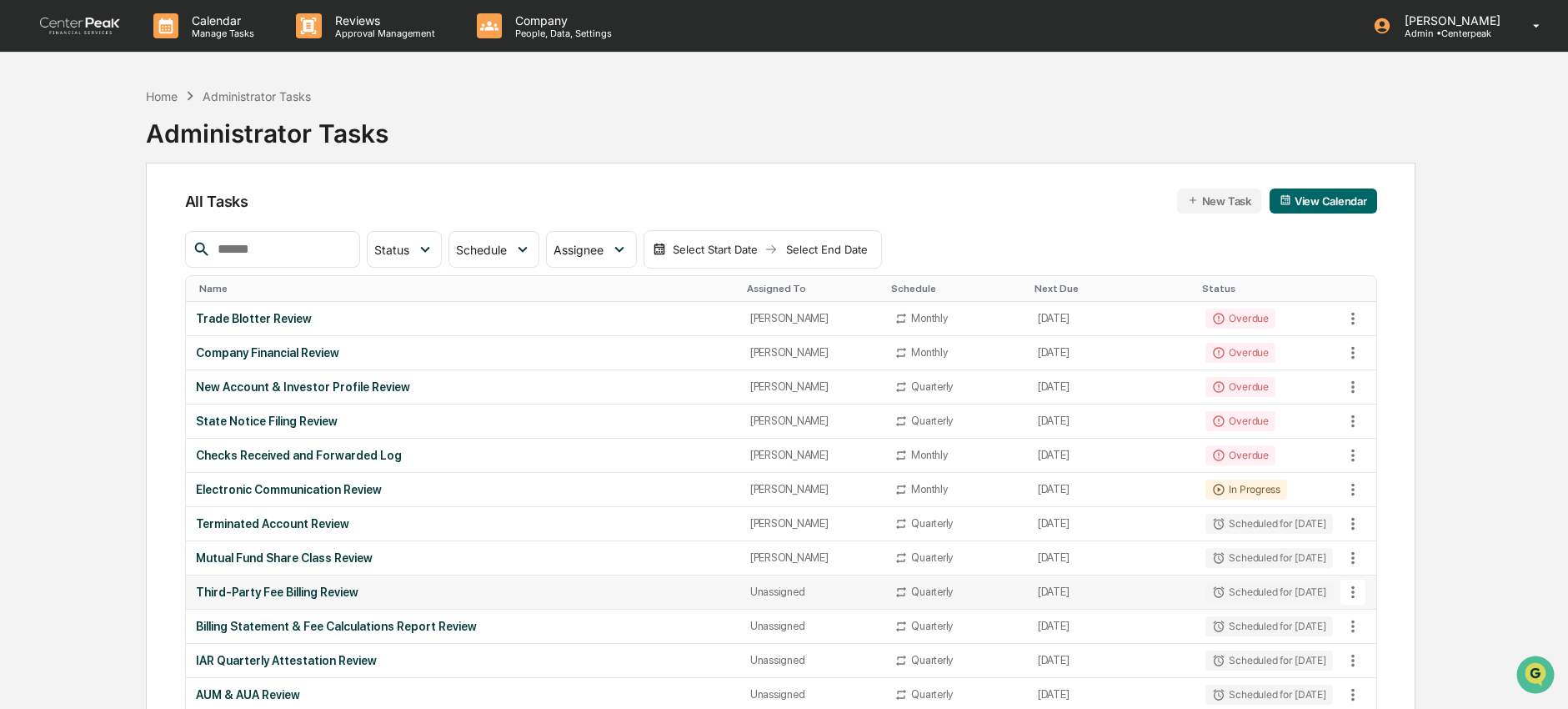
click at [238, 591] on div "Third-Party Fee Billing Review" at bounding box center [463, 592] width 534 height 13
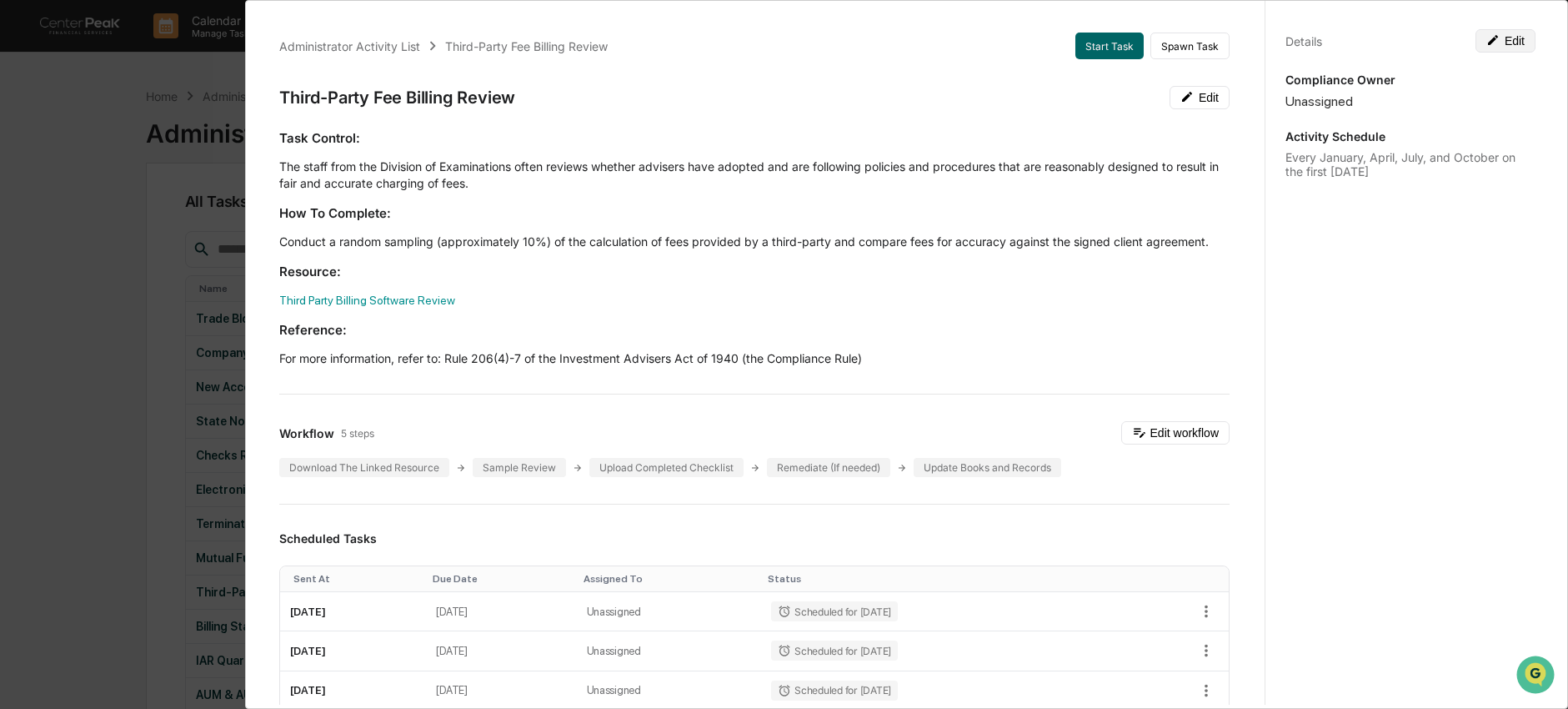
click at [1500, 42] on button "Edit" at bounding box center [1506, 40] width 60 height 23
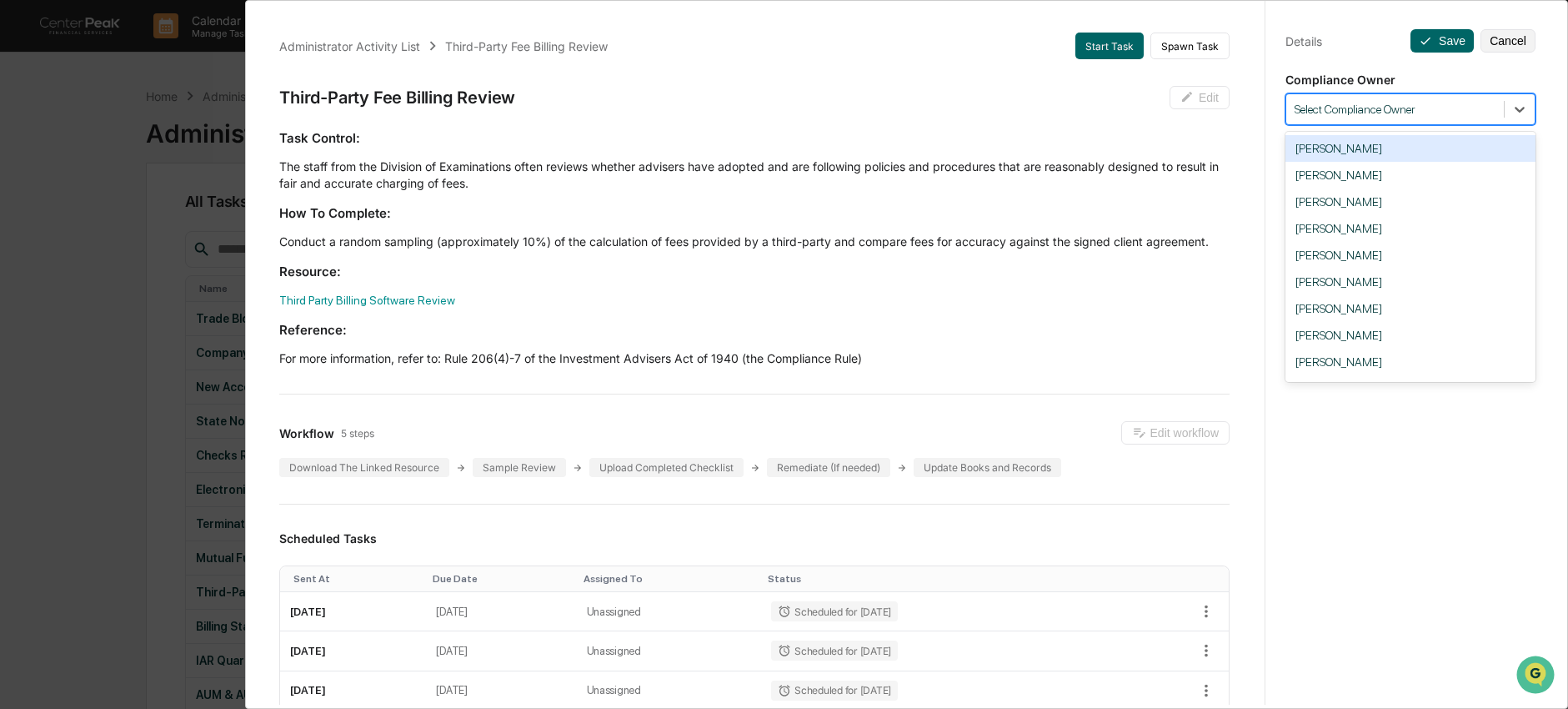
click at [1466, 110] on div at bounding box center [1395, 109] width 201 height 16
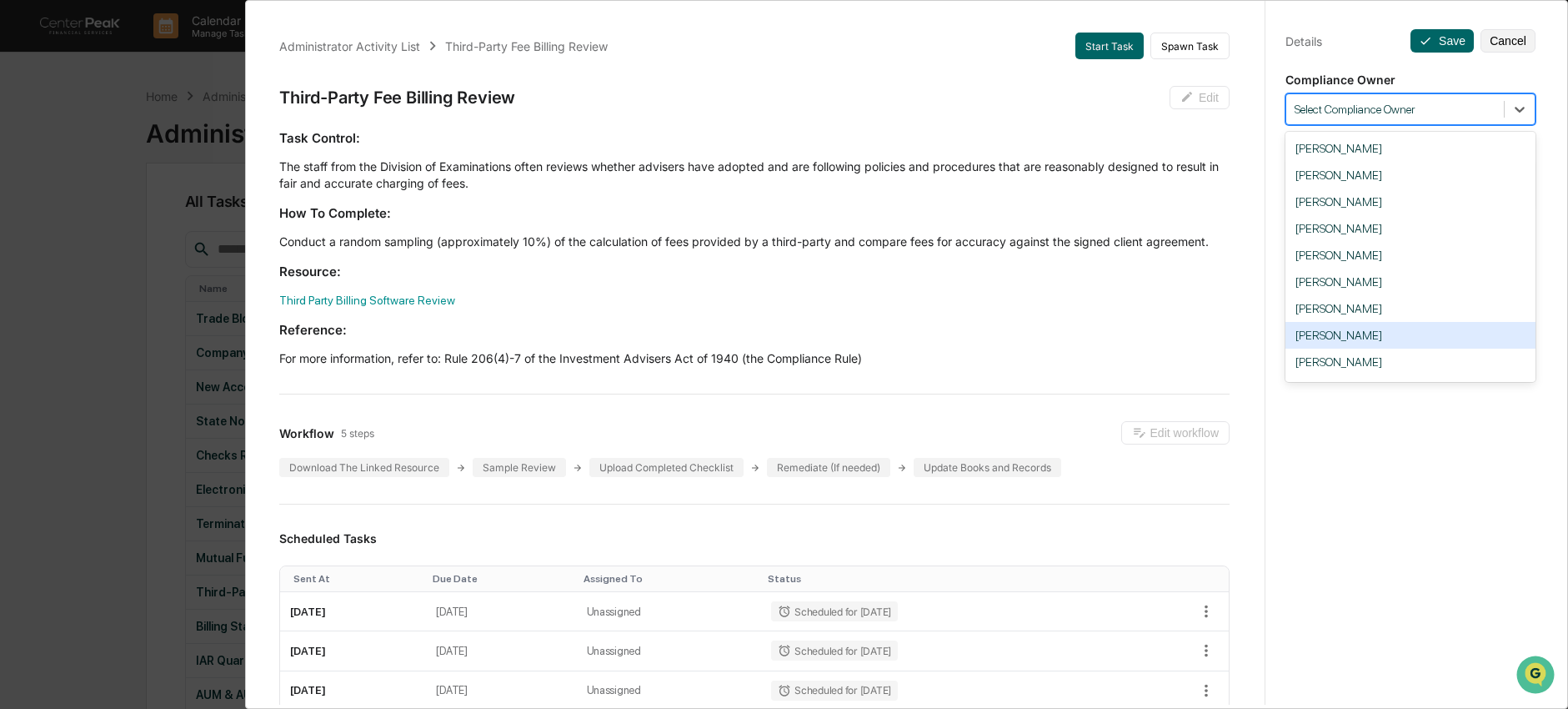
click at [1413, 338] on div "Nick Seligman" at bounding box center [1410, 335] width 250 height 27
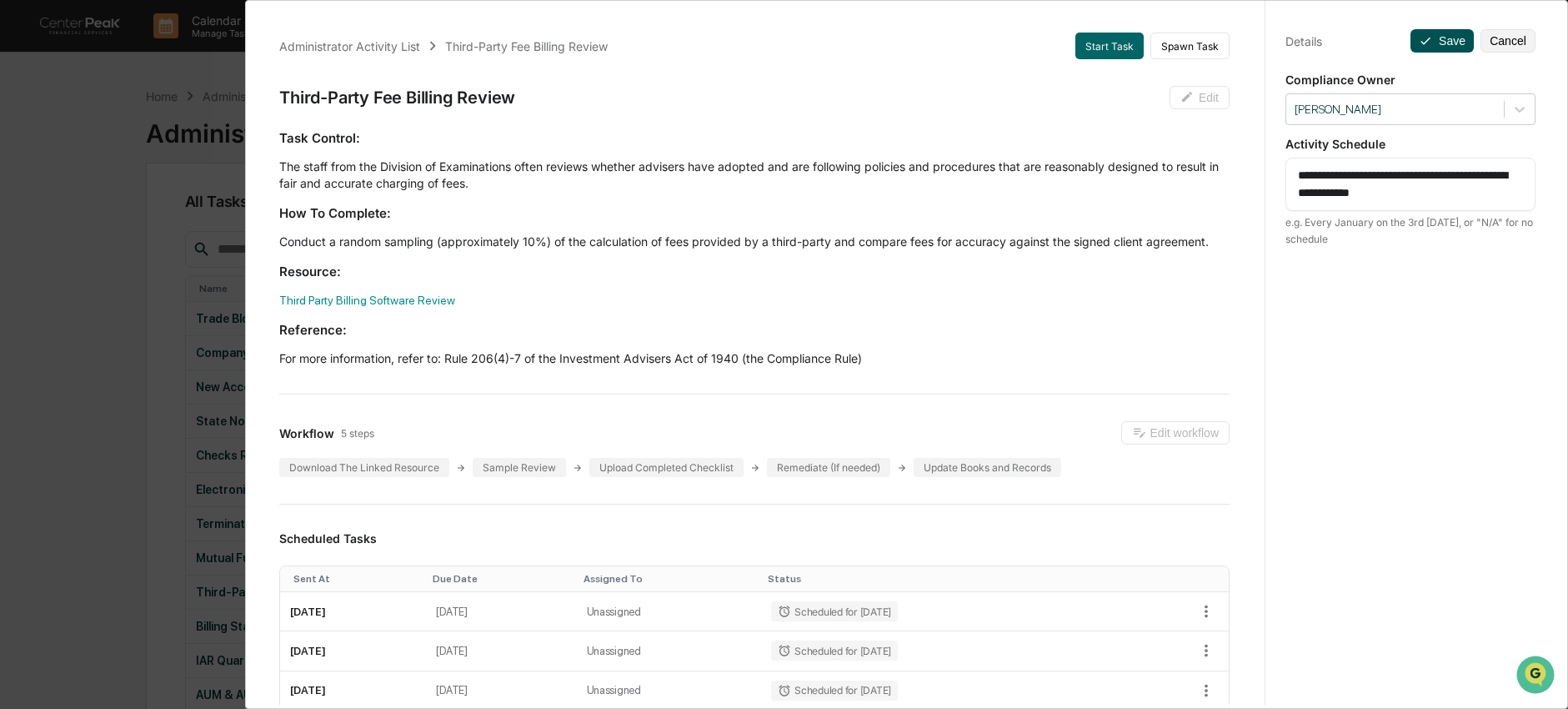
click at [1451, 31] on button "Save" at bounding box center [1442, 40] width 63 height 23
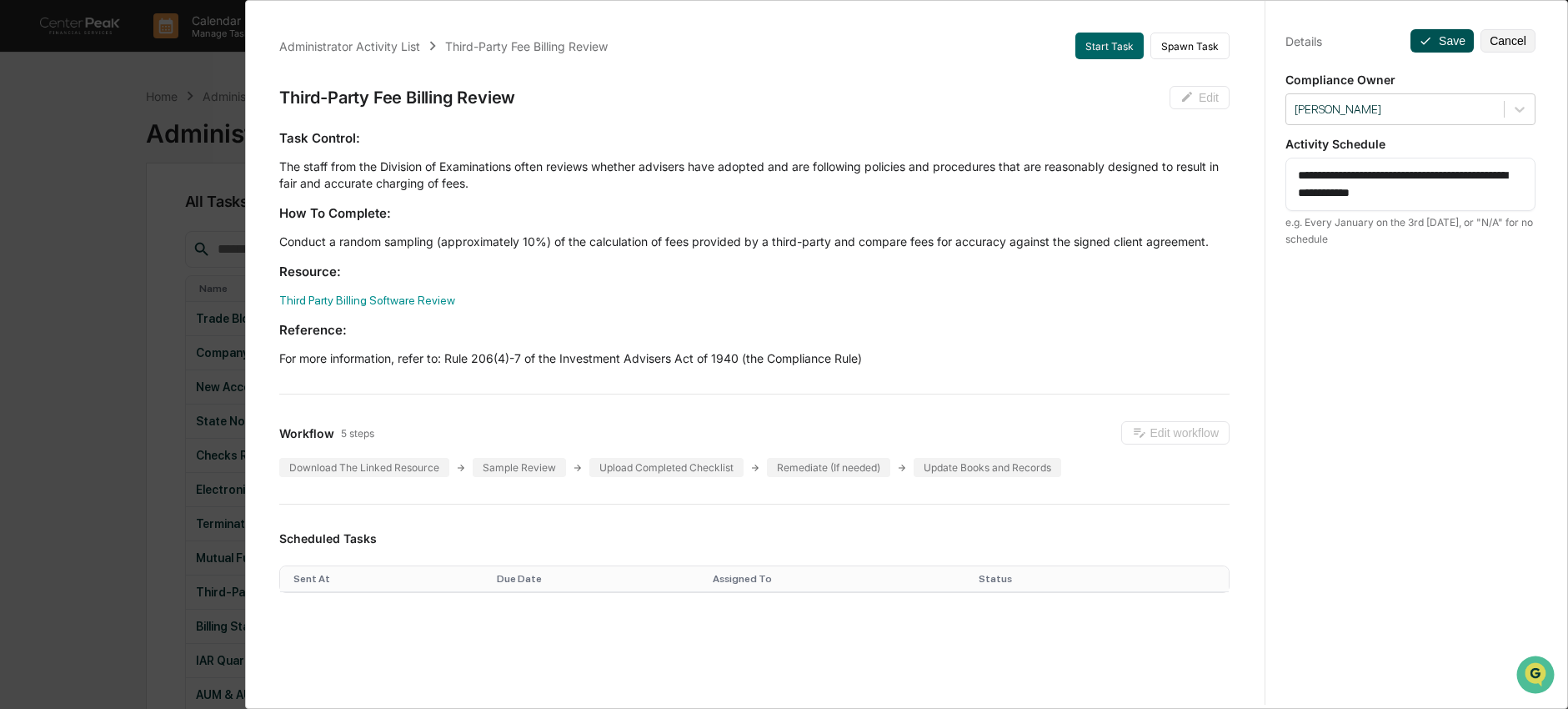
click at [1432, 37] on button "Save" at bounding box center [1442, 40] width 63 height 23
click at [150, 363] on div "Administrator Activity List Third-Party Fee Billing Review Start Task Spawn Tas…" at bounding box center [784, 354] width 1568 height 709
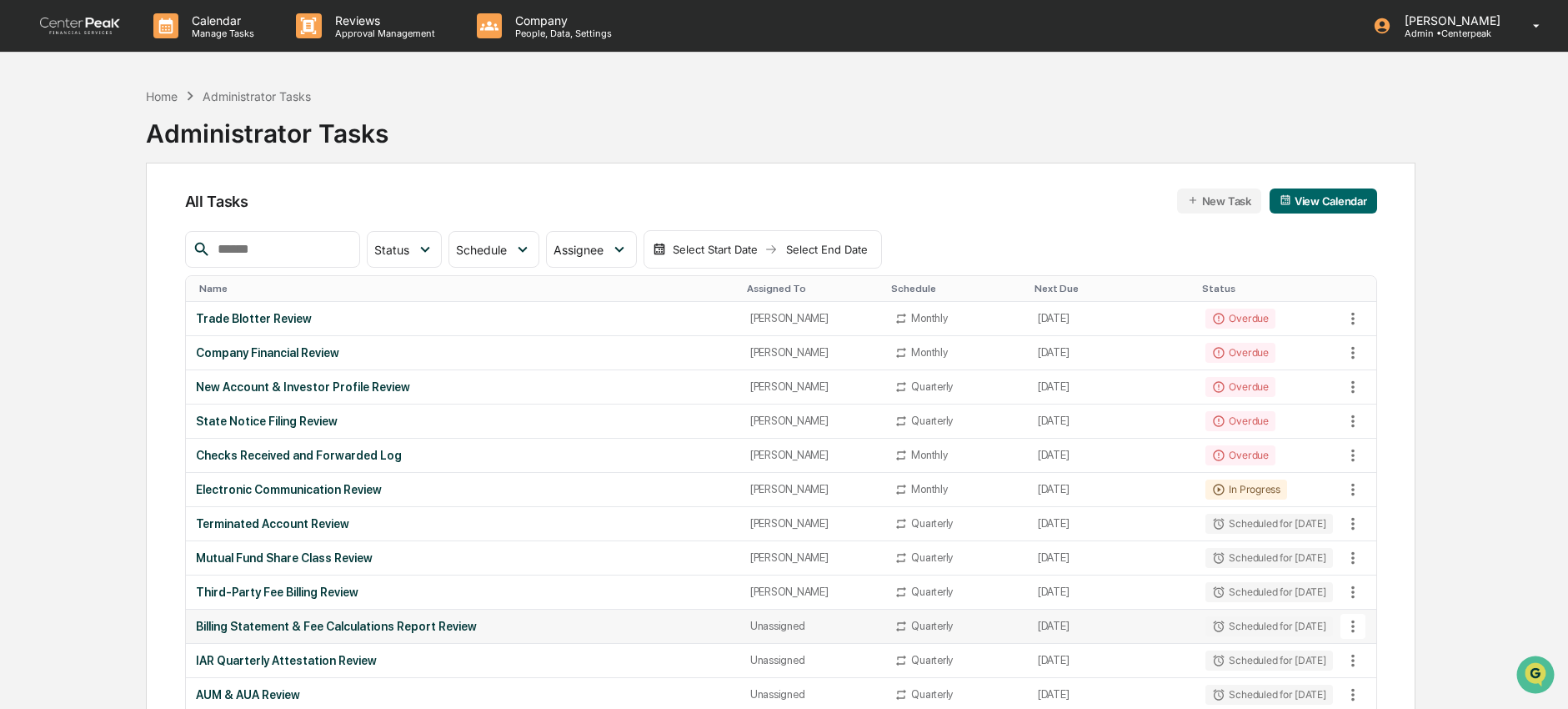
click at [236, 621] on div "Billing Statement & Fee Calculations Report Review" at bounding box center [463, 626] width 534 height 13
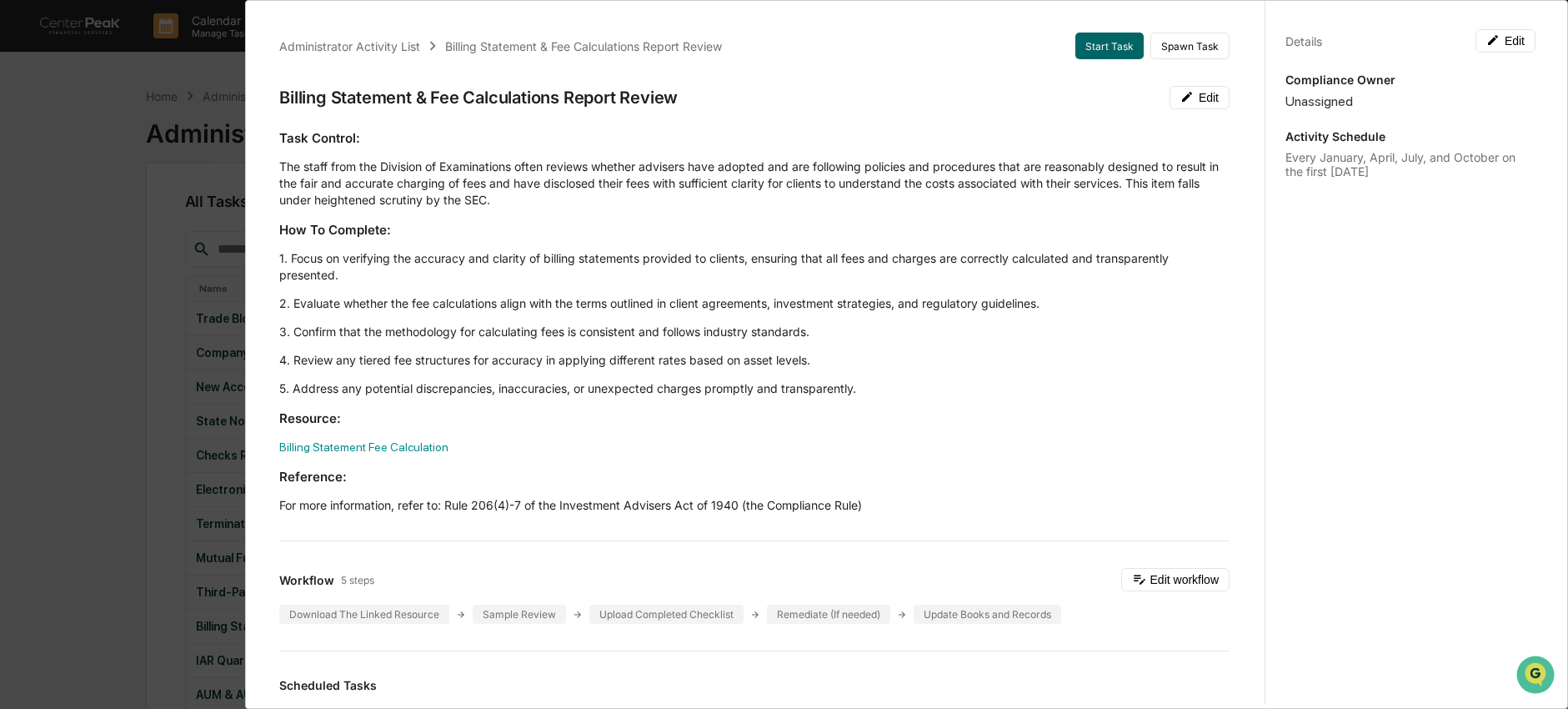
click at [148, 212] on div "Administrator Activity List Billing Statement & Fee Calculations Report Review …" at bounding box center [784, 354] width 1568 height 709
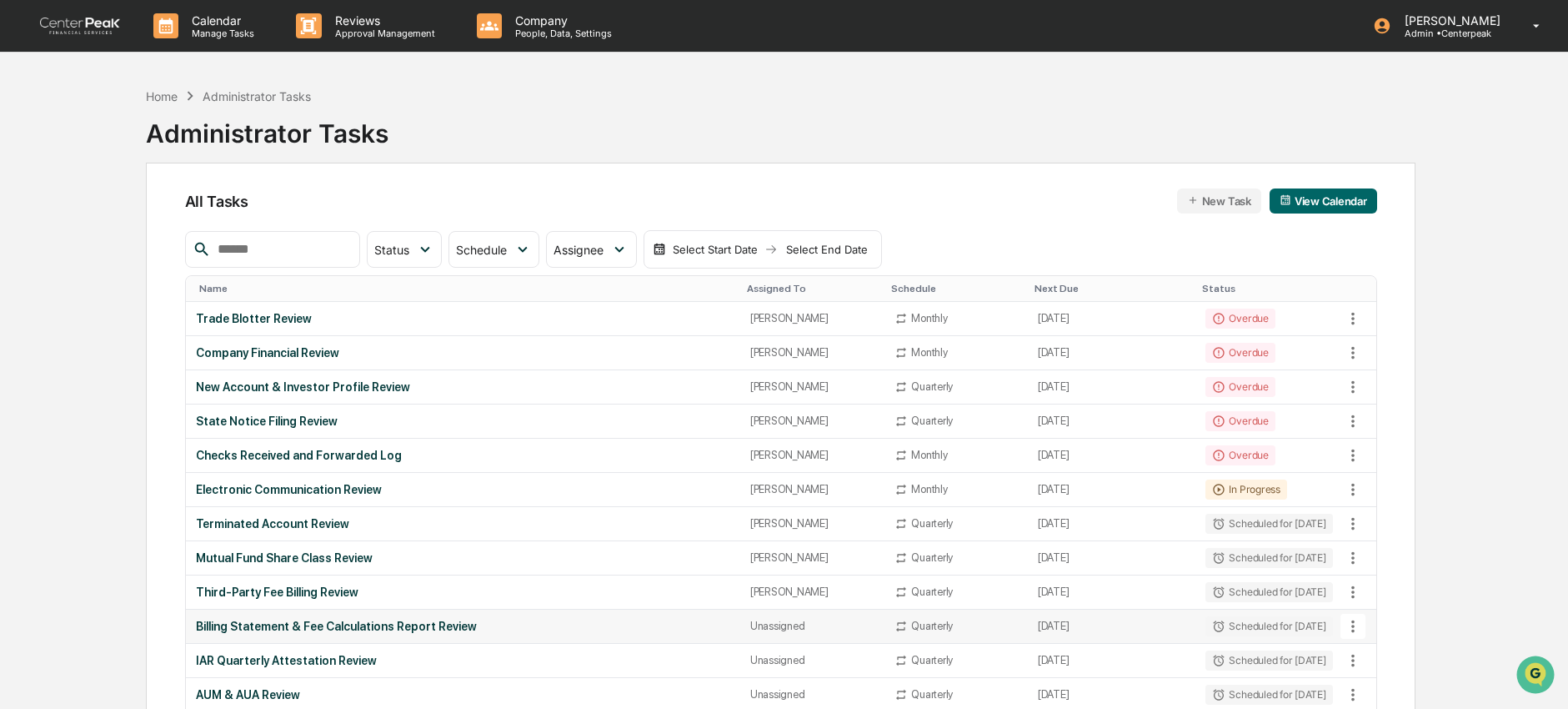
click at [1348, 629] on icon at bounding box center [1353, 626] width 19 height 19
click at [1387, 677] on li "Delete Task" at bounding box center [1414, 679] width 133 height 31
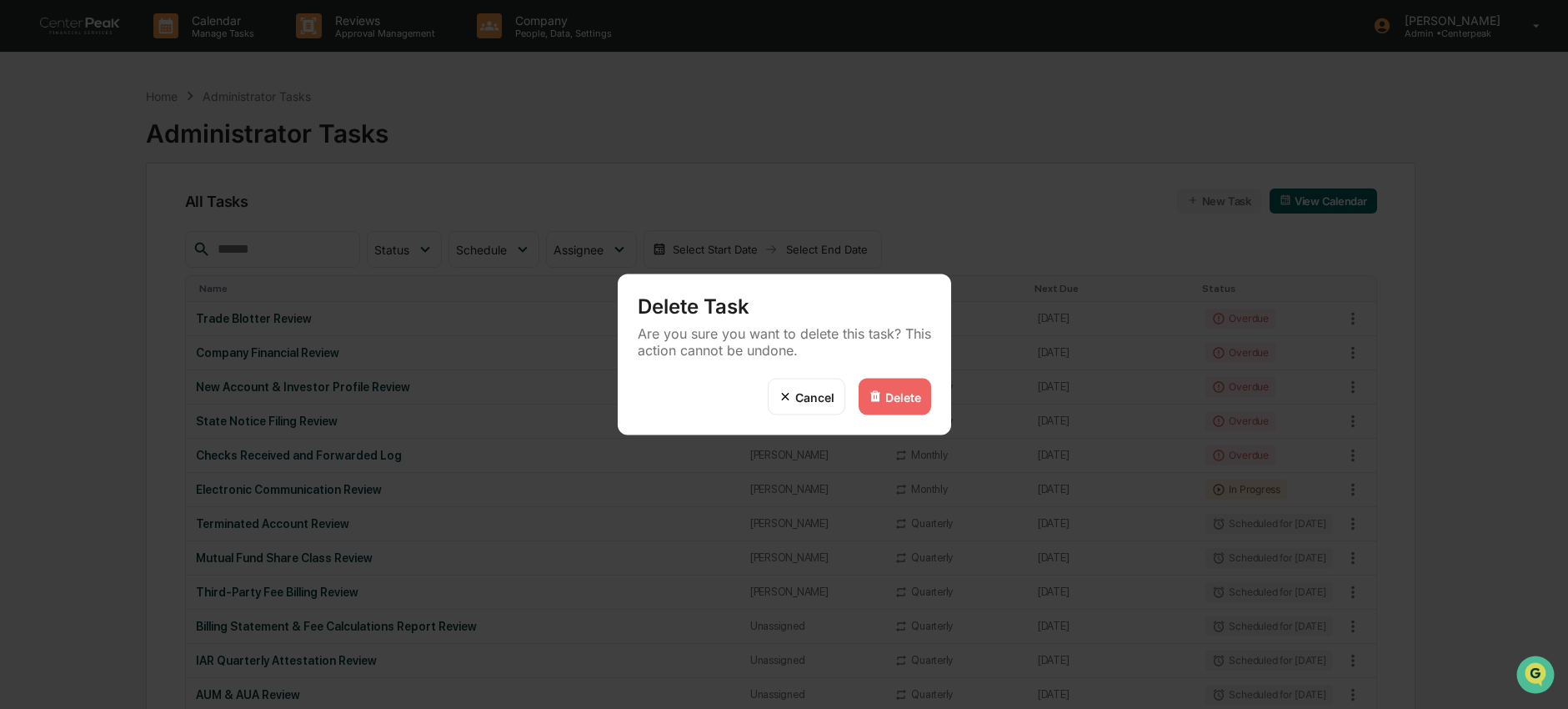
click at [912, 400] on div "Delete" at bounding box center [903, 396] width 35 height 14
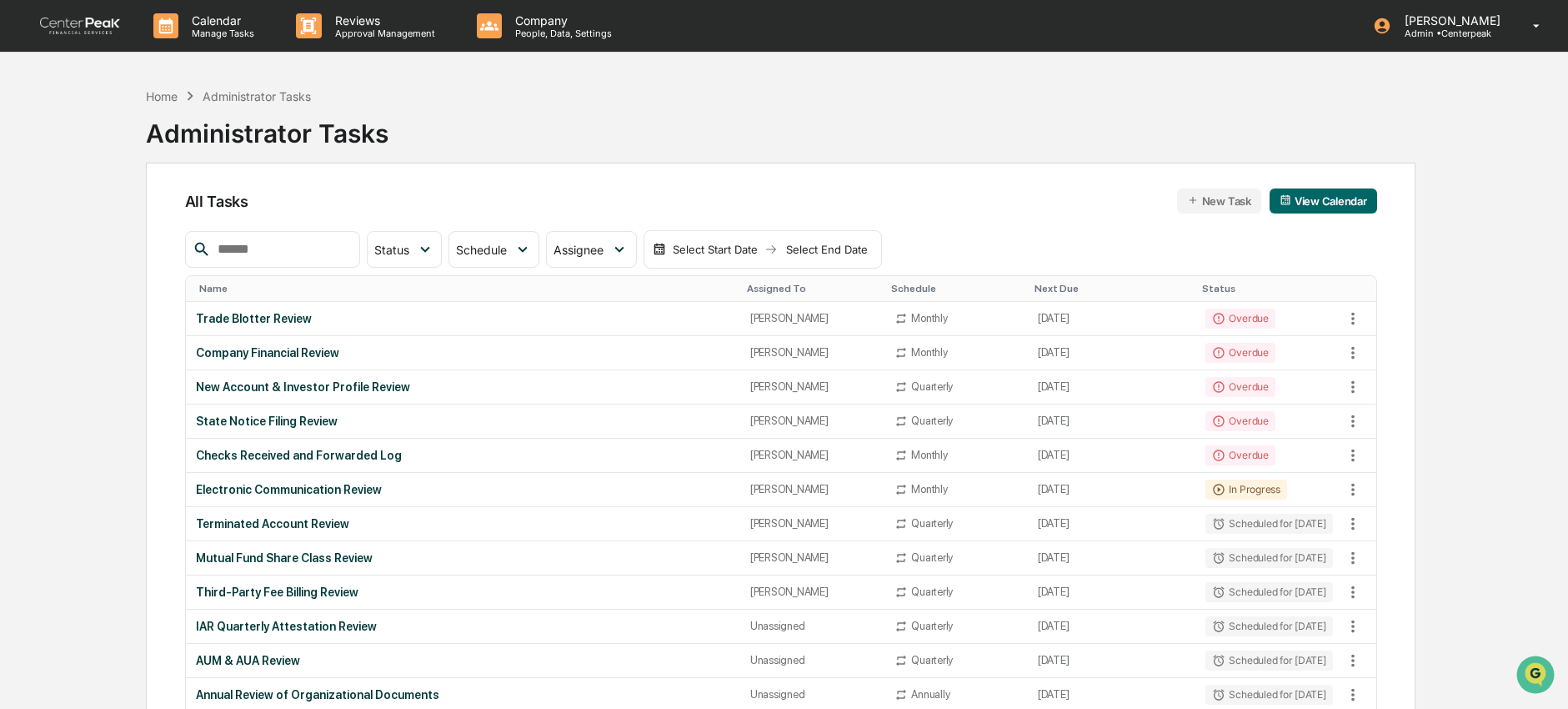
click at [378, 613] on div "Delete Task Are you sure you want to delete this task? This action cannot be un…" at bounding box center [784, 354] width 1568 height 709
click at [372, 625] on div "IAR Quarterly Attestation Review" at bounding box center [463, 626] width 534 height 13
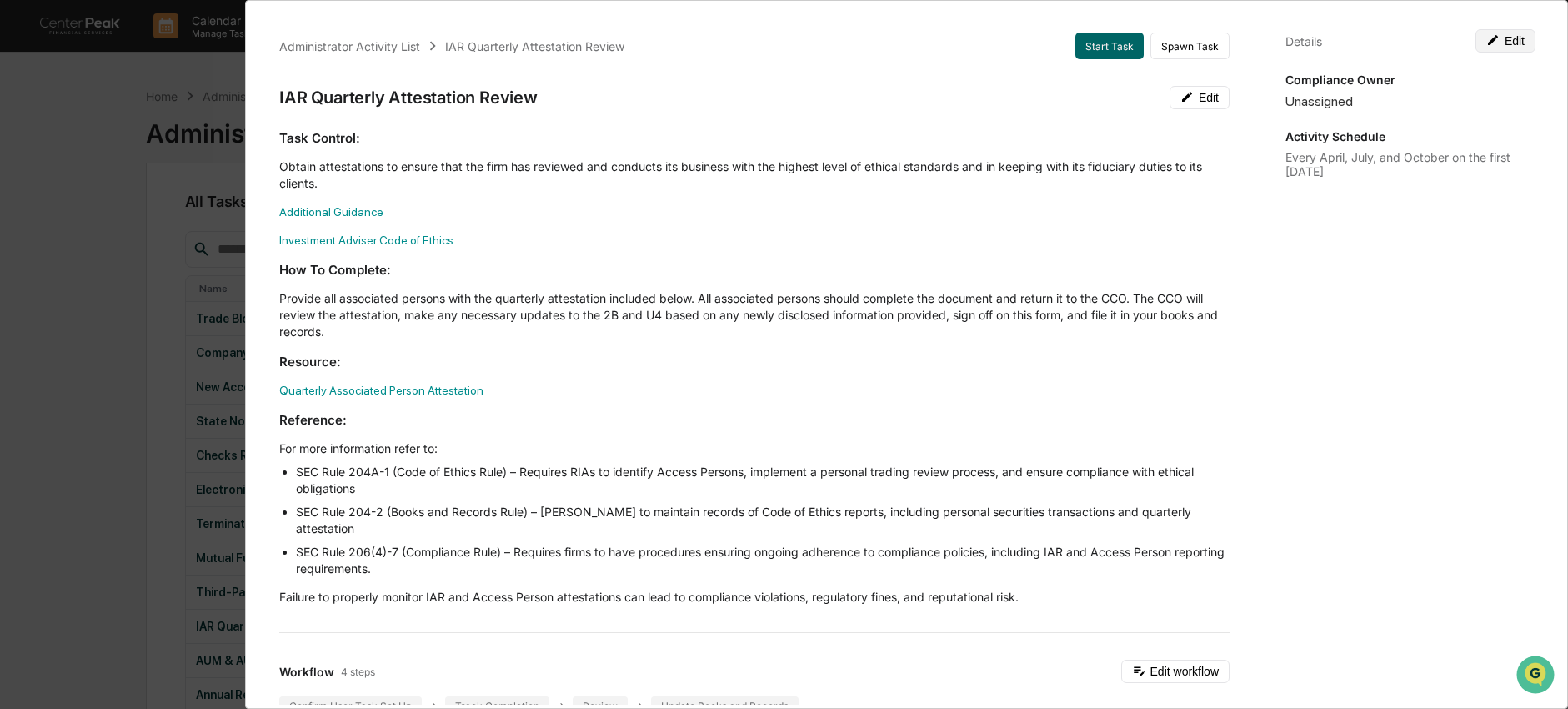
click at [1494, 46] on button "Edit" at bounding box center [1506, 40] width 60 height 23
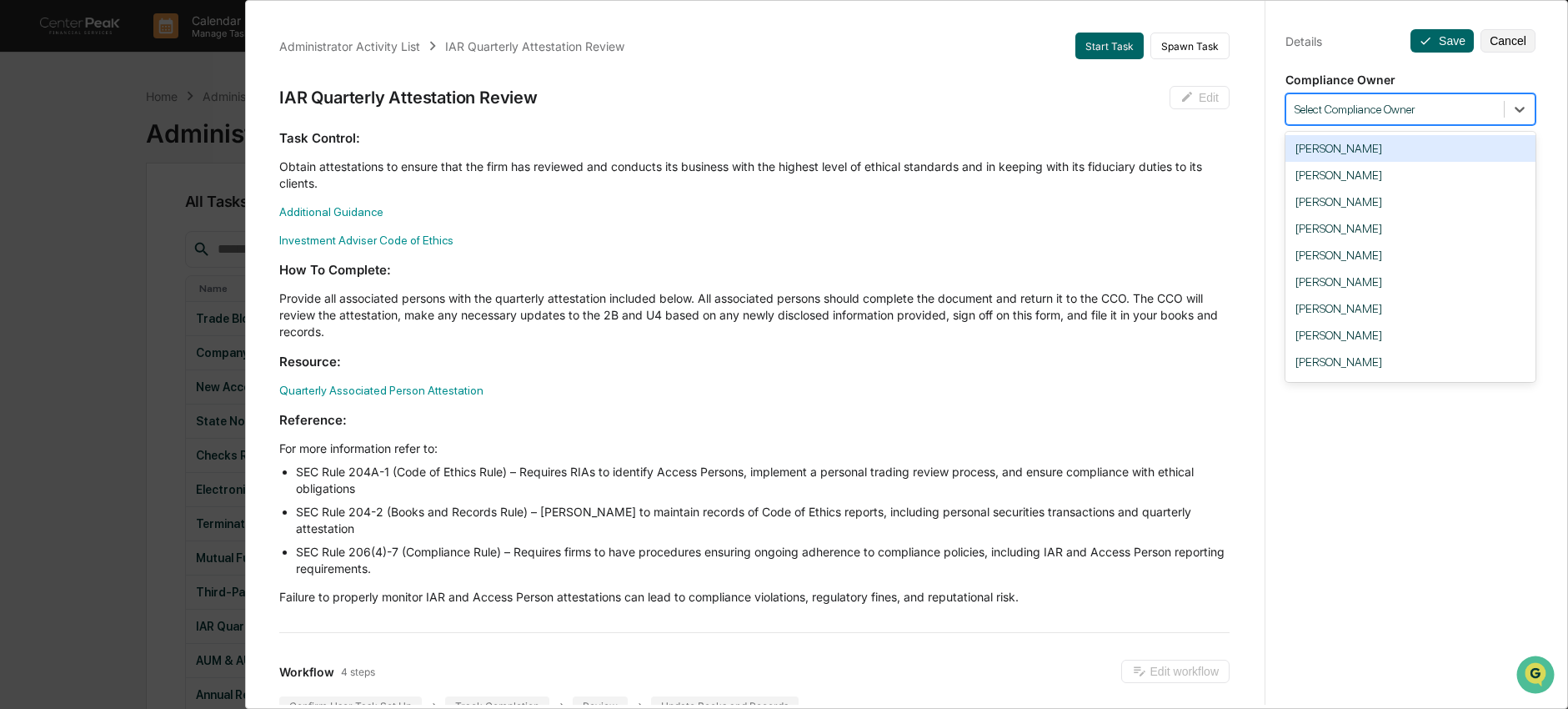
click at [1436, 102] on div at bounding box center [1395, 109] width 201 height 16
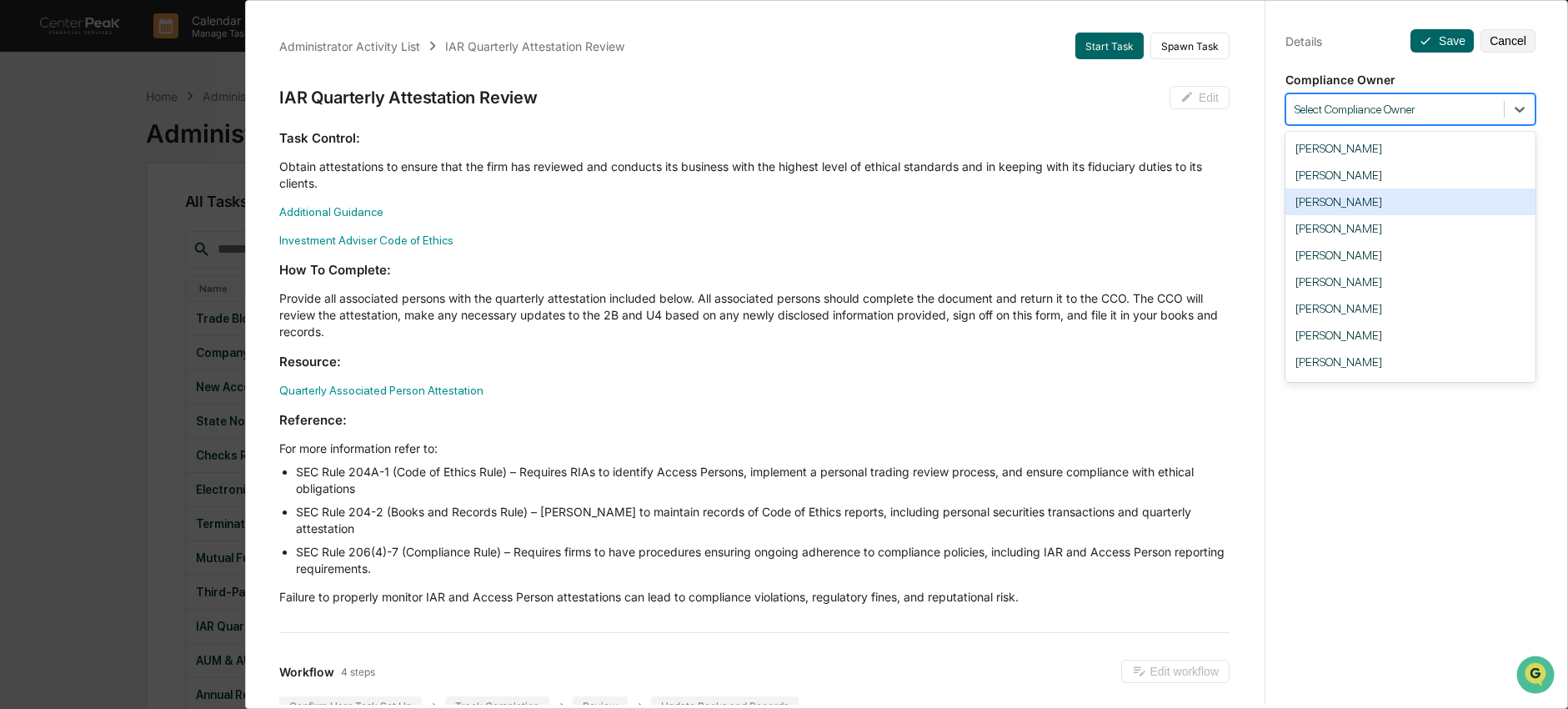
click at [1402, 206] on div "[PERSON_NAME]" at bounding box center [1410, 201] width 250 height 27
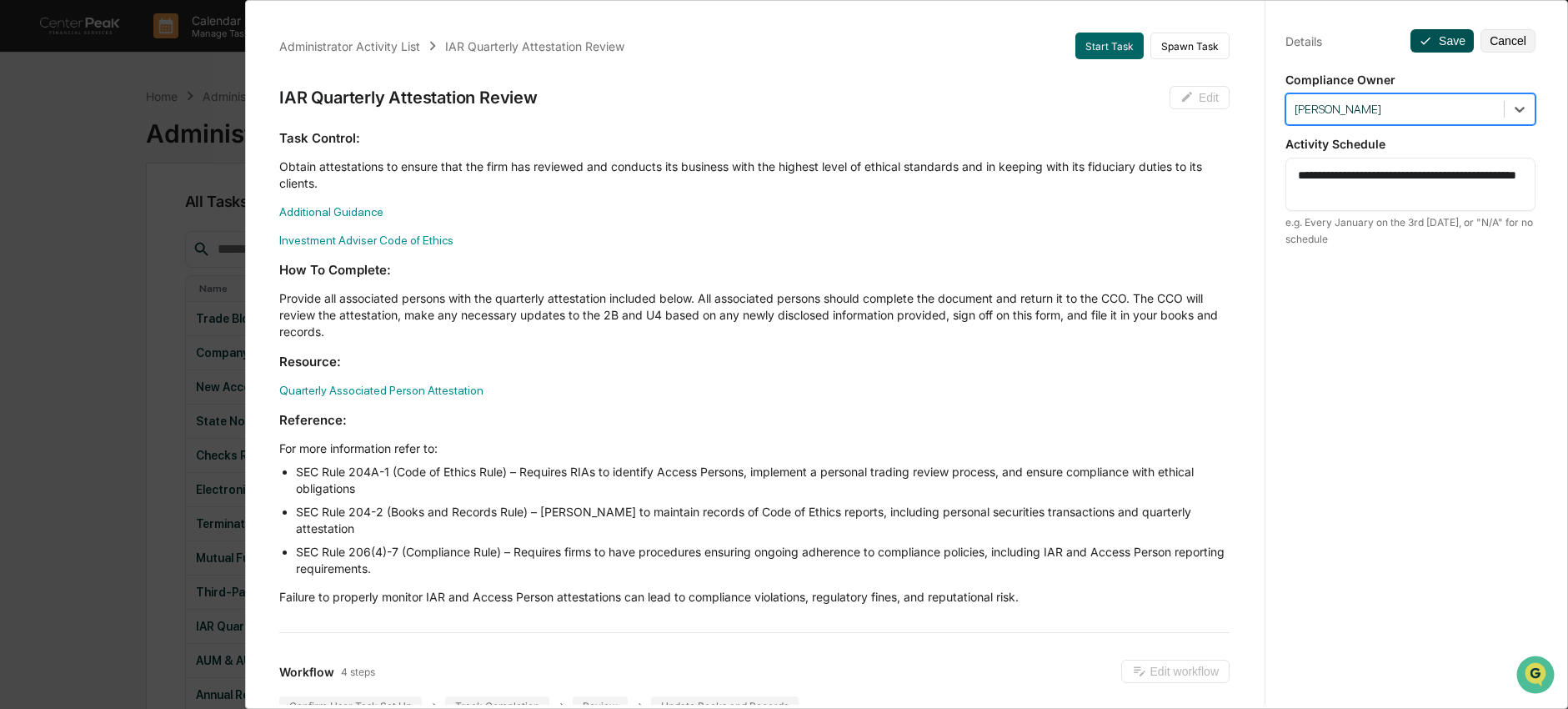
click at [1439, 35] on button "Save" at bounding box center [1442, 40] width 63 height 23
click at [159, 462] on div "Administrator Activity List IAR Quarterly Attestation Review Start Task Spawn T…" at bounding box center [784, 354] width 1568 height 709
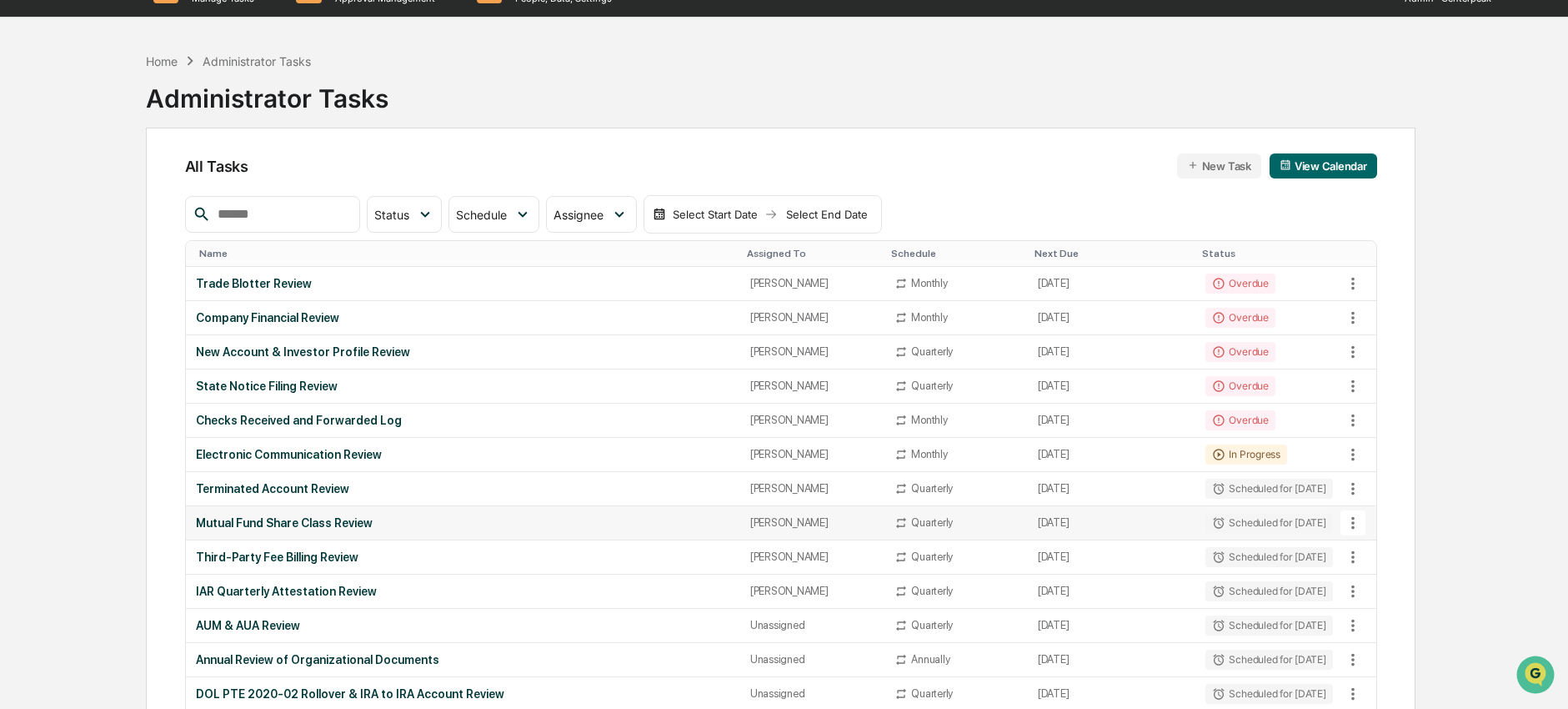
scroll to position [50, 0]
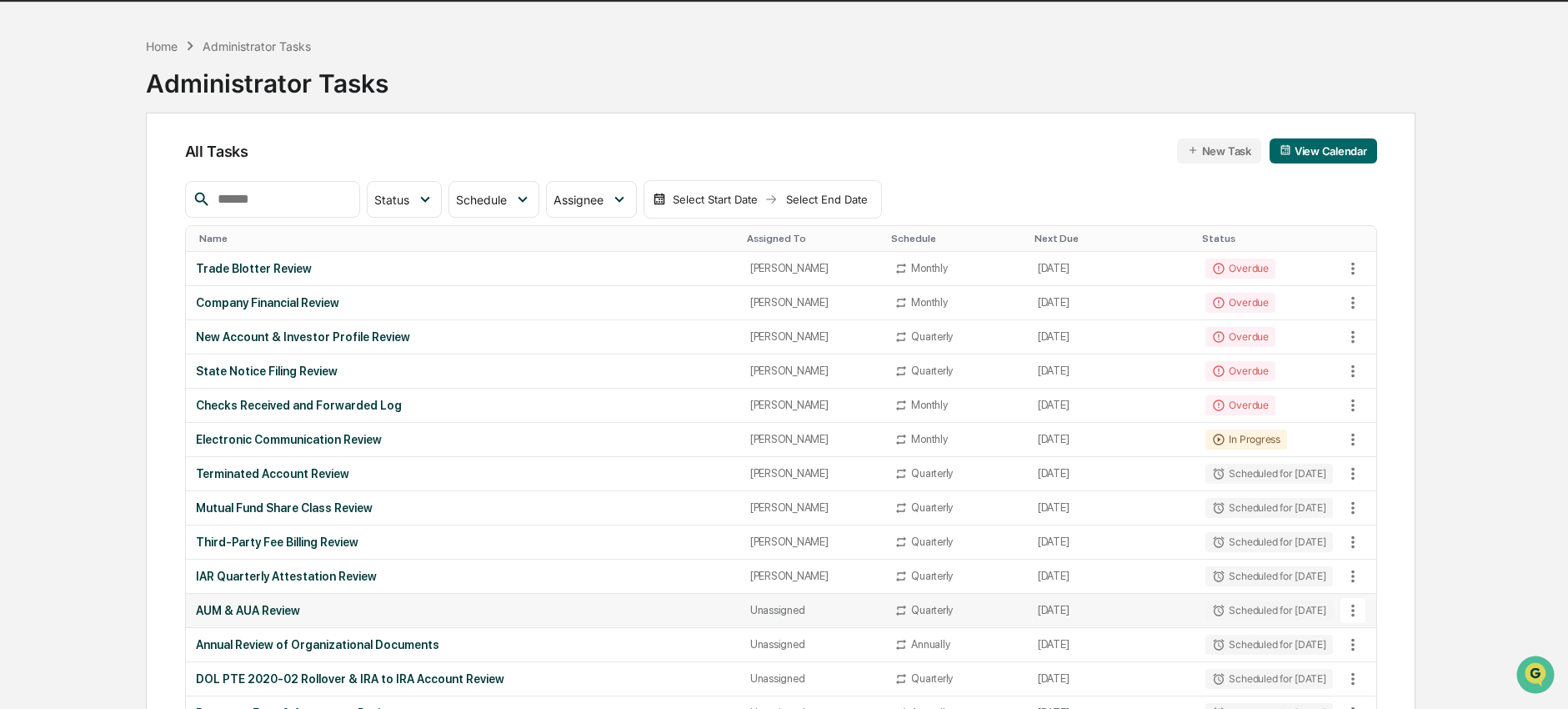
click at [298, 606] on div "AUM & AUA Review" at bounding box center [463, 610] width 534 height 13
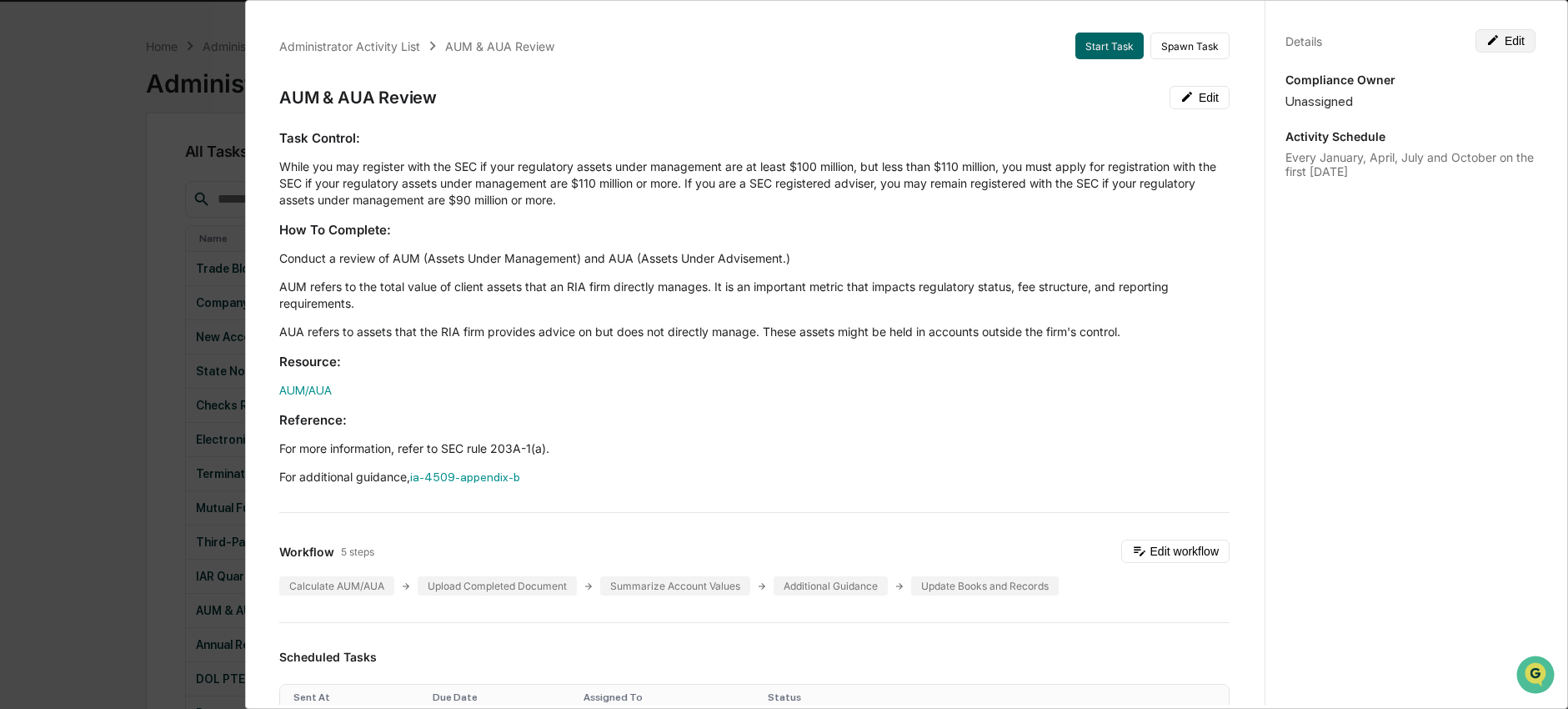
click at [1492, 35] on button "Edit" at bounding box center [1506, 40] width 60 height 23
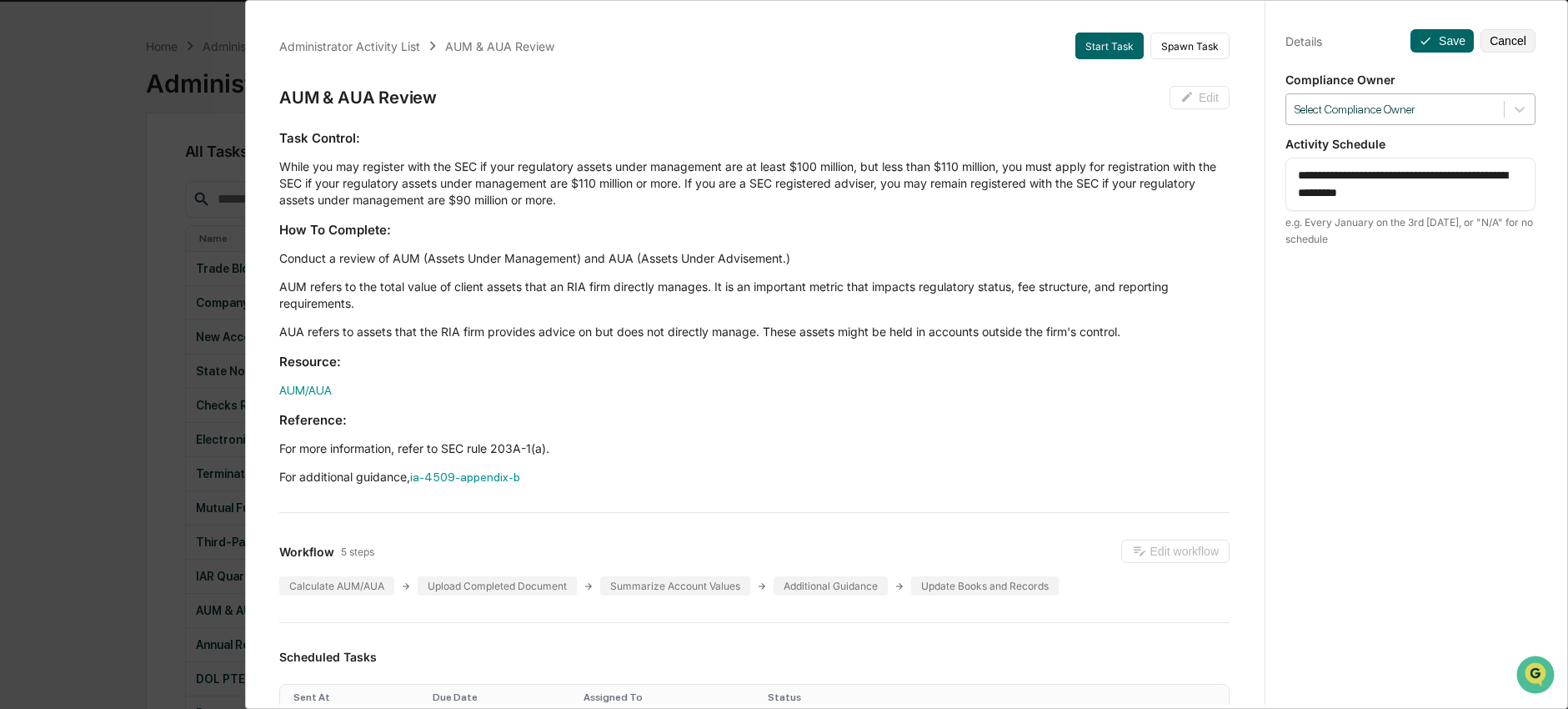
click at [1469, 112] on div at bounding box center [1395, 109] width 201 height 16
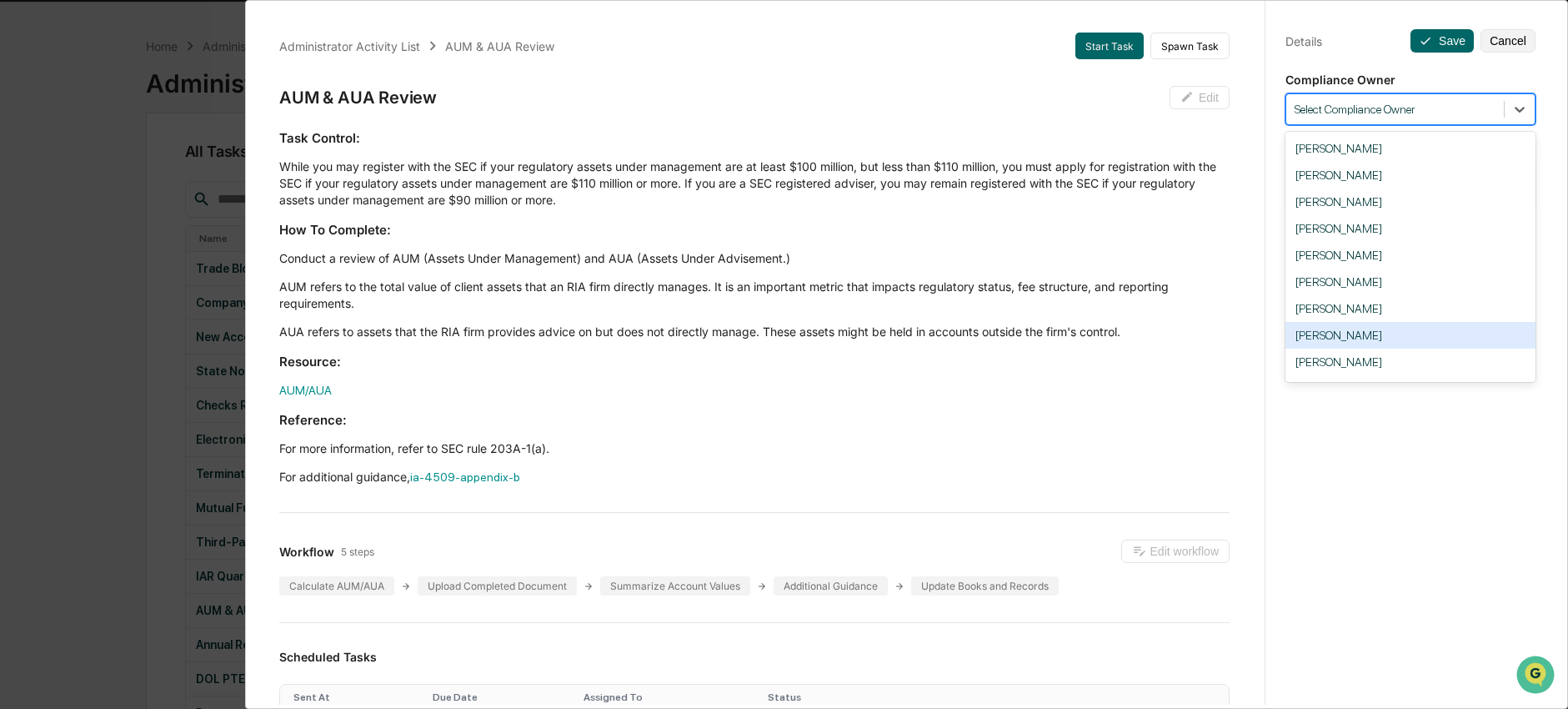
click at [1405, 347] on div "Nick Seligman" at bounding box center [1410, 335] width 250 height 27
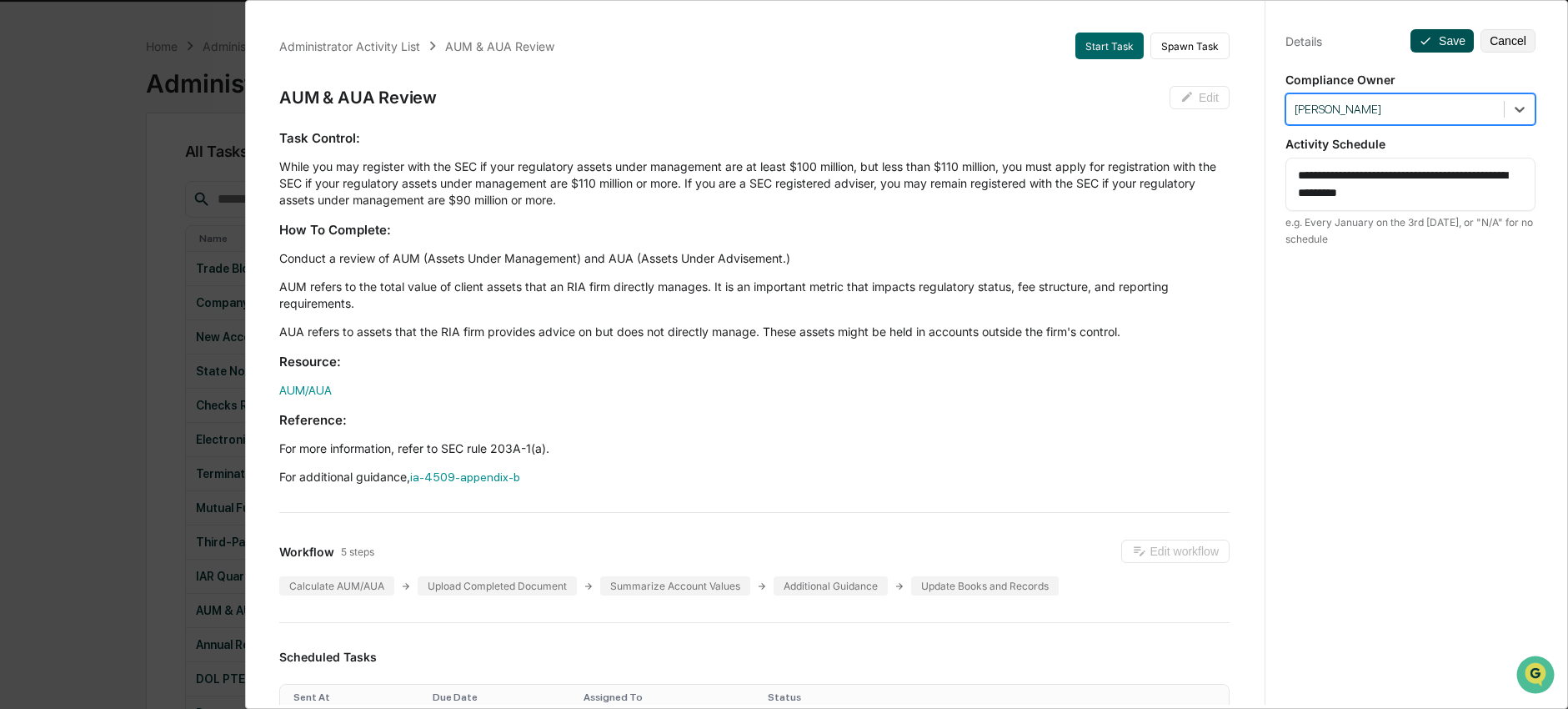
click at [1449, 35] on button "Save" at bounding box center [1442, 40] width 63 height 23
click at [158, 487] on div "Administrator Activity List AUM & AUA Review Start Task Spawn Task AUM & AUA Re…" at bounding box center [784, 354] width 1568 height 709
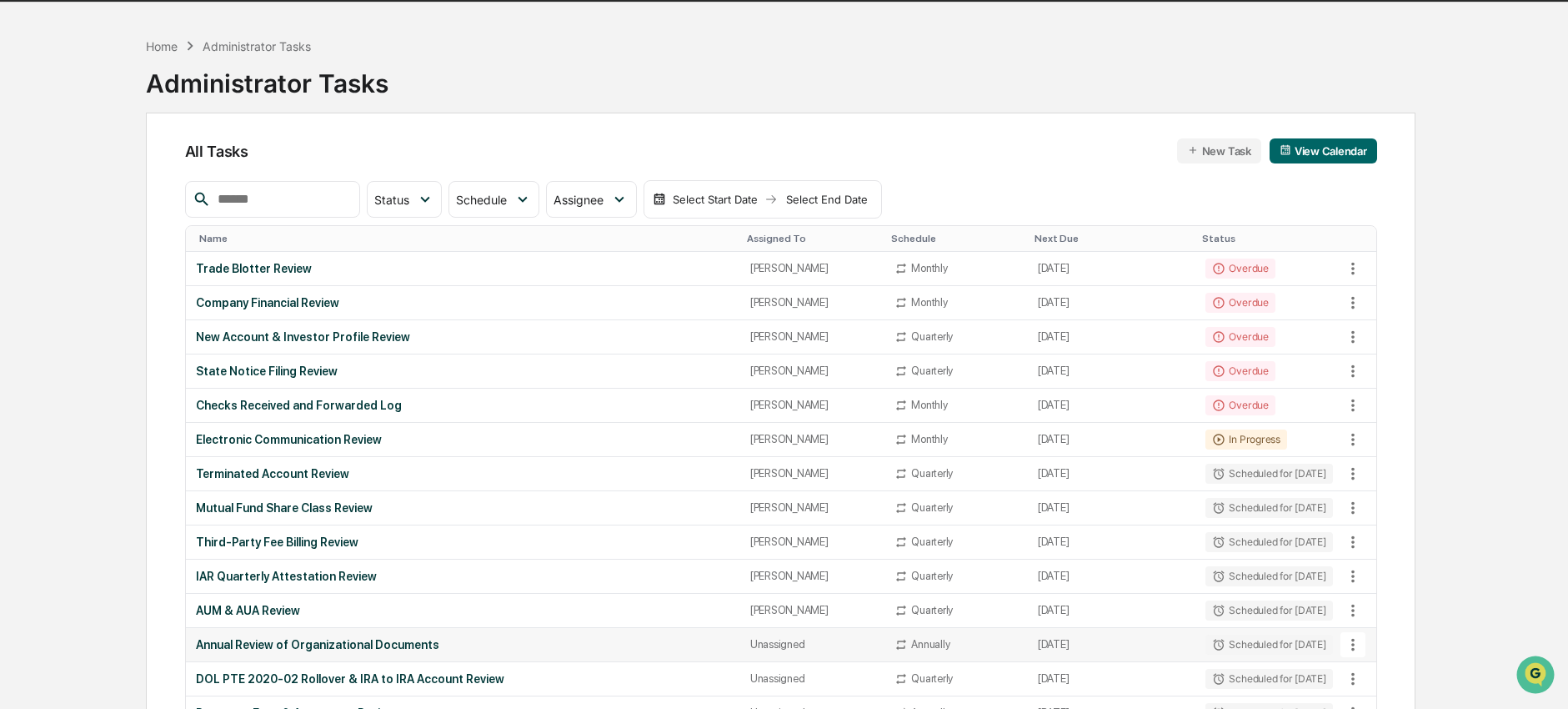
click at [244, 657] on td "Annual Review of Organizational Documents" at bounding box center [463, 645] width 554 height 34
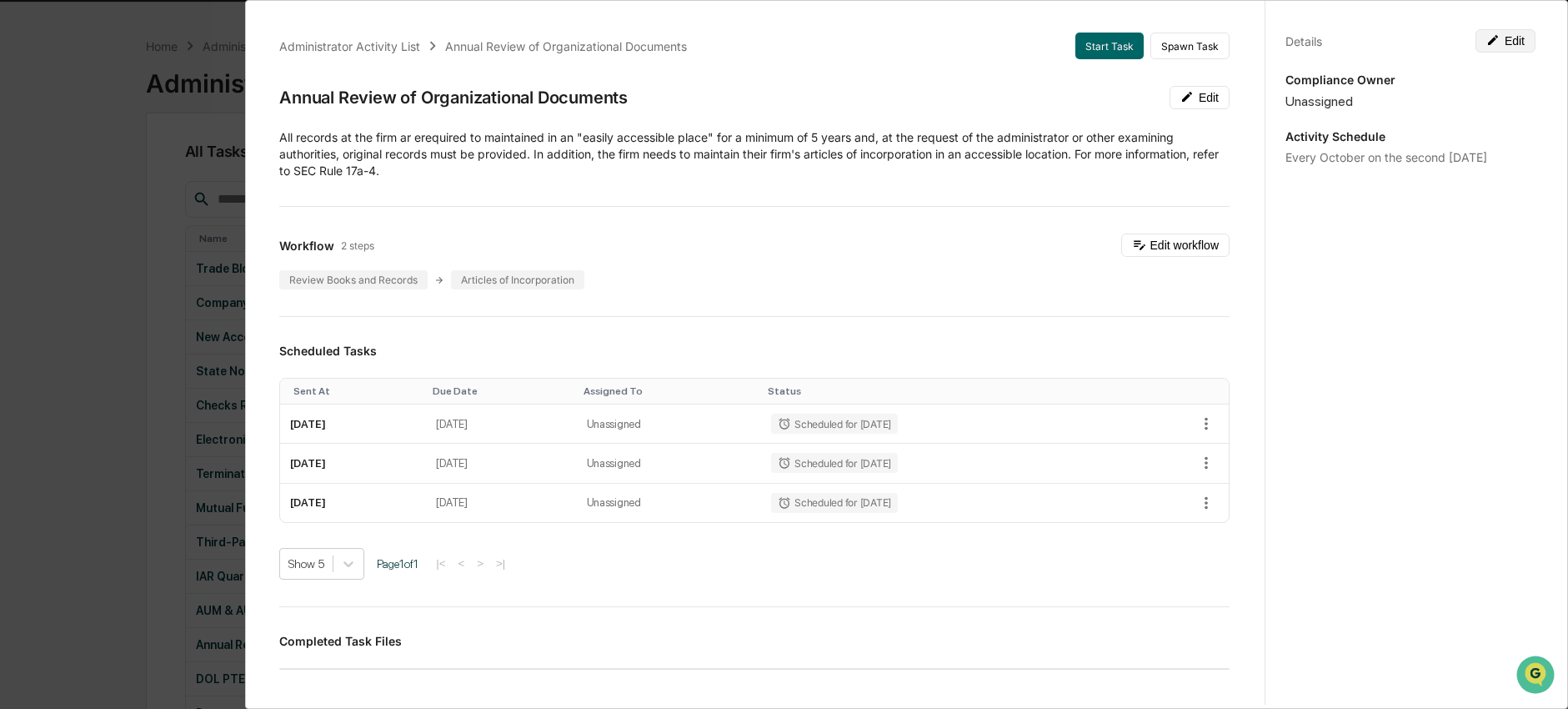
click at [1487, 35] on icon at bounding box center [1493, 40] width 13 height 13
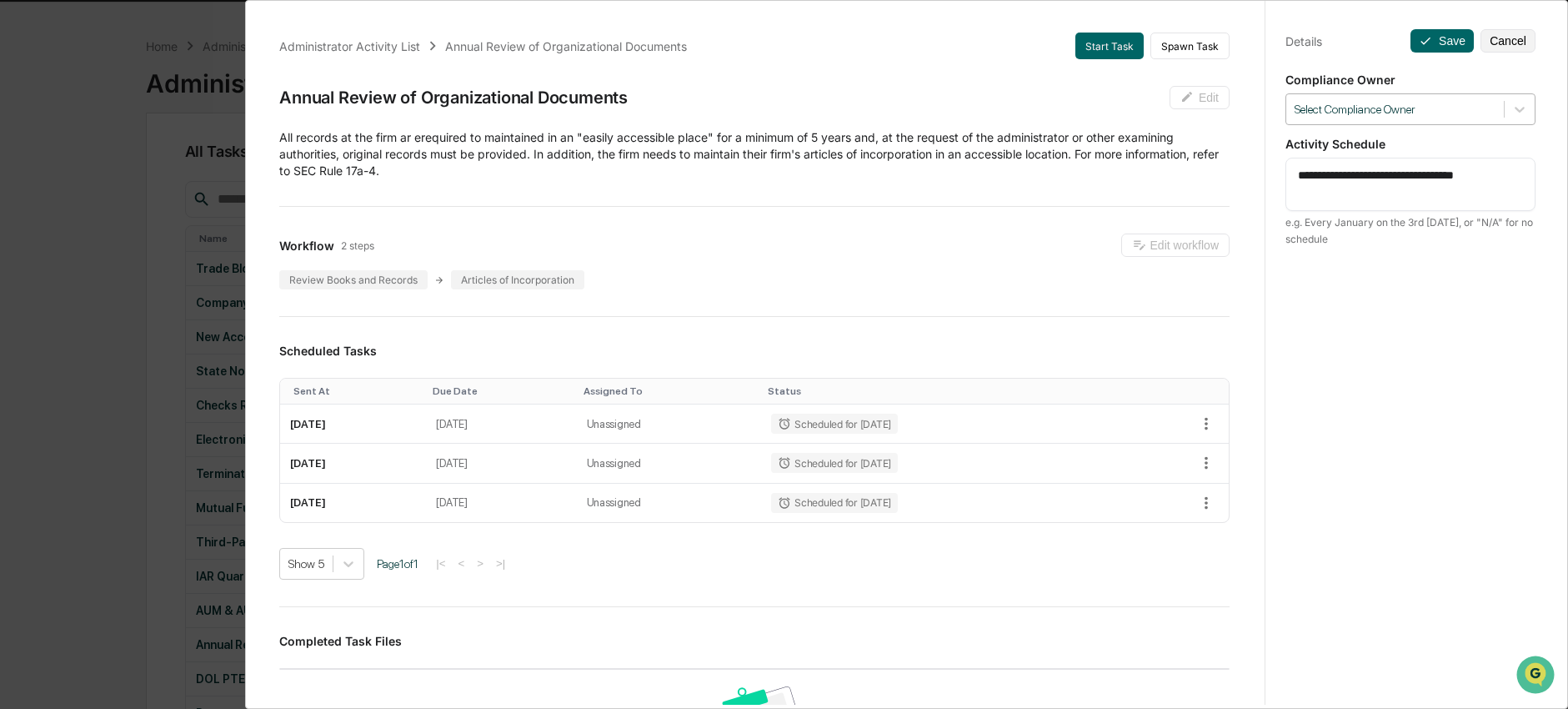
click at [1475, 109] on div at bounding box center [1395, 109] width 201 height 16
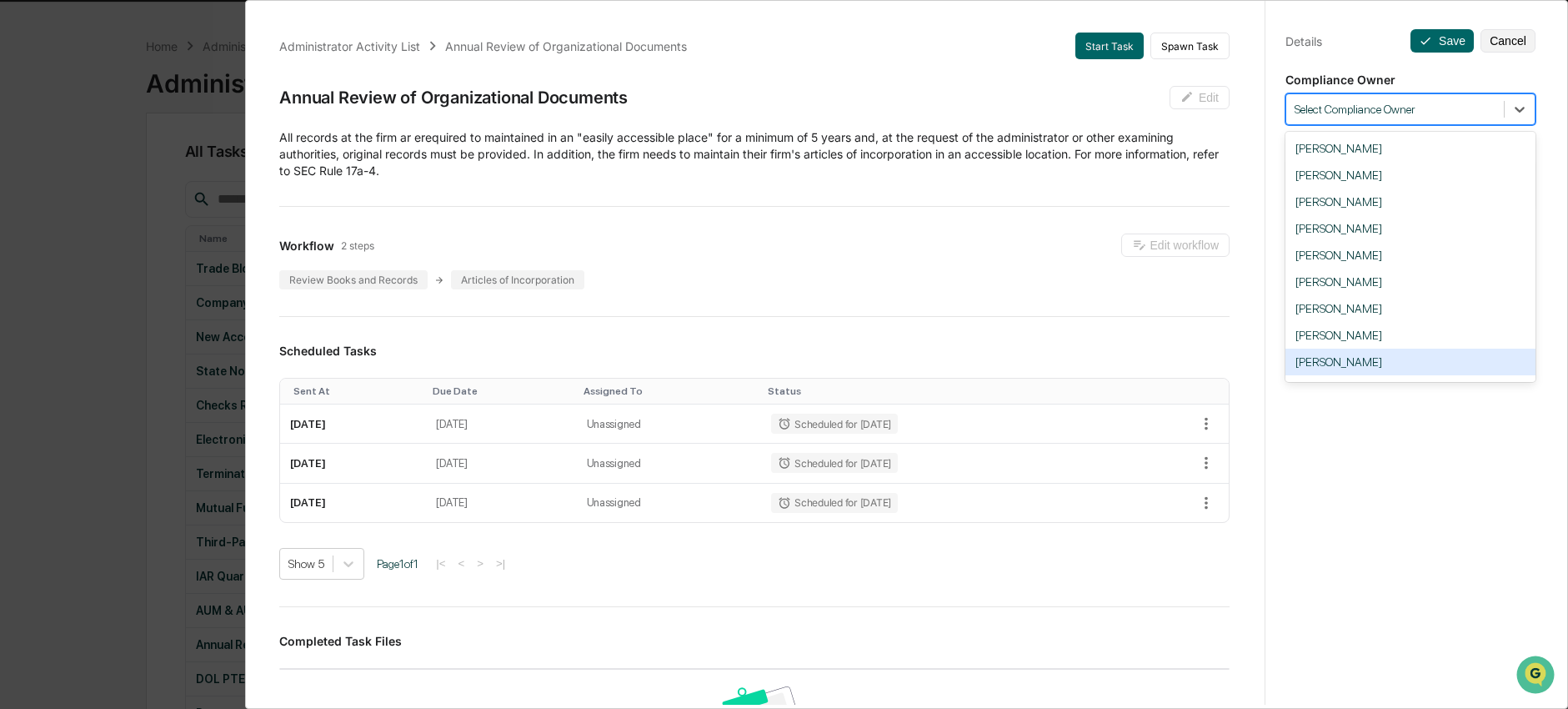
click at [1413, 364] on div "Ingrid Price" at bounding box center [1410, 361] width 250 height 27
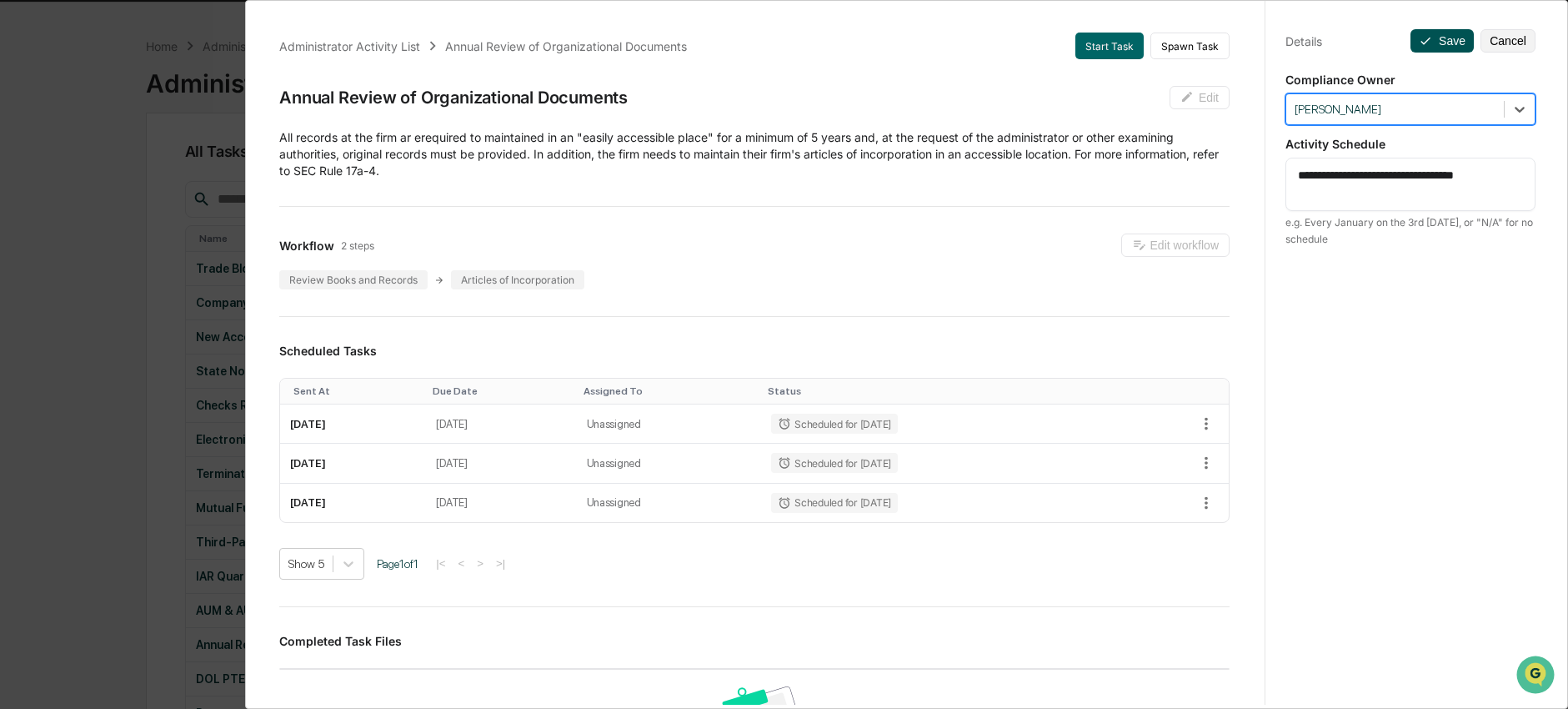
click at [1453, 47] on button "Save" at bounding box center [1442, 40] width 63 height 23
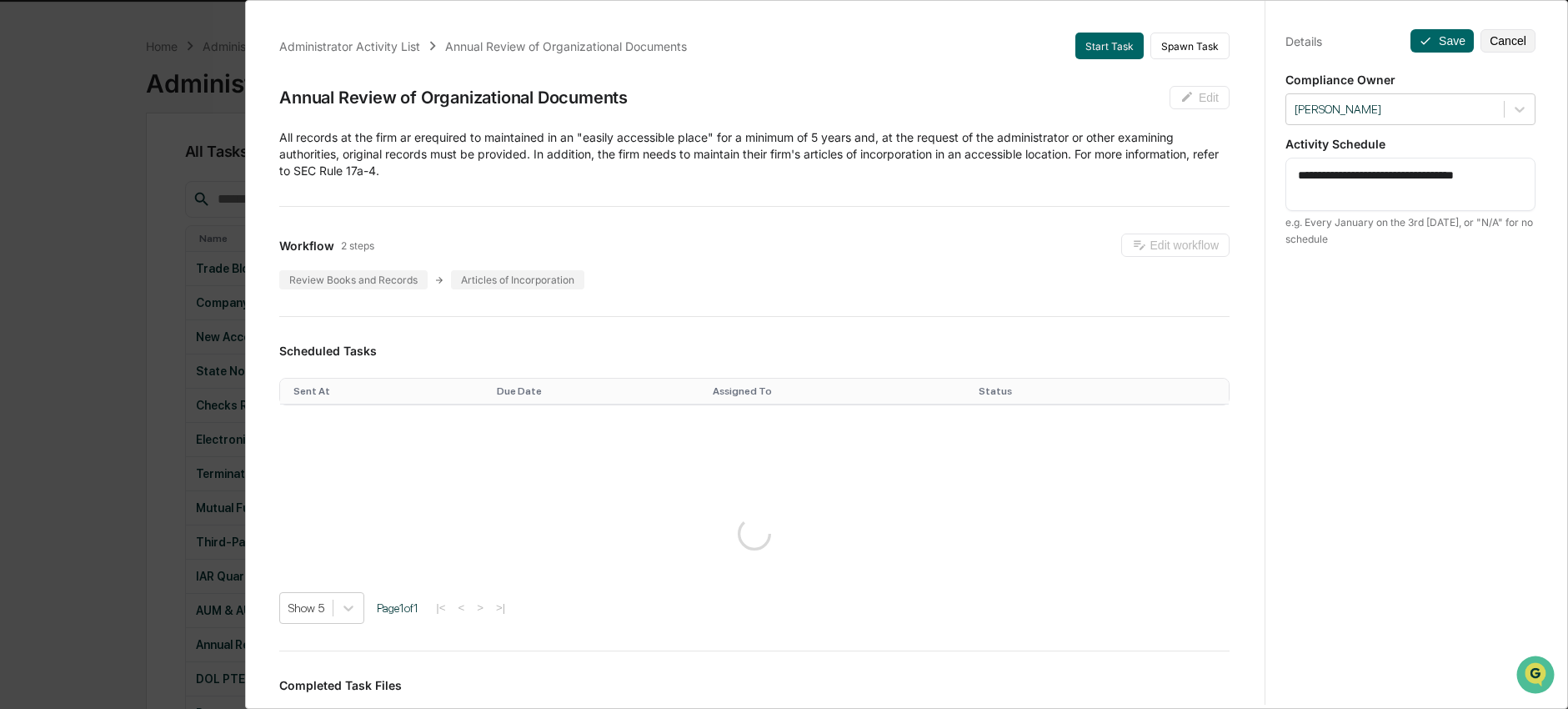
click at [155, 331] on div "**********" at bounding box center [784, 354] width 1568 height 709
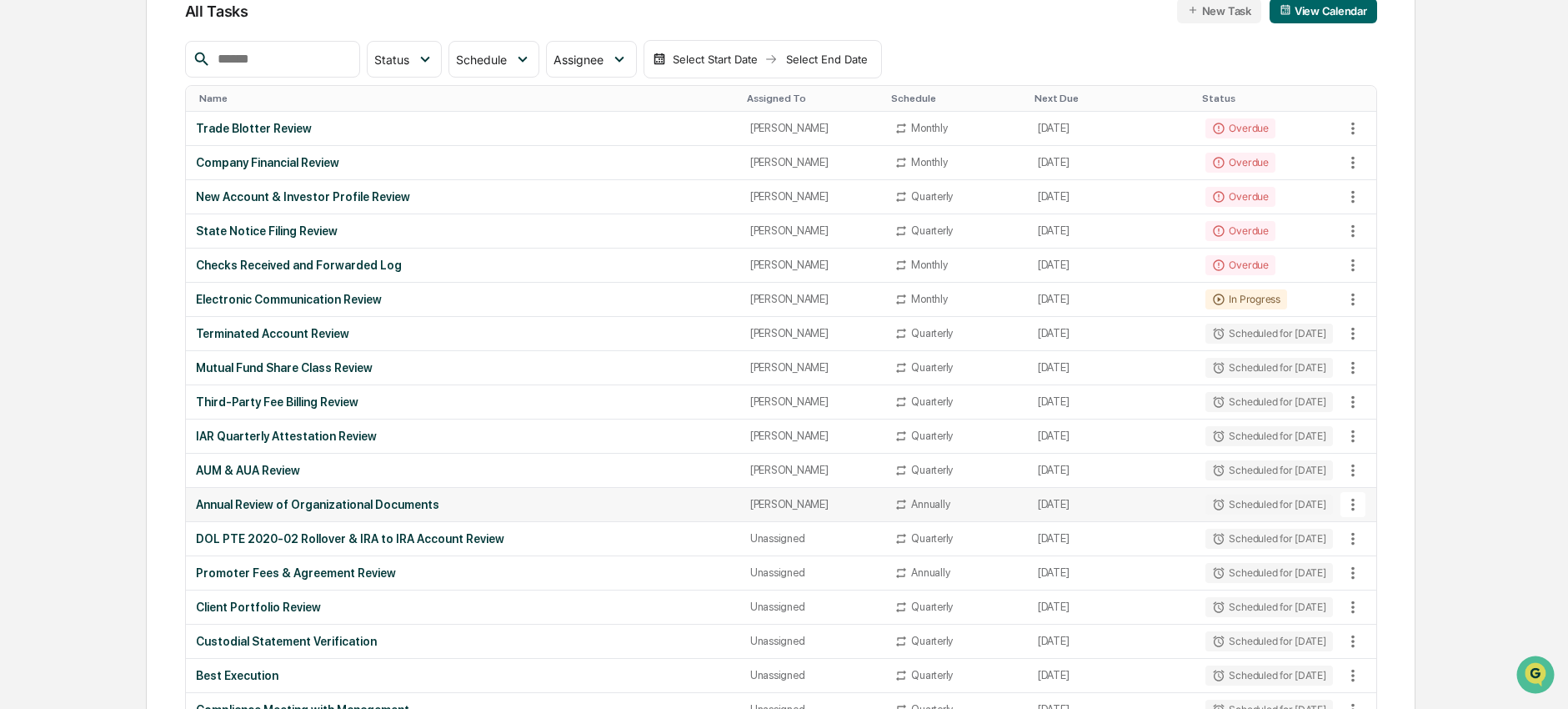
scroll to position [198, 0]
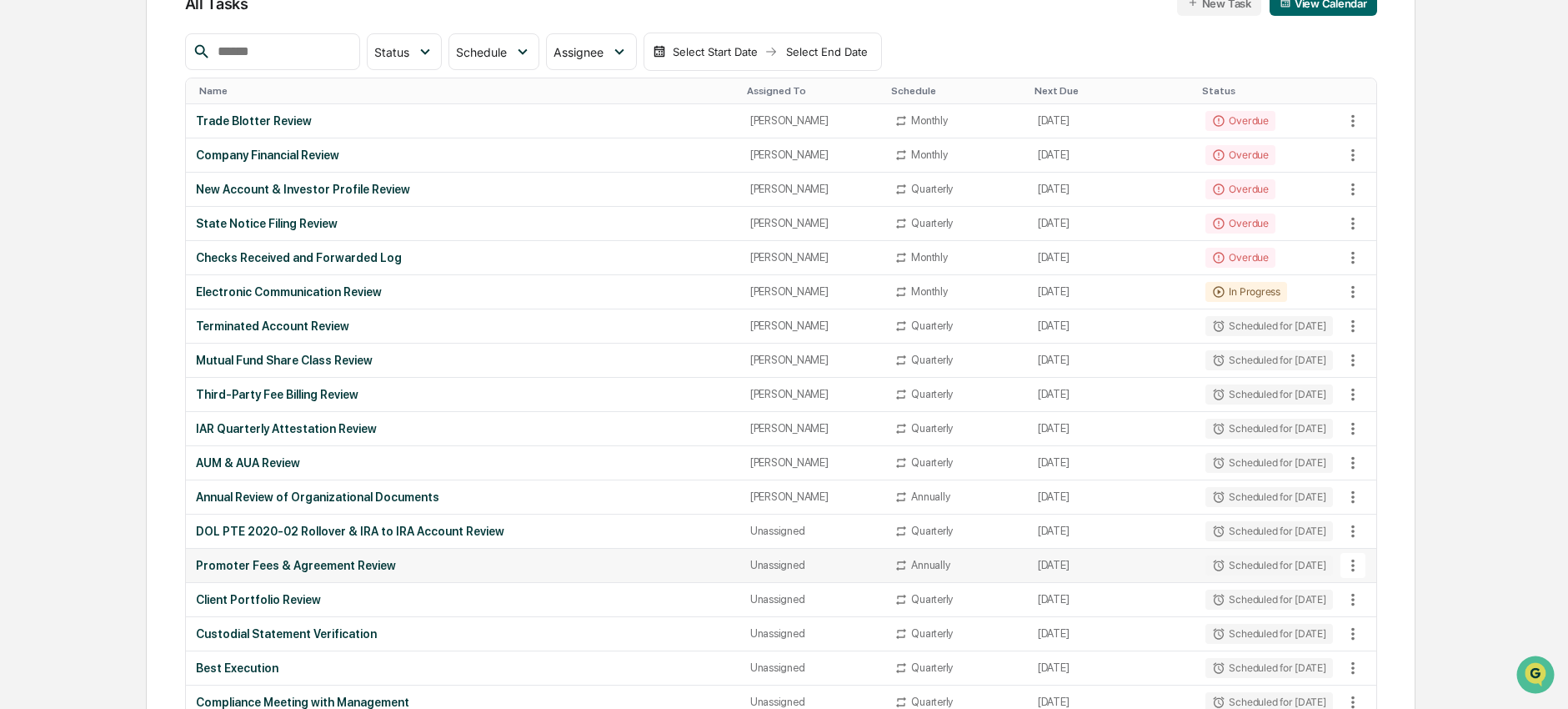
click at [1349, 566] on icon at bounding box center [1353, 566] width 19 height 19
click at [1386, 660] on li "Delete Task" at bounding box center [1414, 656] width 133 height 31
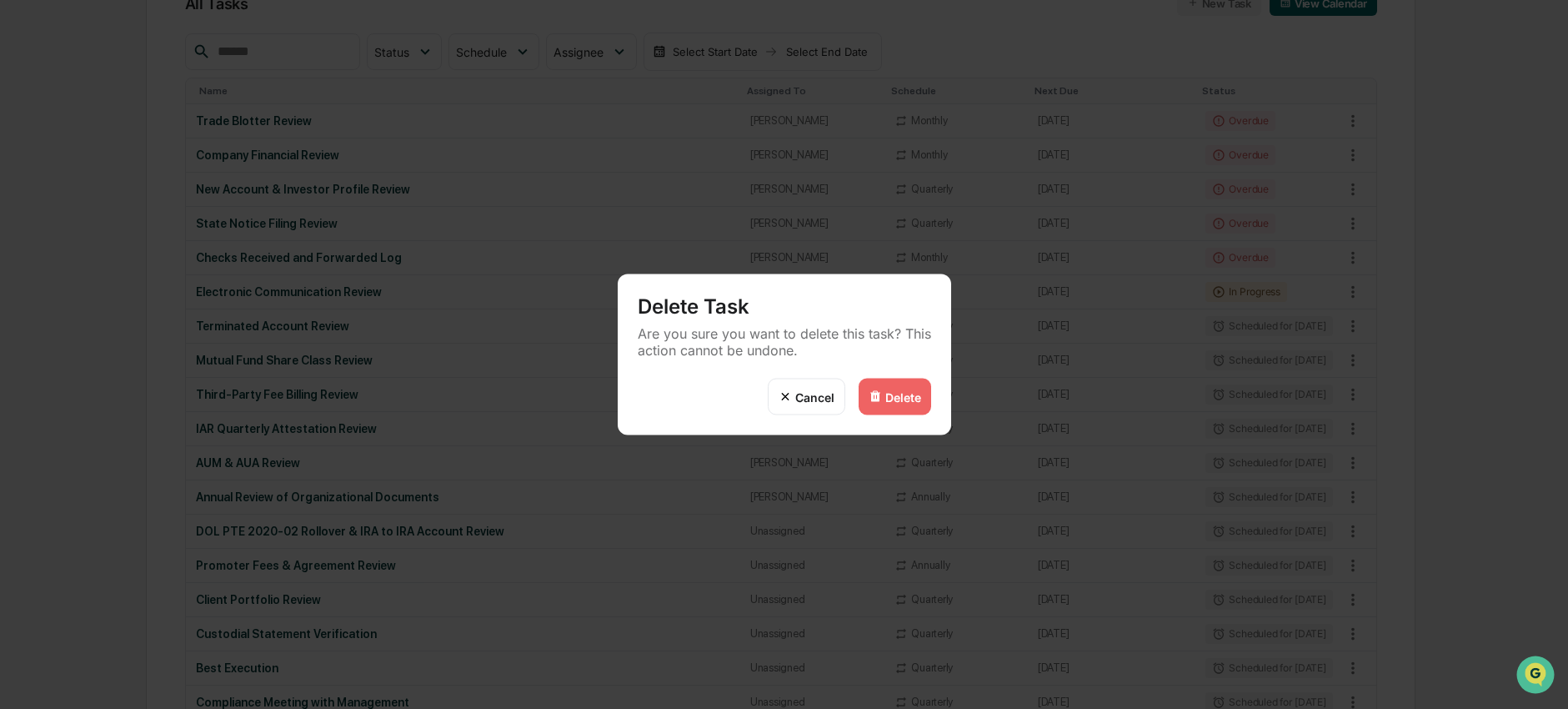
click at [911, 402] on div "Delete" at bounding box center [903, 396] width 35 height 14
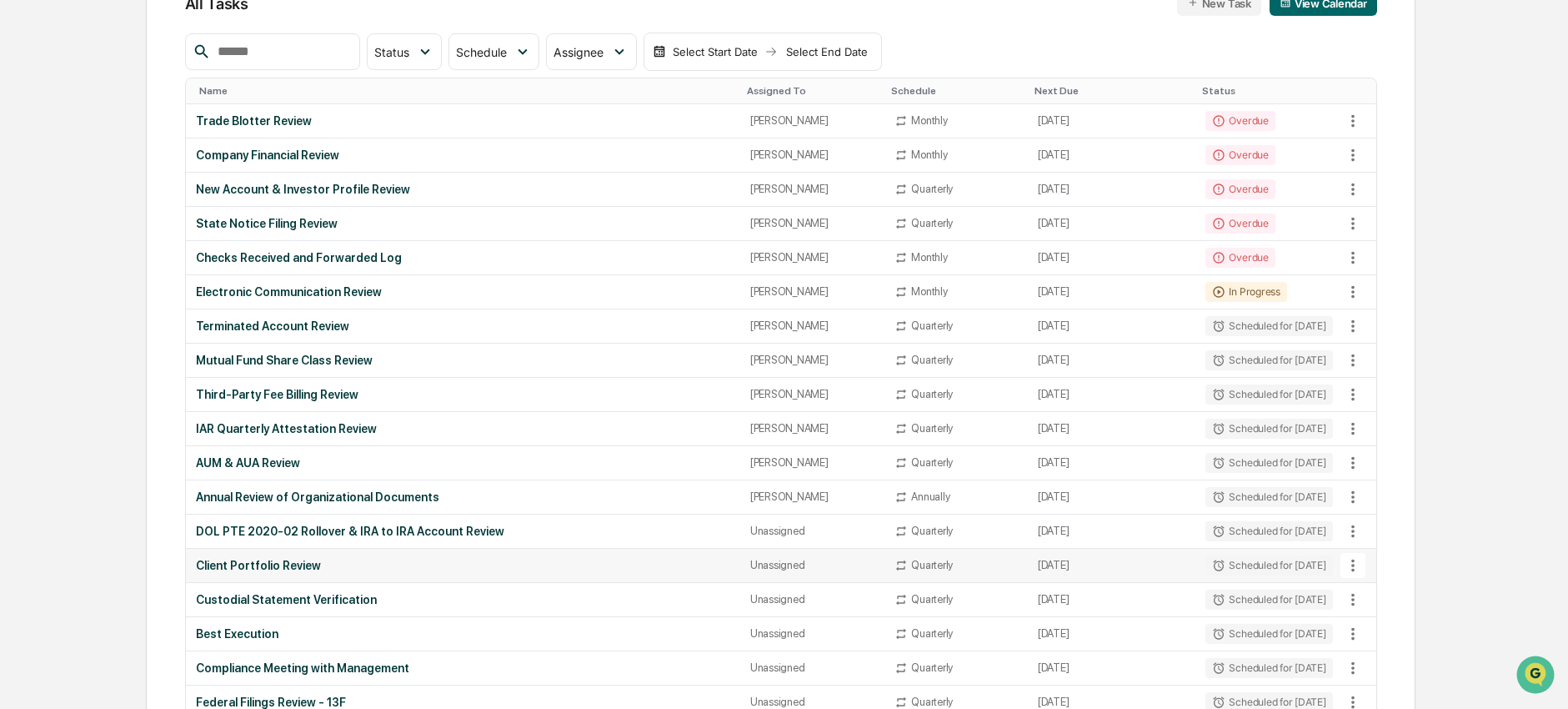
click at [315, 569] on div "Client Portfolio Review" at bounding box center [463, 566] width 534 height 13
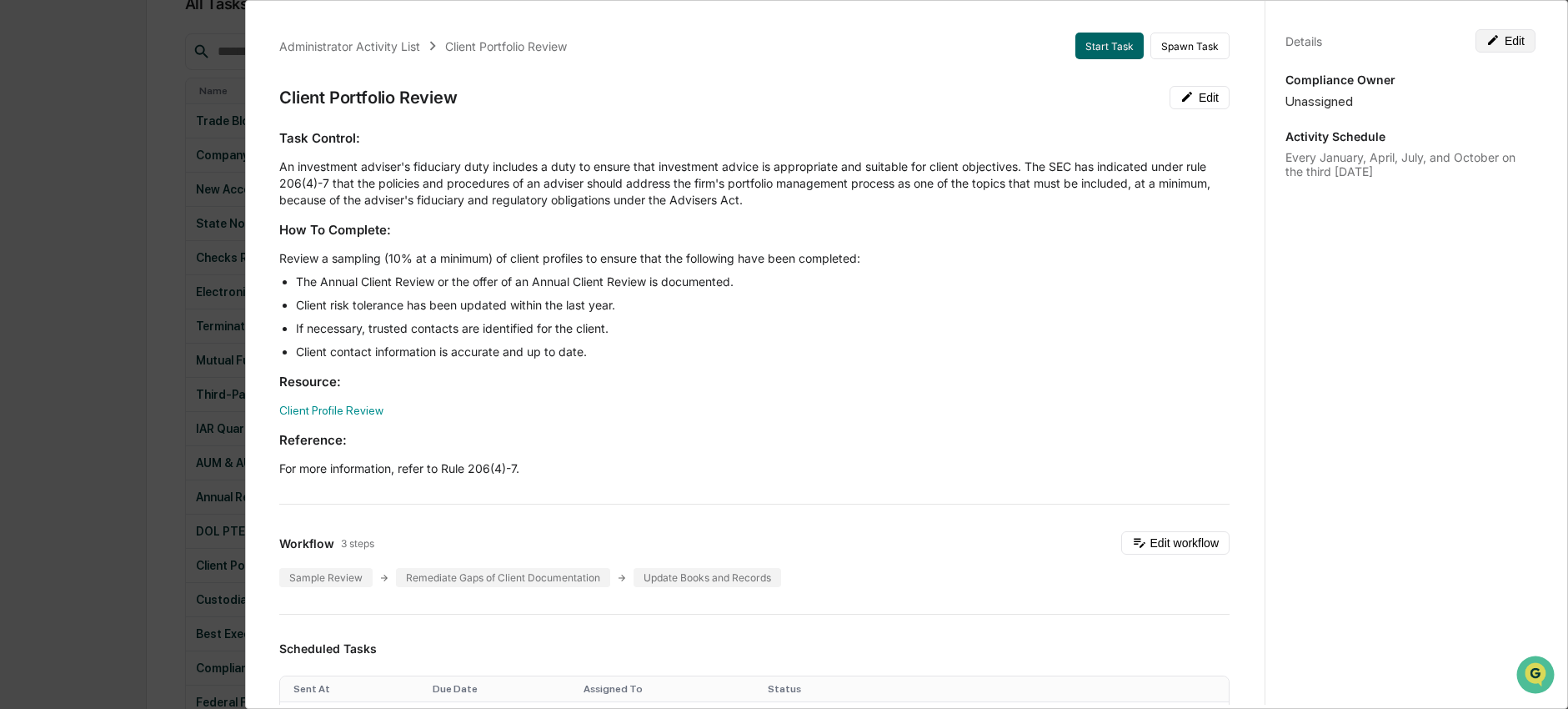
click at [1512, 36] on button "Edit" at bounding box center [1506, 40] width 60 height 23
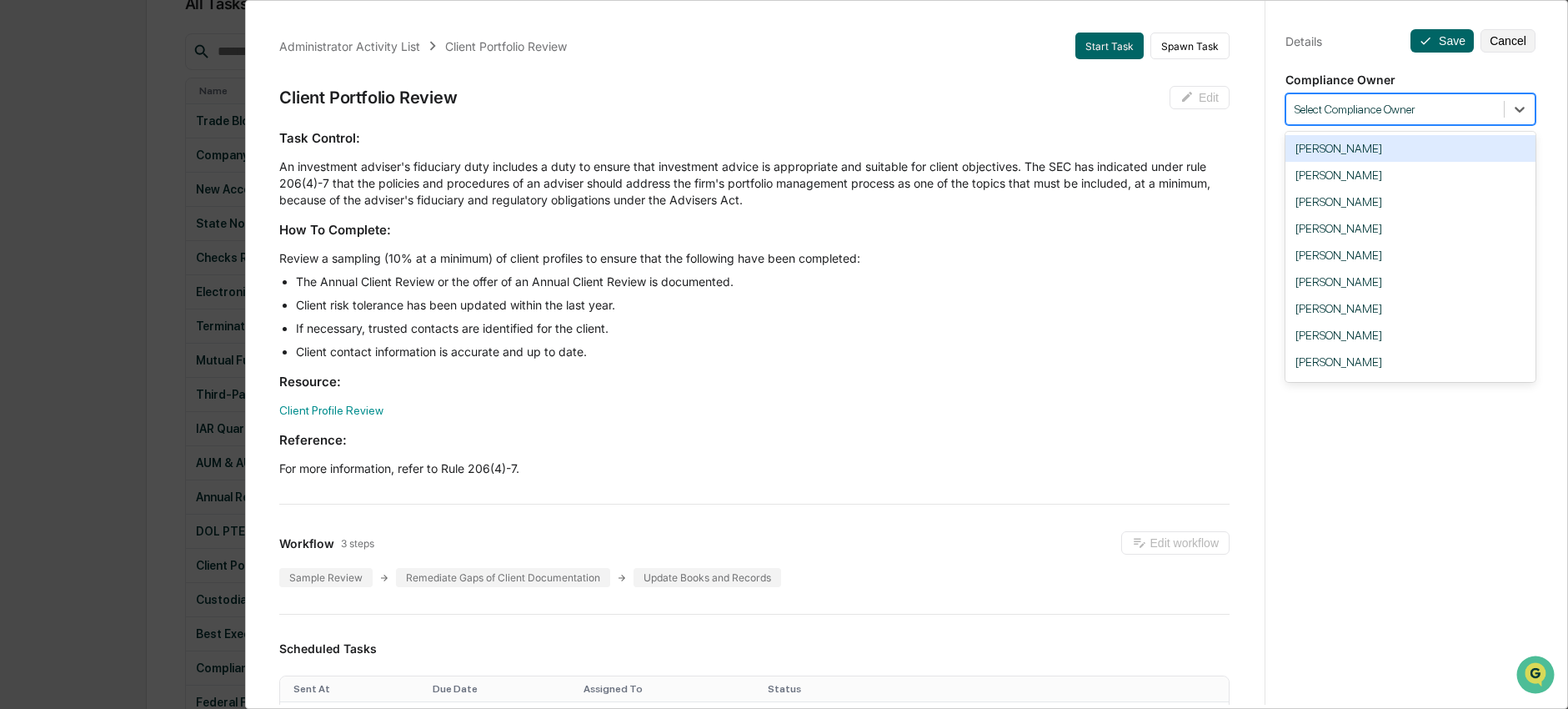
click at [1397, 119] on div "Select Compliance Owner" at bounding box center [1395, 110] width 218 height 22
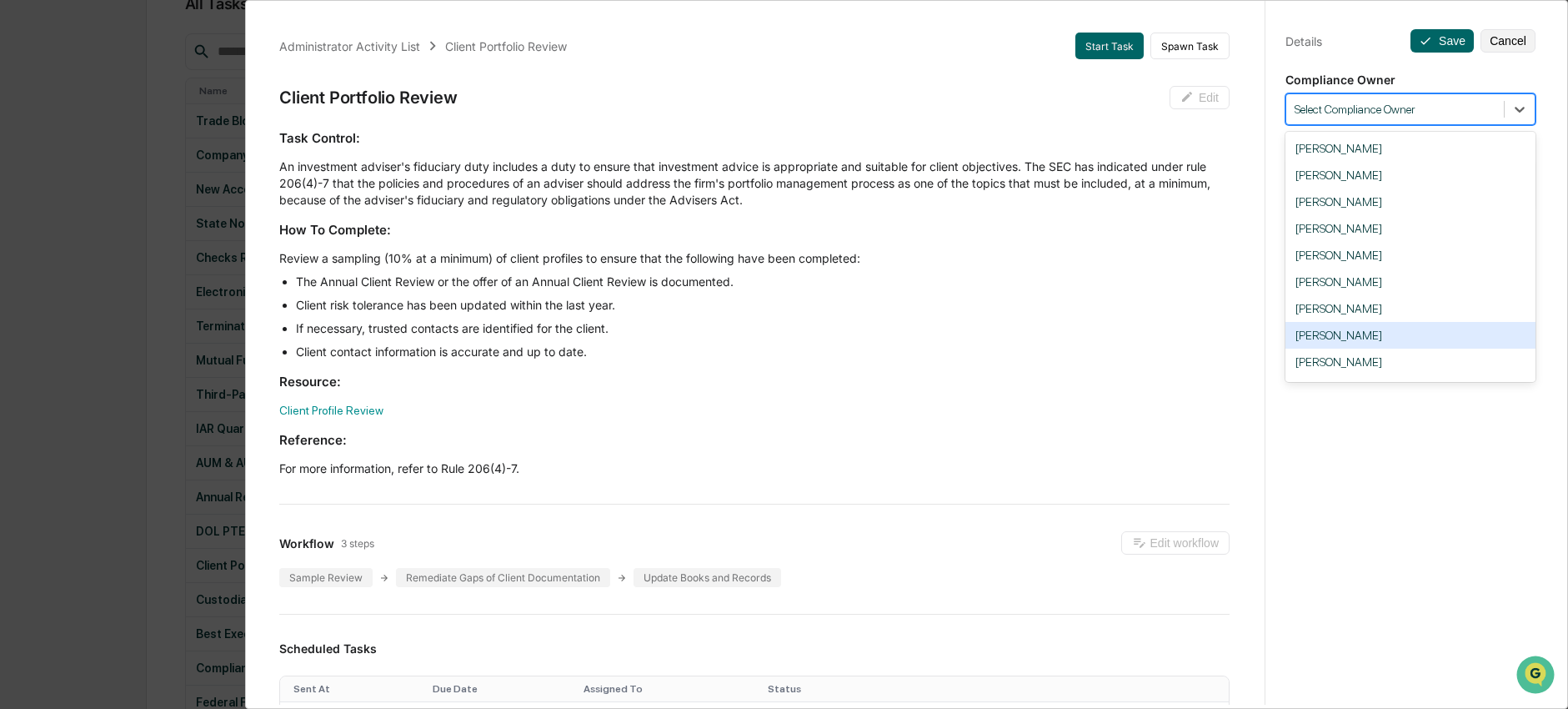
click at [1354, 340] on div "Nick Seligman" at bounding box center [1410, 335] width 250 height 27
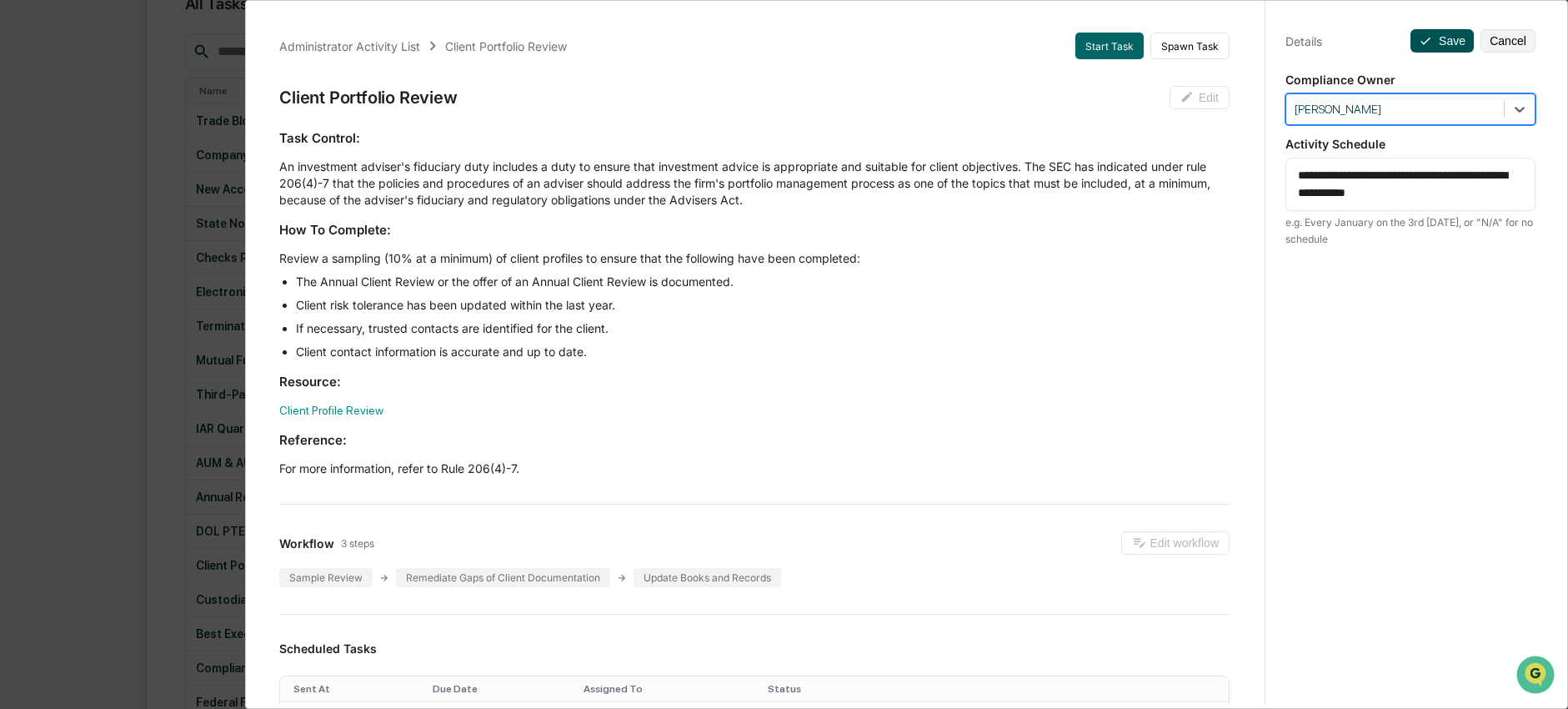
click at [1435, 40] on button "Save" at bounding box center [1442, 40] width 63 height 23
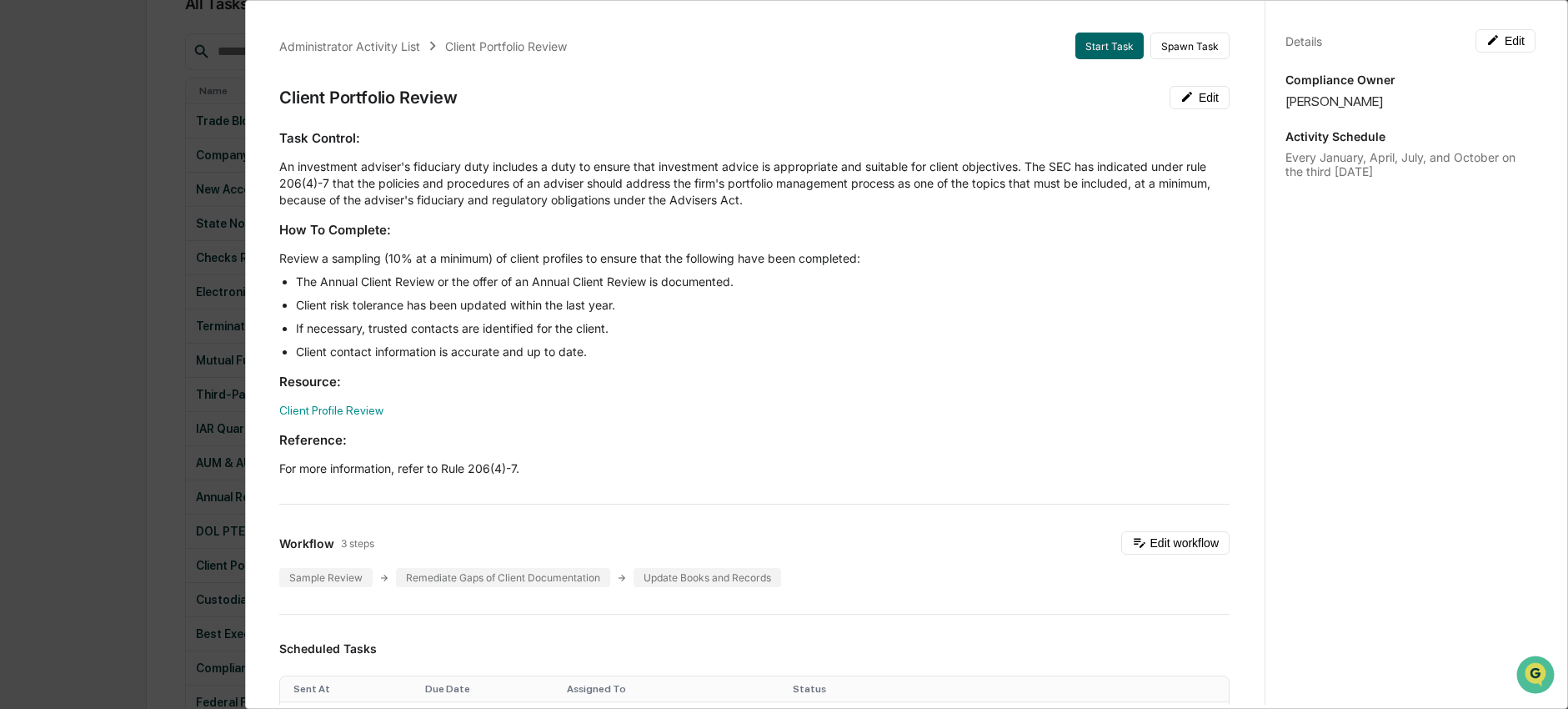
click at [173, 284] on div "Administrator Activity List Client Portfolio Review Start Task Spawn Task Clien…" at bounding box center [784, 354] width 1568 height 709
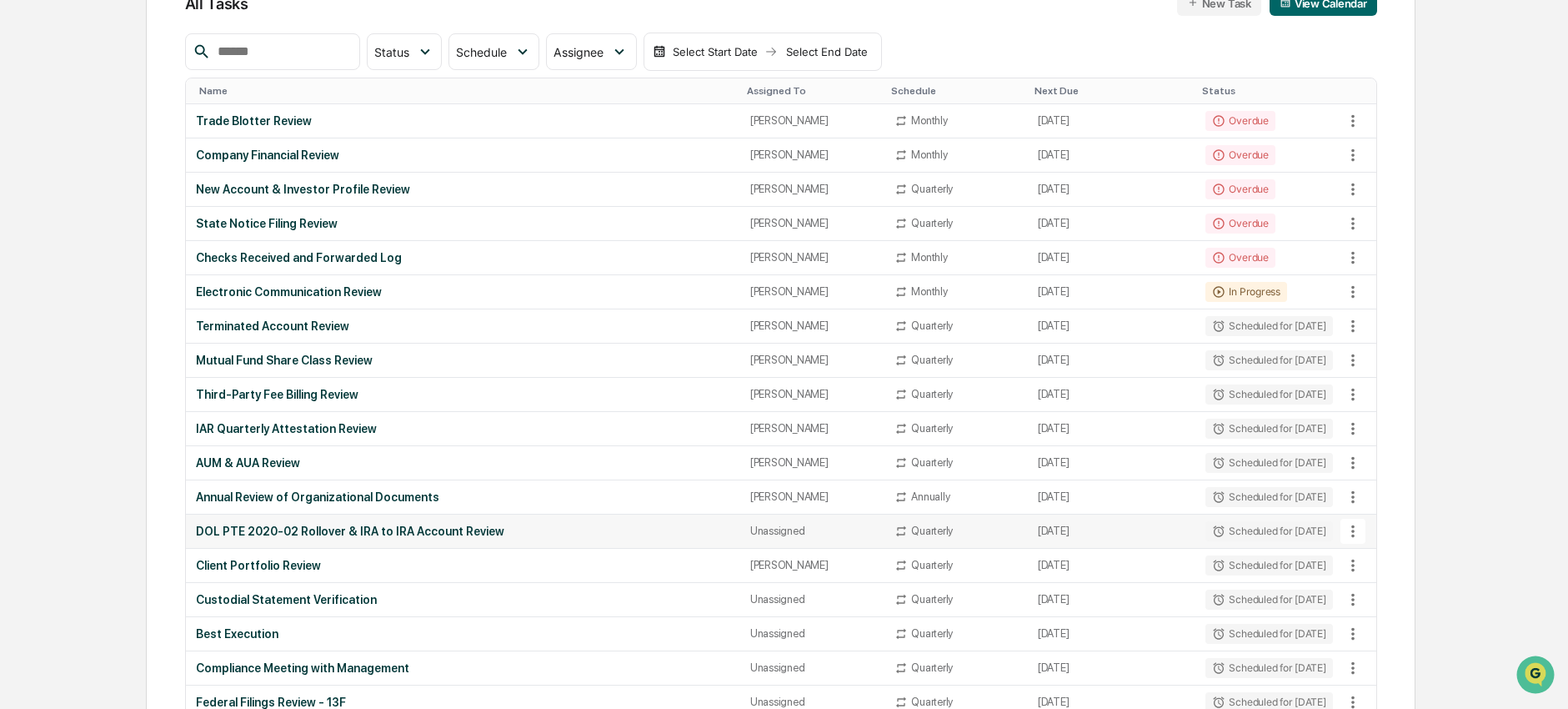
click at [354, 539] on td "DOL PTE 2020-02 Rollover & IRA to IRA Account Review" at bounding box center [463, 531] width 554 height 34
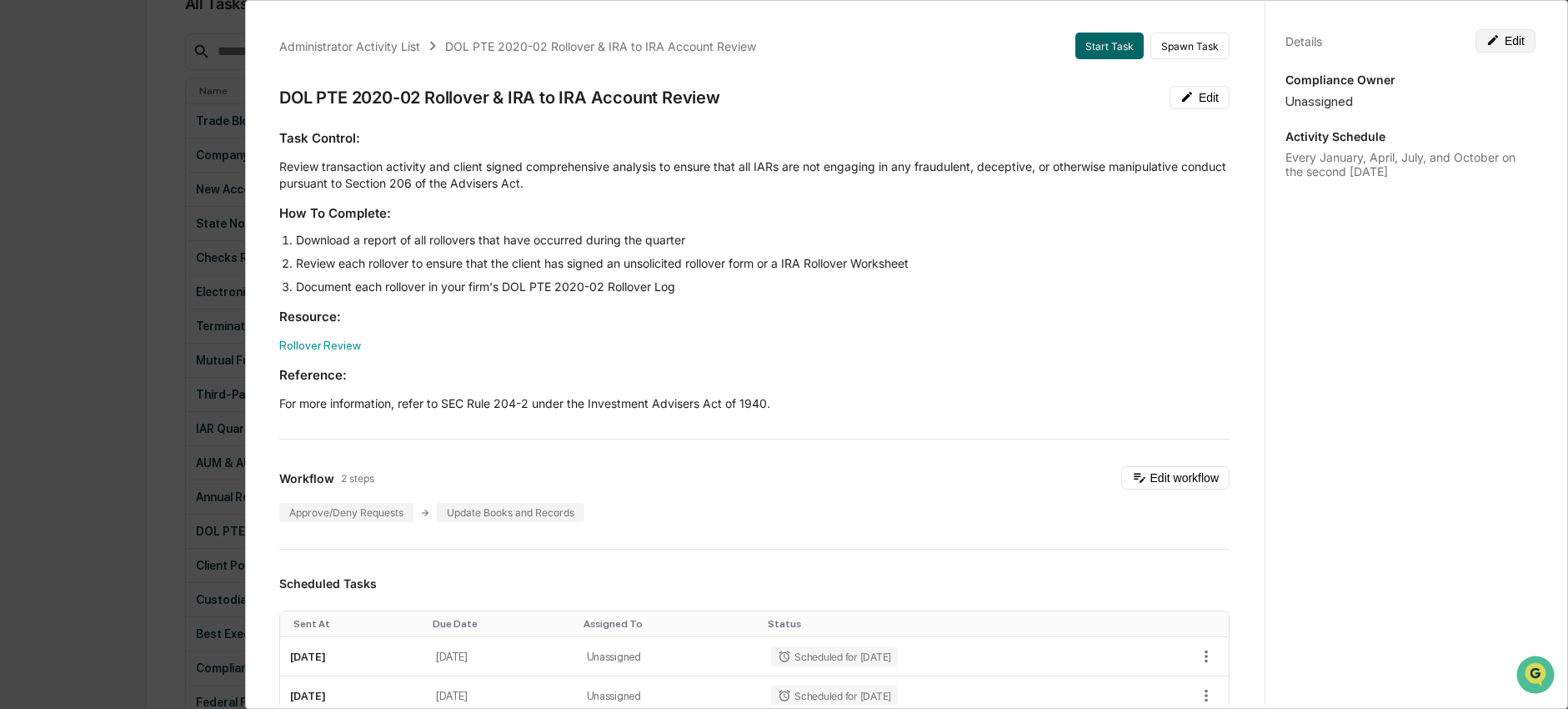
click at [1492, 44] on button "Edit" at bounding box center [1506, 40] width 60 height 23
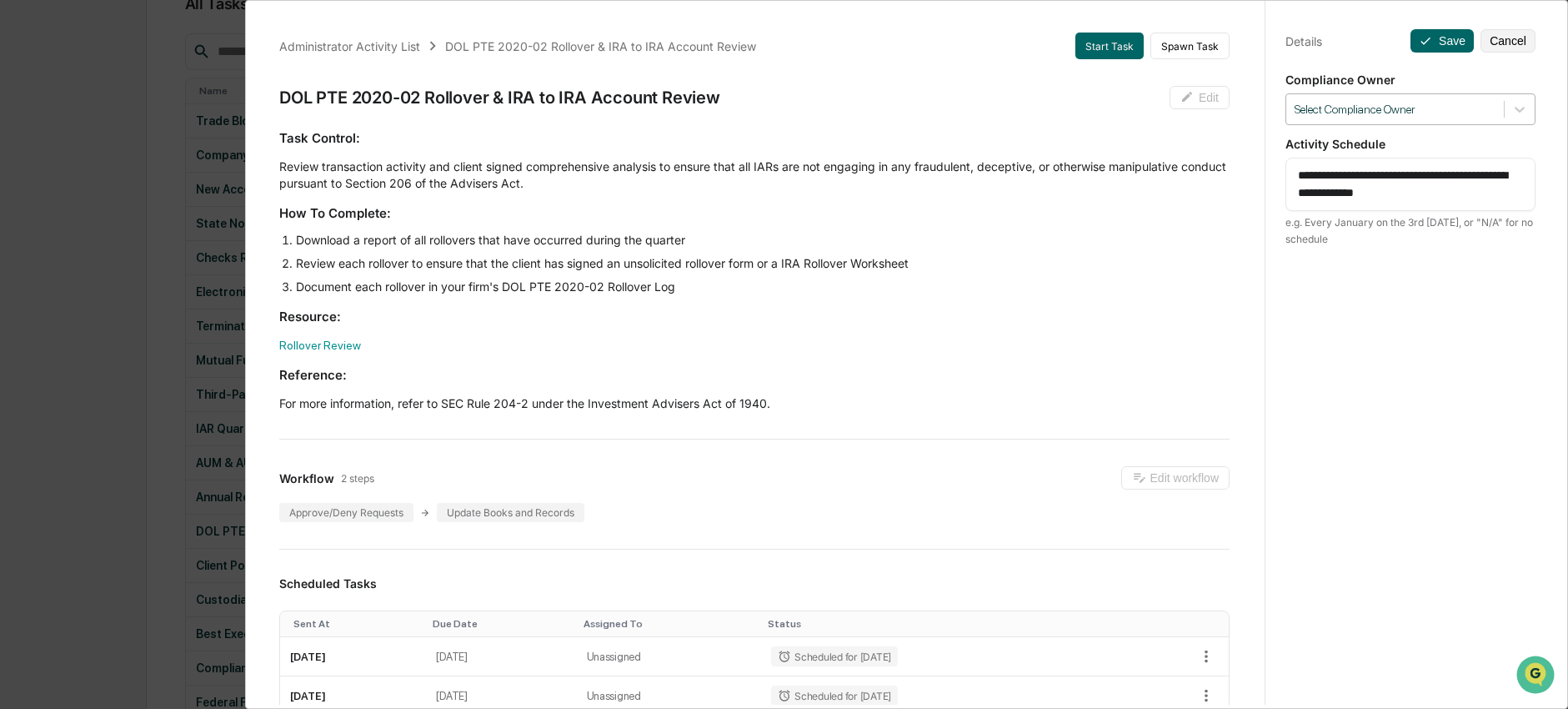
click at [1451, 115] on div at bounding box center [1395, 109] width 201 height 16
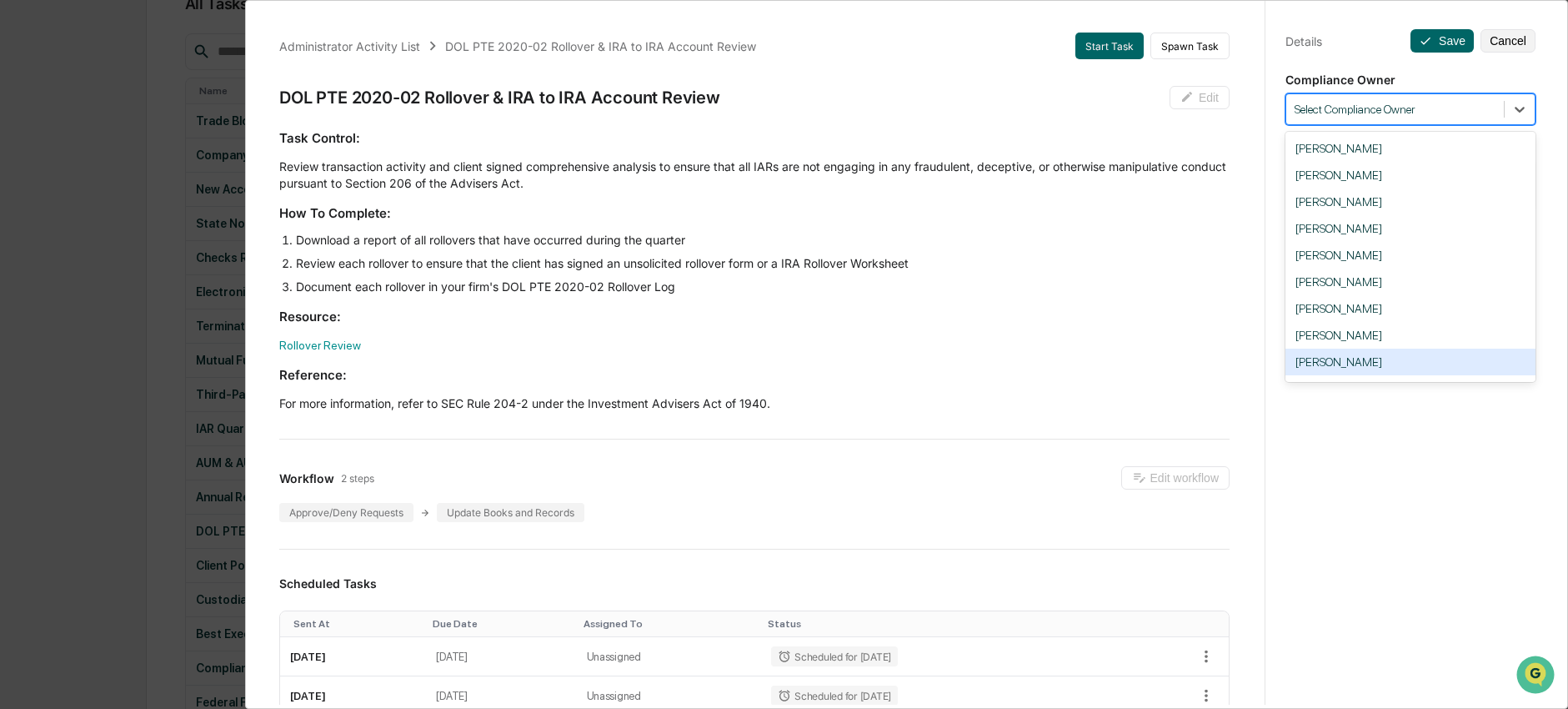
click at [1376, 371] on div "Ingrid Price" at bounding box center [1410, 361] width 250 height 27
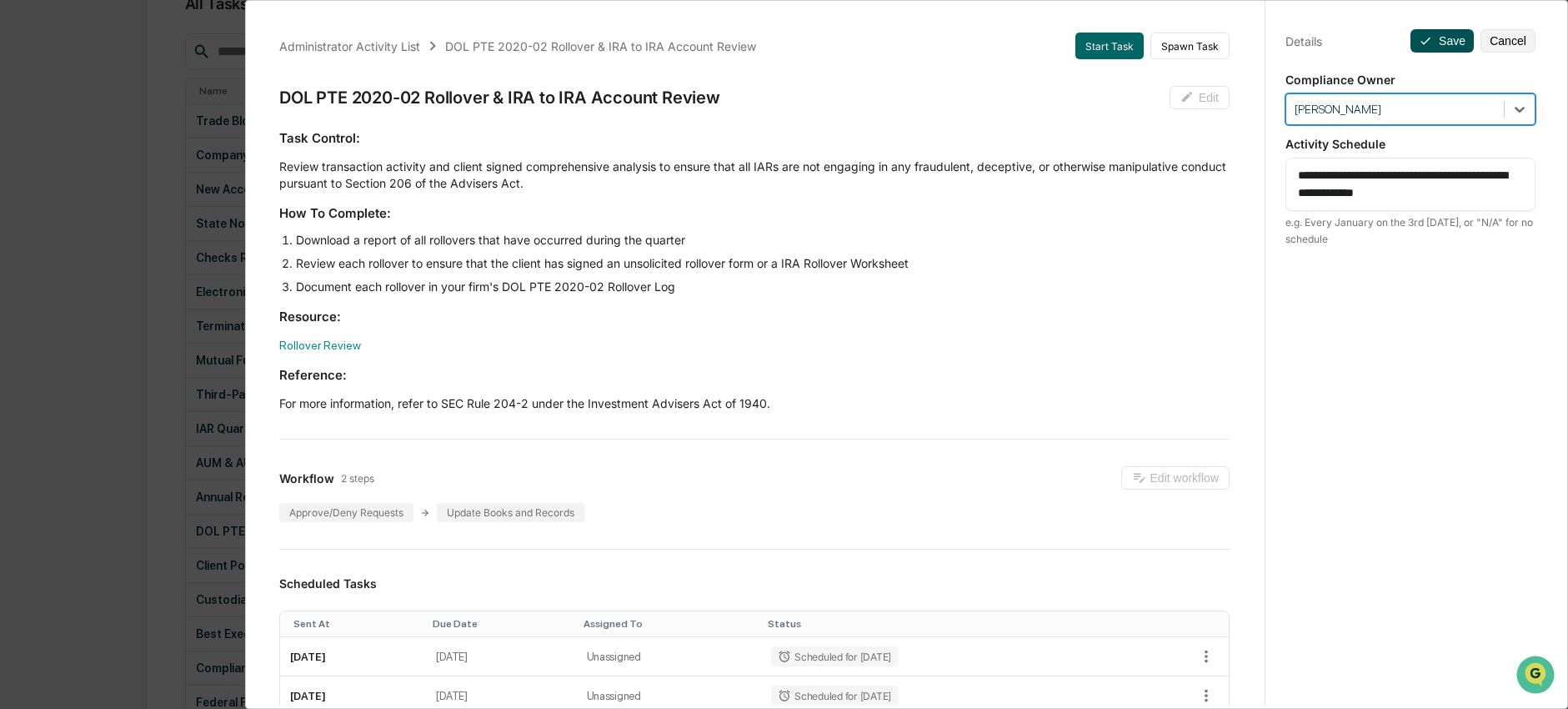
click at [1435, 46] on button "Save" at bounding box center [1442, 40] width 63 height 23
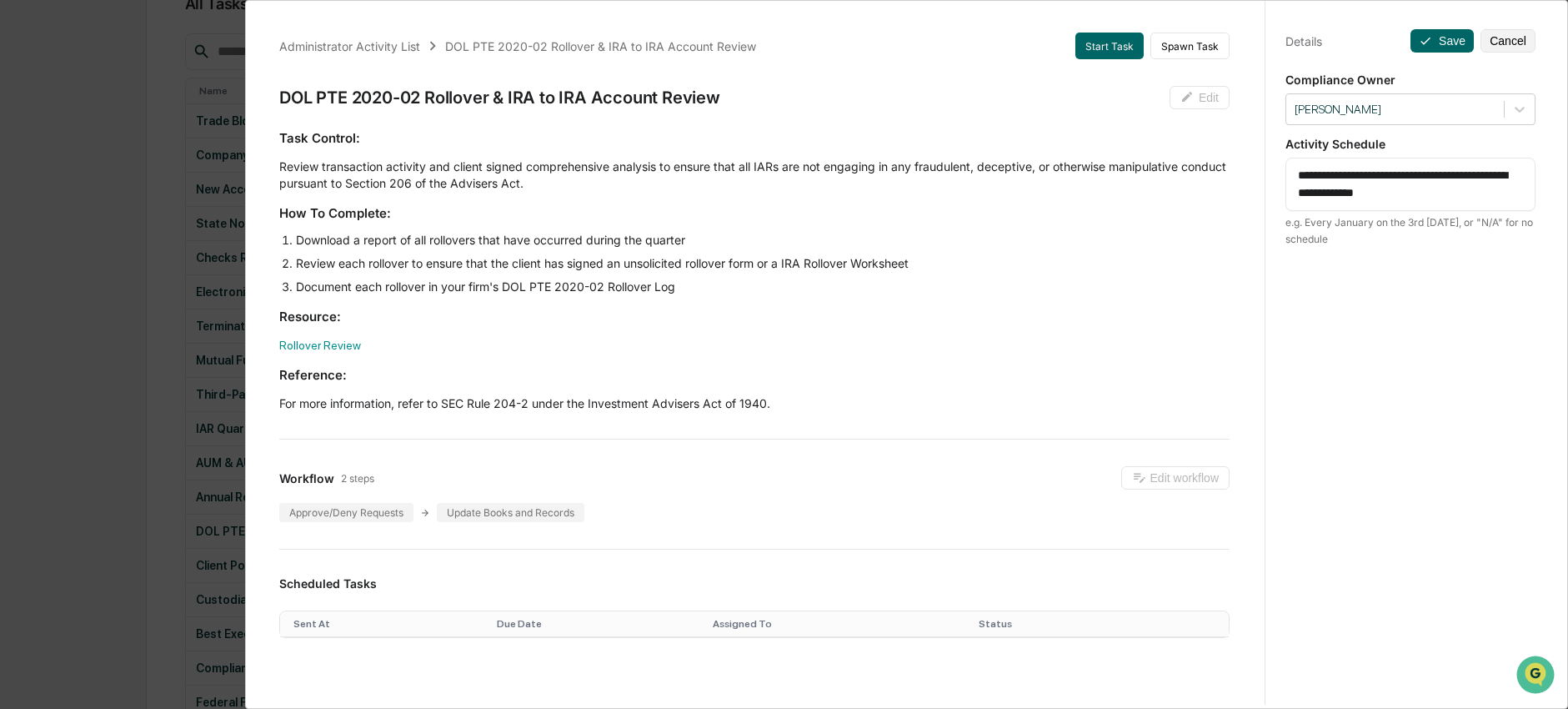
drag, startPoint x: 57, startPoint y: 303, endPoint x: 133, endPoint y: 276, distance: 80.7
click at [58, 302] on div "Administrator Activity List DOL PTE 2020-02 Rollover & IRA to IRA Account Revie…" at bounding box center [784, 354] width 1568 height 709
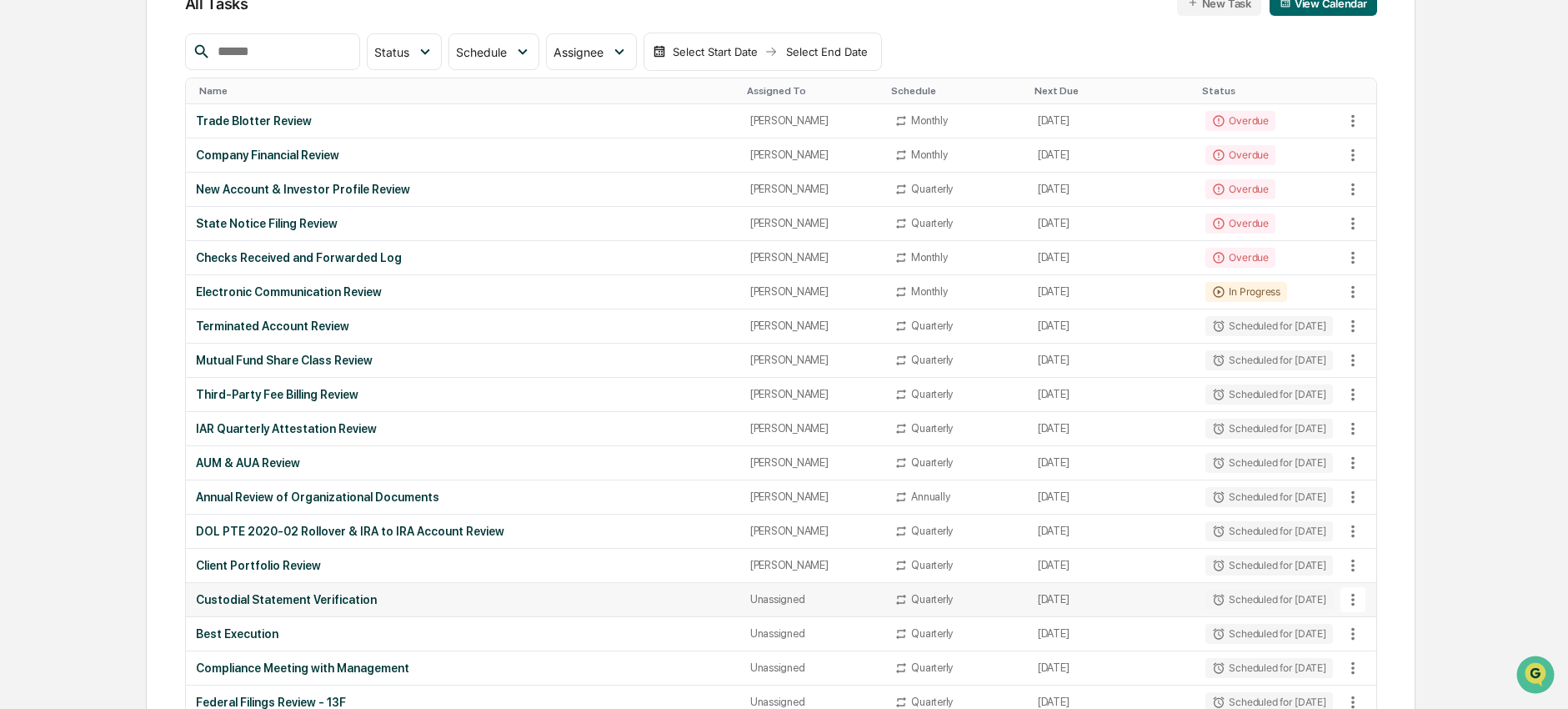
click at [373, 593] on div "Custodial Statement Verification" at bounding box center [463, 600] width 534 height 13
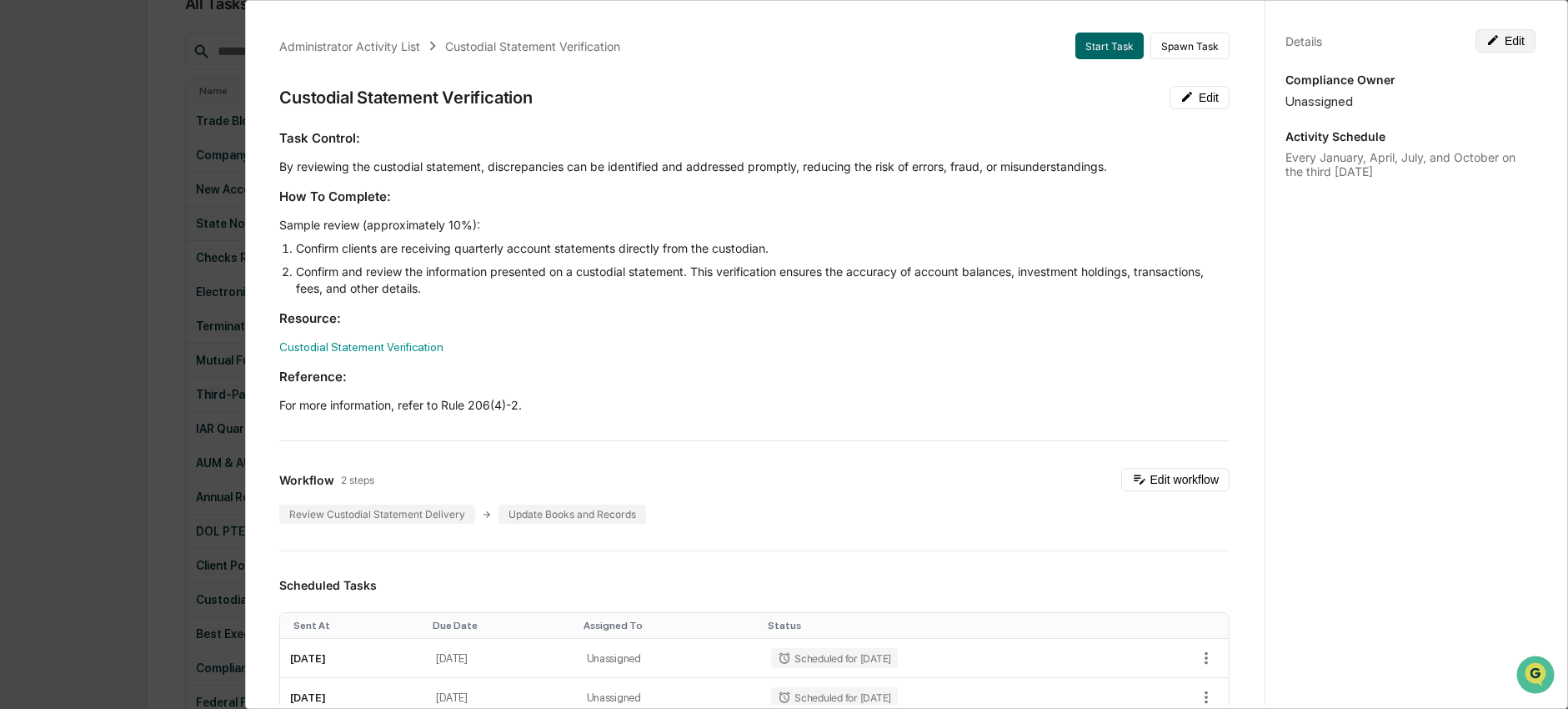
click at [1500, 50] on button "Edit" at bounding box center [1506, 40] width 60 height 23
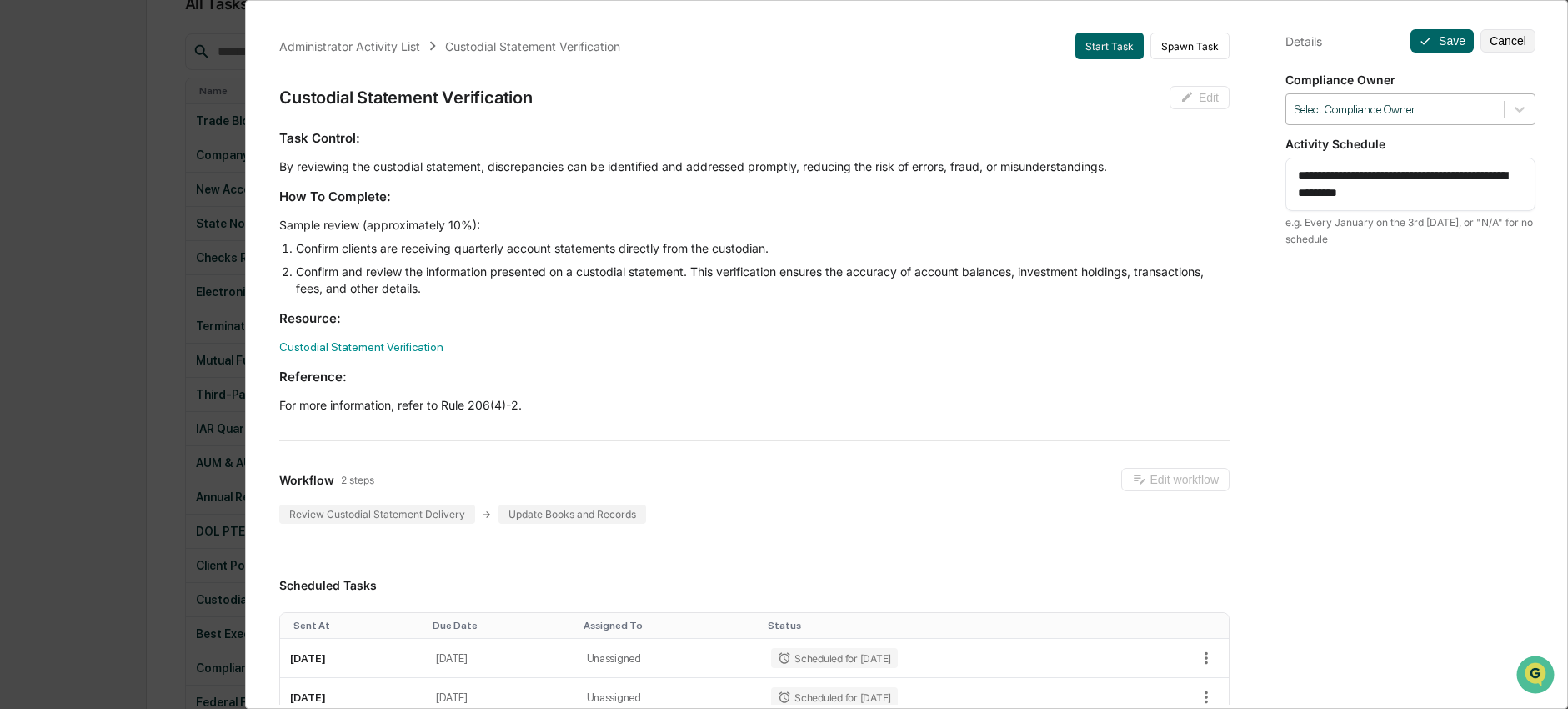
click at [1460, 108] on div at bounding box center [1395, 109] width 201 height 16
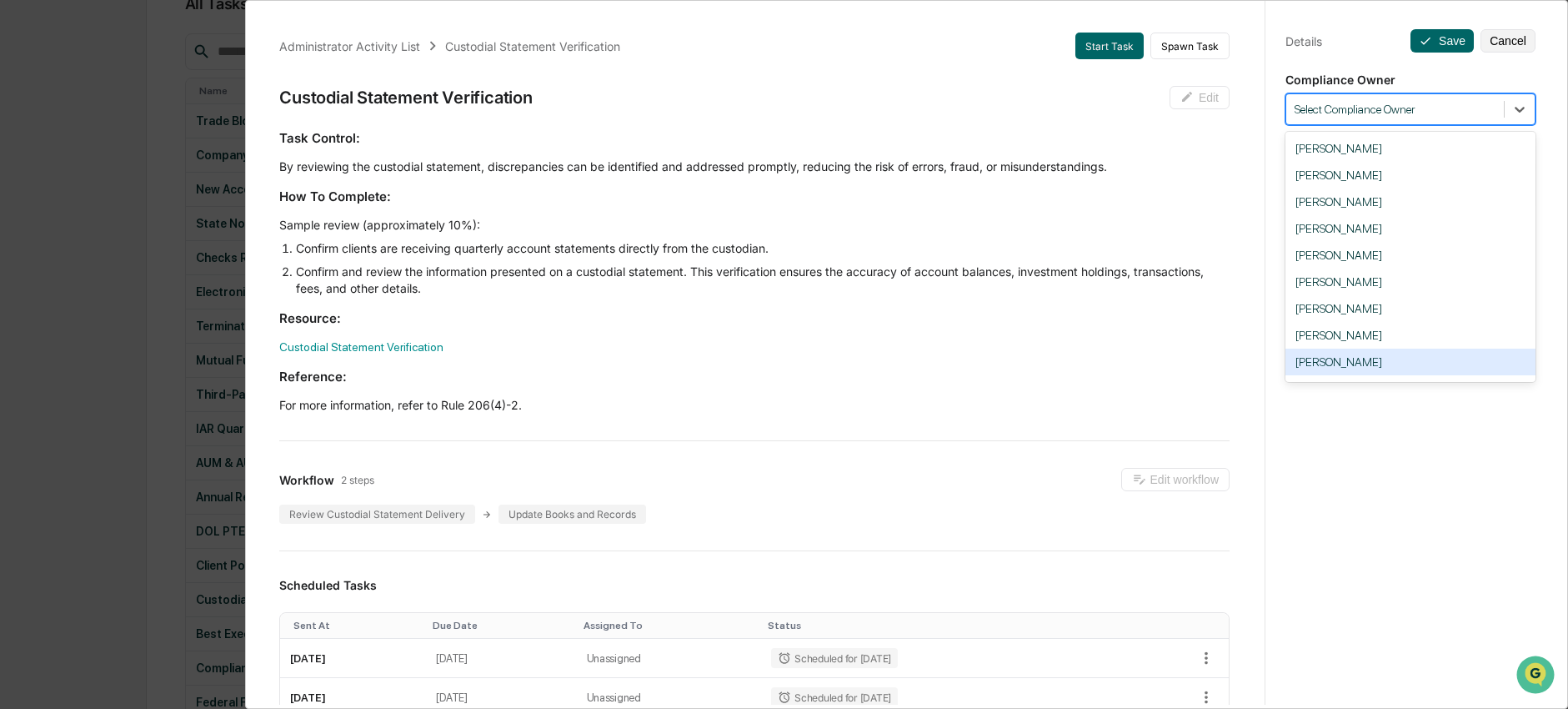
click at [1395, 370] on div "Ingrid Price" at bounding box center [1410, 361] width 250 height 27
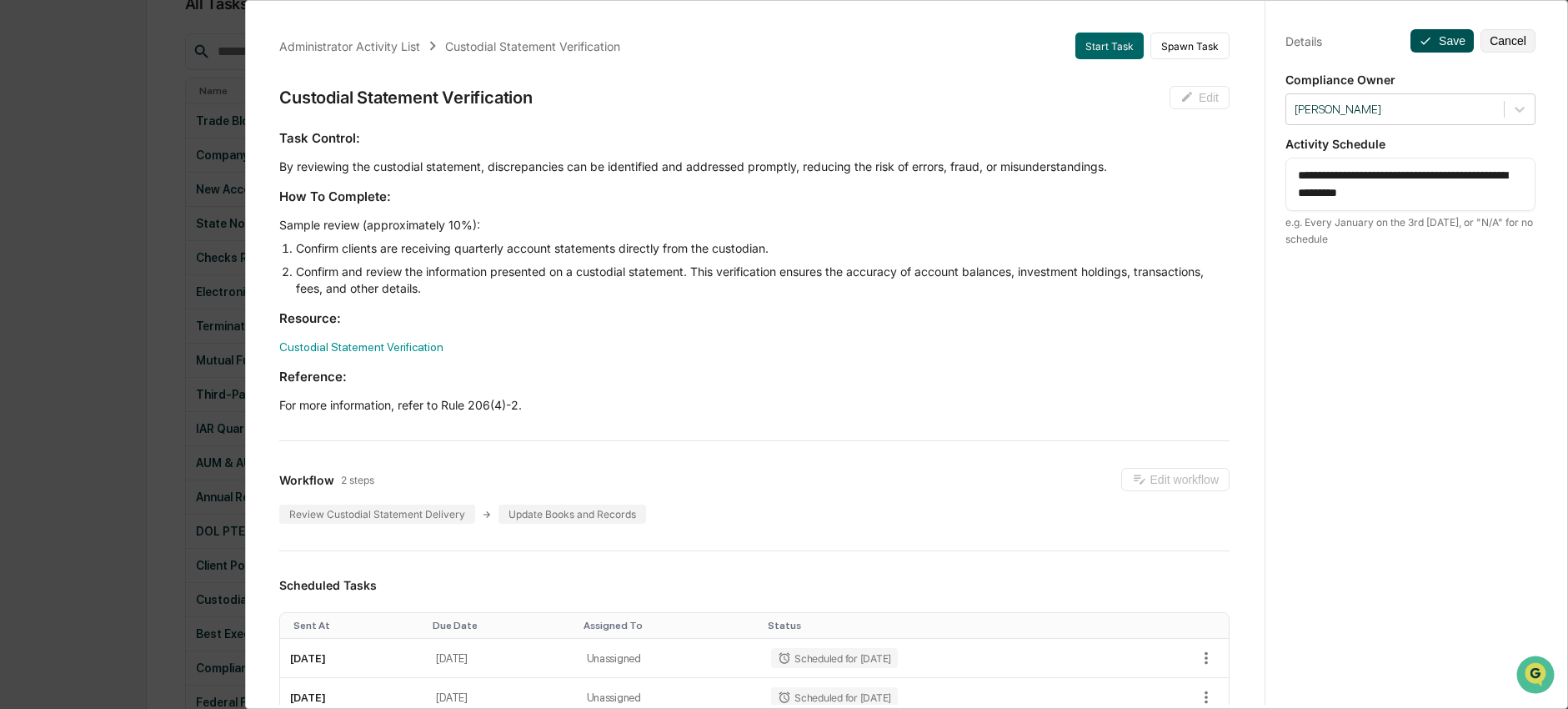
click at [1449, 41] on button "Save" at bounding box center [1442, 40] width 63 height 23
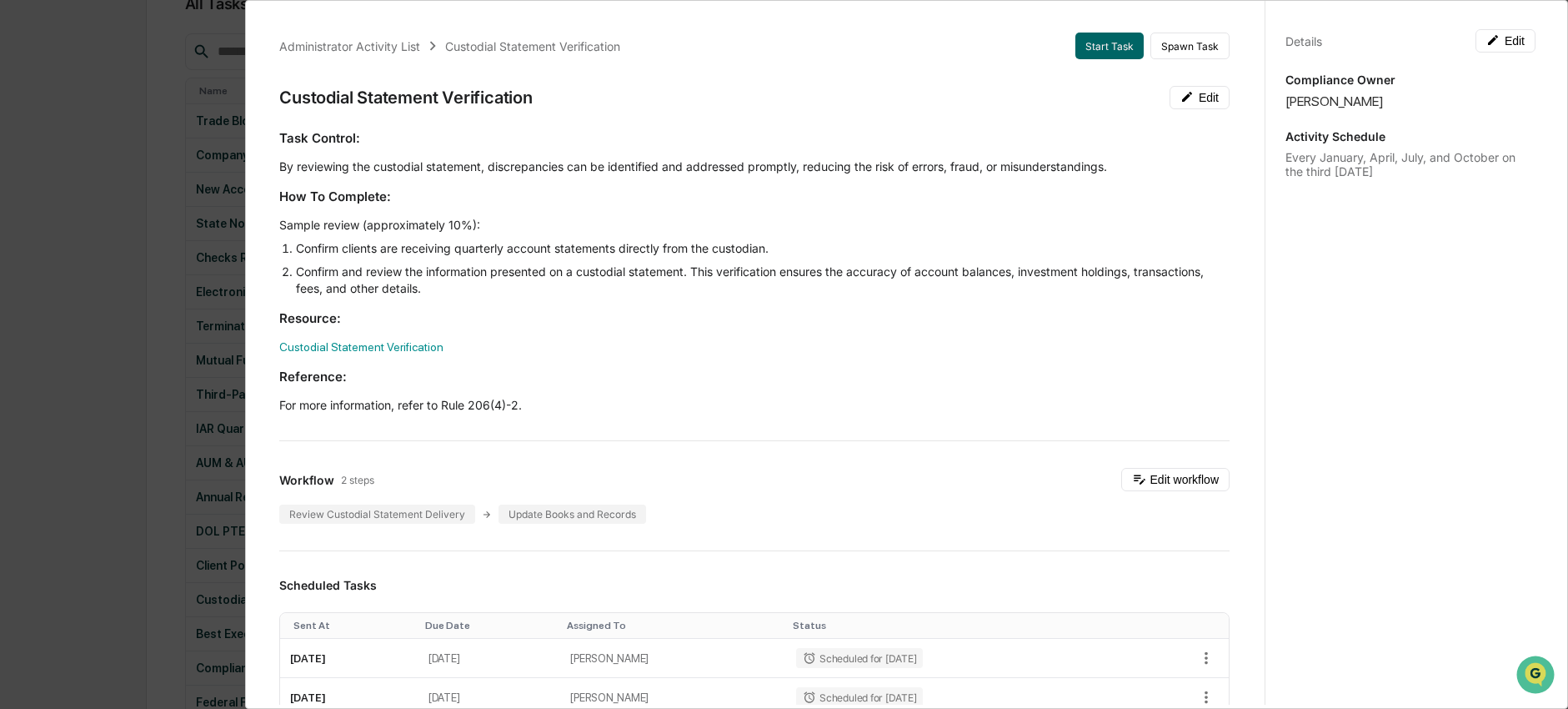
click at [178, 502] on div "Administrator Activity List Custodial Statement Verification Start Task Spawn T…" at bounding box center [784, 354] width 1568 height 709
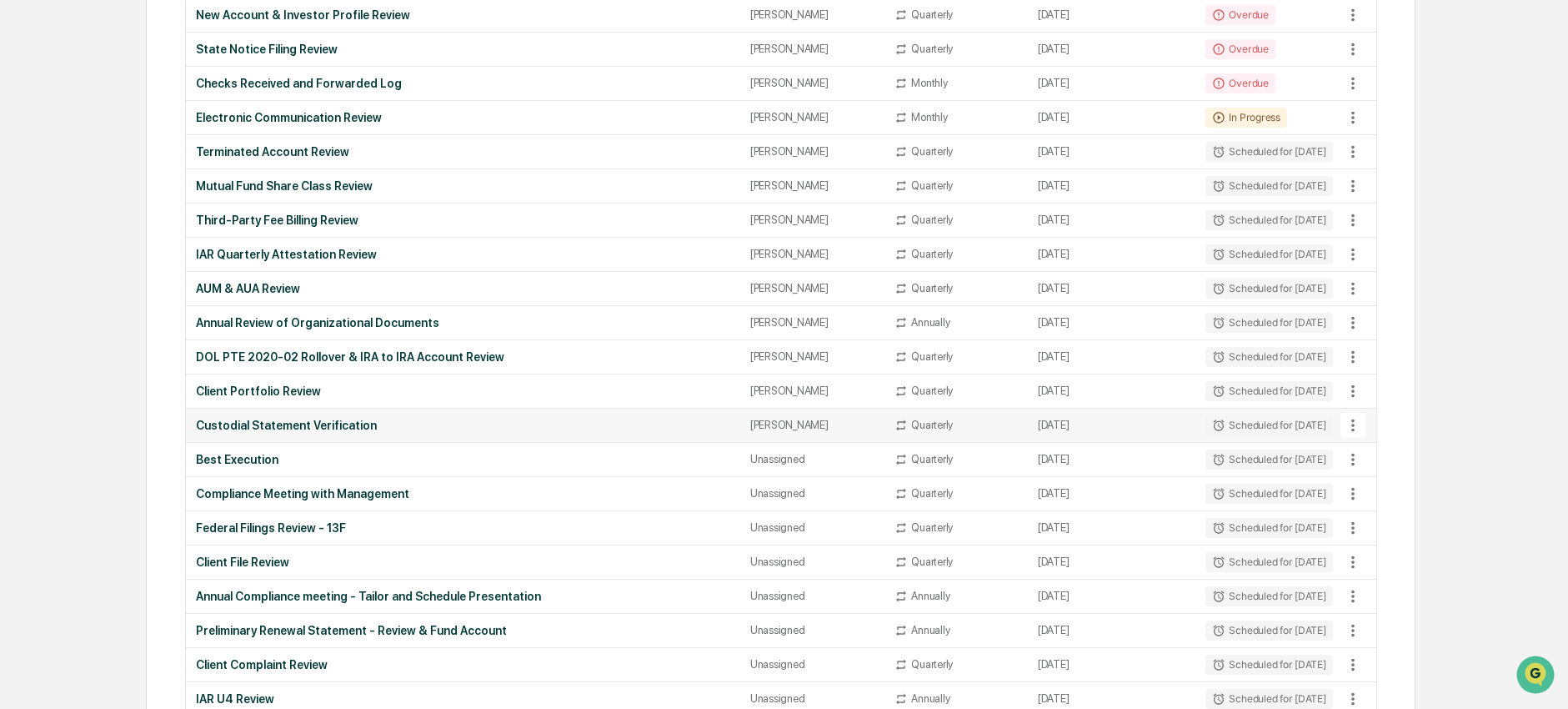
scroll to position [418, 0]
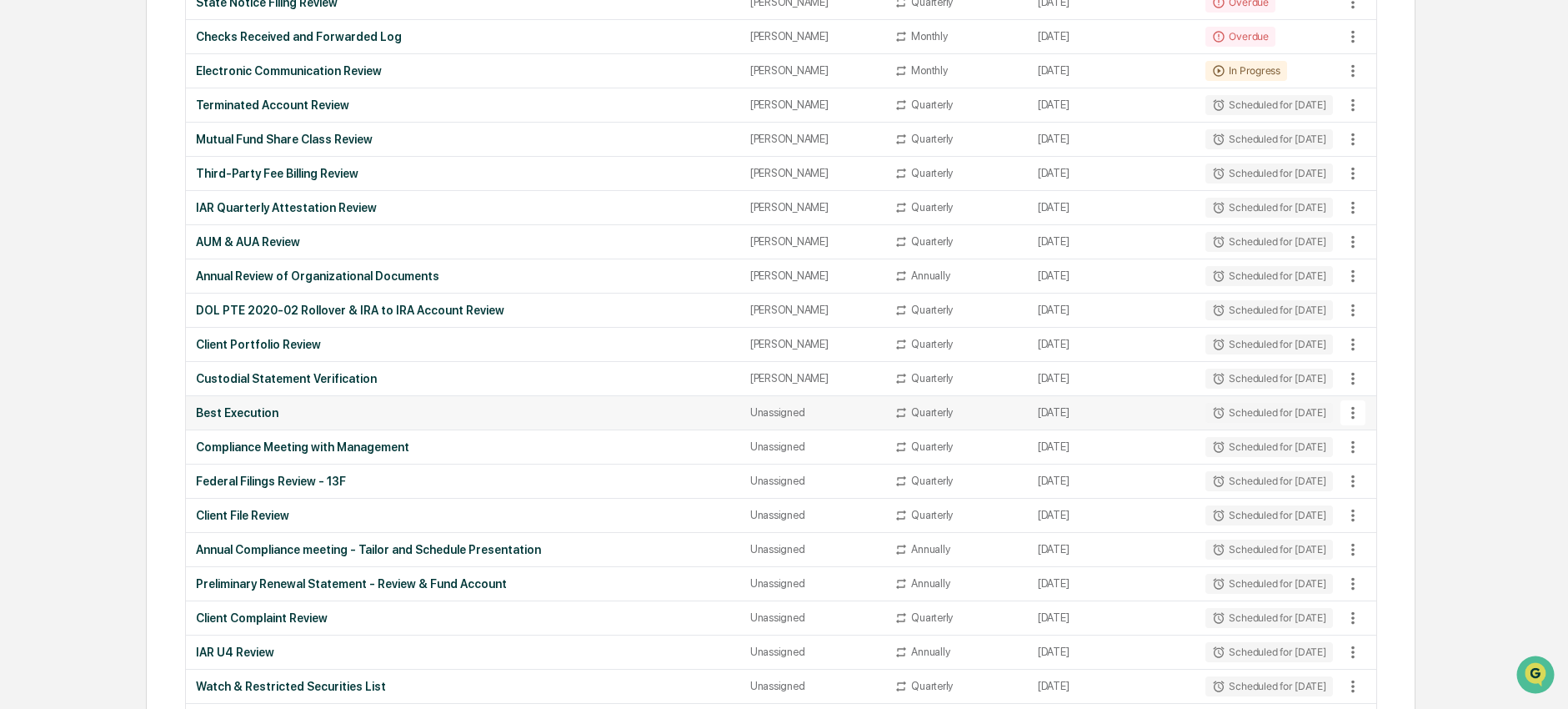
click at [366, 415] on div "Best Execution" at bounding box center [463, 413] width 534 height 13
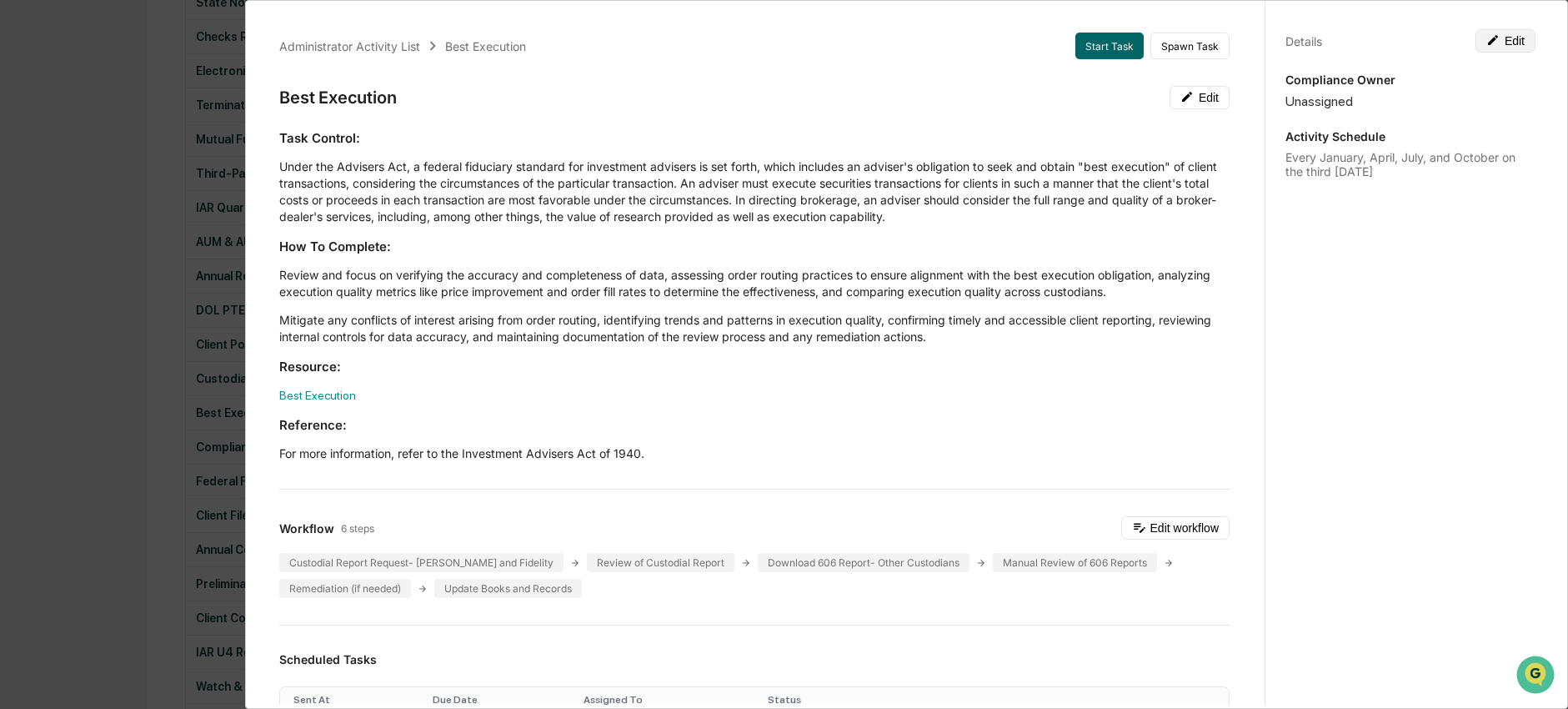
click at [1503, 38] on button "Edit" at bounding box center [1506, 40] width 60 height 23
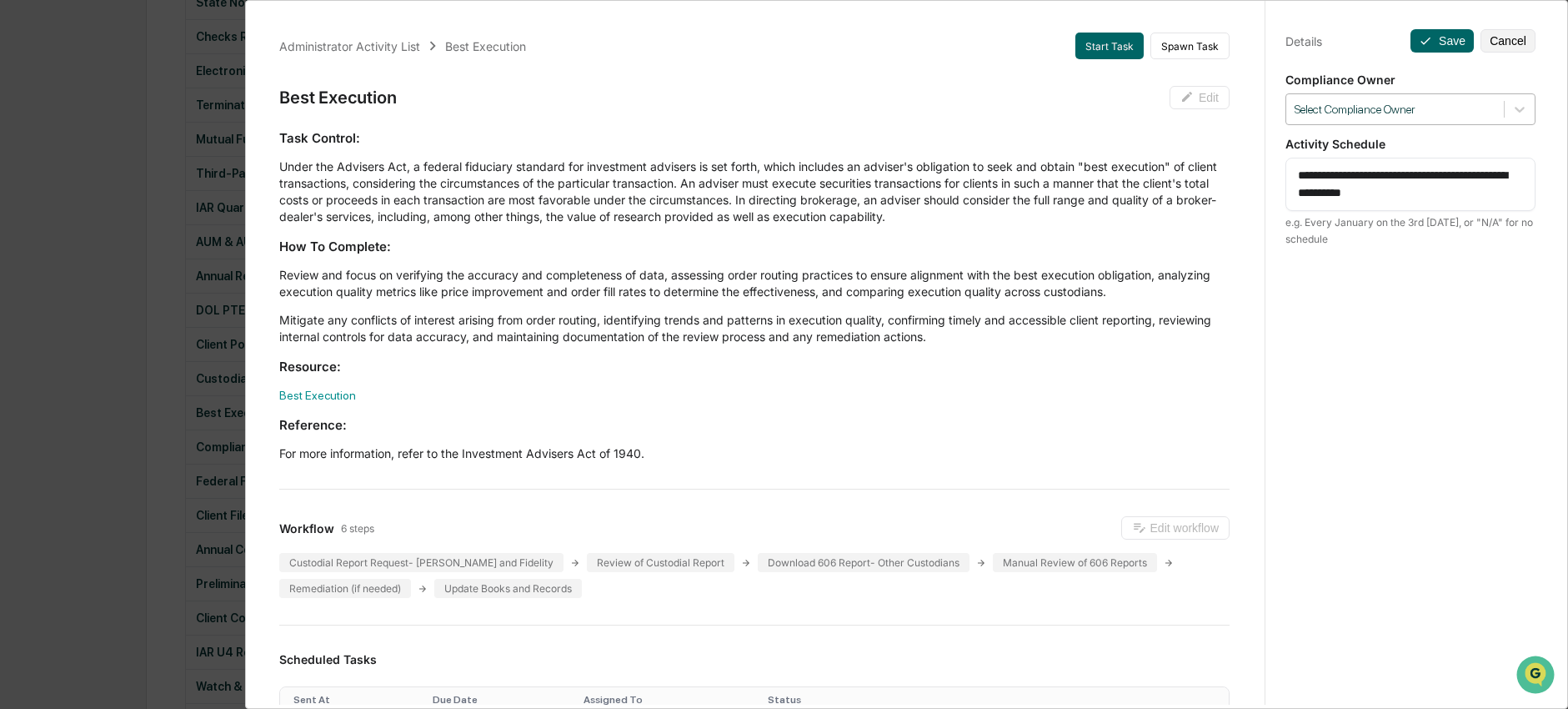
click at [1456, 102] on div at bounding box center [1395, 109] width 201 height 16
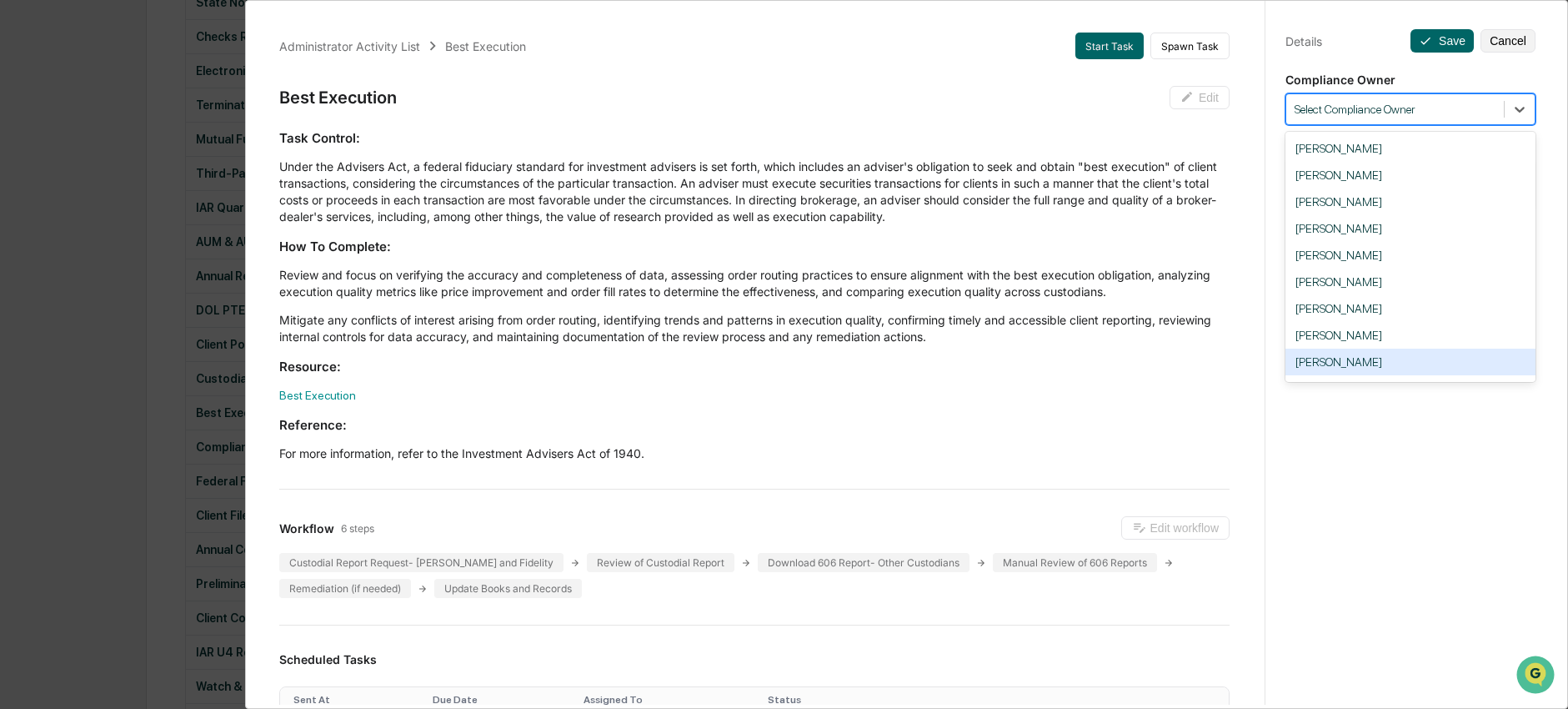
click at [1404, 363] on div "Ingrid Price" at bounding box center [1410, 361] width 250 height 27
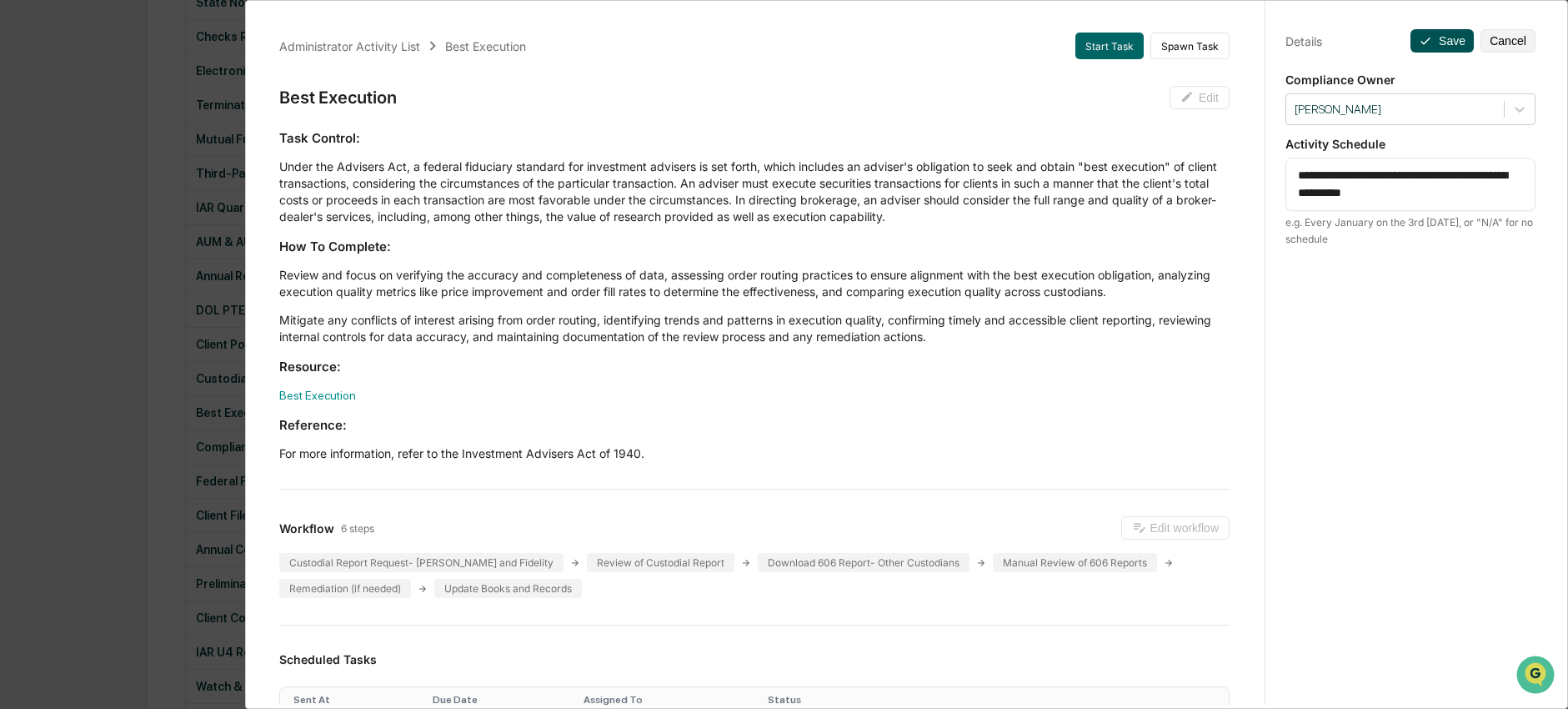
click at [1437, 35] on button "Save" at bounding box center [1442, 40] width 63 height 23
click at [1435, 36] on button "Save" at bounding box center [1442, 40] width 63 height 23
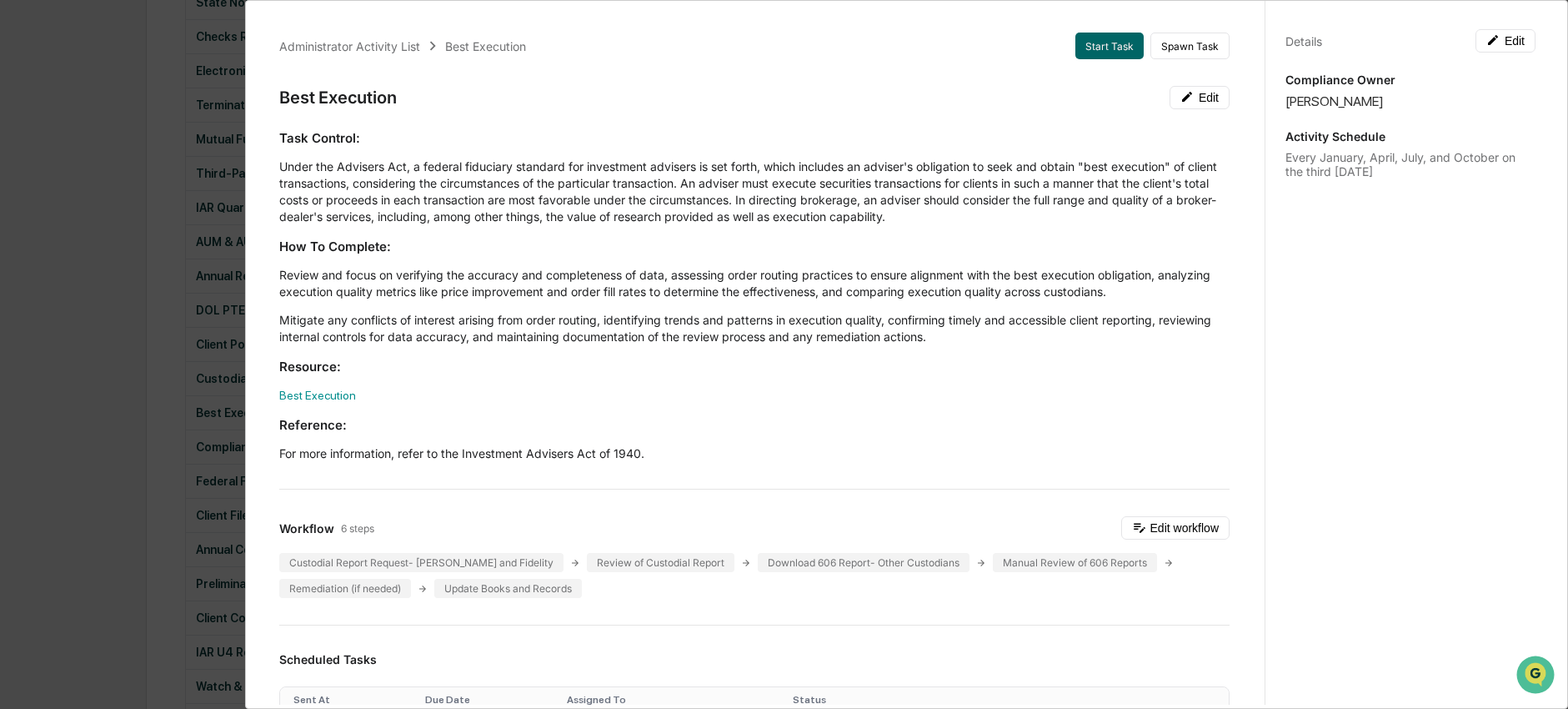
click at [139, 370] on div "Administrator Activity List Best Execution Start Task Spawn Task Best Execution…" at bounding box center [784, 354] width 1568 height 709
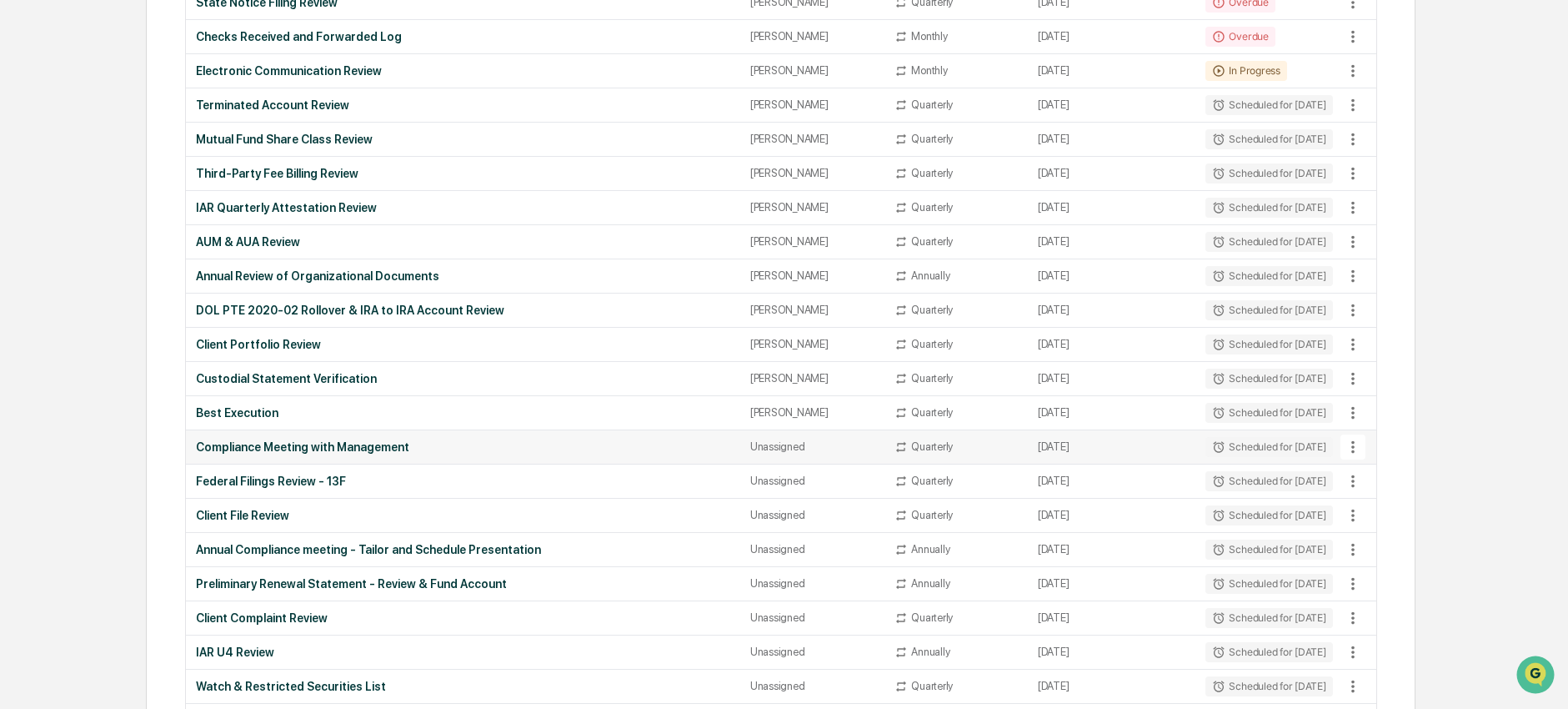
click at [1358, 450] on icon at bounding box center [1353, 447] width 19 height 19
click at [1386, 537] on li "Delete Task" at bounding box center [1414, 537] width 133 height 31
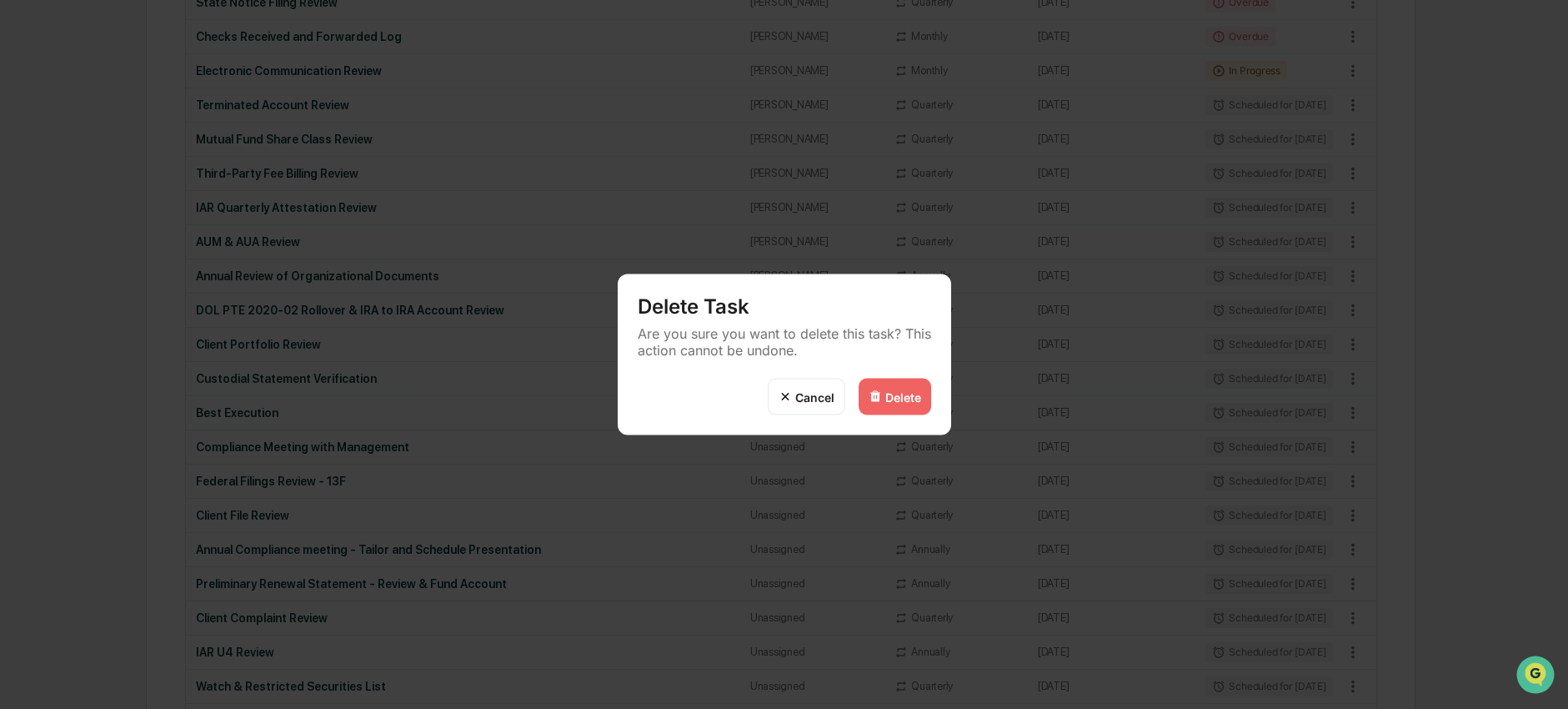
click at [911, 400] on div "Delete" at bounding box center [903, 396] width 35 height 14
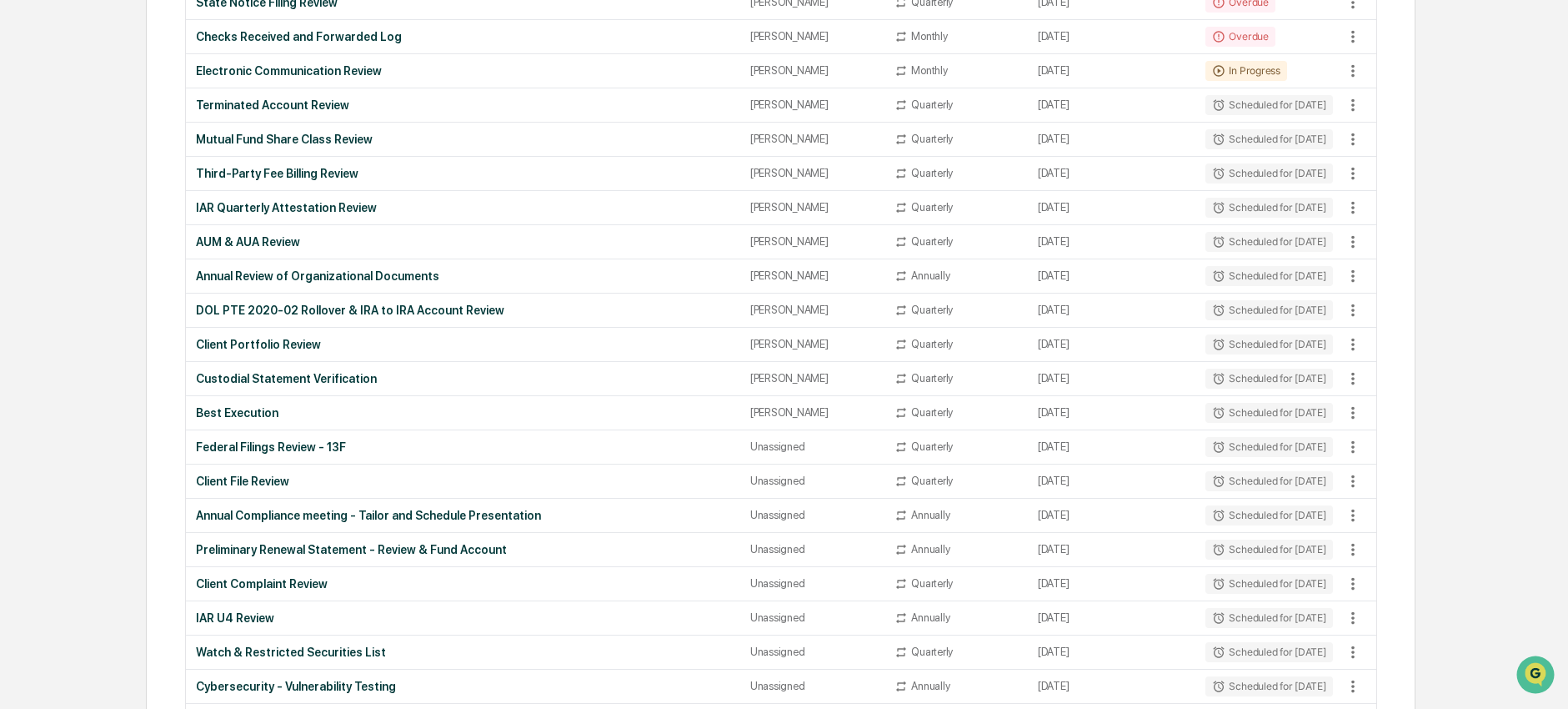
click at [451, 452] on div "Delete Task Are you sure you want to delete this task? This action cannot be un…" at bounding box center [784, 354] width 1568 height 709
click at [451, 453] on div "Federal Filings Review - 13F" at bounding box center [463, 447] width 534 height 13
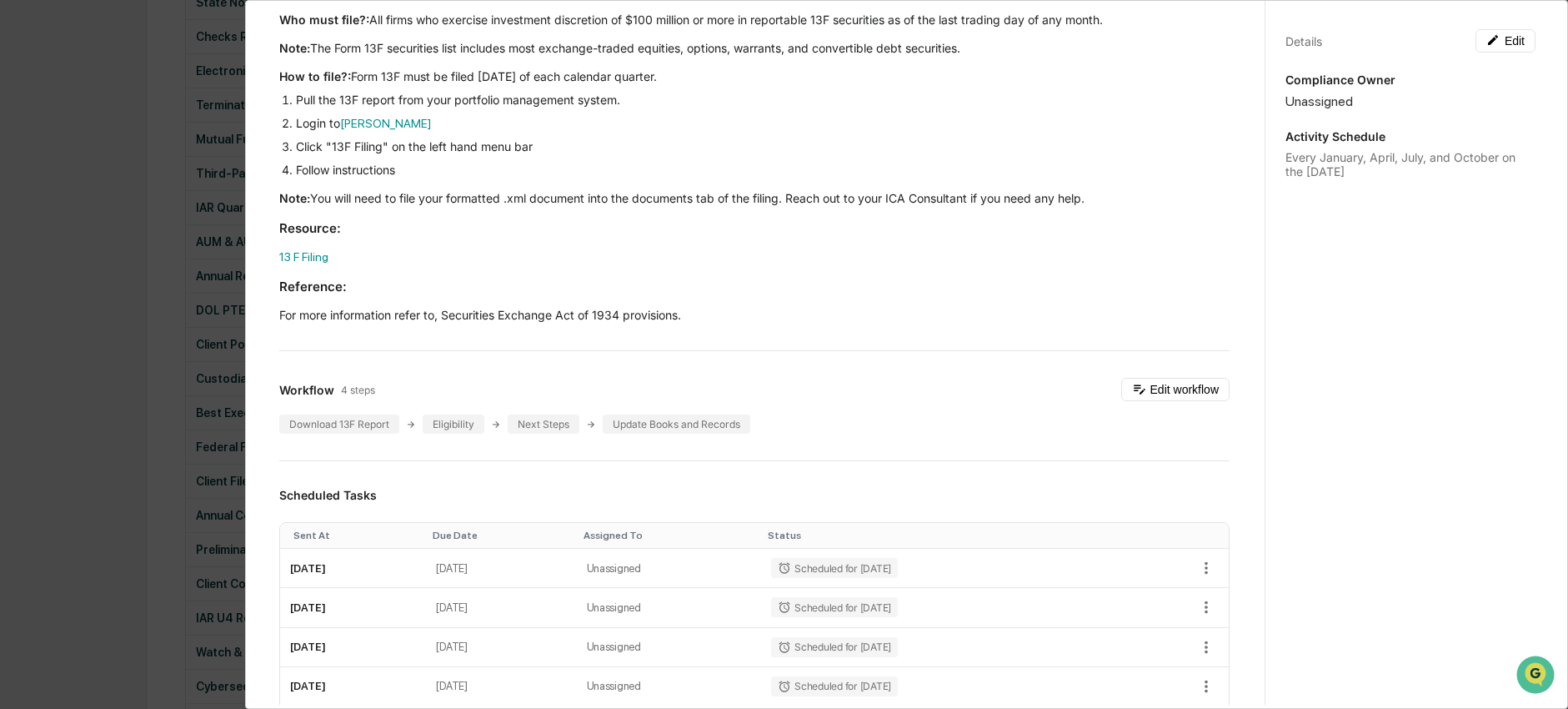
scroll to position [525, 0]
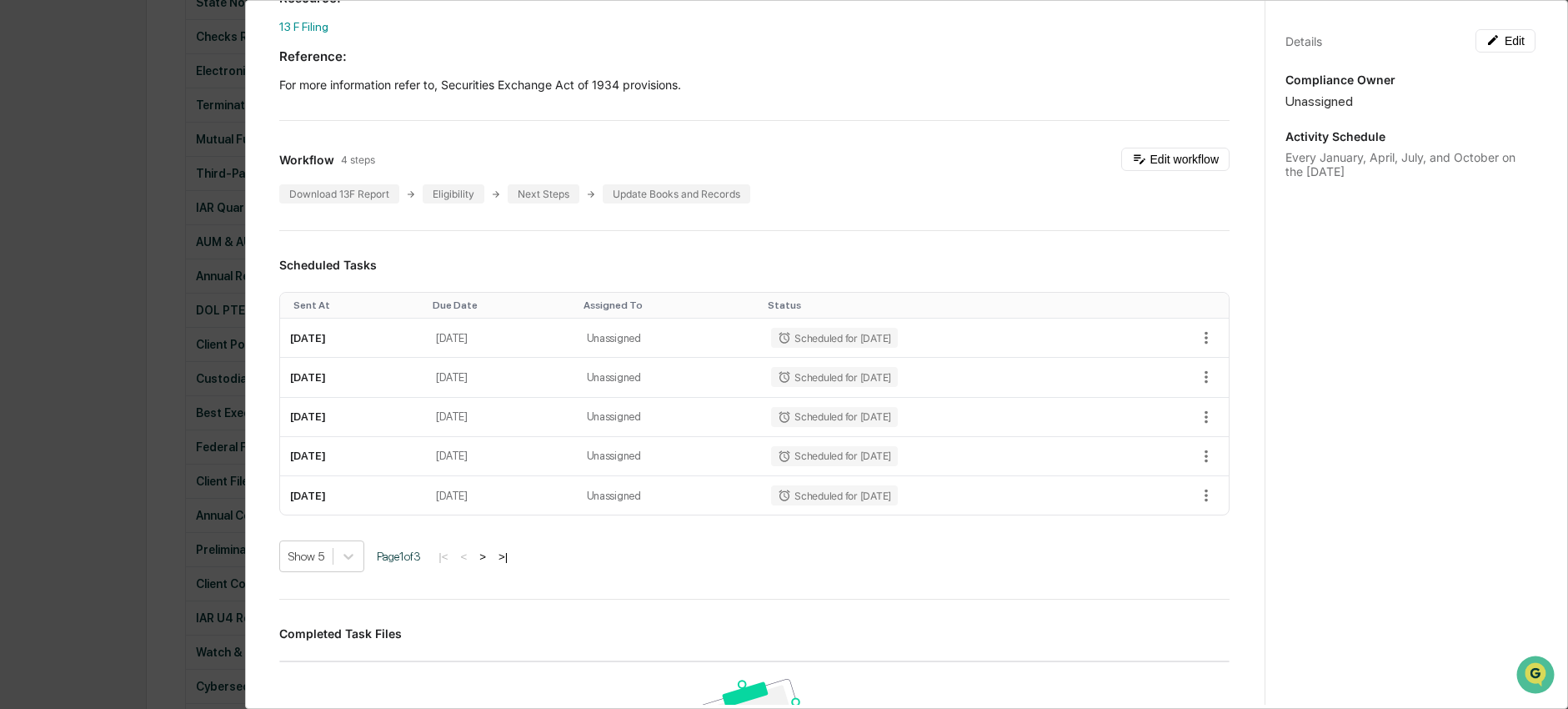
click at [98, 406] on div "Administrator Activity List Federal Filings Review - 13F Start Task Spawn Task …" at bounding box center [784, 354] width 1568 height 709
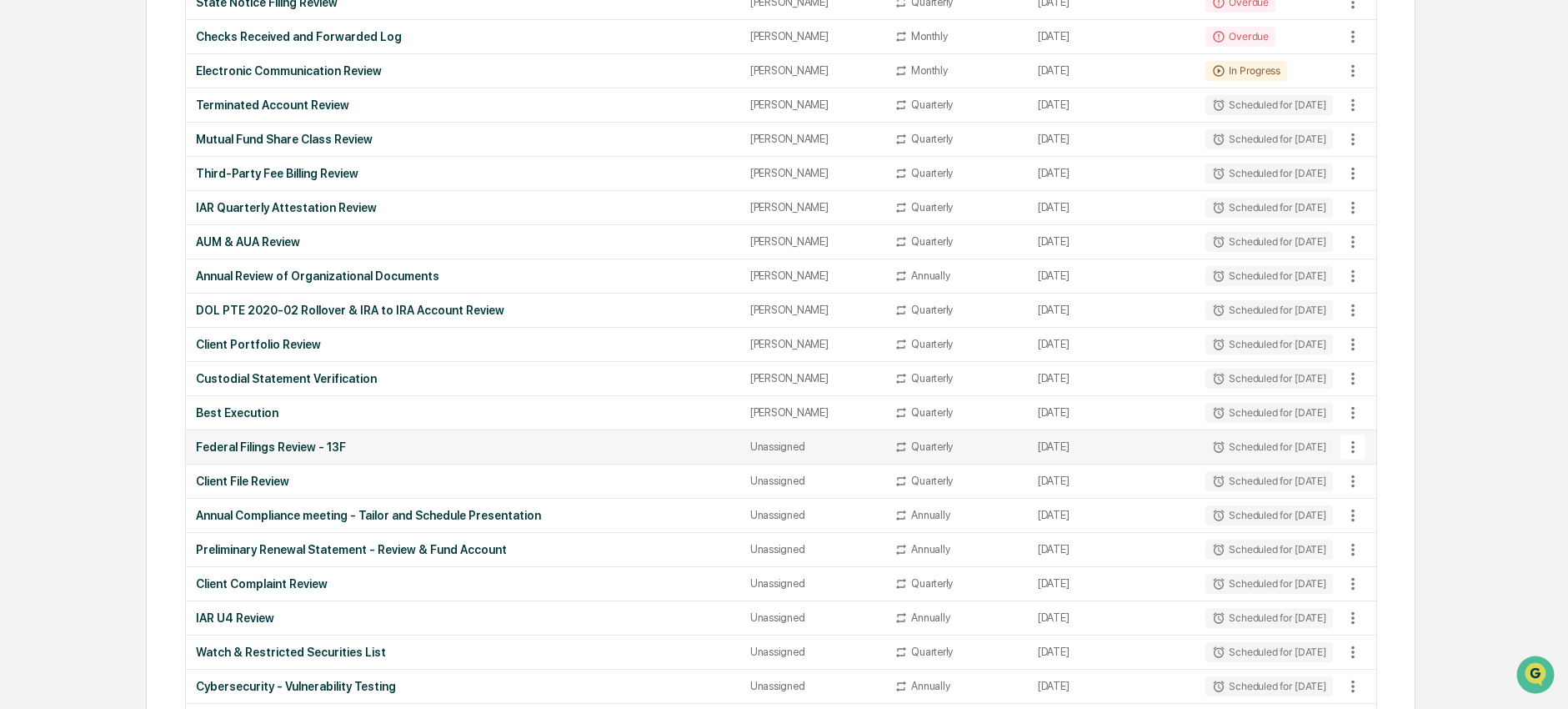
click at [1358, 444] on icon at bounding box center [1353, 447] width 19 height 19
click at [1379, 533] on li "Delete Task" at bounding box center [1414, 537] width 133 height 31
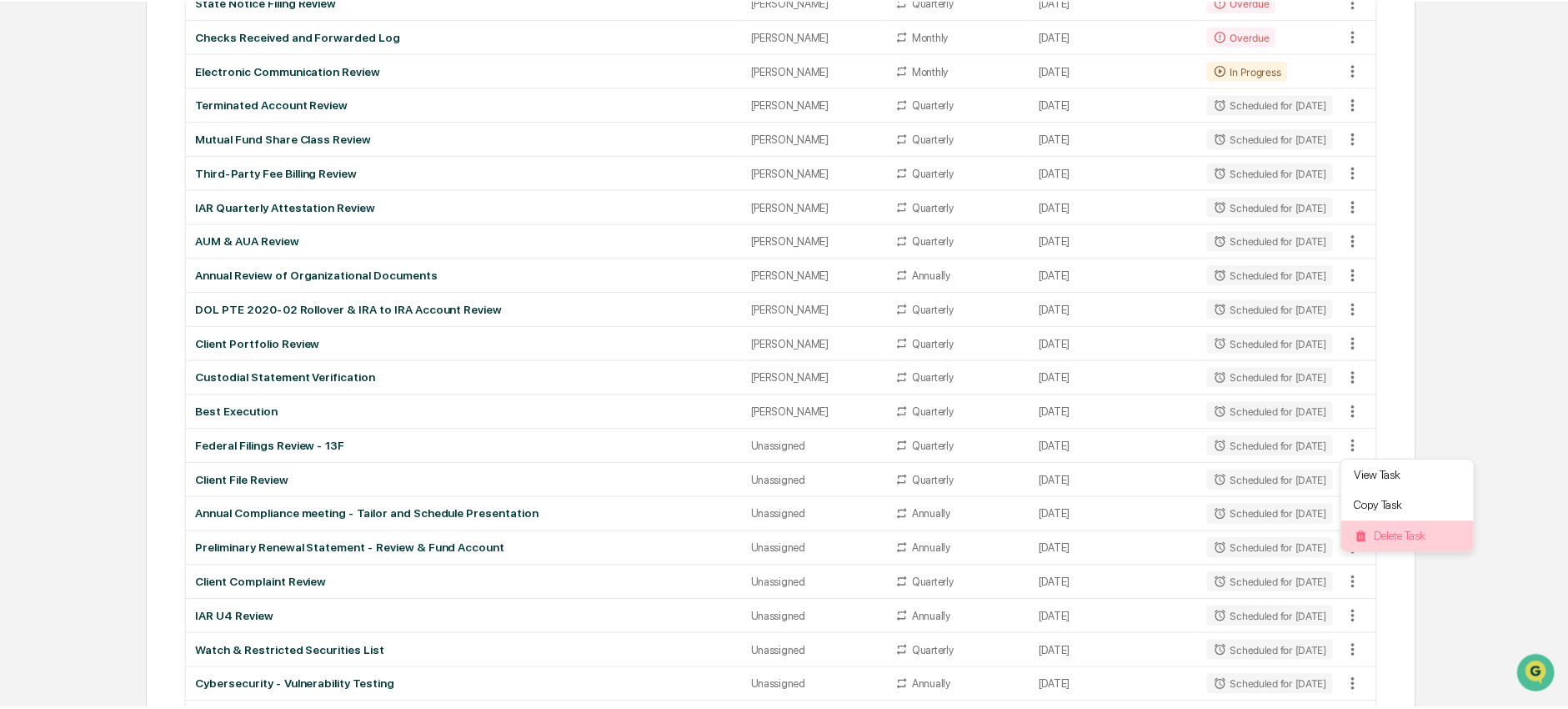
scroll to position [418, 0]
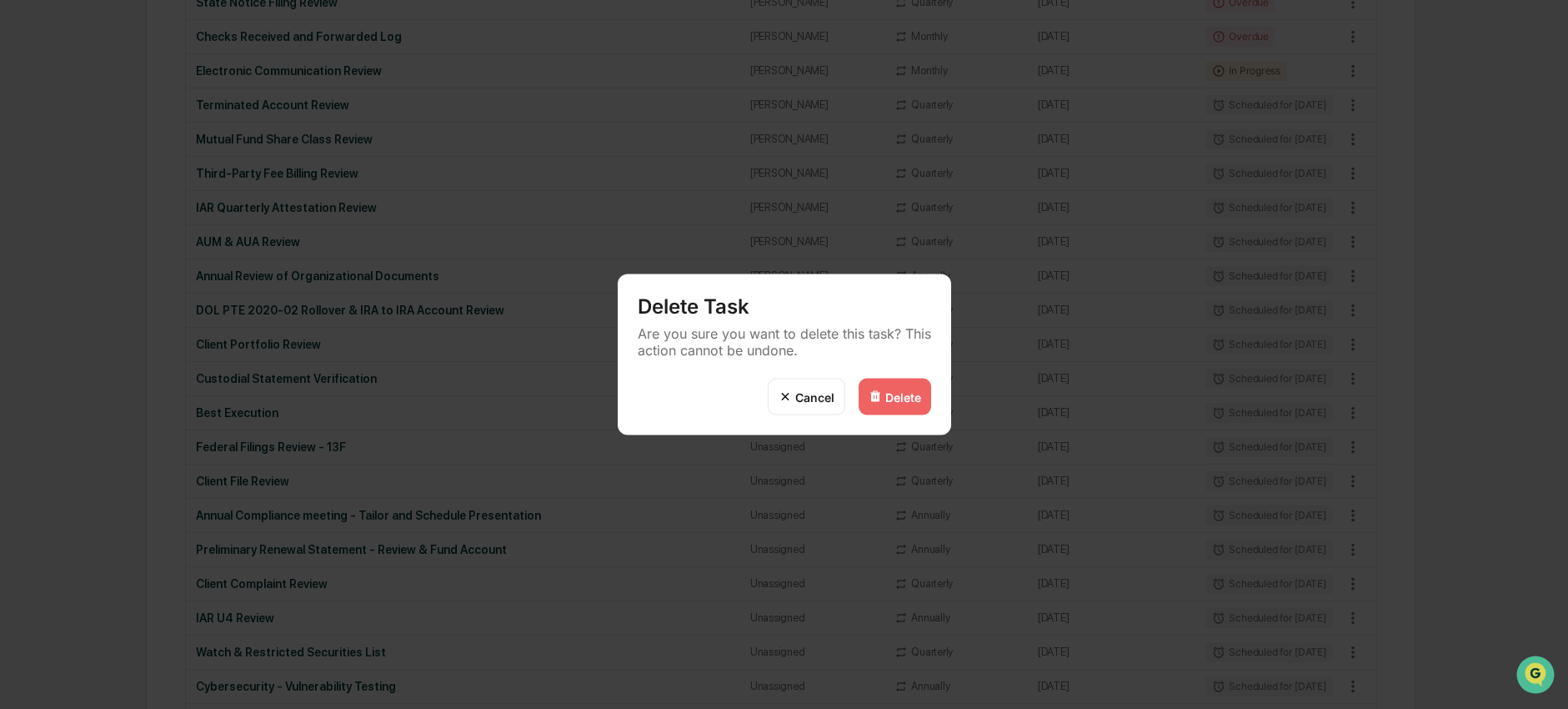
click at [902, 390] on div "Delete" at bounding box center [903, 396] width 35 height 14
click at [380, 415] on div "Delete Task Are you sure you want to delete this task? This action cannot be un…" at bounding box center [784, 354] width 1568 height 709
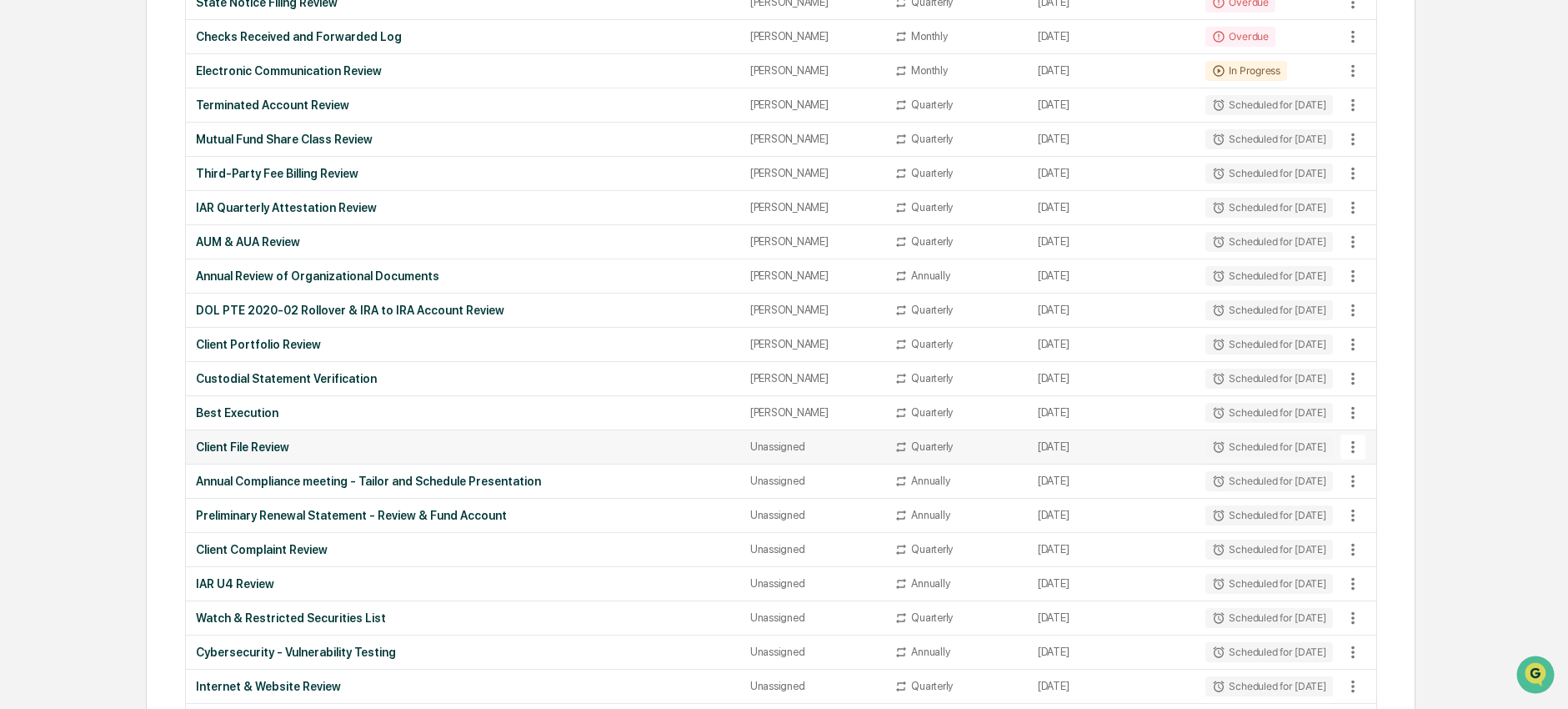
click at [378, 447] on div "Client File Review" at bounding box center [463, 447] width 534 height 13
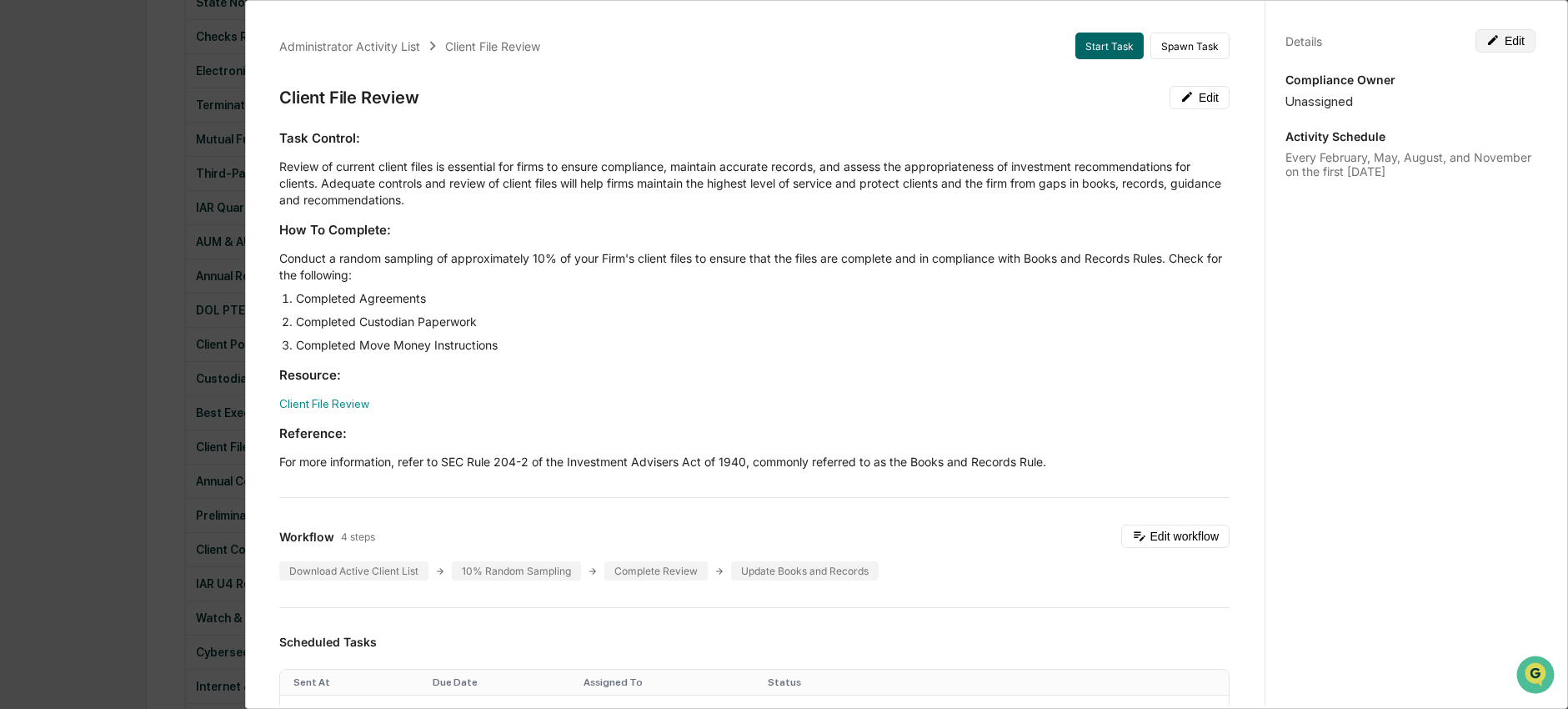
click at [1494, 33] on button "Edit" at bounding box center [1506, 40] width 60 height 23
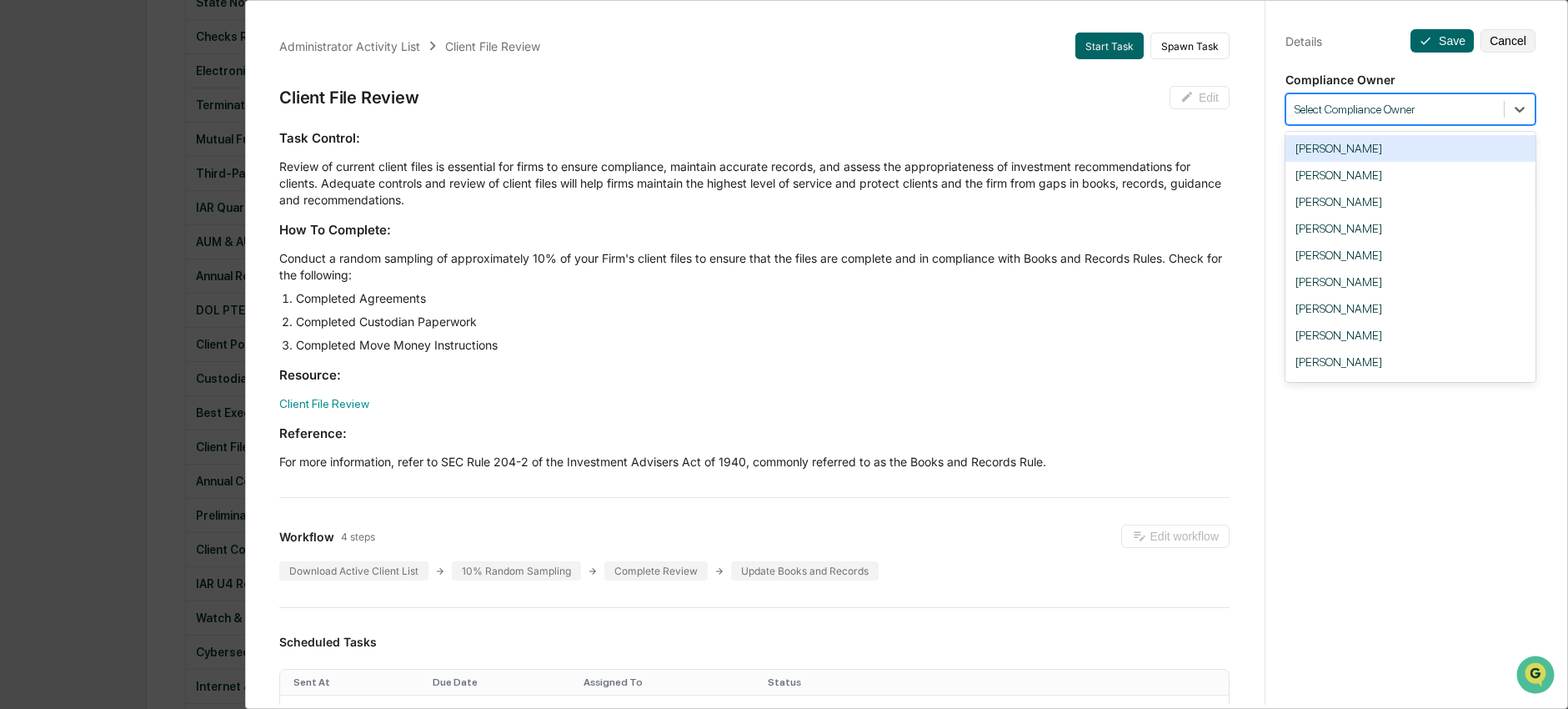
click at [1436, 102] on div at bounding box center [1395, 109] width 201 height 16
click at [1412, 372] on div "Ingrid Price" at bounding box center [1410, 361] width 250 height 27
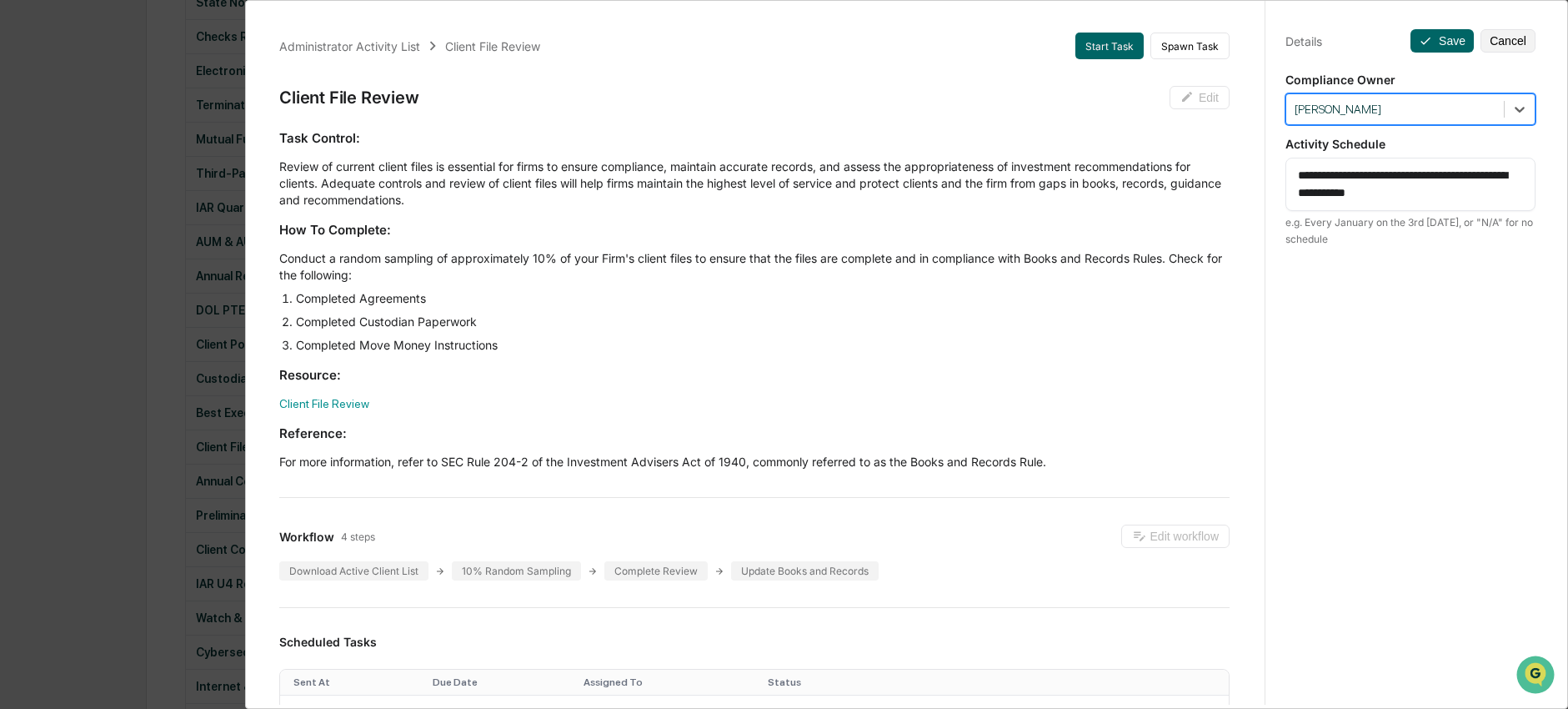
click at [1422, 28] on div "**********" at bounding box center [1410, 371] width 291 height 749
click at [1437, 42] on button "Save" at bounding box center [1442, 40] width 63 height 23
click at [156, 390] on div "Administrator Activity List Client File Review Start Task Spawn Task Client Fil…" at bounding box center [784, 354] width 1568 height 709
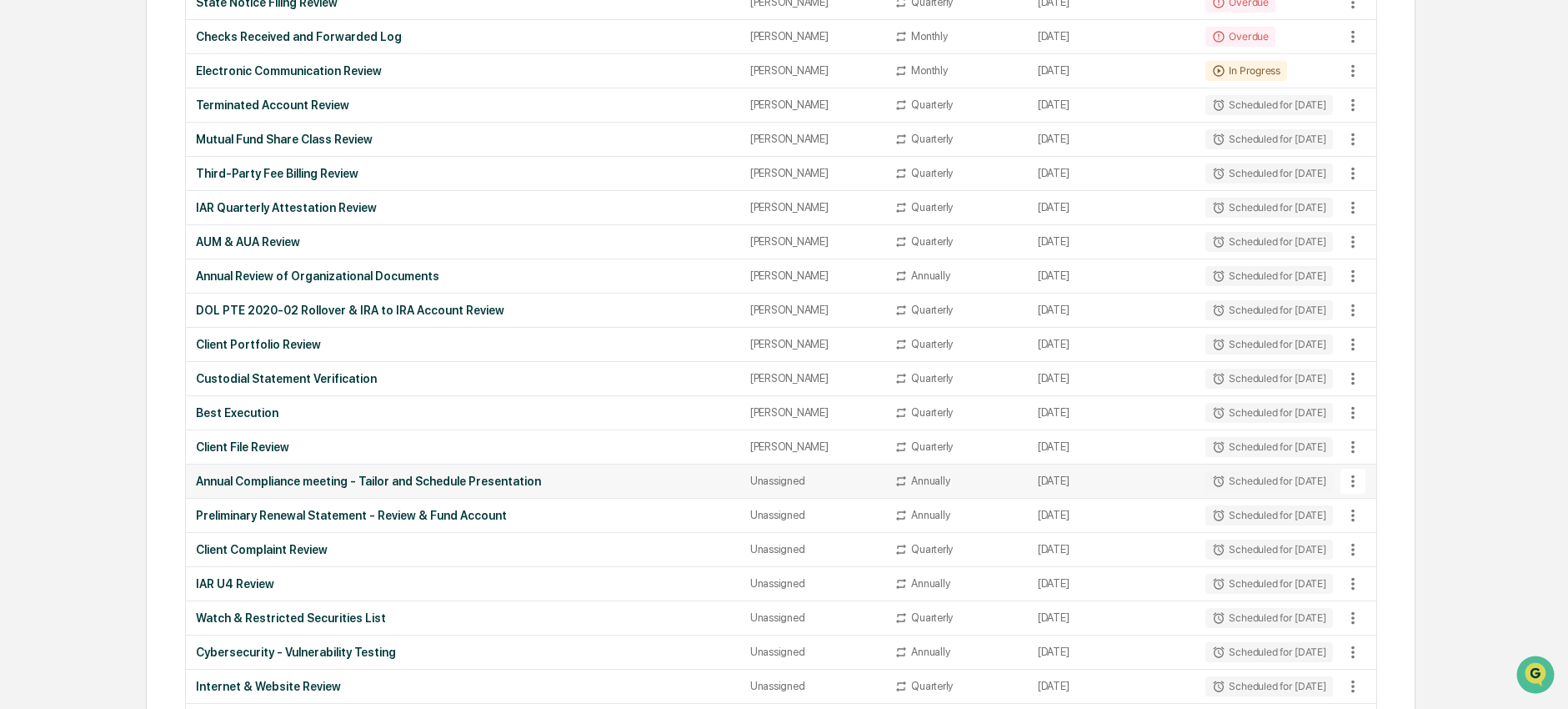
click at [264, 493] on td "Annual Compliance meeting - Tailor and Schedule Presentation" at bounding box center [463, 482] width 554 height 34
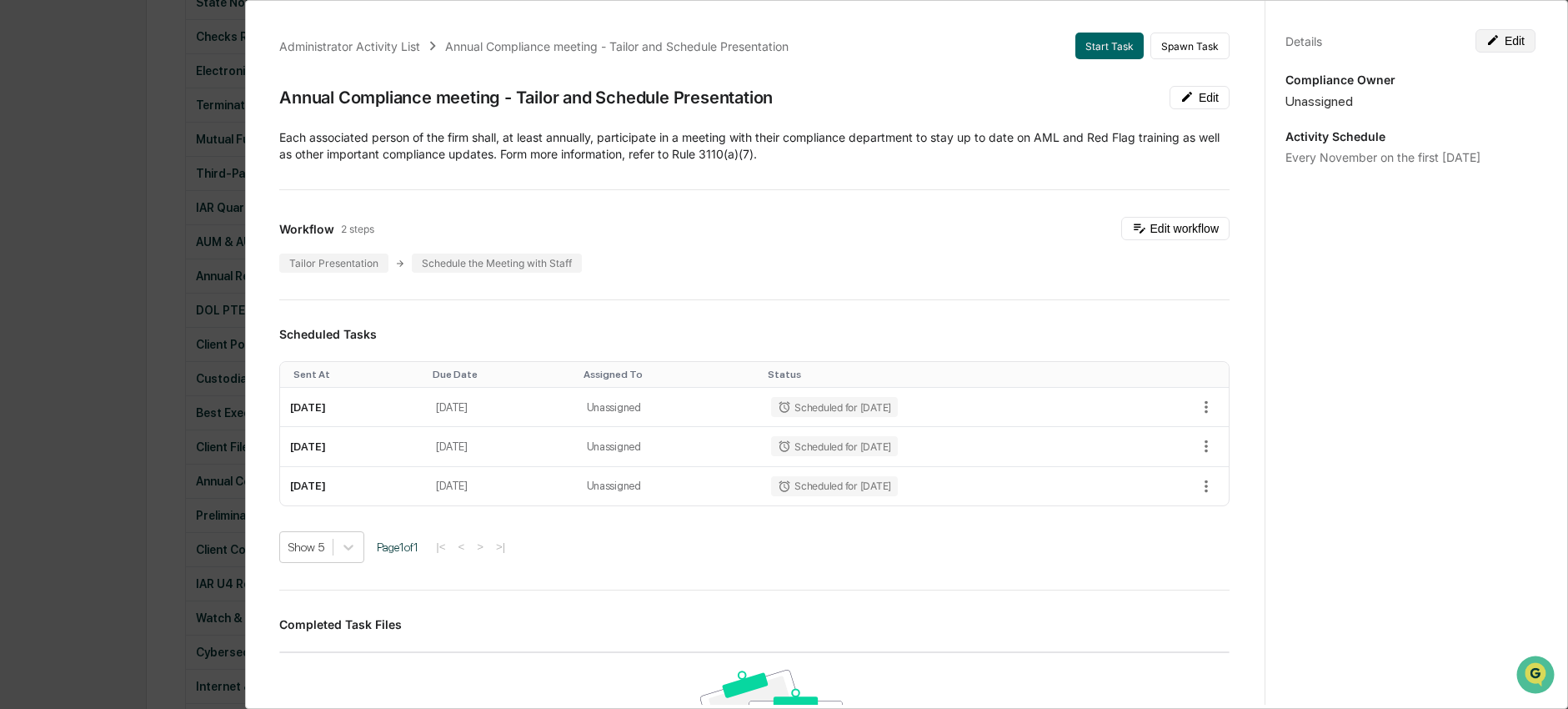
click at [1497, 34] on button "Edit" at bounding box center [1506, 40] width 60 height 23
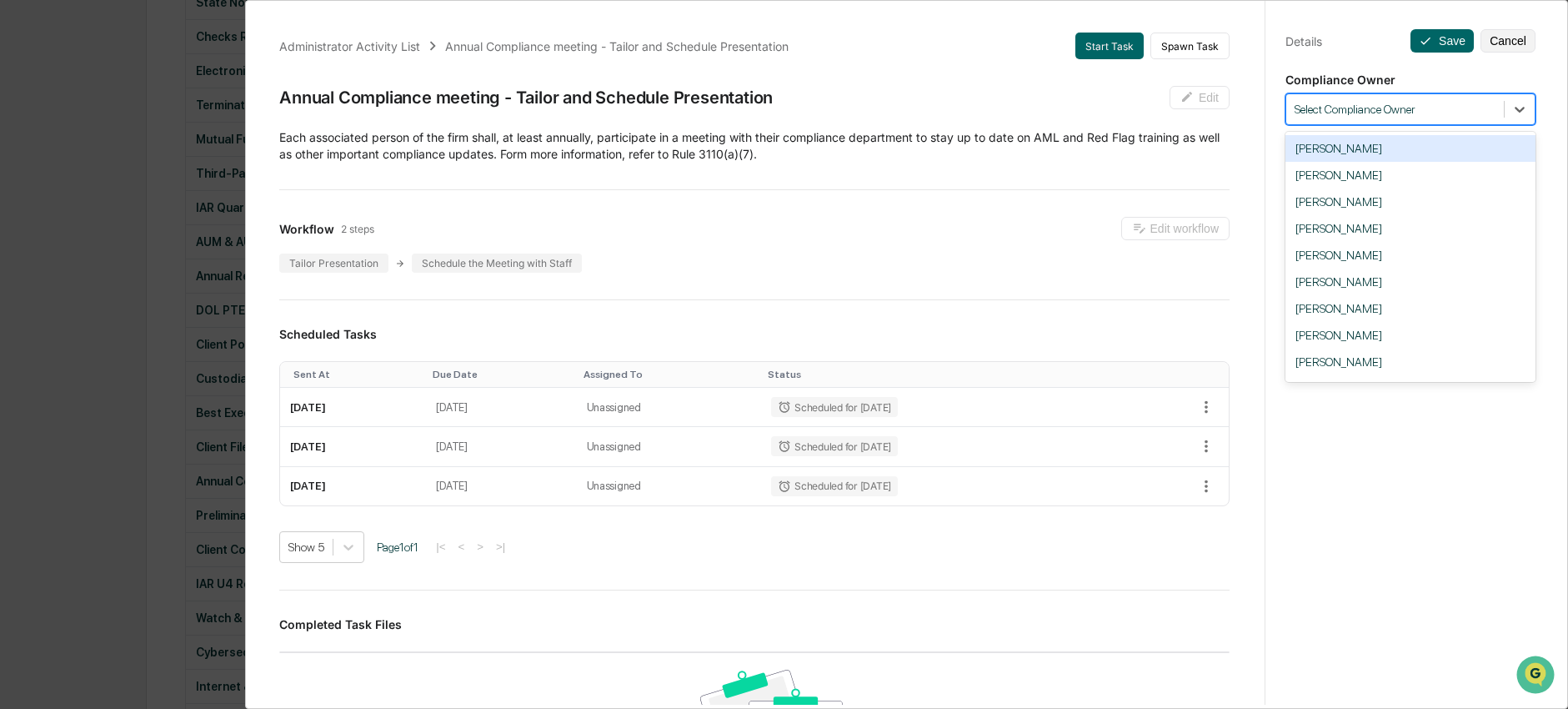
click at [1418, 102] on div at bounding box center [1395, 109] width 201 height 16
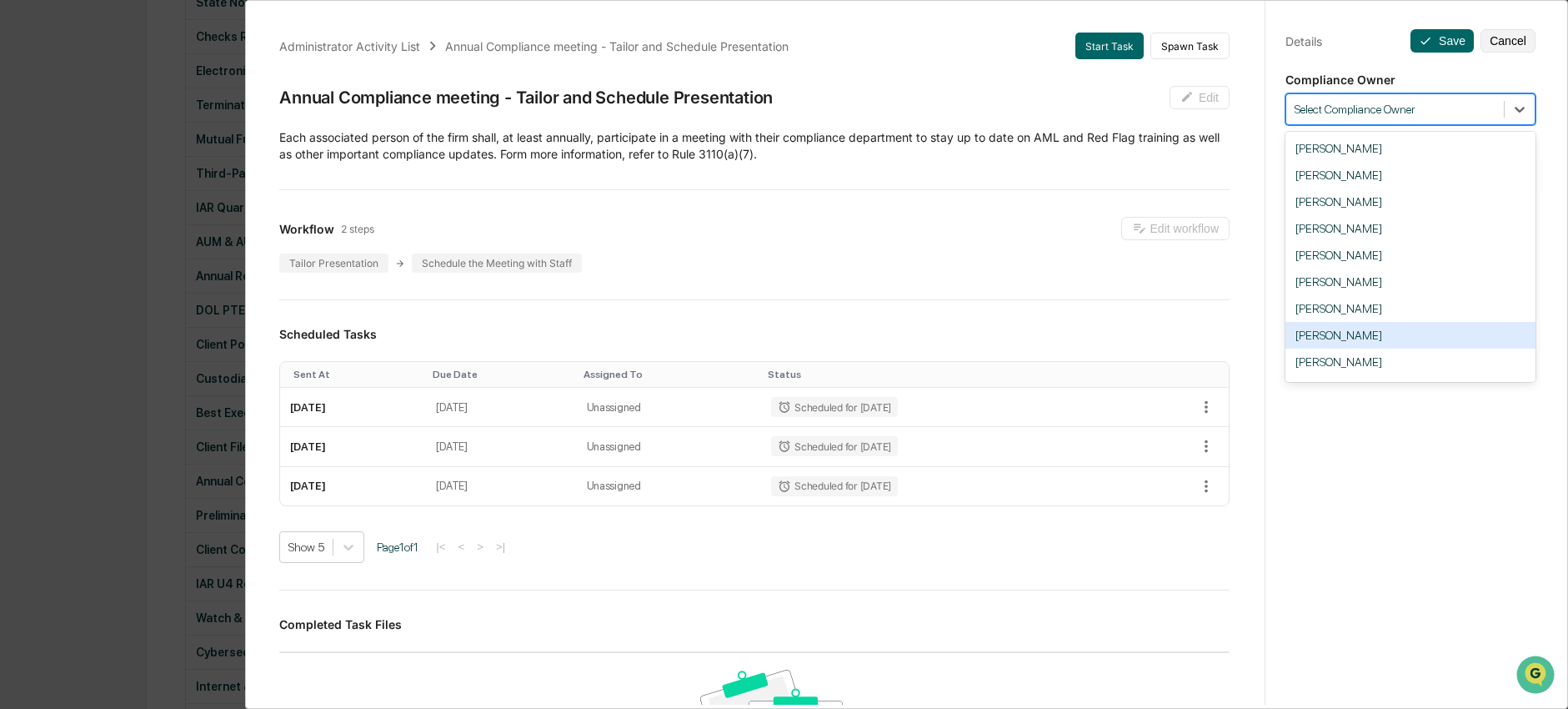
scroll to position [4, 0]
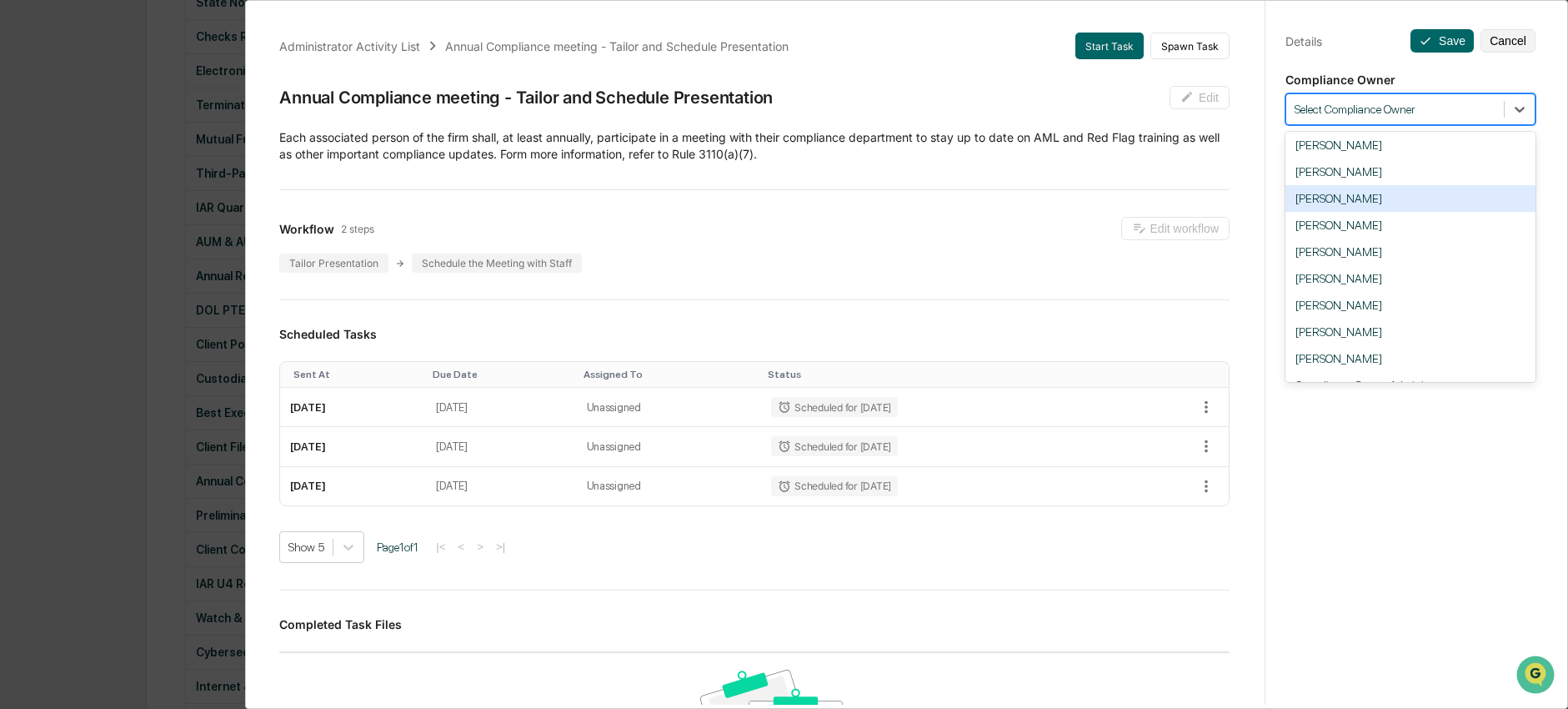
click at [1396, 192] on div "[PERSON_NAME]" at bounding box center [1410, 198] width 250 height 27
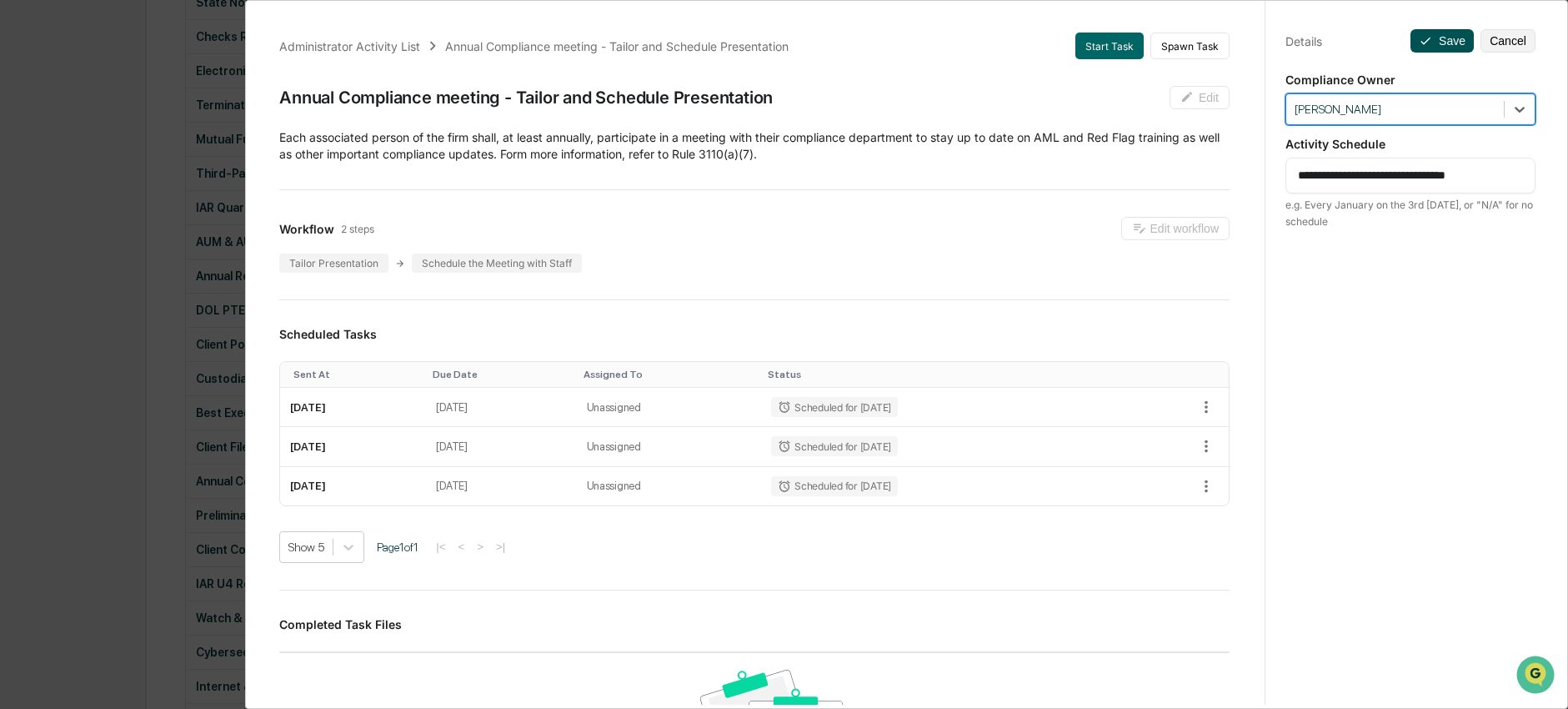
click at [1423, 35] on button "Save" at bounding box center [1442, 40] width 63 height 23
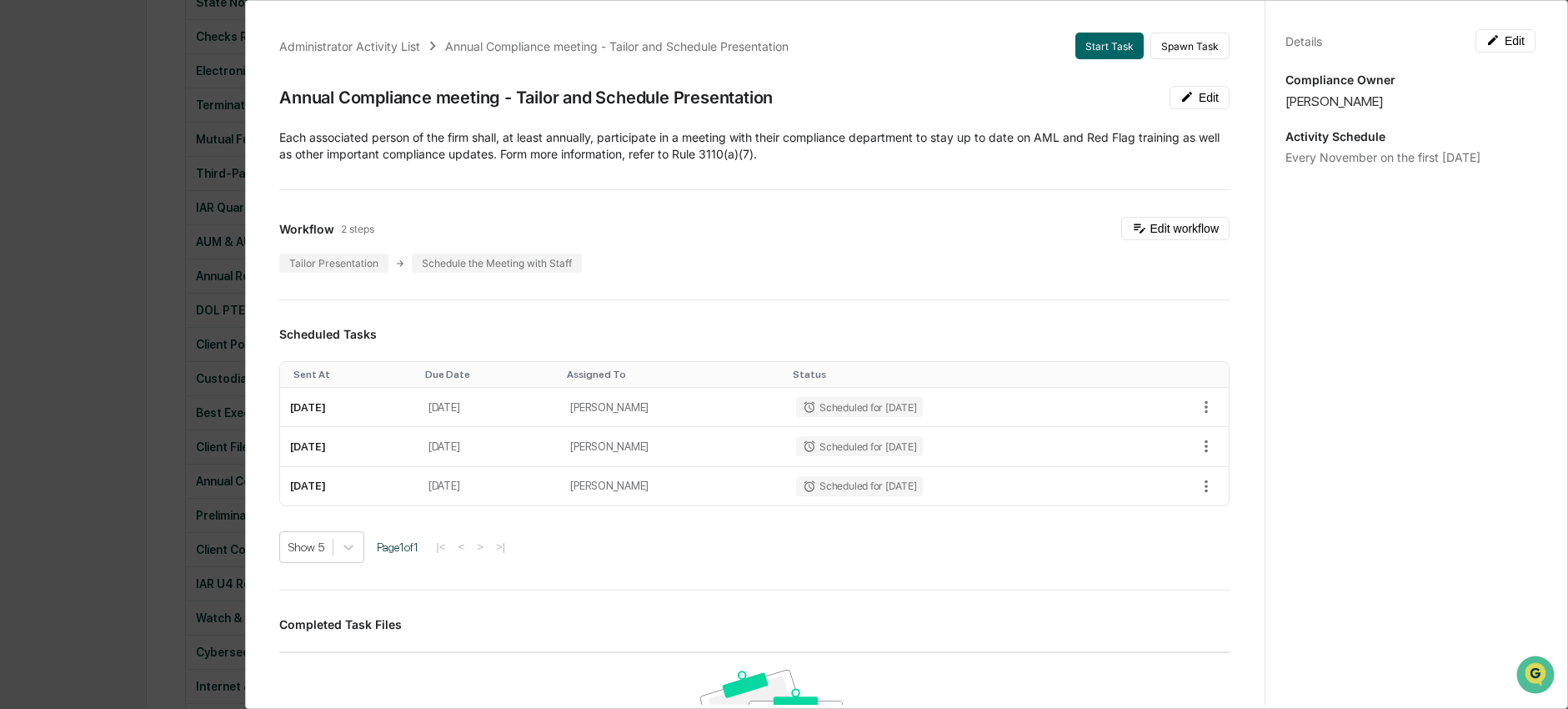
click at [190, 350] on div "Administrator Activity List Annual Compliance meeting - Tailor and Schedule Pre…" at bounding box center [784, 354] width 1568 height 709
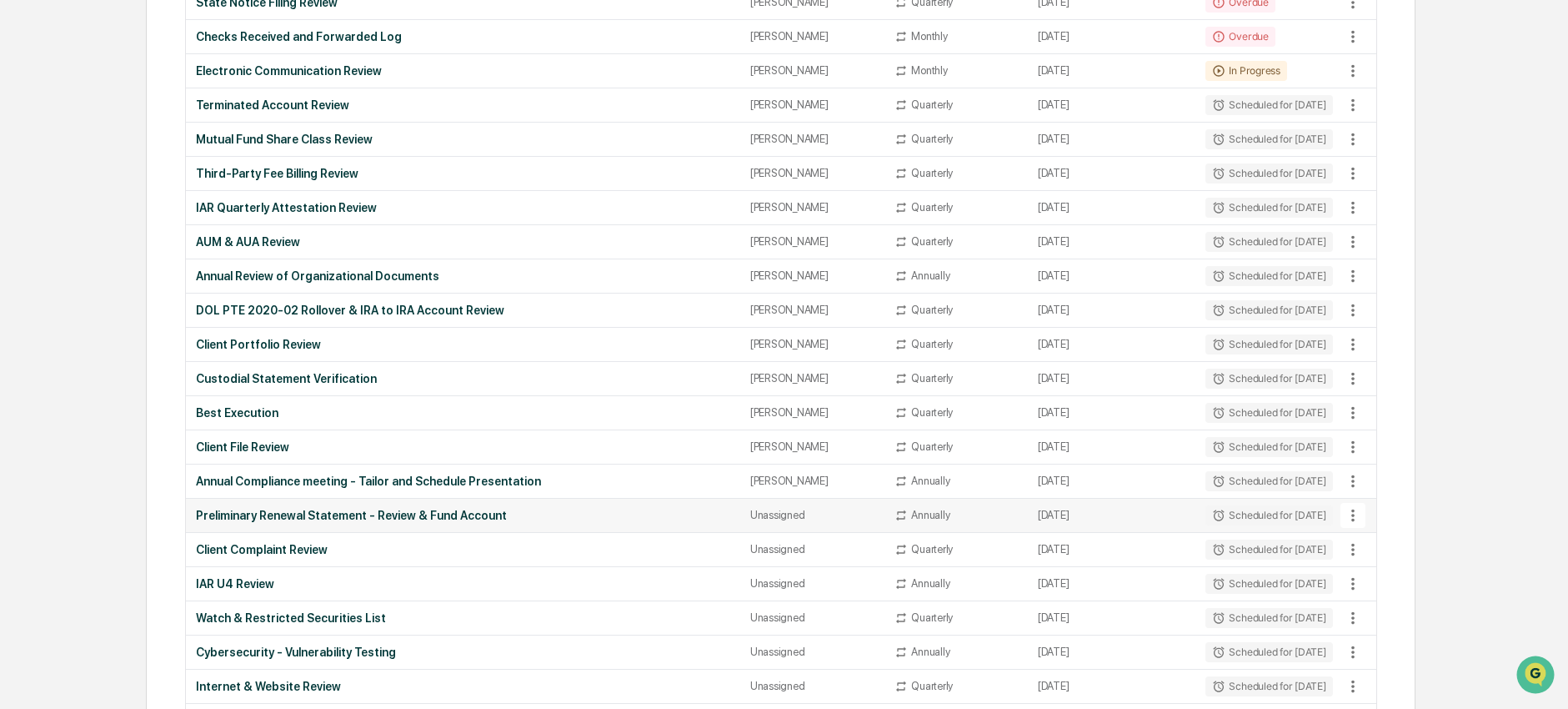
click at [251, 504] on td "Preliminary Renewal Statement - Review & Fund Account" at bounding box center [463, 515] width 554 height 34
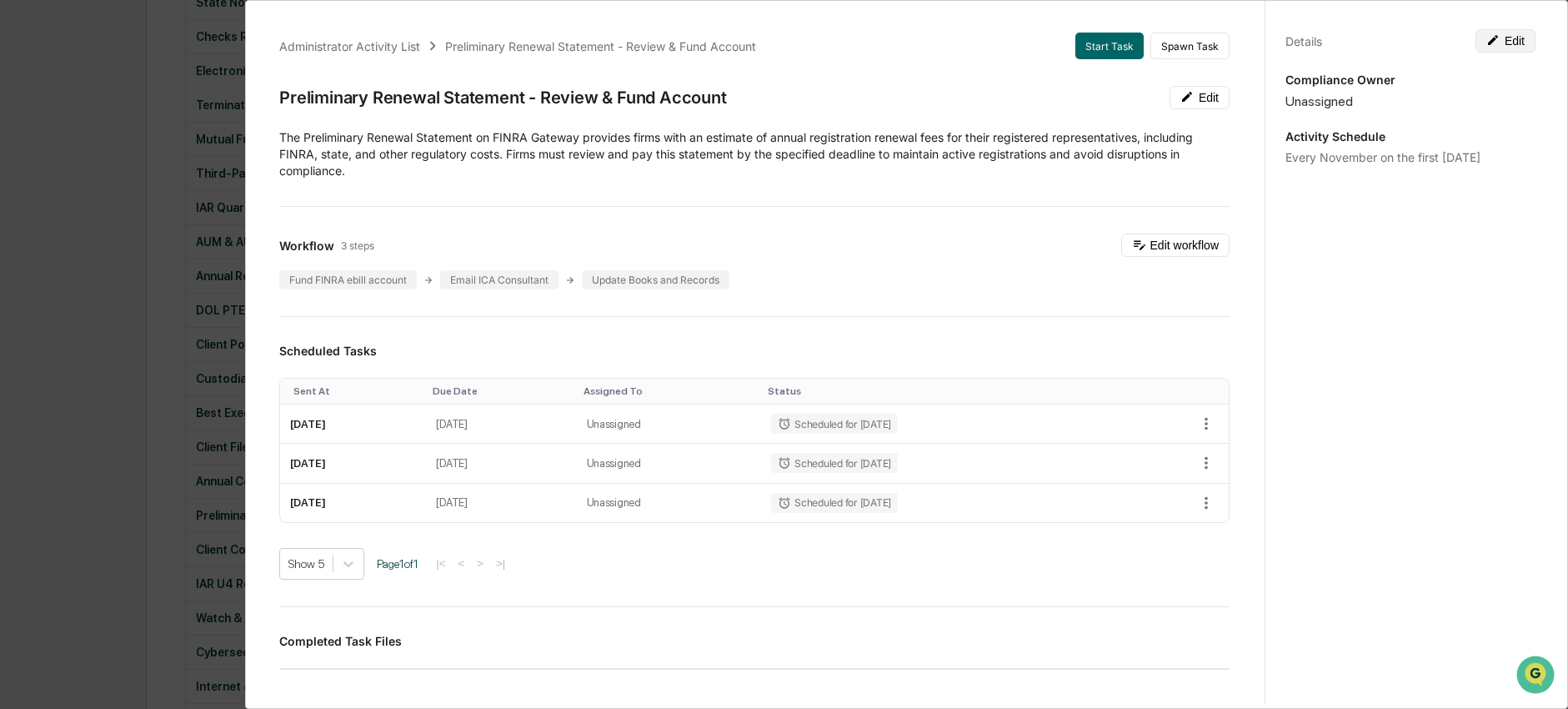
click at [1486, 51] on button "Edit" at bounding box center [1506, 40] width 60 height 23
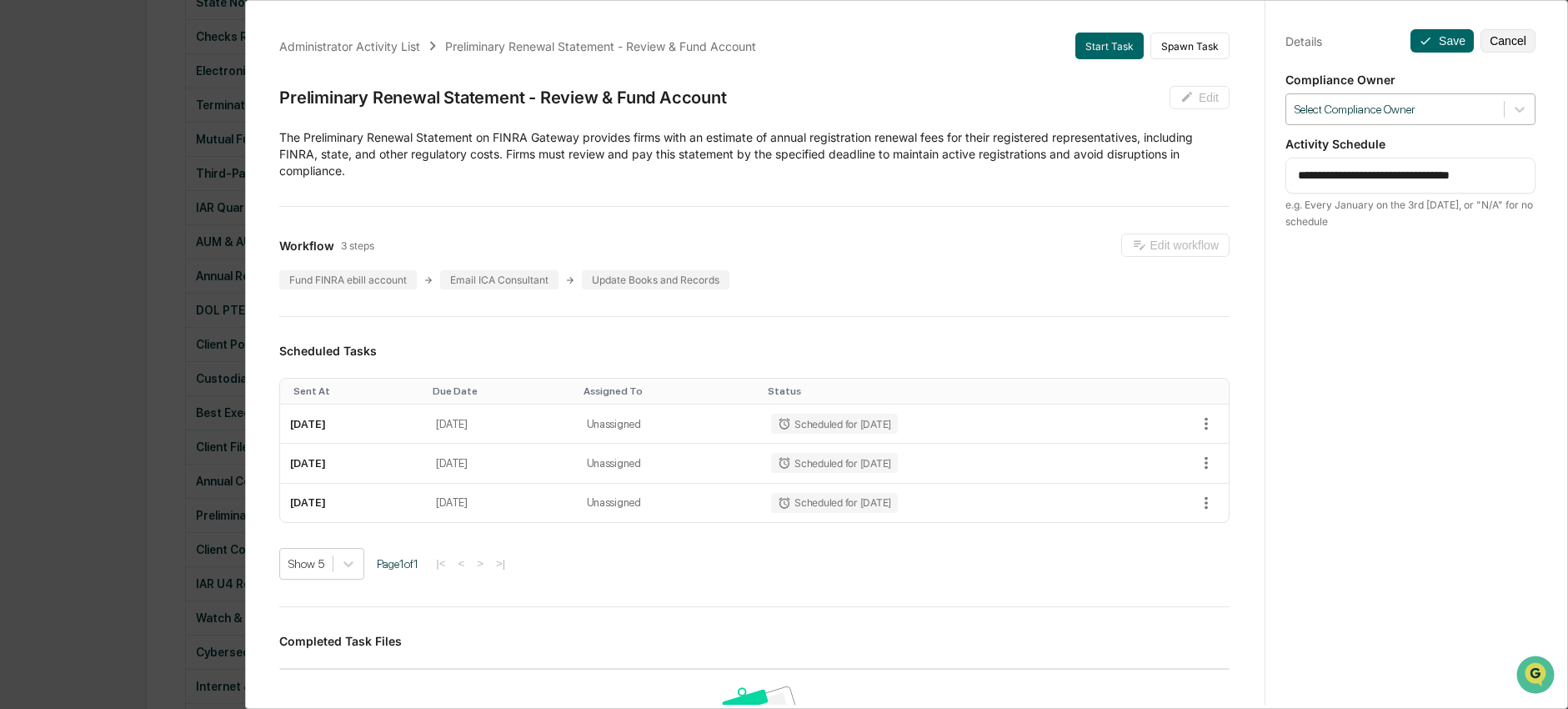
click at [1447, 116] on div at bounding box center [1395, 109] width 201 height 16
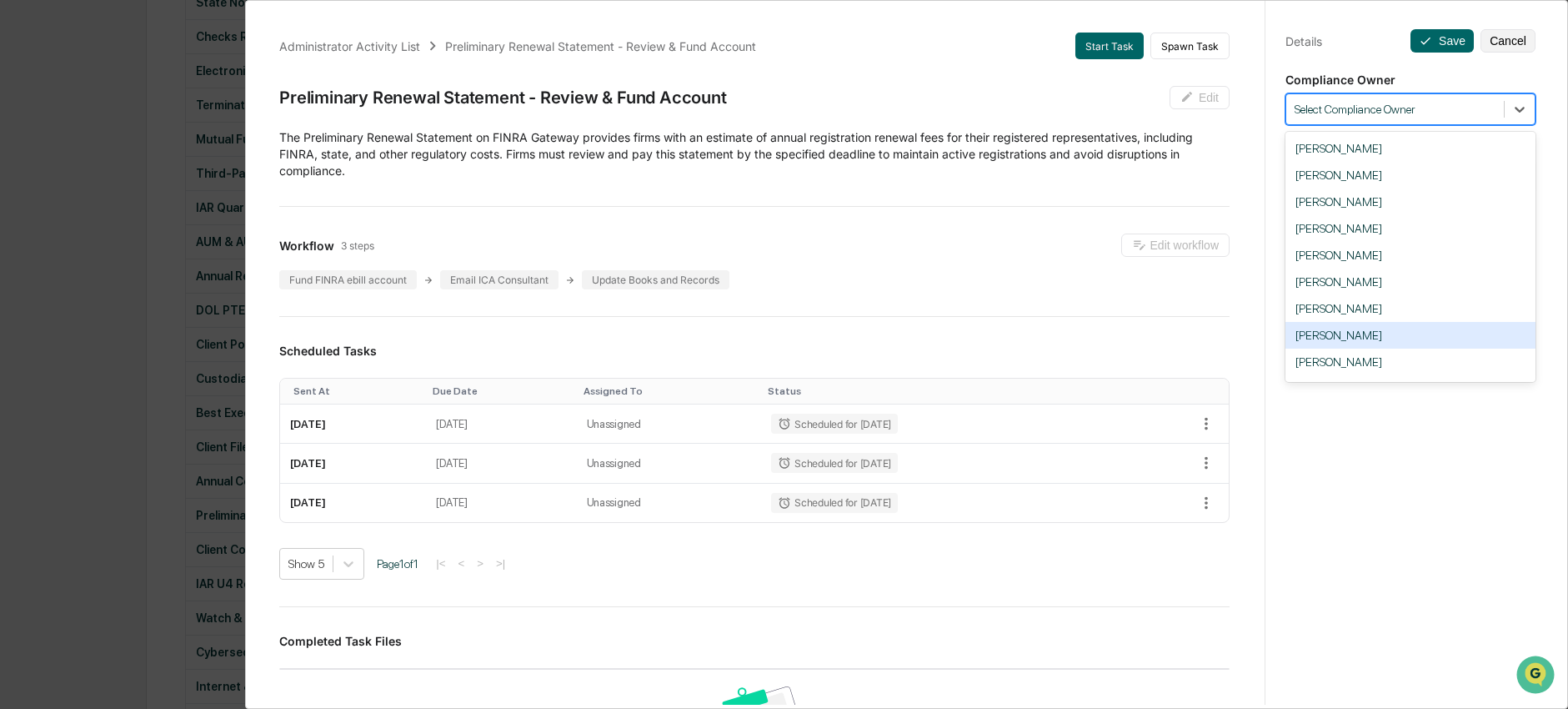
click at [1401, 343] on div "Nick Seligman" at bounding box center [1410, 335] width 250 height 27
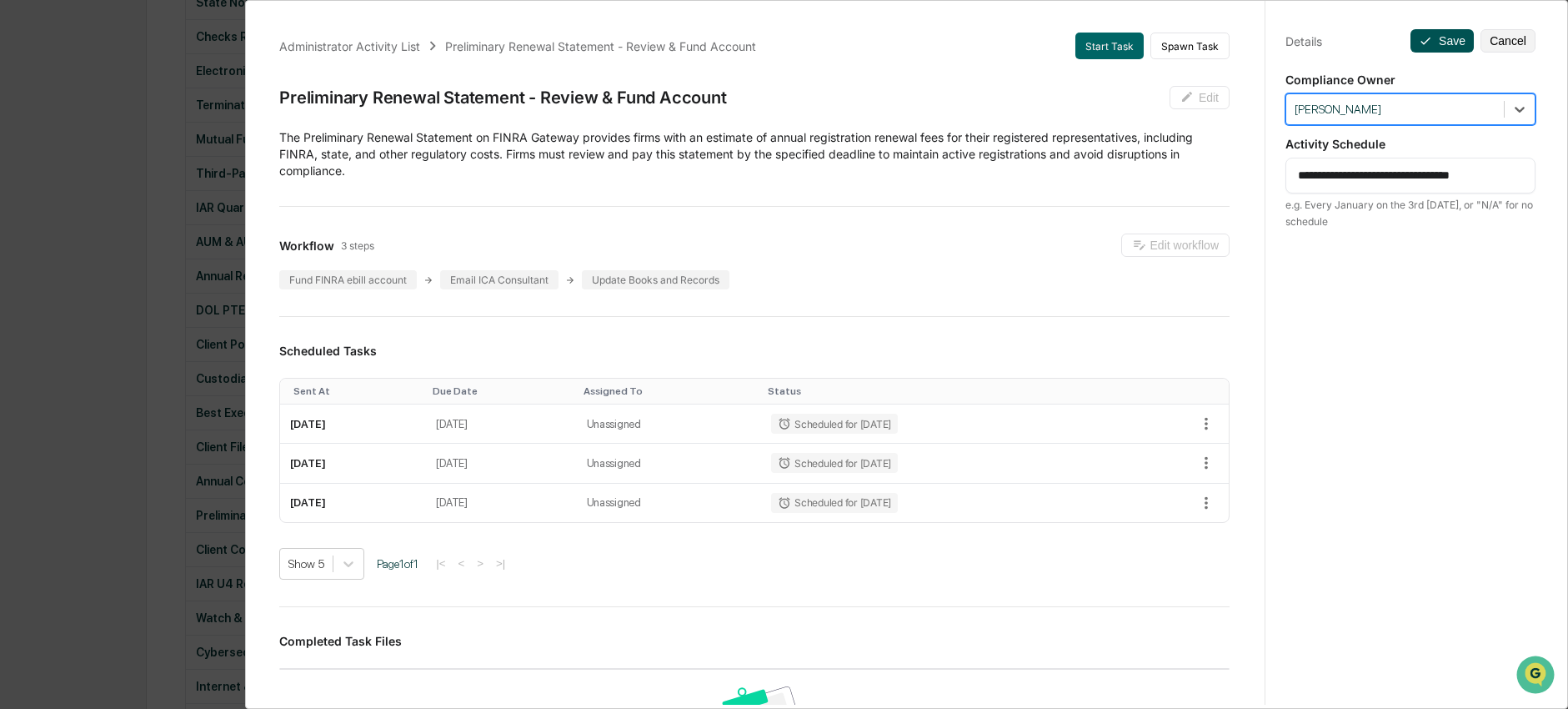
click at [1425, 43] on button "Save" at bounding box center [1442, 40] width 63 height 23
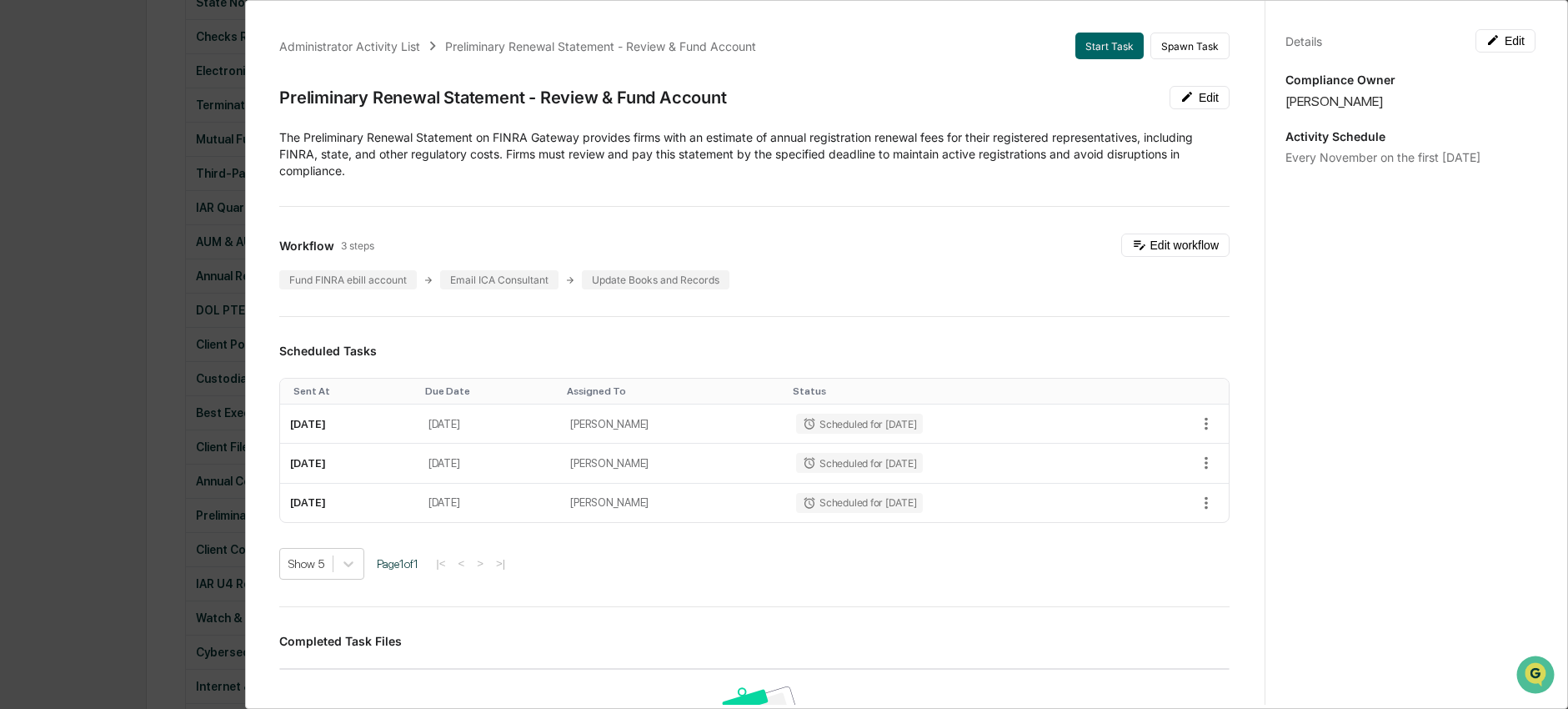
click at [104, 432] on div "Administrator Activity List Preliminary Renewal Statement - Review & Fund Accou…" at bounding box center [784, 354] width 1568 height 709
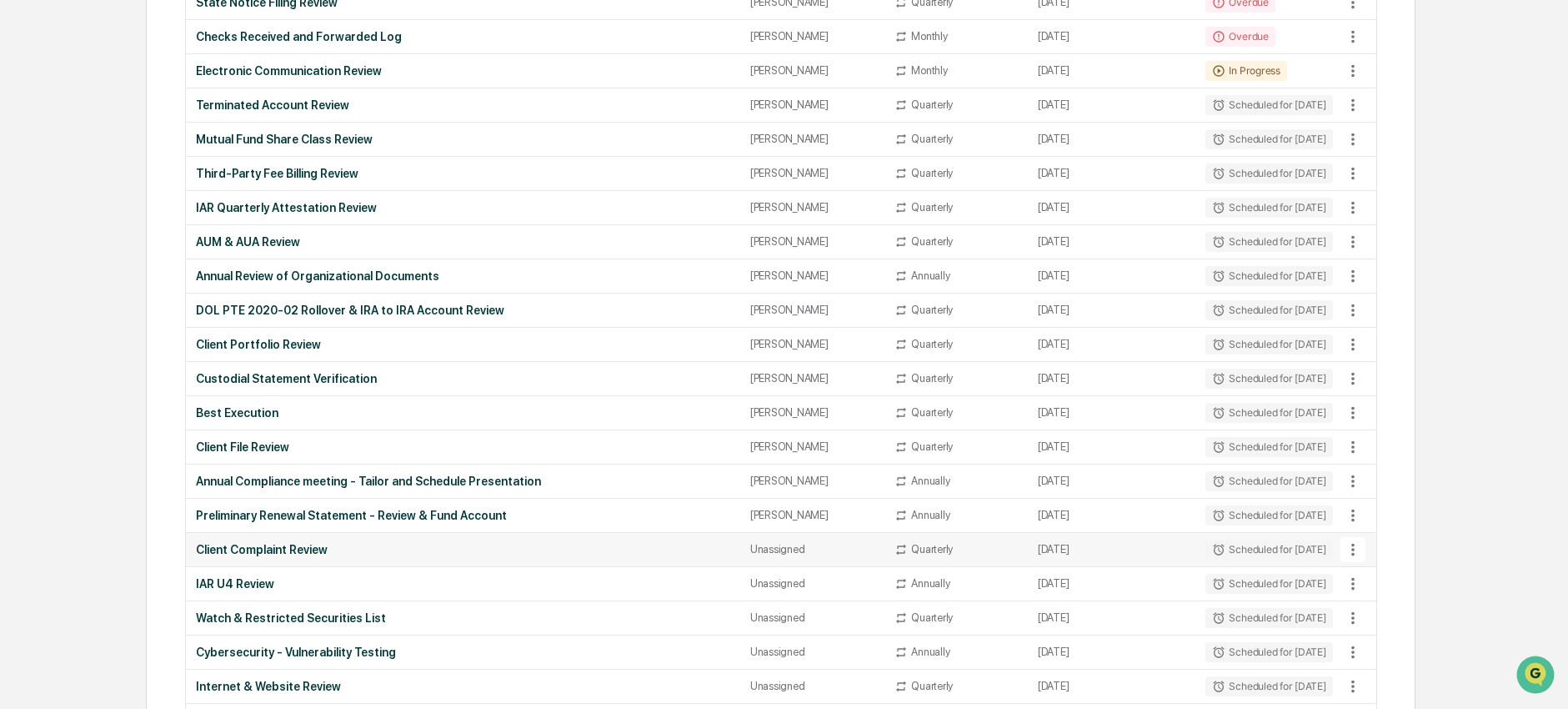
click at [272, 548] on div "Client Complaint Review" at bounding box center [463, 550] width 534 height 13
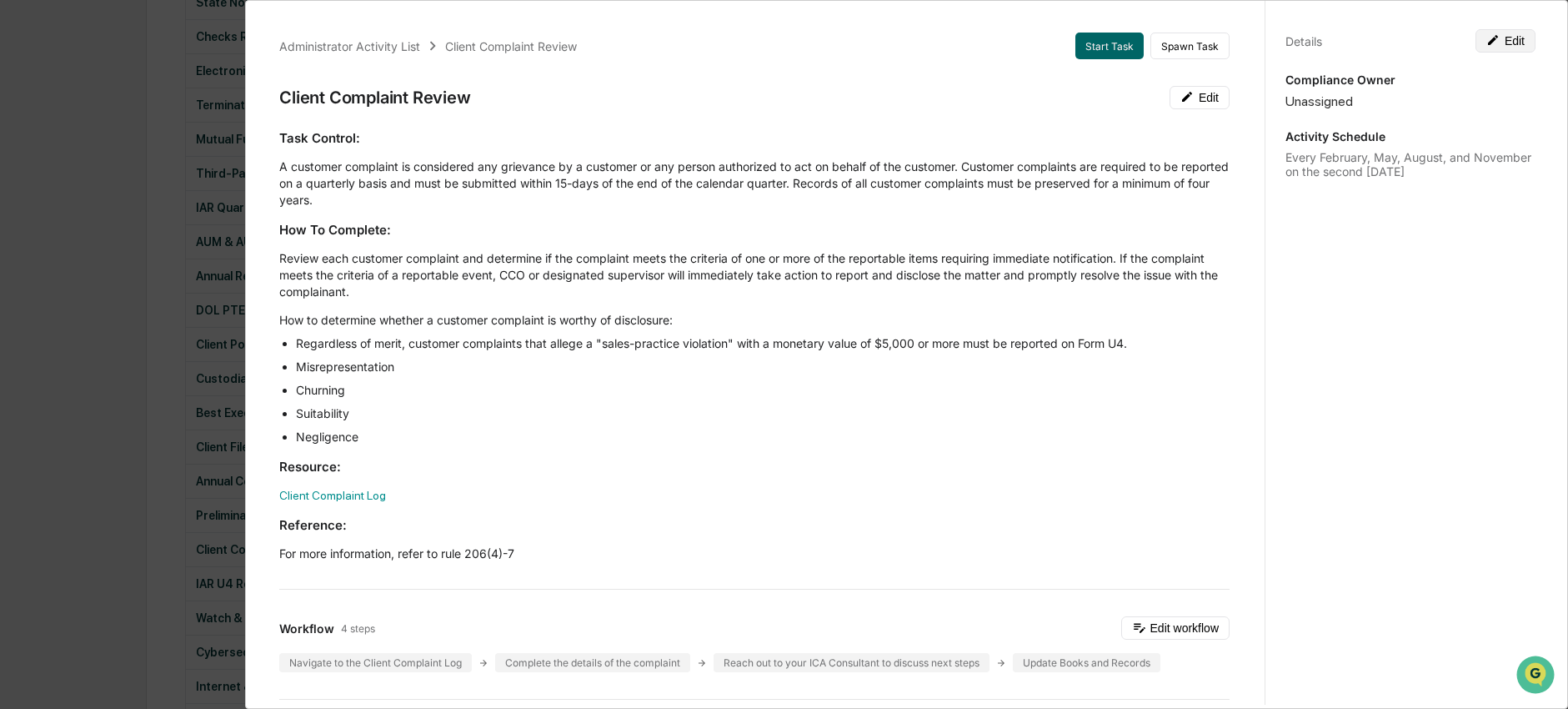
click at [1491, 39] on button "Edit" at bounding box center [1506, 40] width 60 height 23
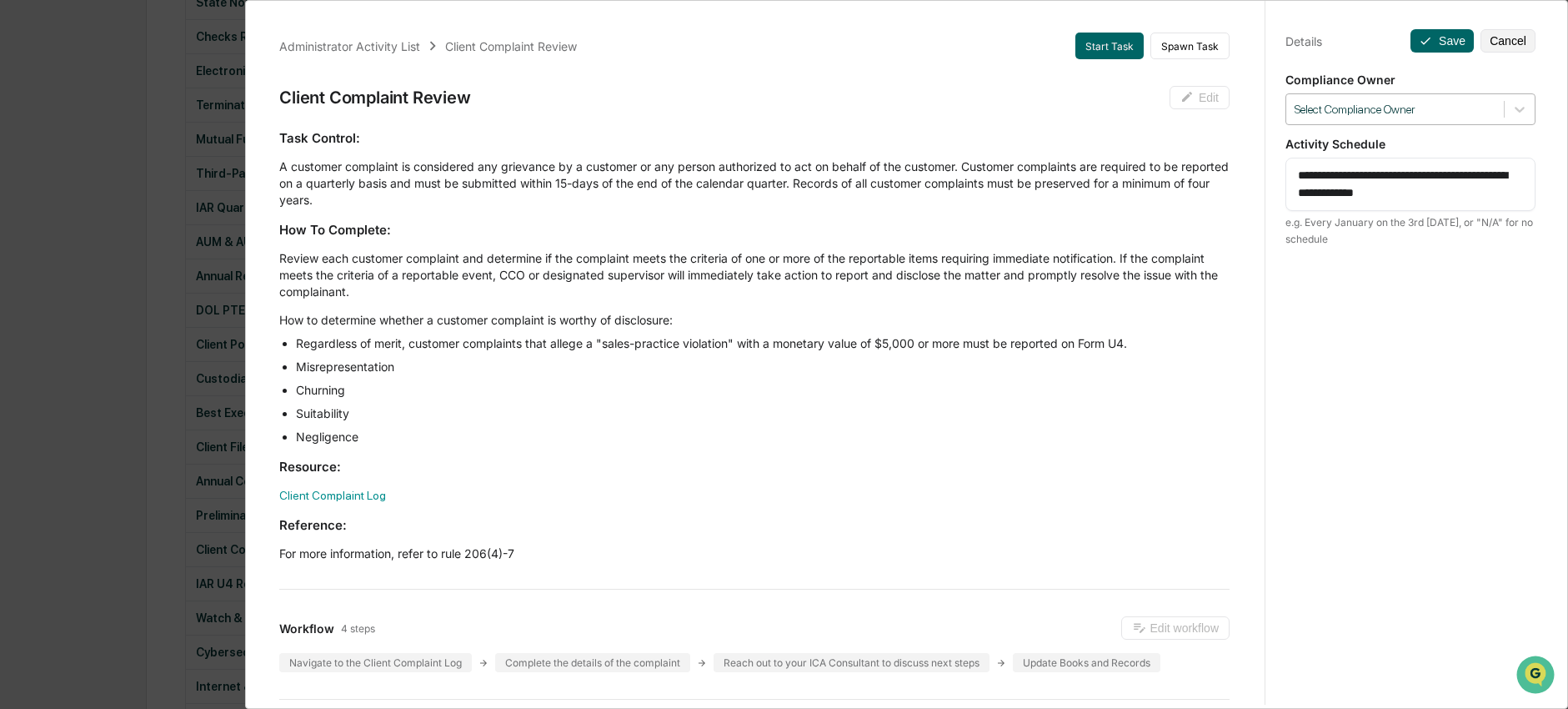
click at [1445, 113] on div at bounding box center [1395, 109] width 201 height 16
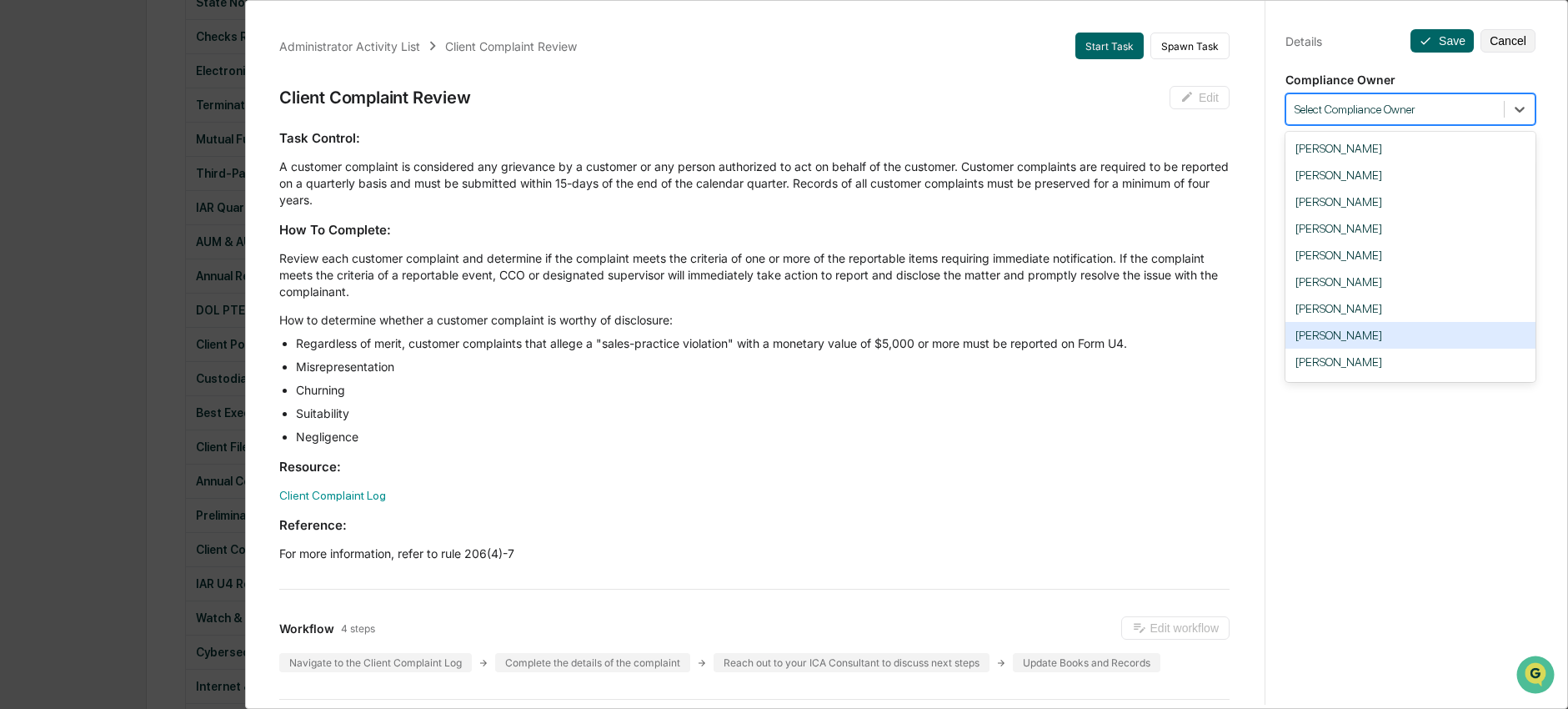
click at [1413, 341] on div "Nick Seligman" at bounding box center [1410, 335] width 250 height 27
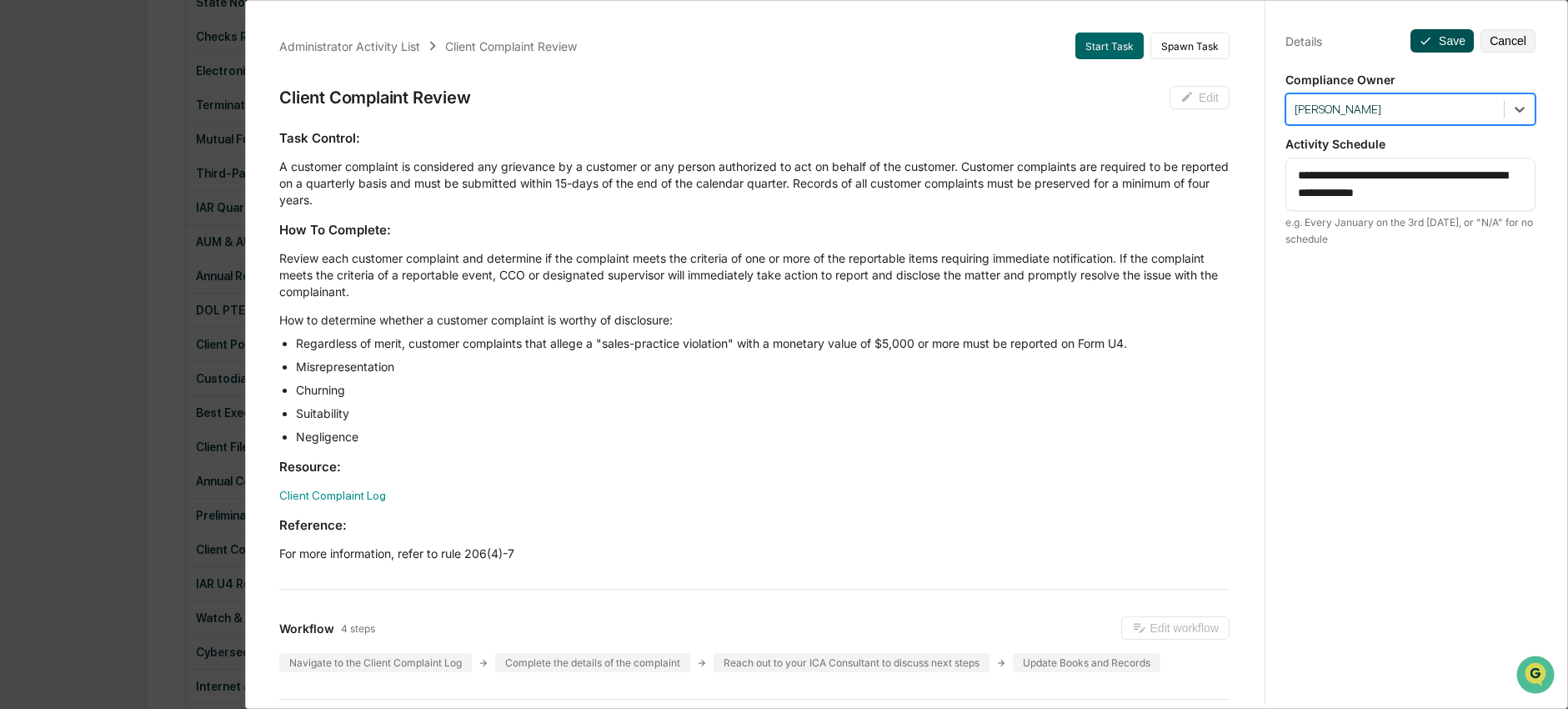
click at [1436, 43] on button "Save" at bounding box center [1442, 40] width 63 height 23
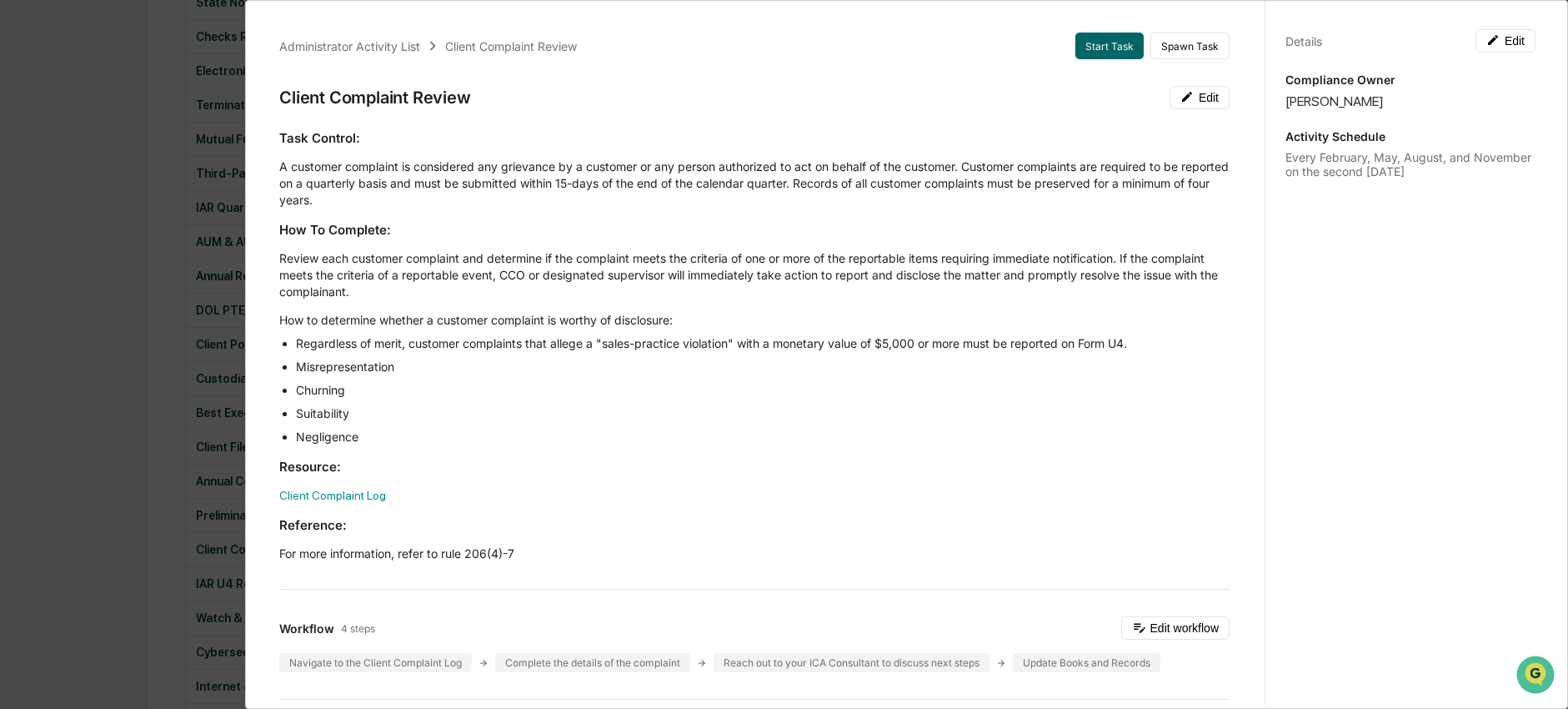
click at [149, 452] on div "Administrator Activity List Client Complaint Review Start Task Spawn Task Clien…" at bounding box center [784, 354] width 1568 height 709
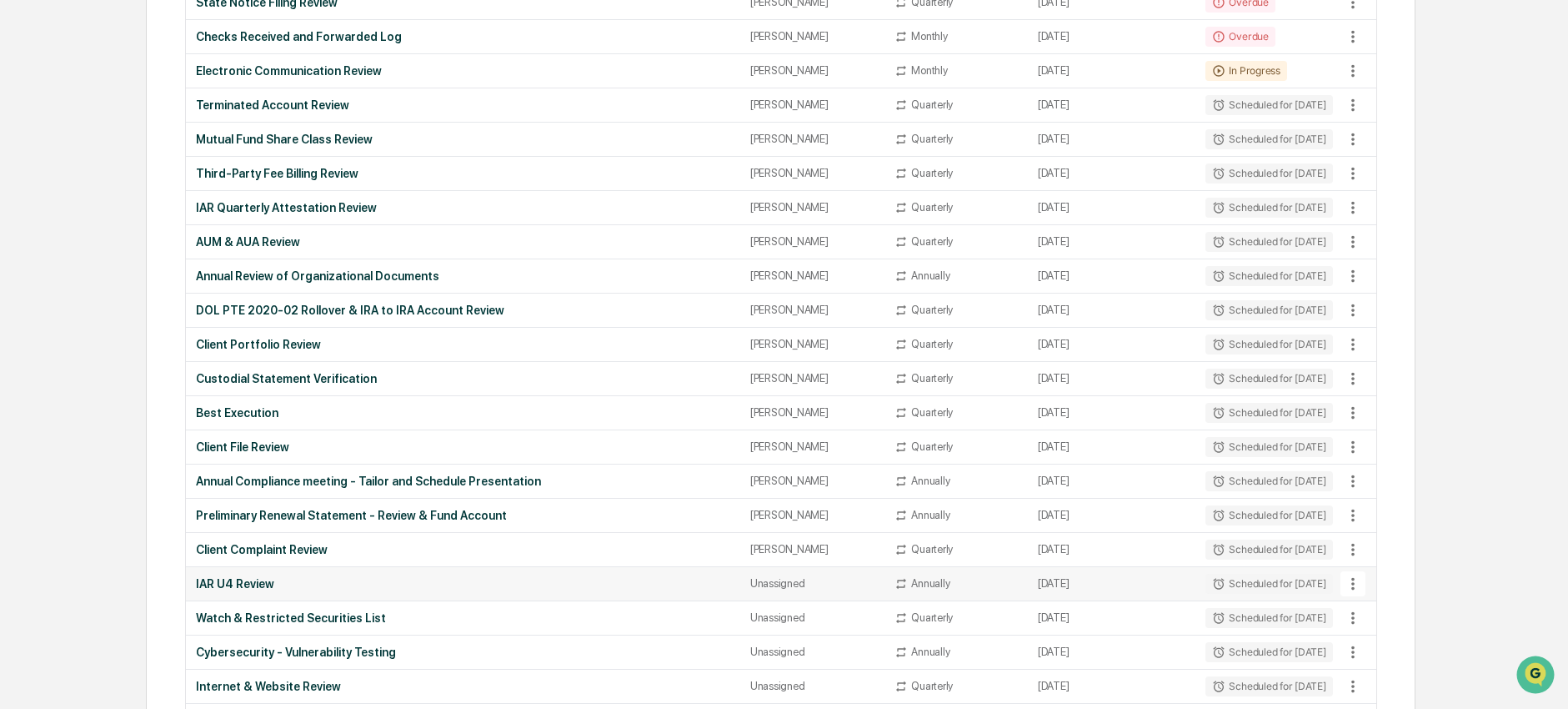
click at [212, 581] on div "IAR U4 Review" at bounding box center [463, 584] width 534 height 13
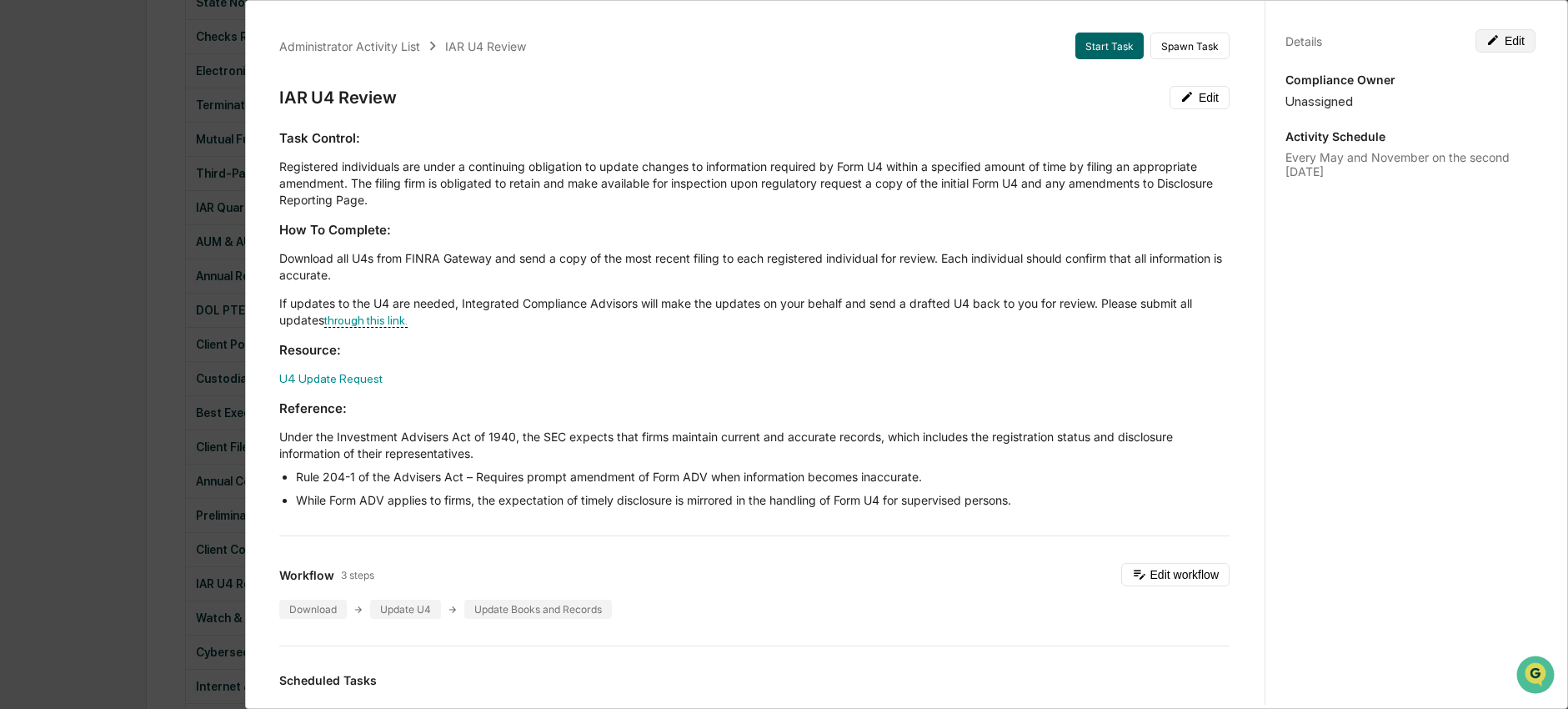
click at [1486, 44] on icon at bounding box center [1493, 40] width 13 height 13
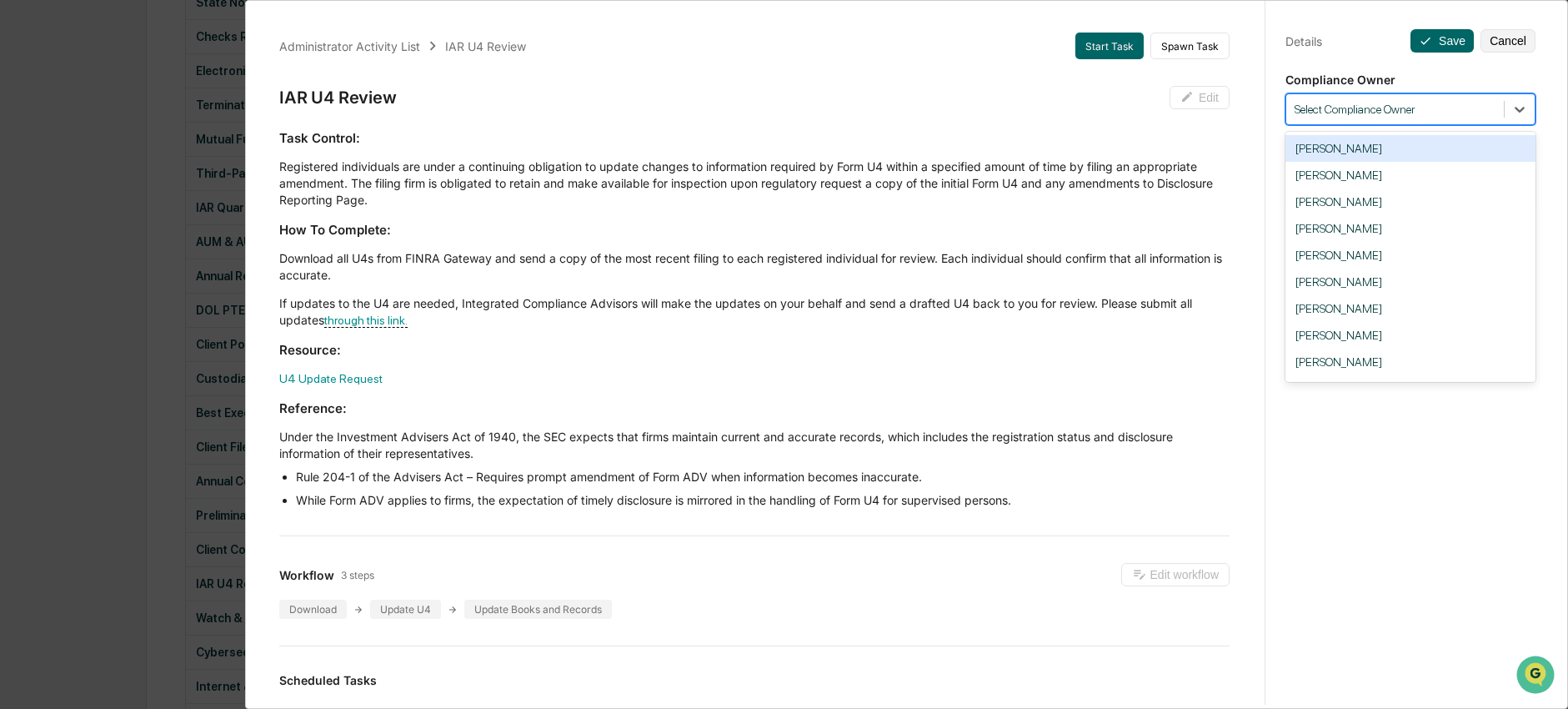
click at [1390, 107] on div at bounding box center [1395, 109] width 201 height 16
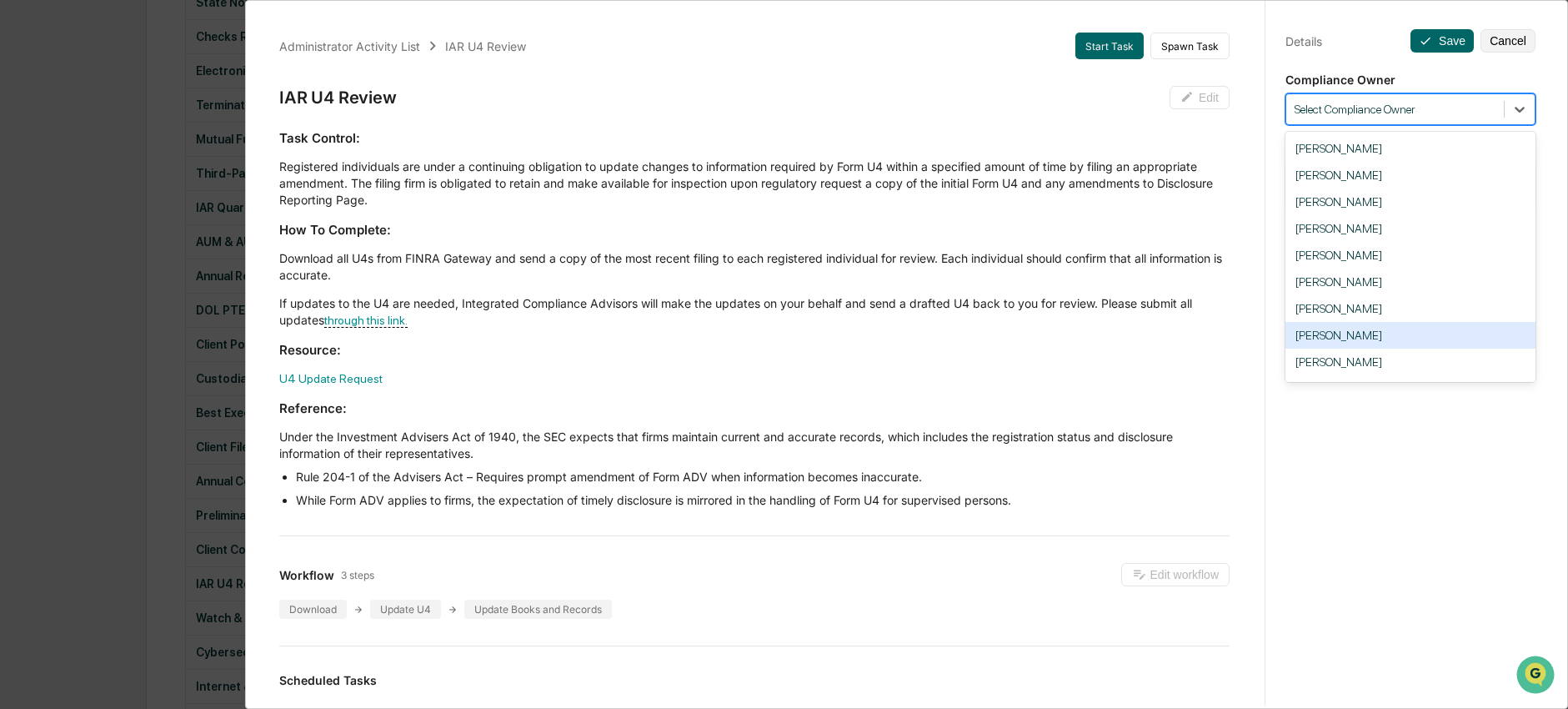
click at [1327, 347] on div "Nick Seligman" at bounding box center [1410, 335] width 250 height 27
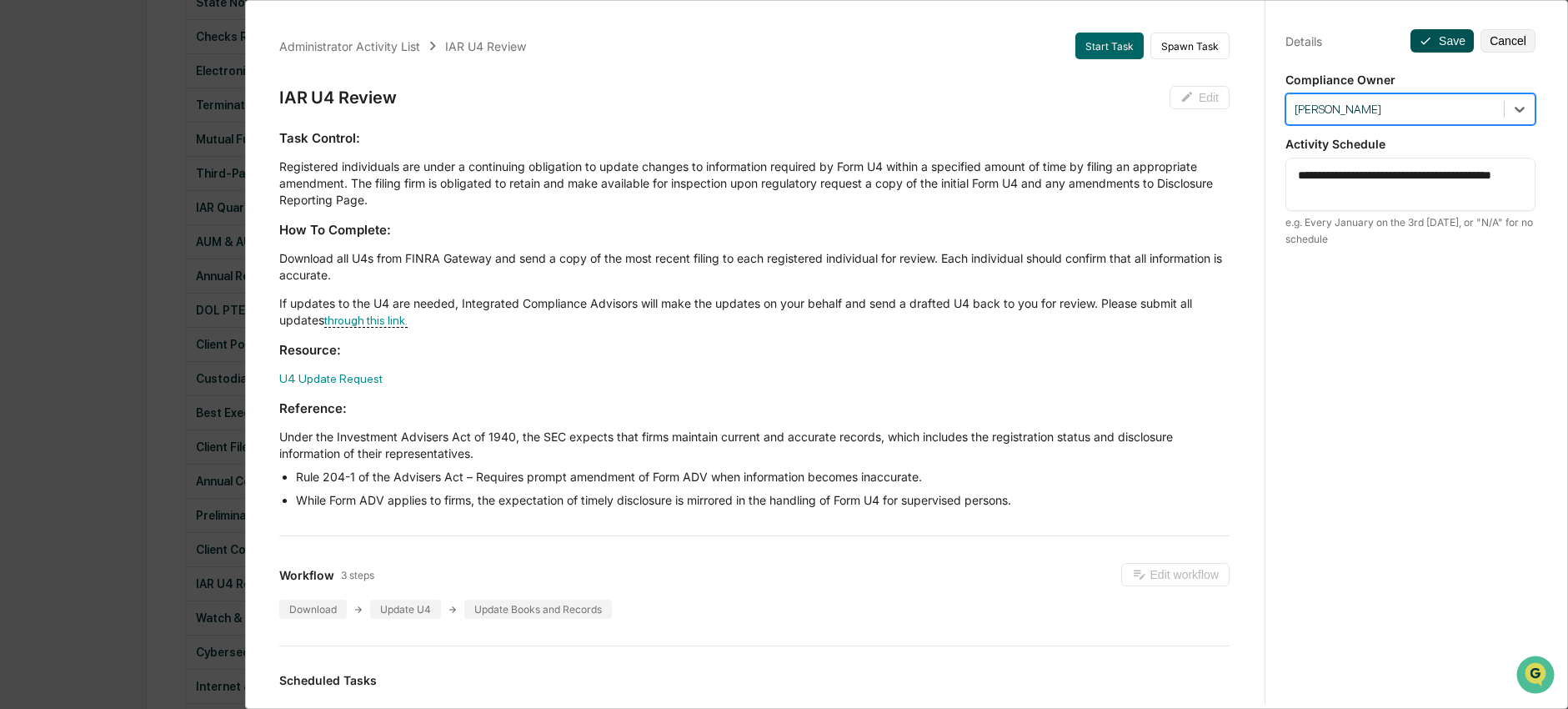
click at [1437, 52] on button "Save" at bounding box center [1442, 40] width 63 height 23
click at [182, 397] on div "Administrator Activity List IAR U4 Review Start Task Spawn Task IAR U4 Review E…" at bounding box center [784, 354] width 1568 height 709
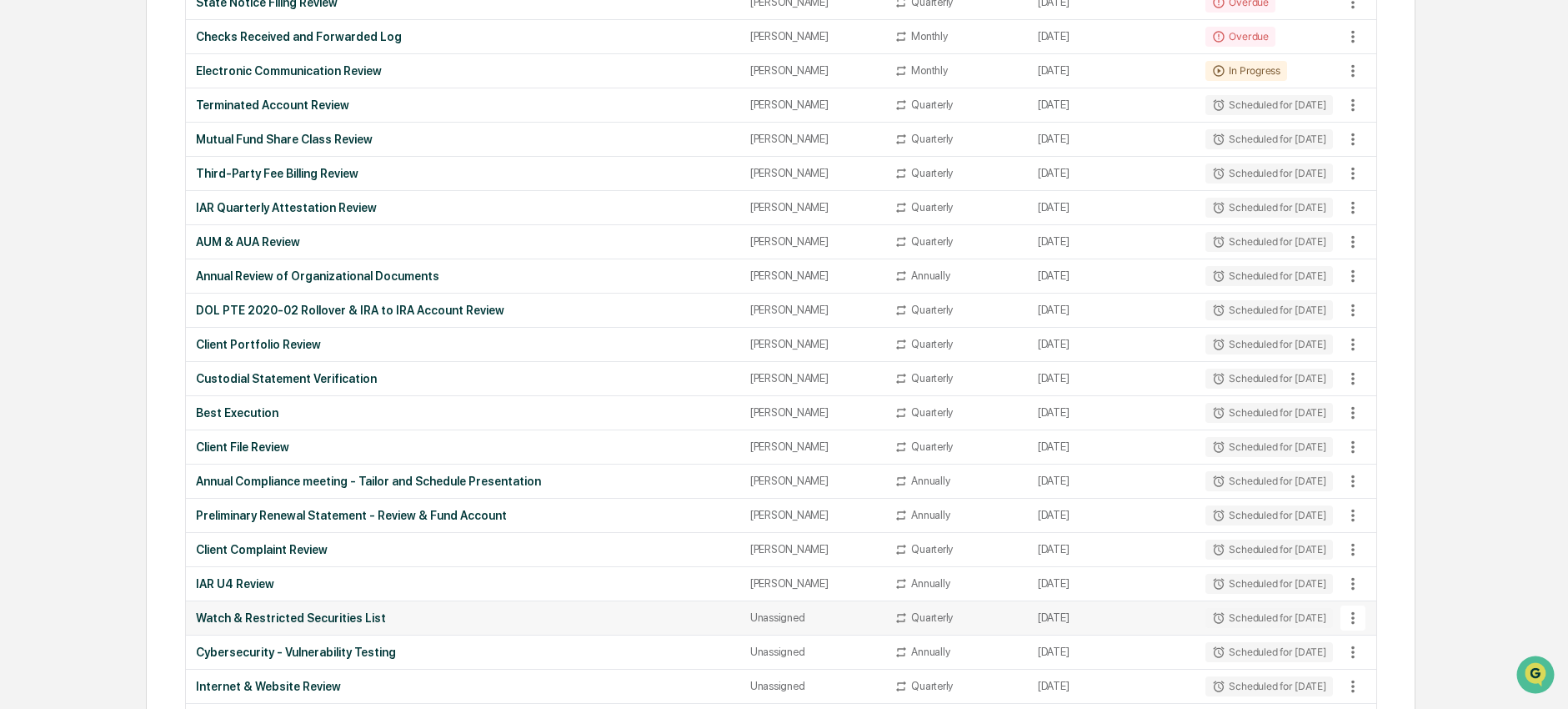
click at [229, 617] on div "Watch & Restricted Securities List" at bounding box center [463, 618] width 534 height 13
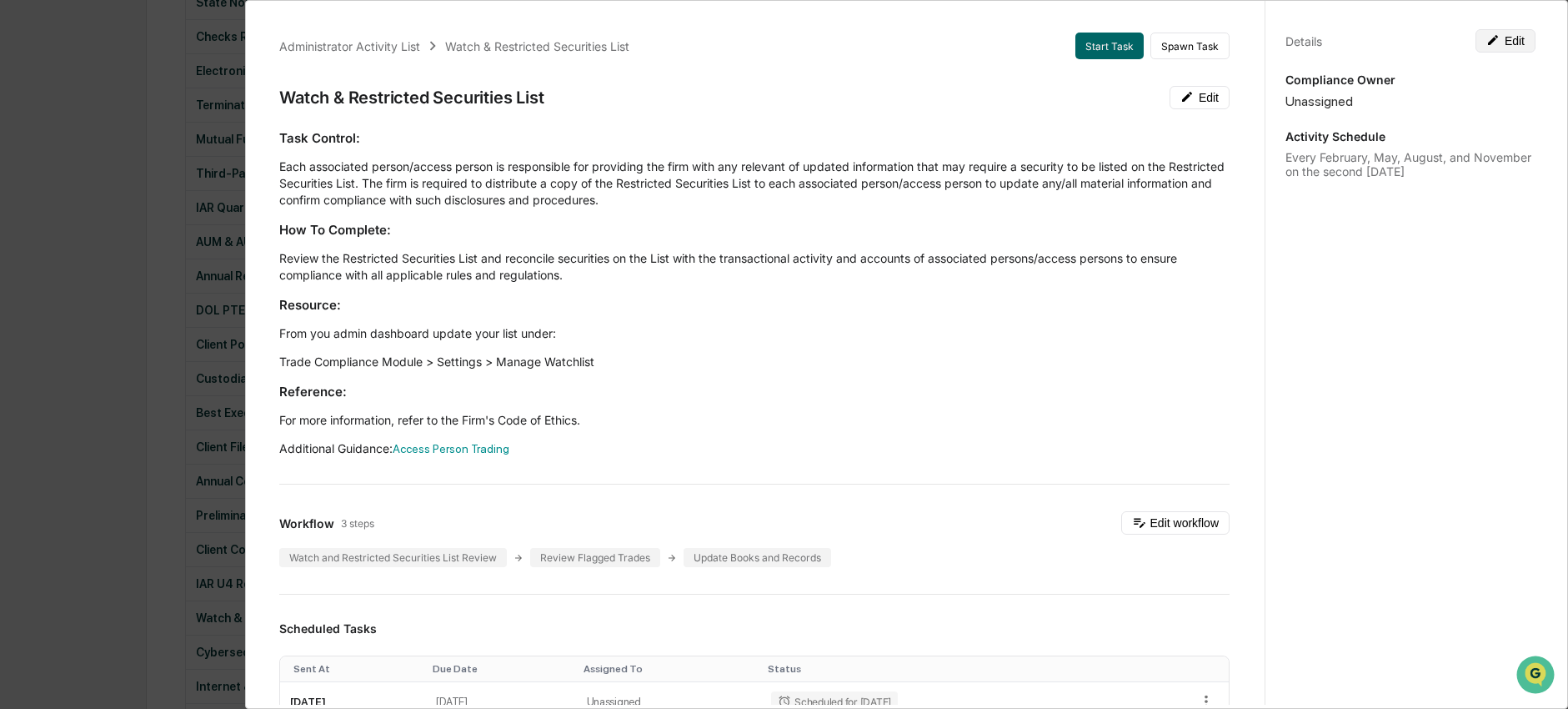
click at [1491, 37] on button "Edit" at bounding box center [1506, 40] width 60 height 23
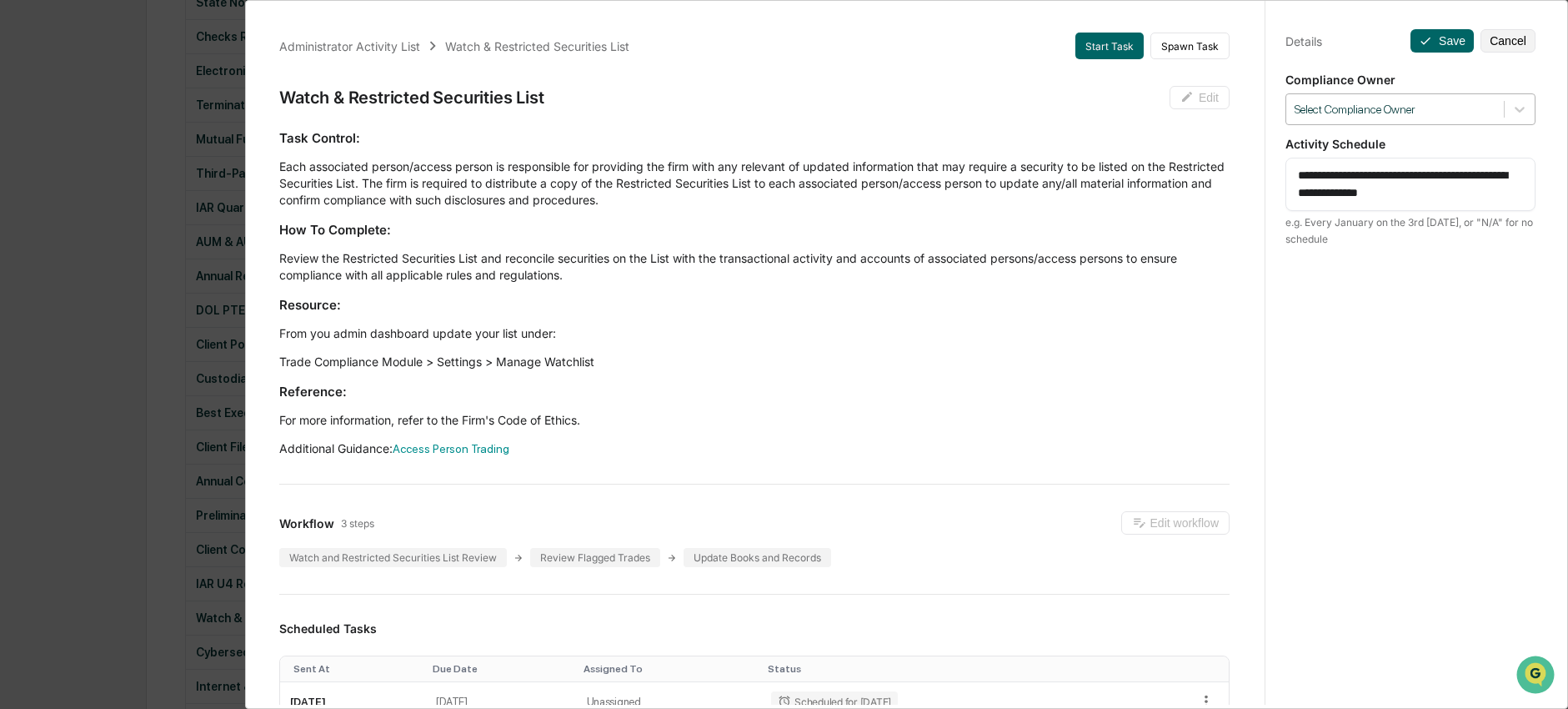
click at [1447, 113] on div at bounding box center [1395, 109] width 201 height 16
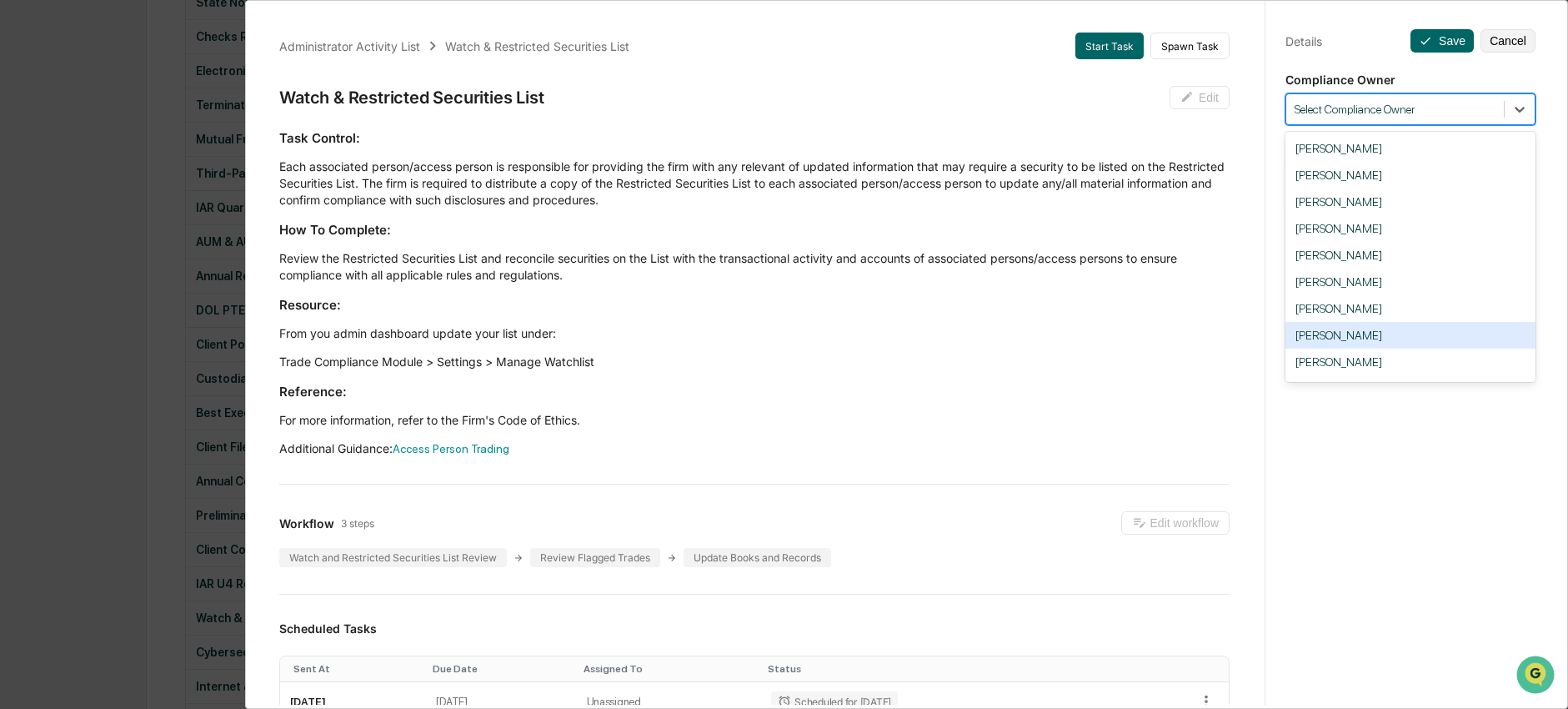
click at [1395, 340] on div "Nick Seligman" at bounding box center [1410, 335] width 250 height 27
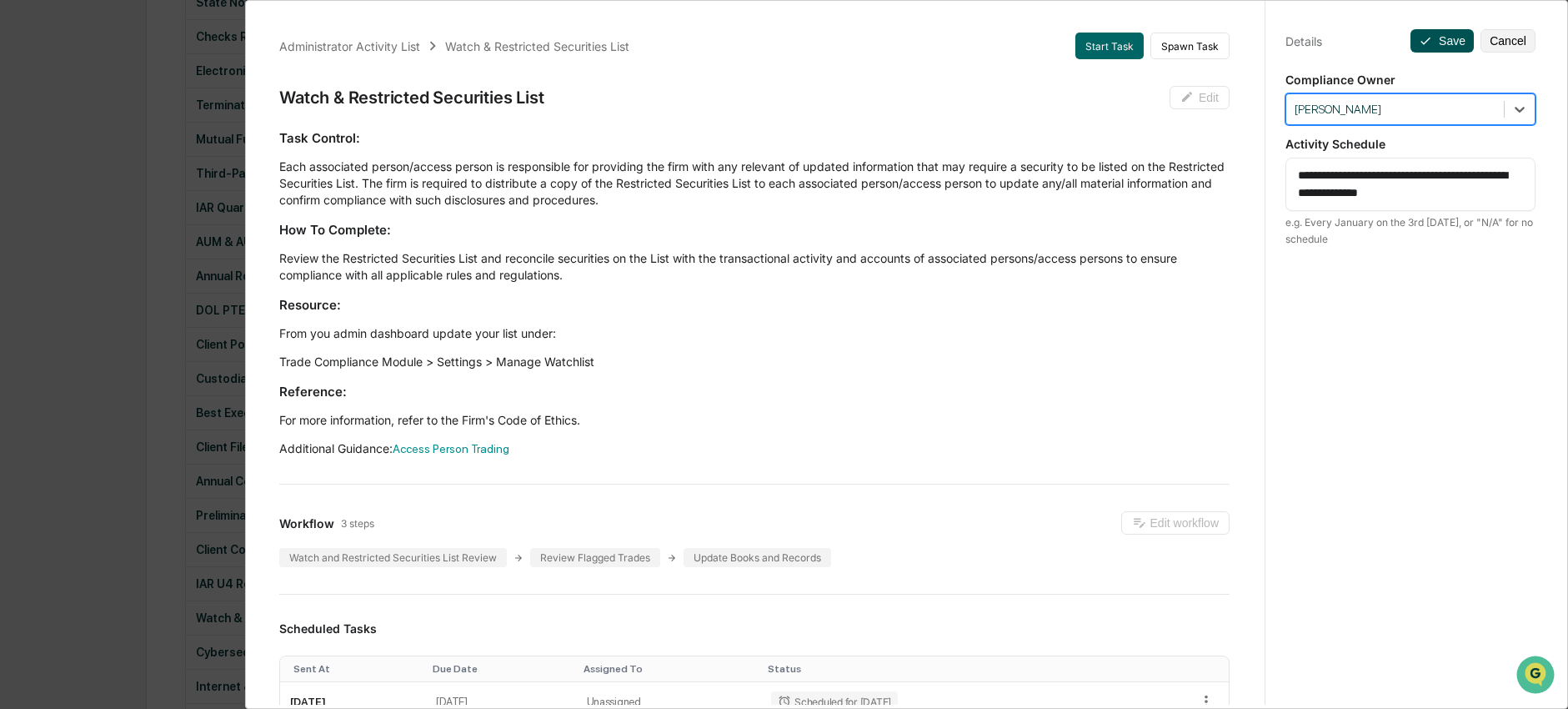
click at [1452, 32] on button "Save" at bounding box center [1442, 40] width 63 height 23
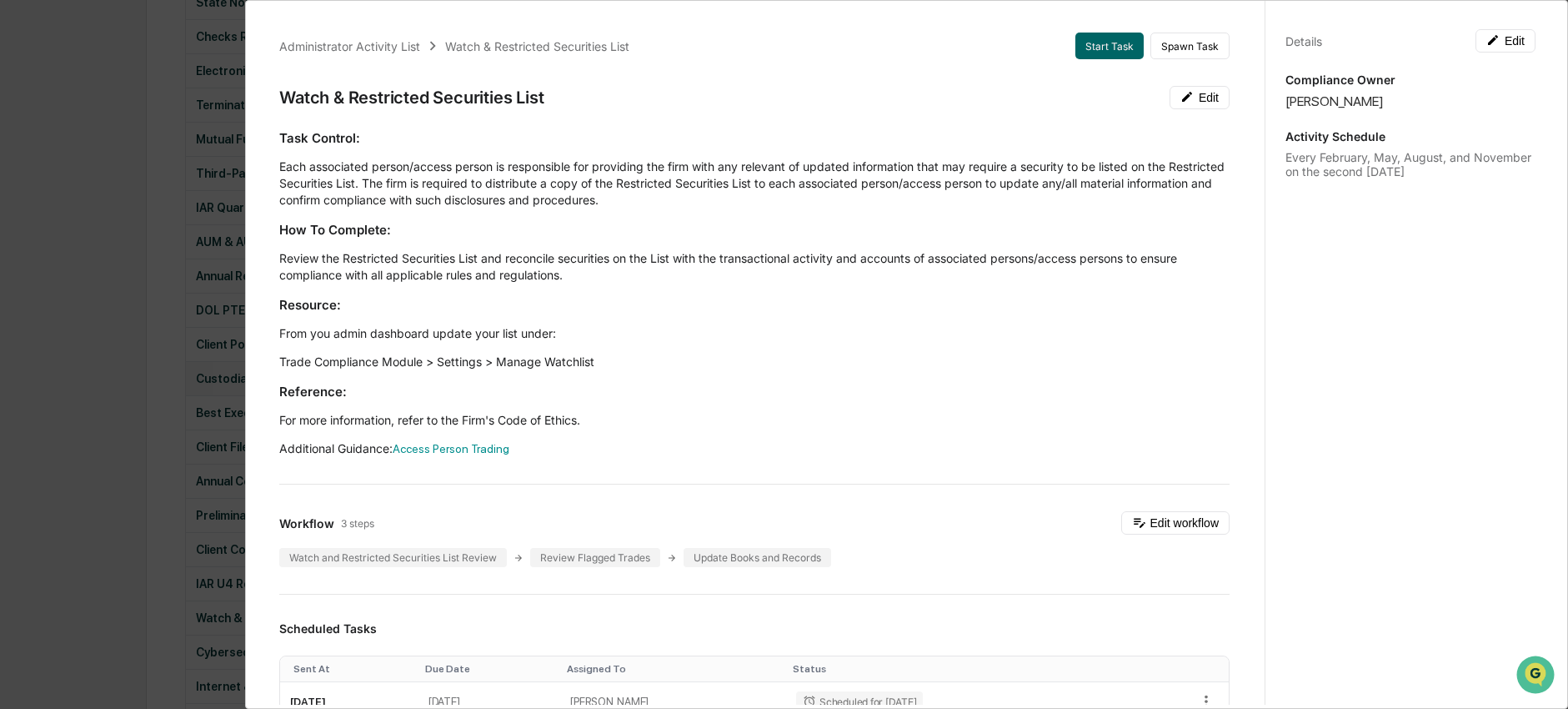
click at [190, 370] on div "Administrator Activity List Watch & Restricted Securities List Start Task Spawn…" at bounding box center [784, 354] width 1568 height 709
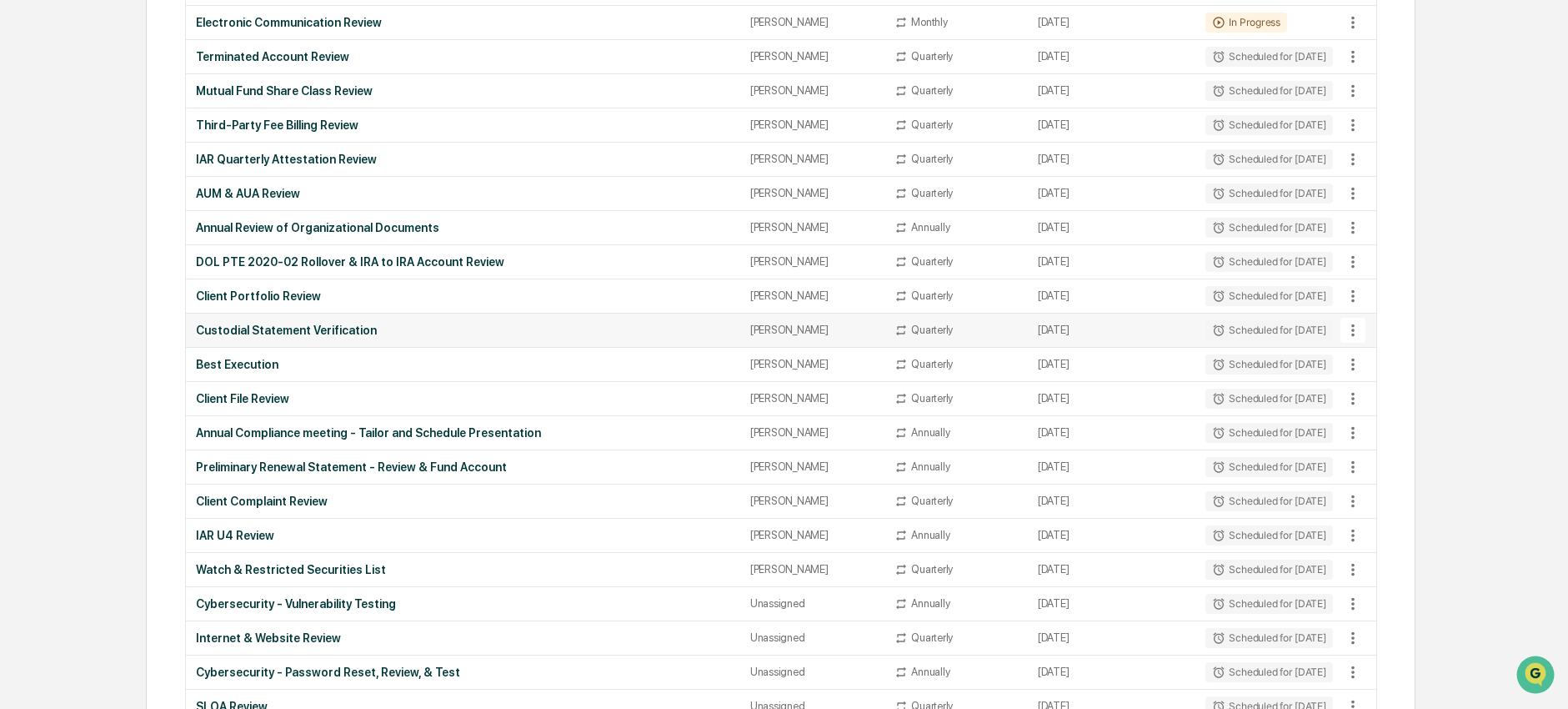
scroll to position [487, 0]
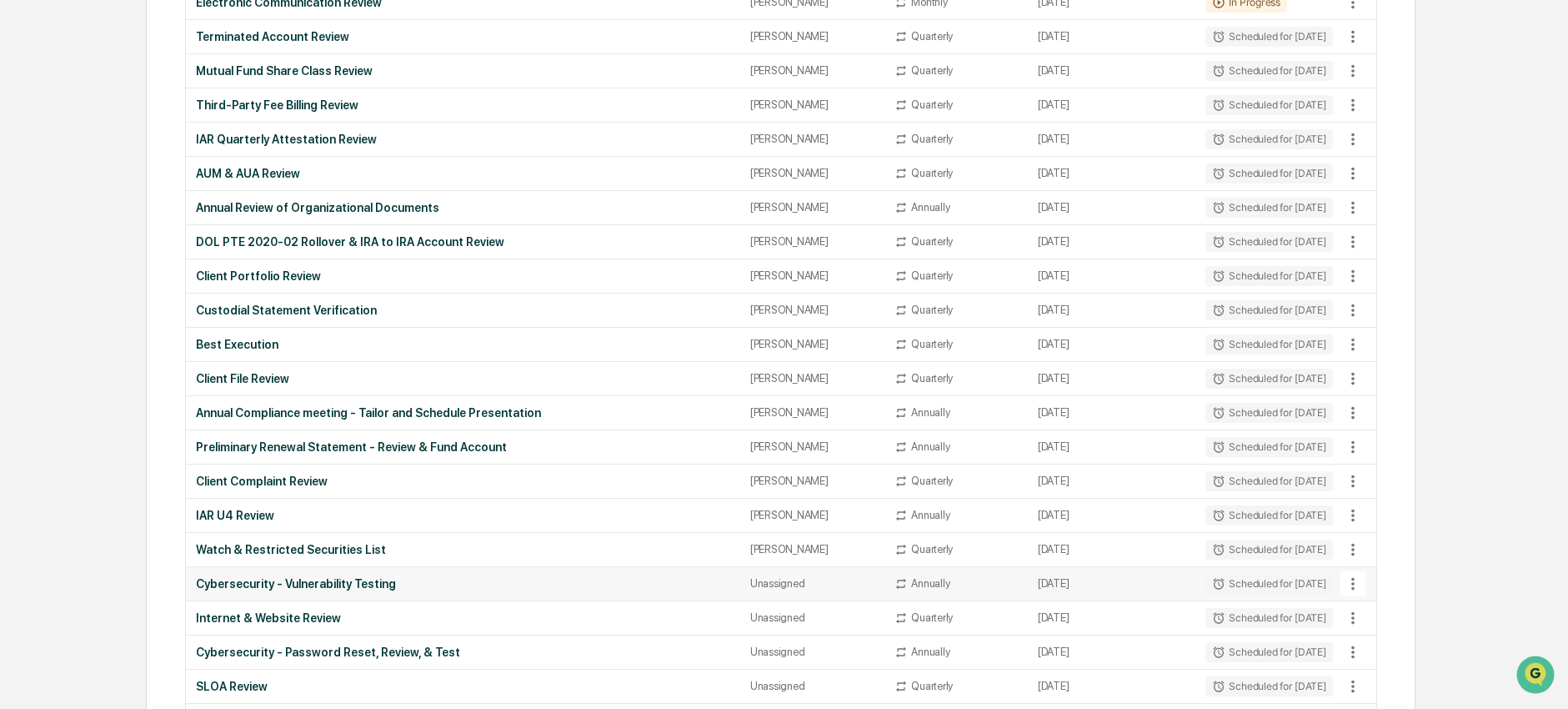
click at [444, 575] on td "Cybersecurity - Vulnerability Testing" at bounding box center [463, 584] width 554 height 34
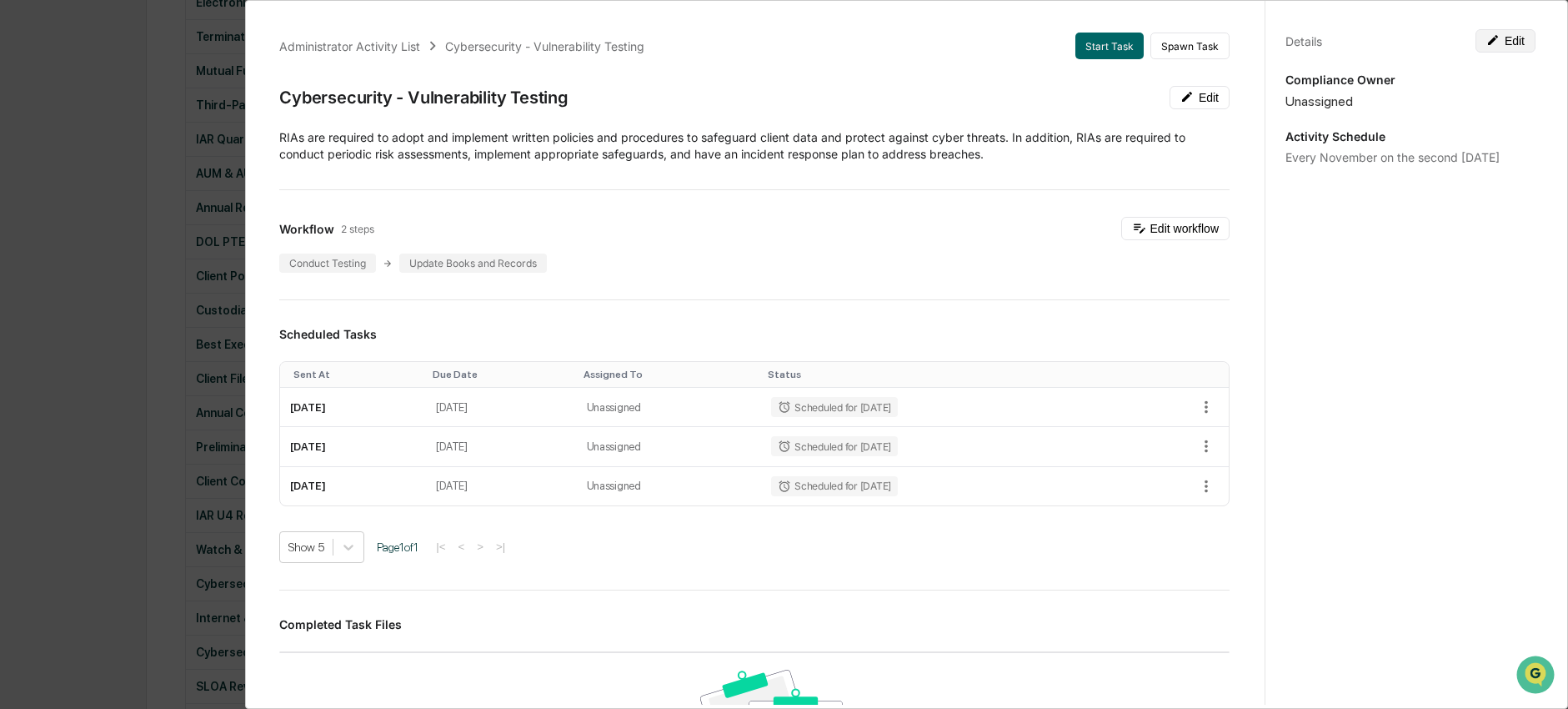
click at [1493, 51] on button "Edit" at bounding box center [1506, 40] width 60 height 23
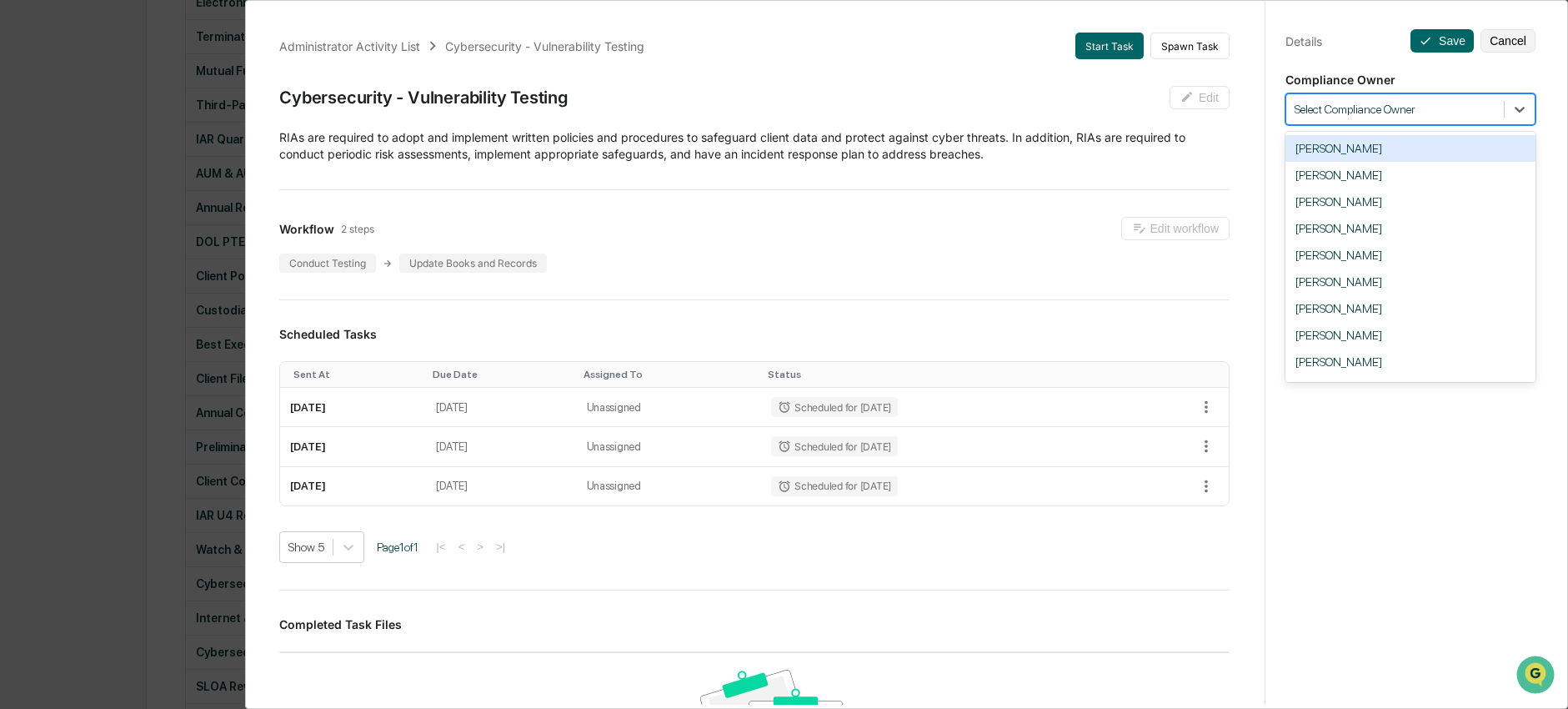
click at [1453, 102] on div at bounding box center [1395, 109] width 201 height 16
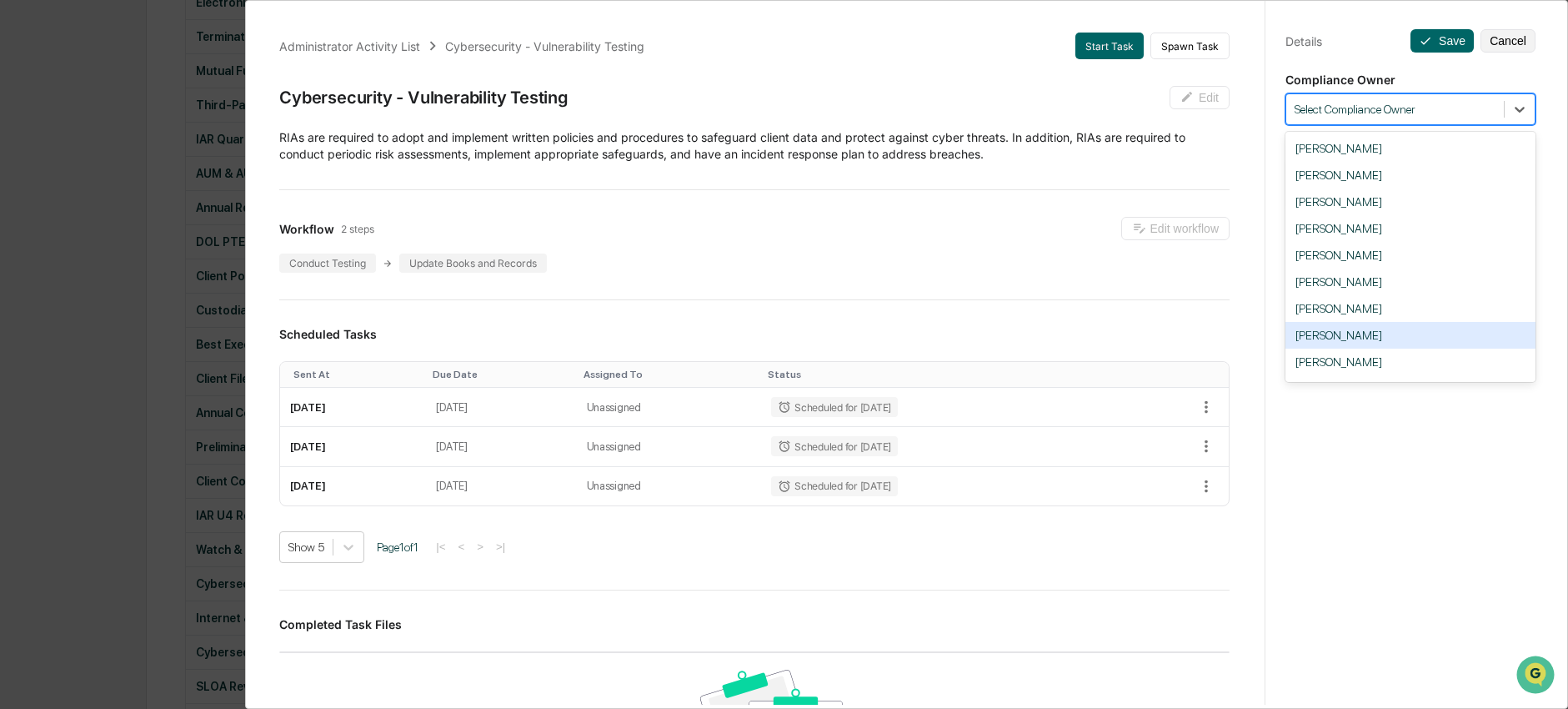
click at [1381, 339] on div "Nick Seligman" at bounding box center [1410, 335] width 250 height 27
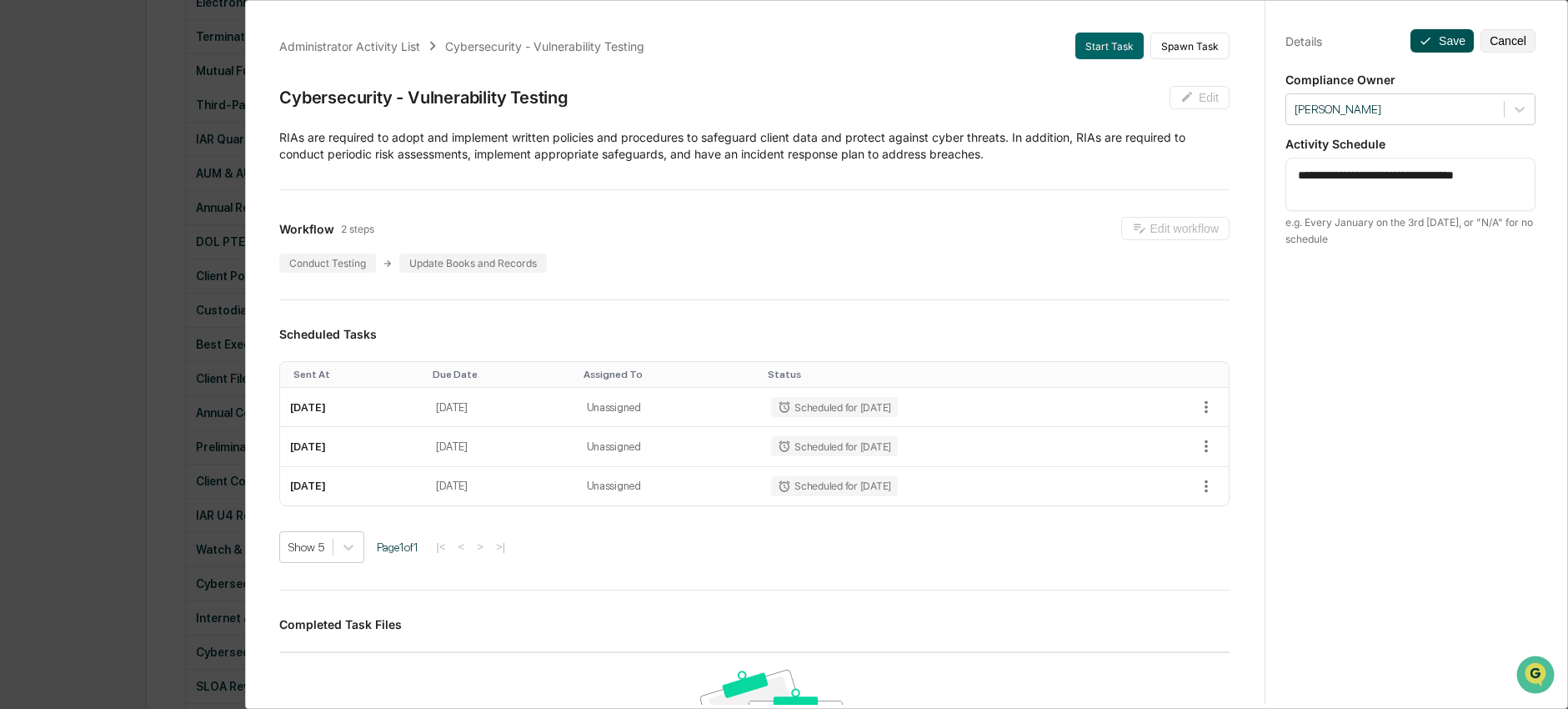
click at [1449, 35] on button "Save" at bounding box center [1442, 40] width 63 height 23
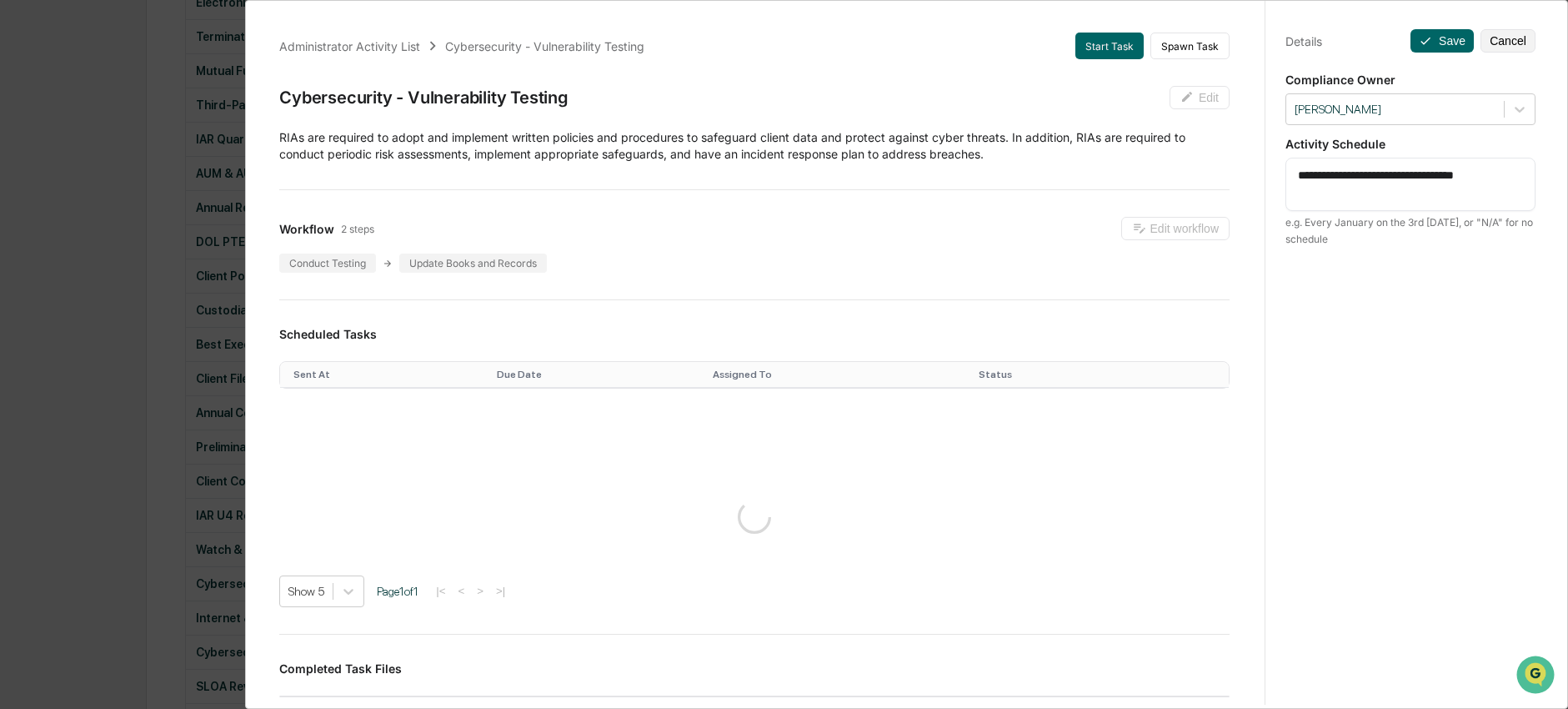
click at [152, 535] on div "**********" at bounding box center [784, 354] width 1568 height 709
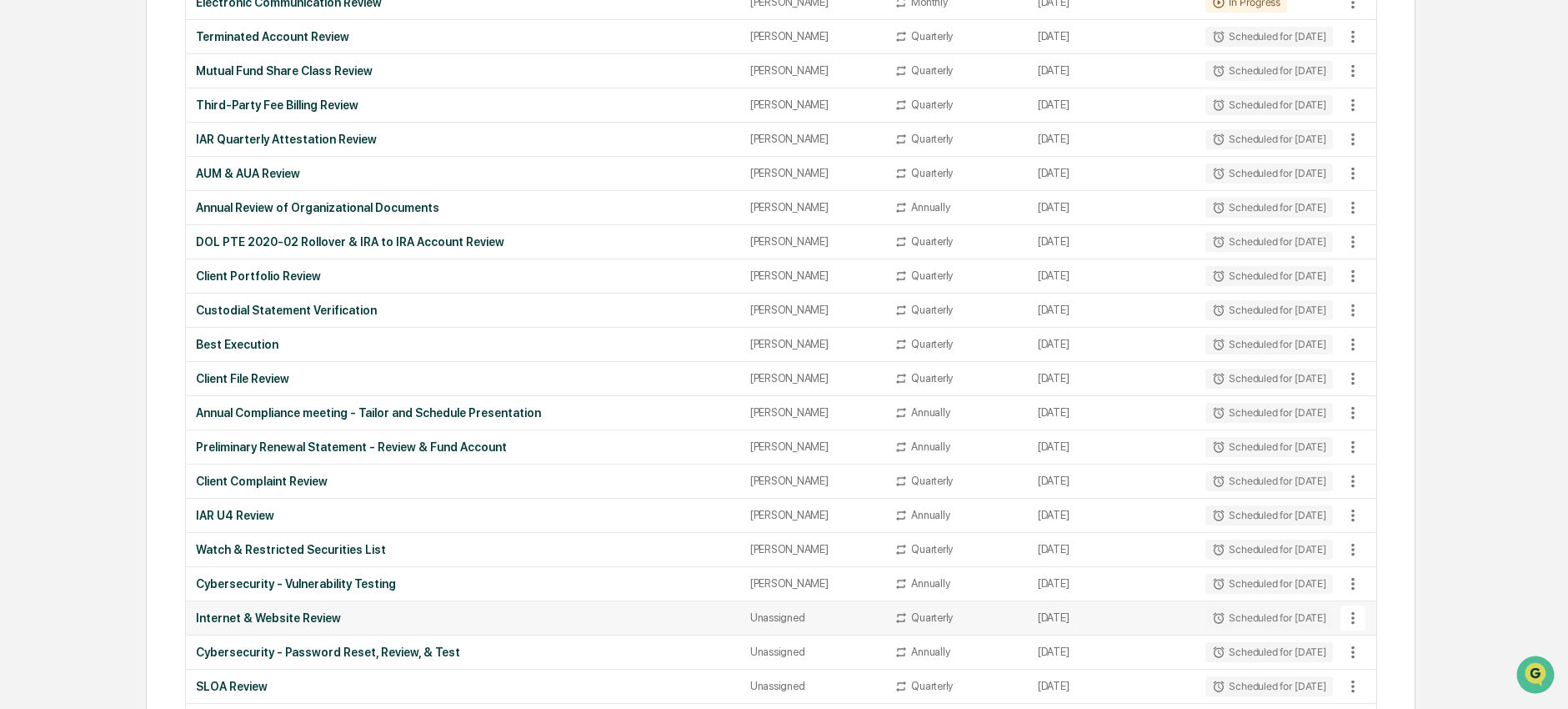
click at [267, 624] on div "Internet & Website Review" at bounding box center [463, 618] width 534 height 13
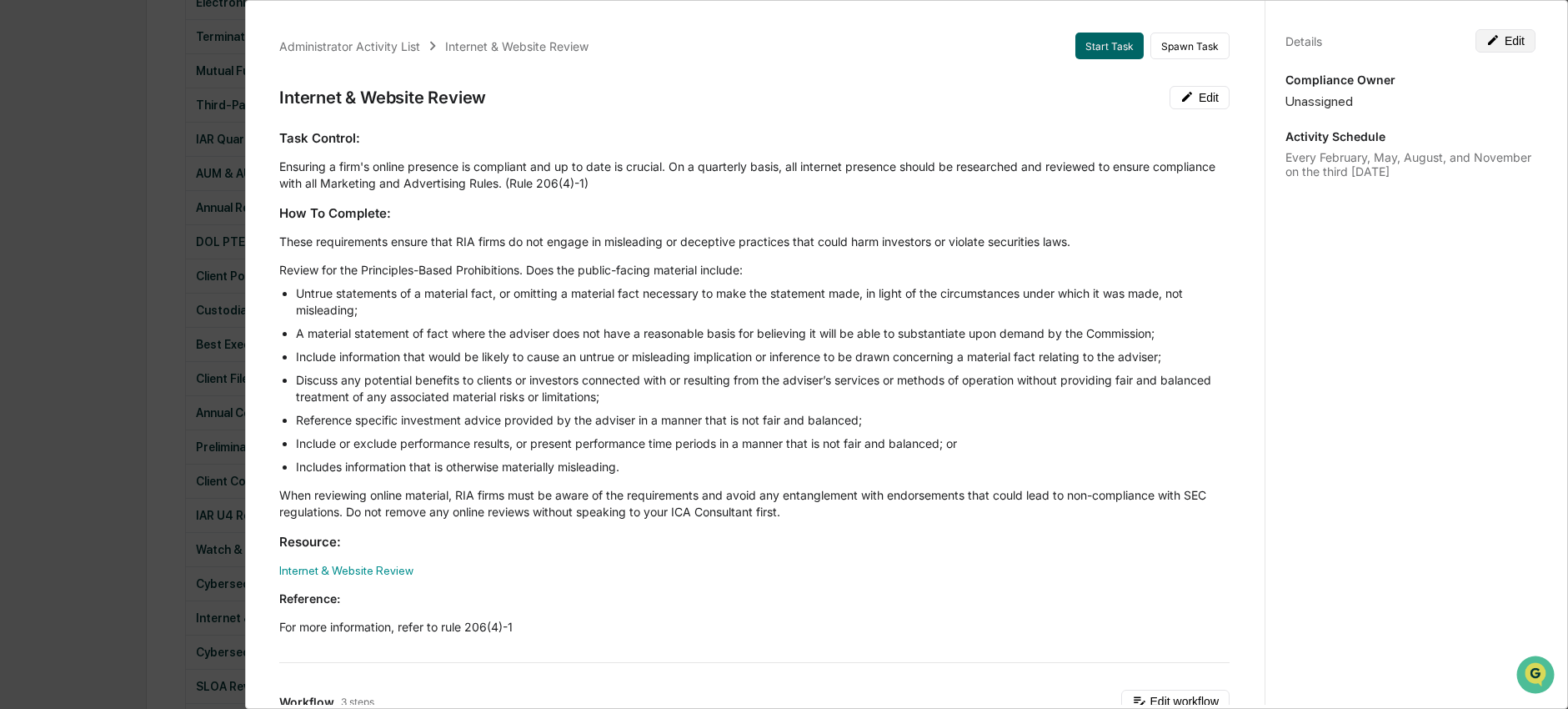
click at [1490, 51] on button "Edit" at bounding box center [1506, 40] width 60 height 23
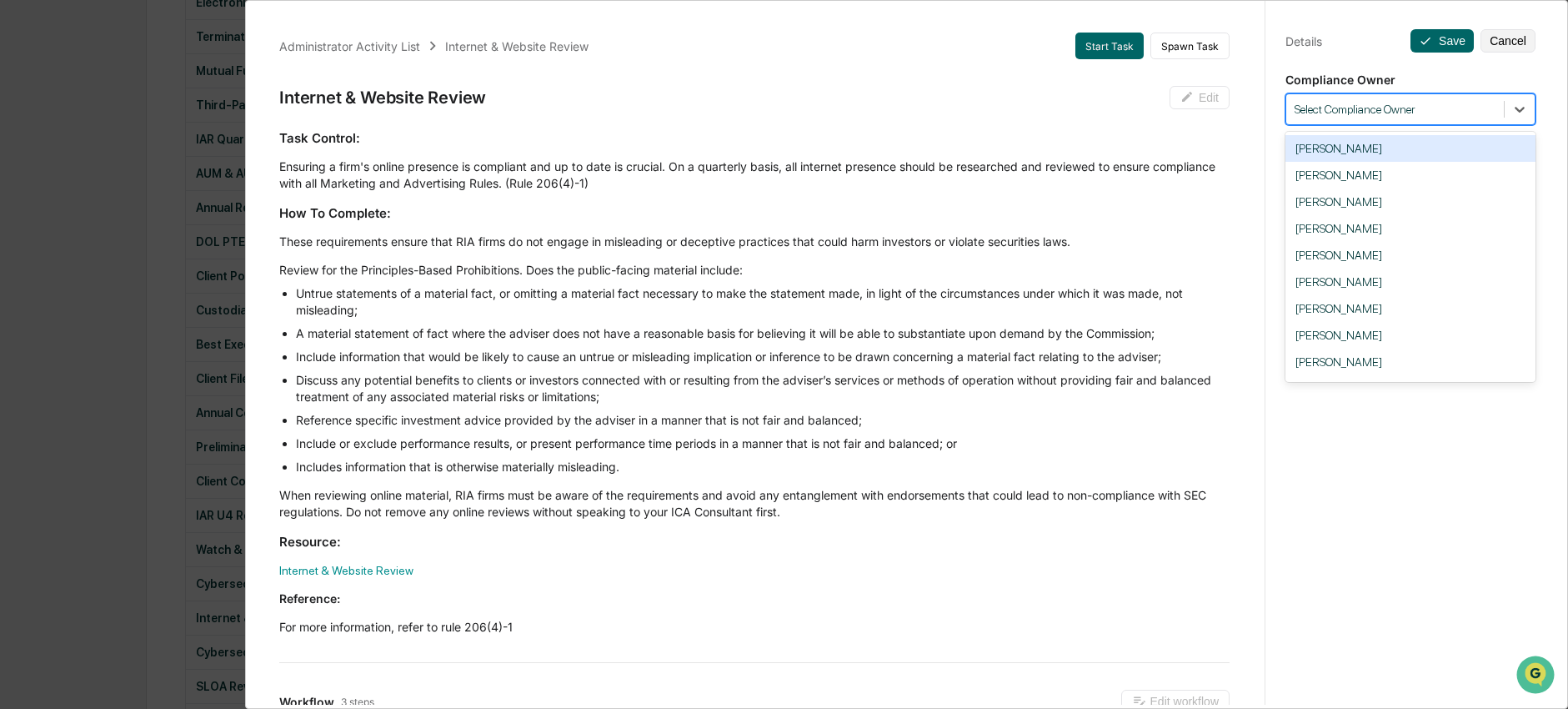
click at [1432, 110] on div at bounding box center [1395, 109] width 201 height 16
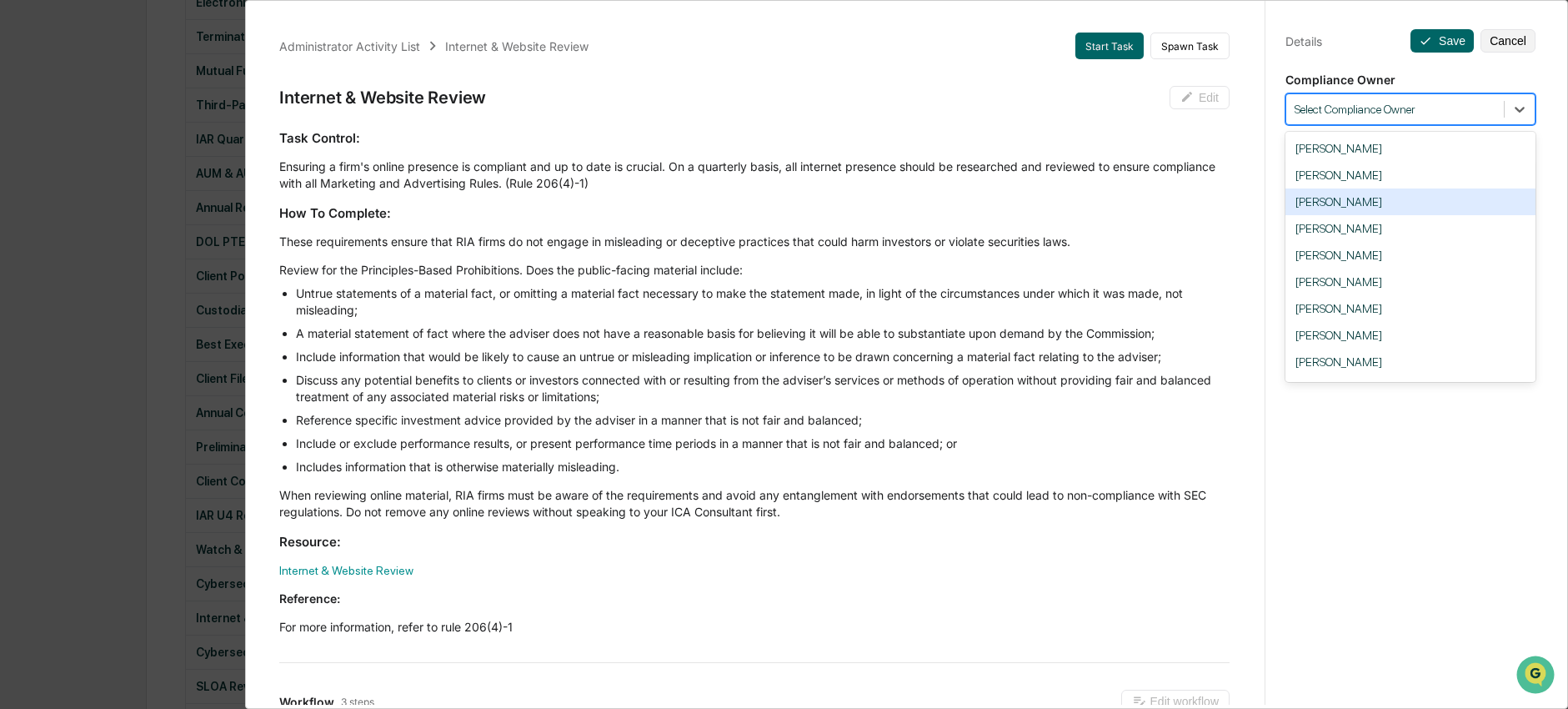
click at [1372, 205] on div "[PERSON_NAME]" at bounding box center [1410, 201] width 250 height 27
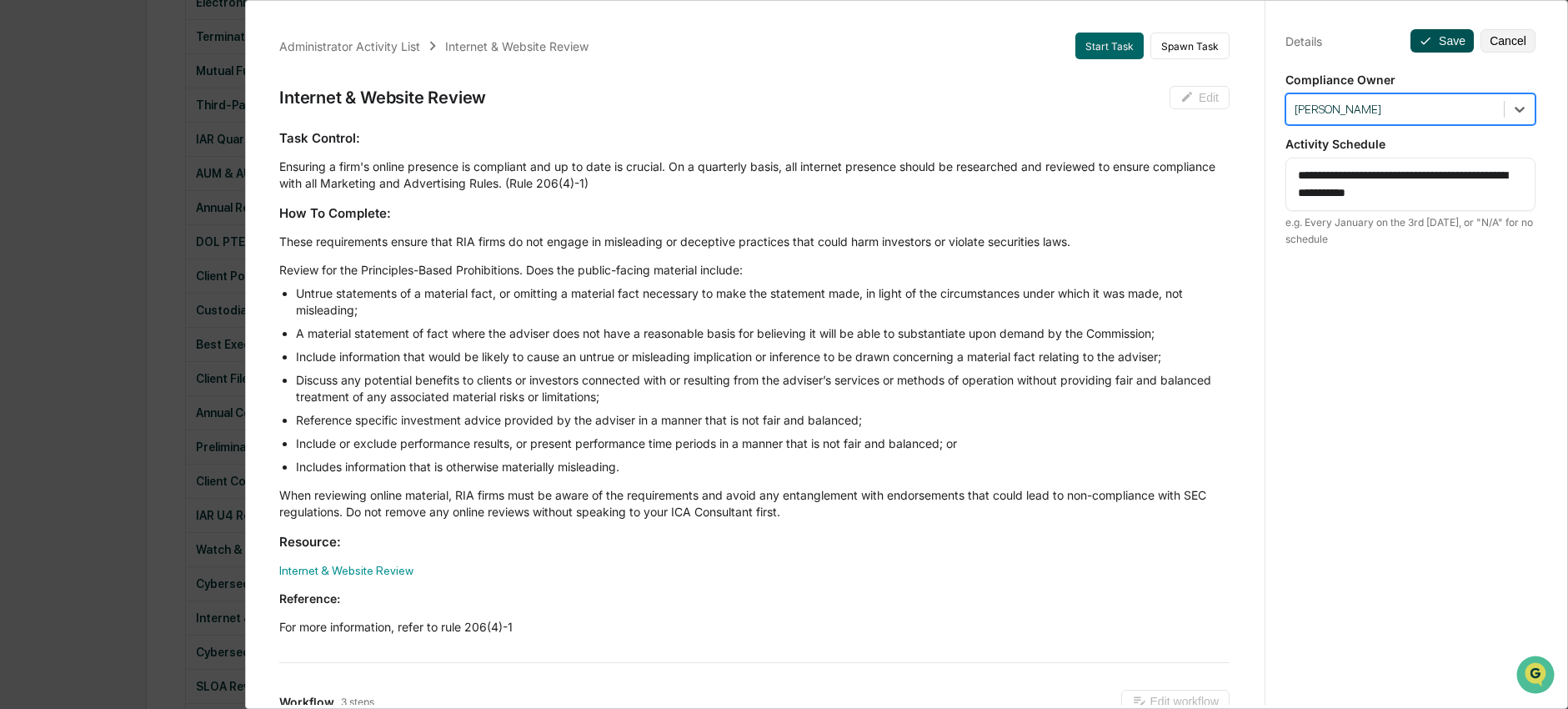
click at [1436, 44] on button "Save" at bounding box center [1442, 40] width 63 height 23
click at [212, 494] on div "Administrator Activity List Internet & Website Review Start Task Spawn Task Int…" at bounding box center [784, 354] width 1568 height 709
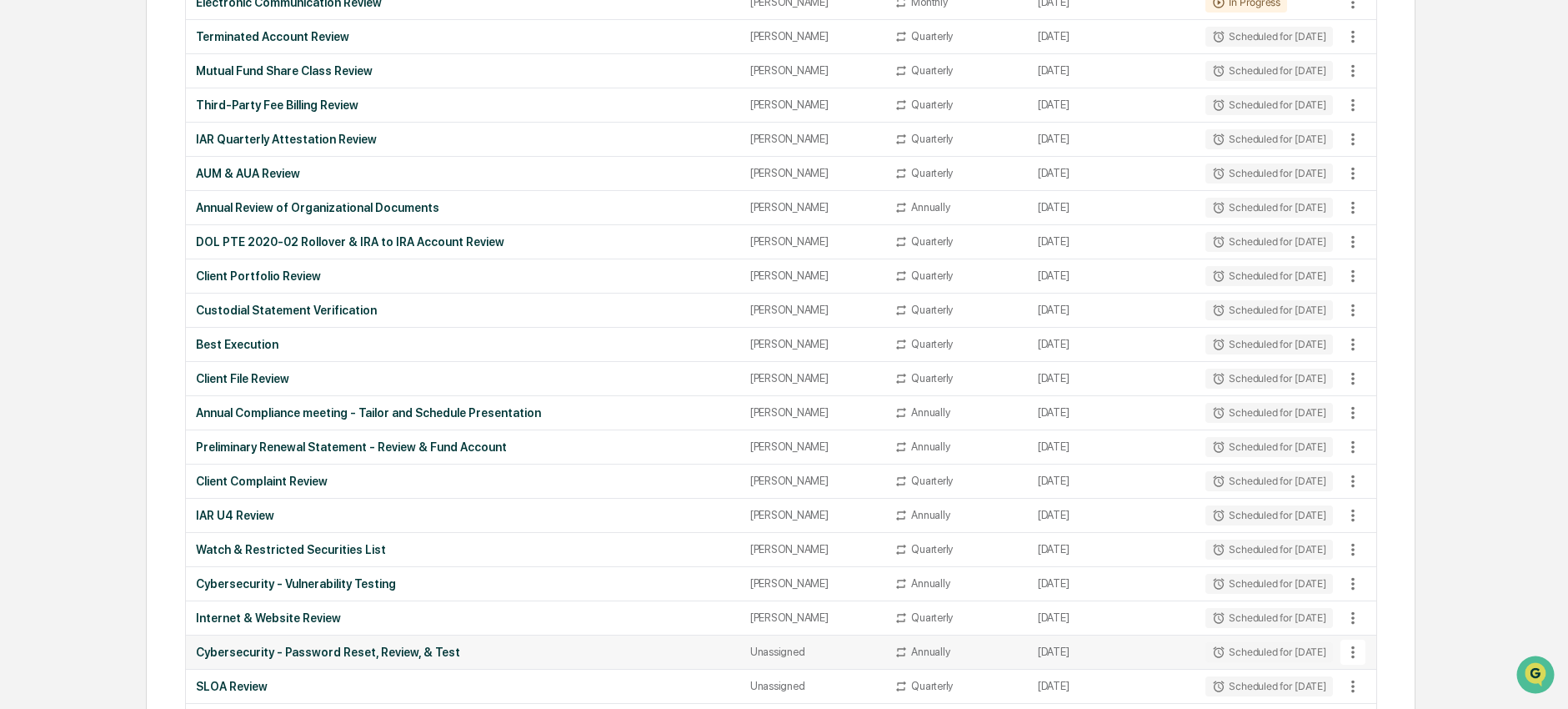
click at [239, 654] on div "Cybersecurity - Password Reset, Review, & Test" at bounding box center [463, 652] width 534 height 13
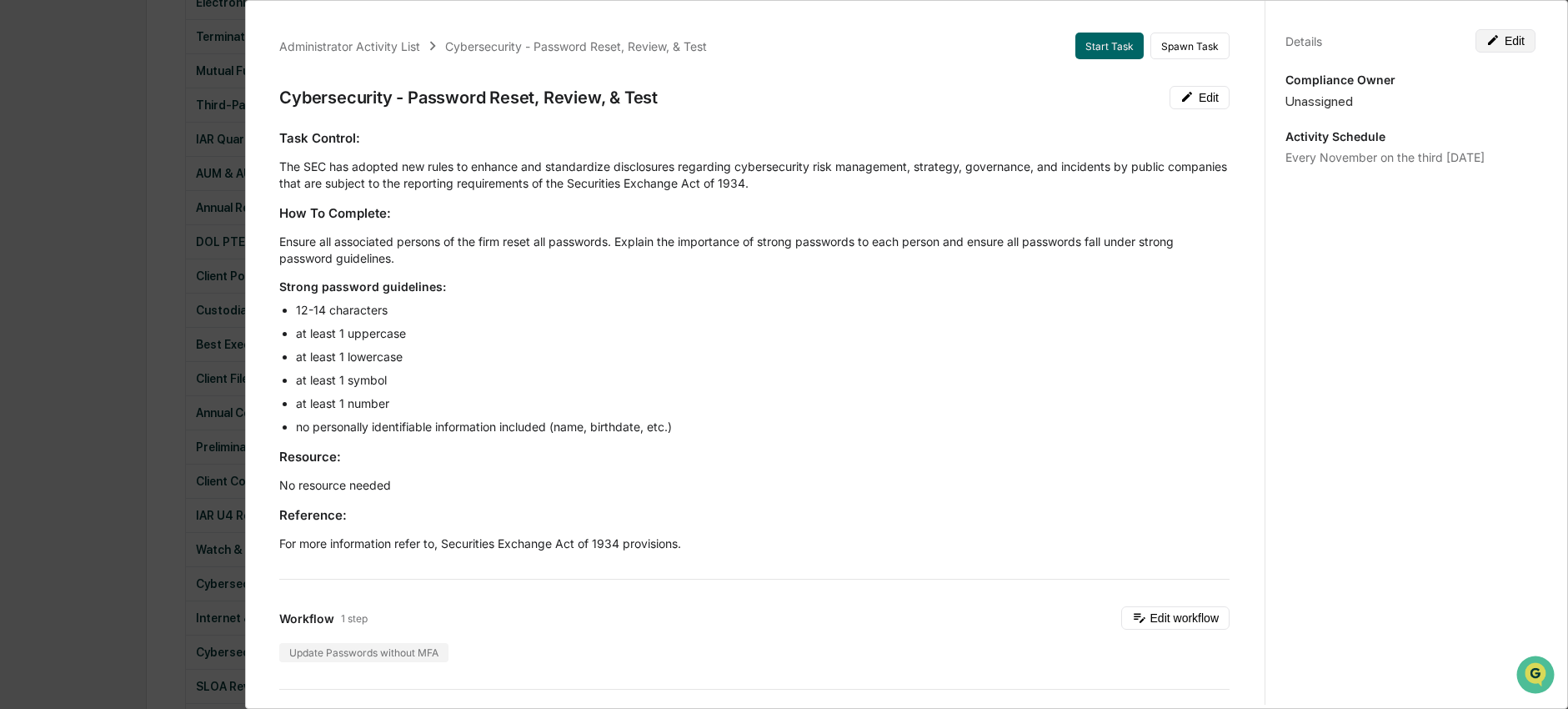
click at [1518, 32] on button "Edit" at bounding box center [1506, 40] width 60 height 23
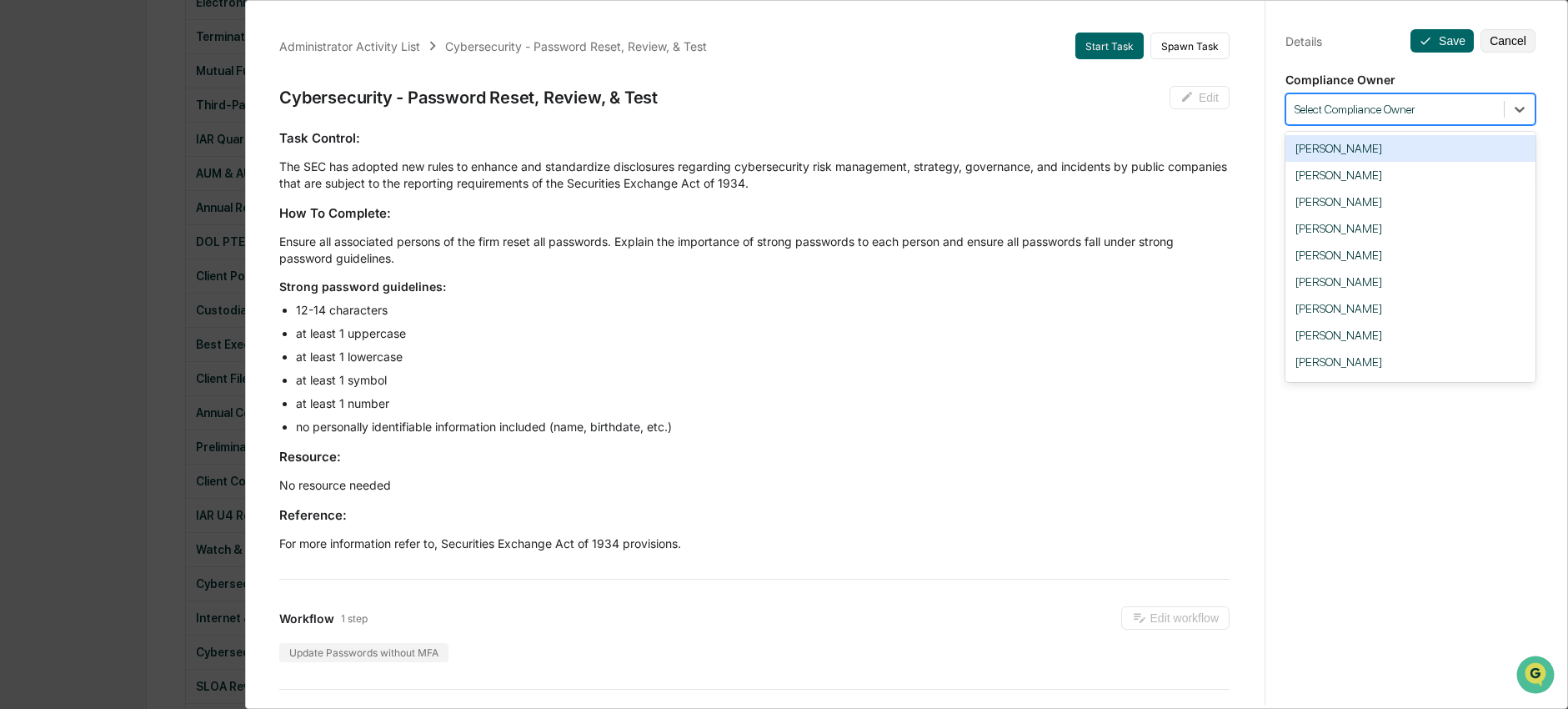
click at [1453, 113] on div at bounding box center [1395, 109] width 201 height 16
click at [1399, 362] on div "Ingrid Price" at bounding box center [1410, 361] width 250 height 27
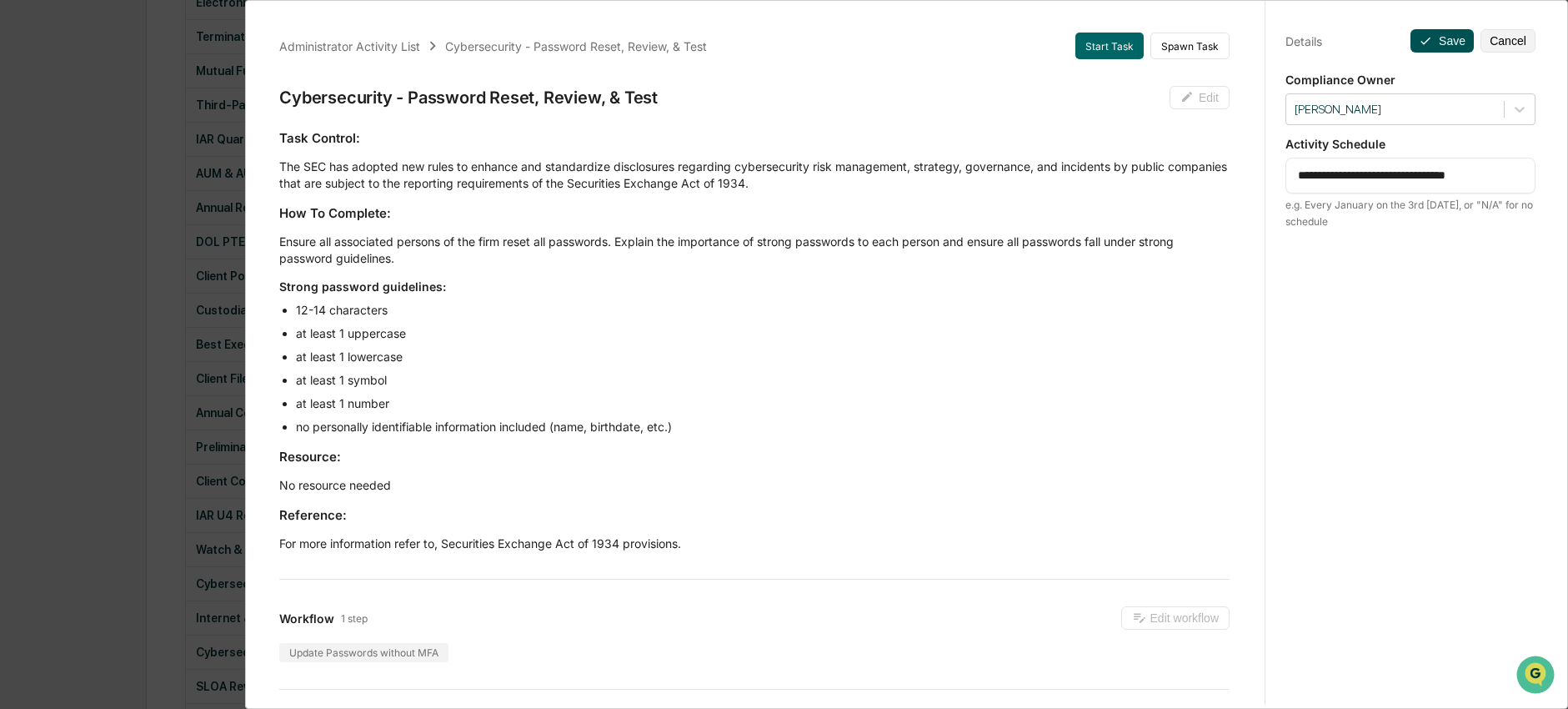
click at [1438, 47] on button "Save" at bounding box center [1442, 40] width 63 height 23
click at [136, 375] on div "Administrator Activity List Cybersecurity - Password Reset, Review, & Test Star…" at bounding box center [784, 354] width 1568 height 709
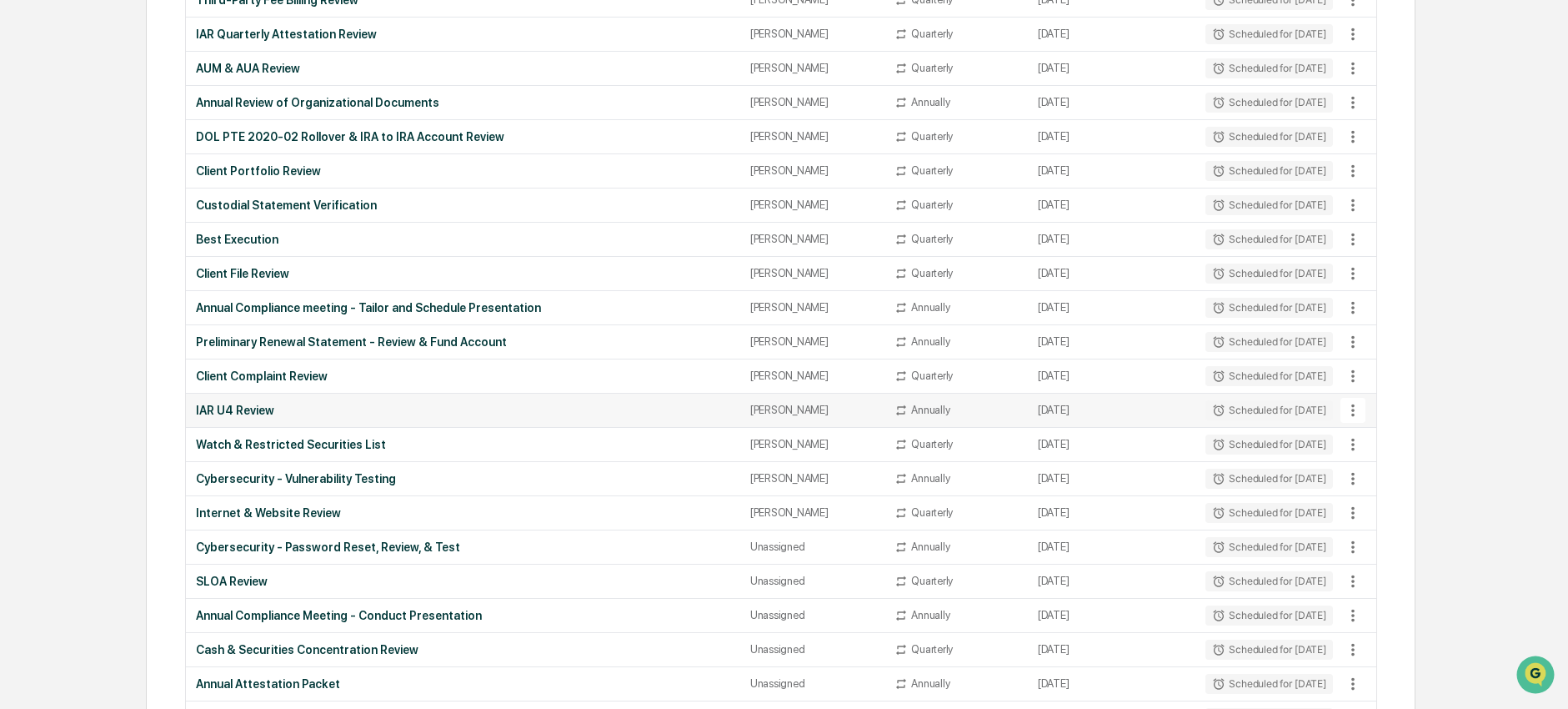
scroll to position [614, 0]
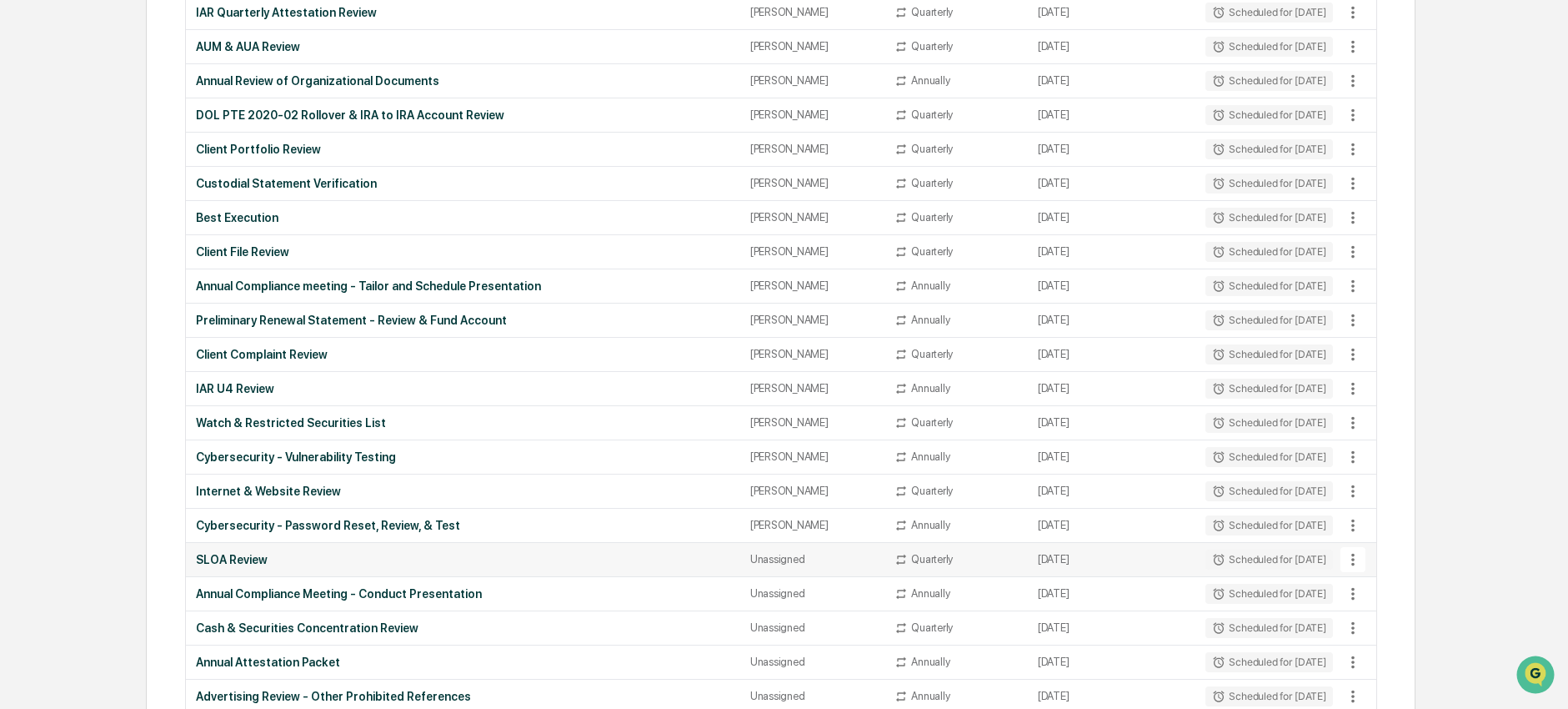
click at [457, 555] on div "SLOA Review" at bounding box center [463, 560] width 534 height 13
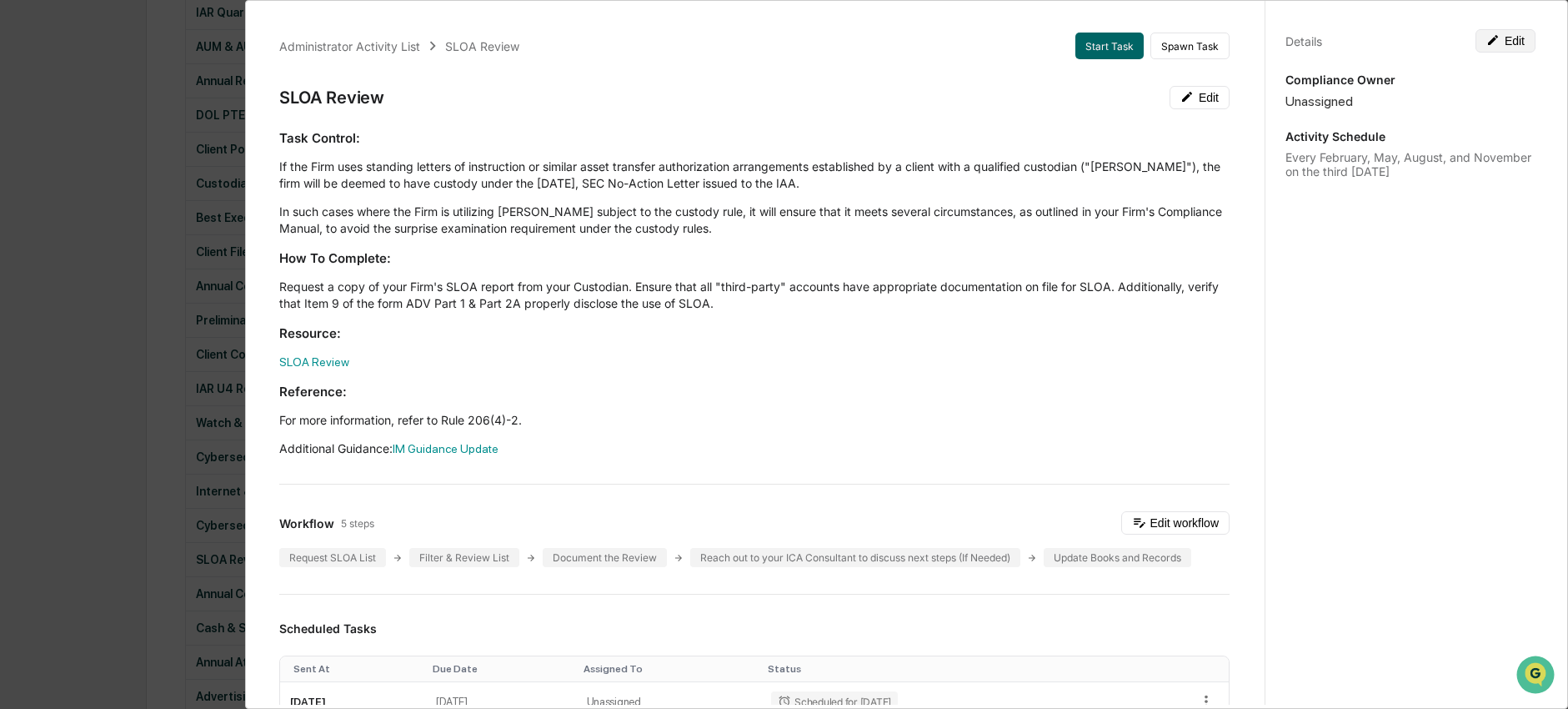
click at [1496, 37] on button "Edit" at bounding box center [1506, 40] width 60 height 23
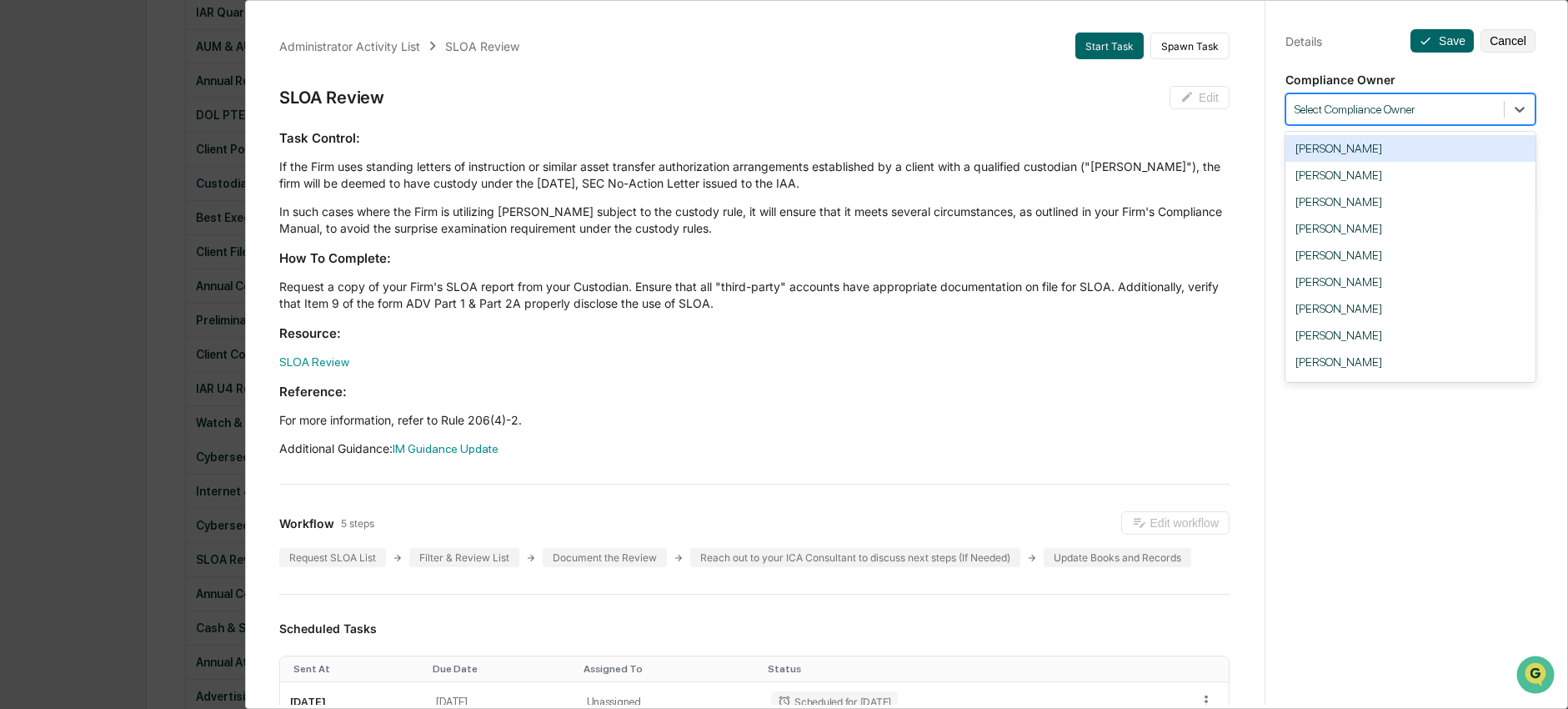
click at [1486, 118] on div "Select Compliance Owner" at bounding box center [1395, 110] width 218 height 22
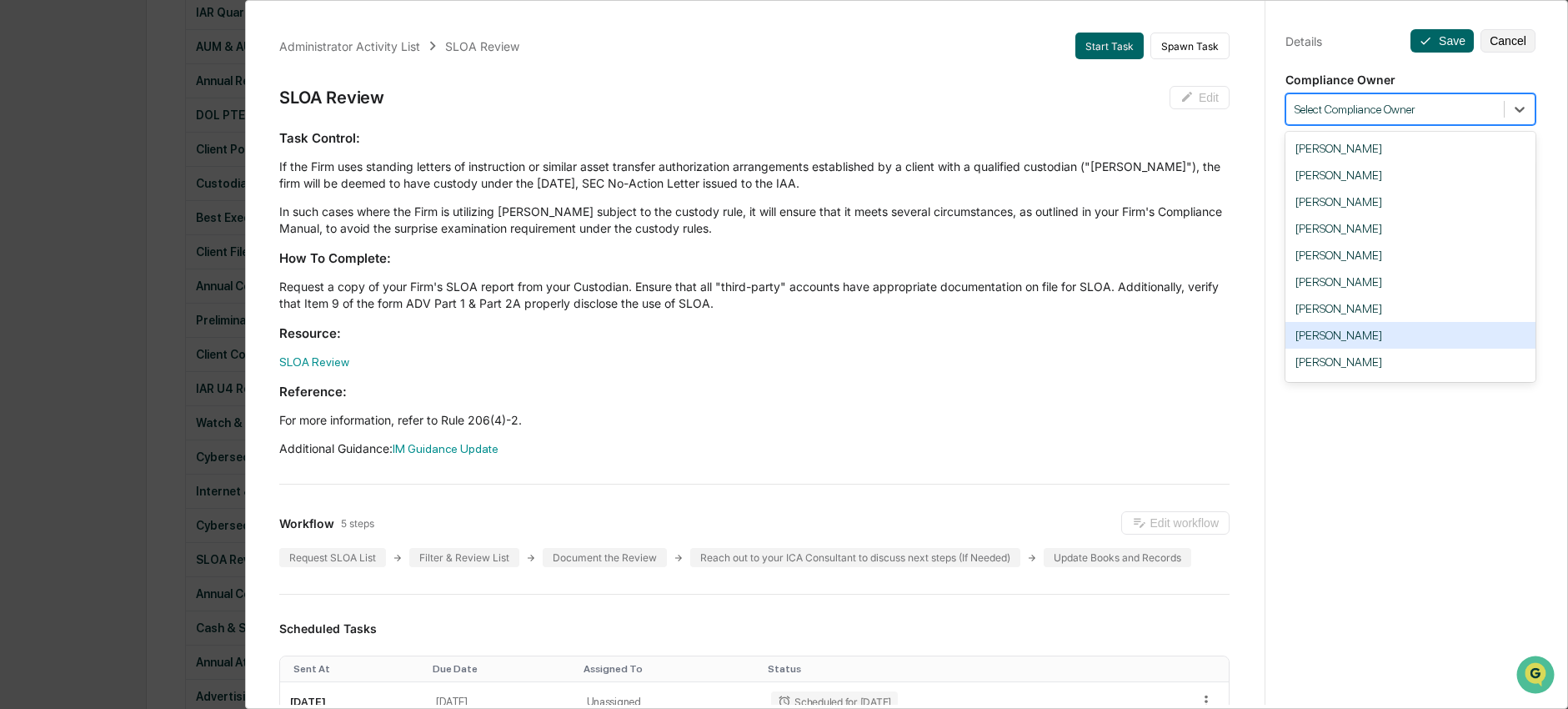
click at [1436, 340] on div "Nick Seligman" at bounding box center [1410, 335] width 250 height 27
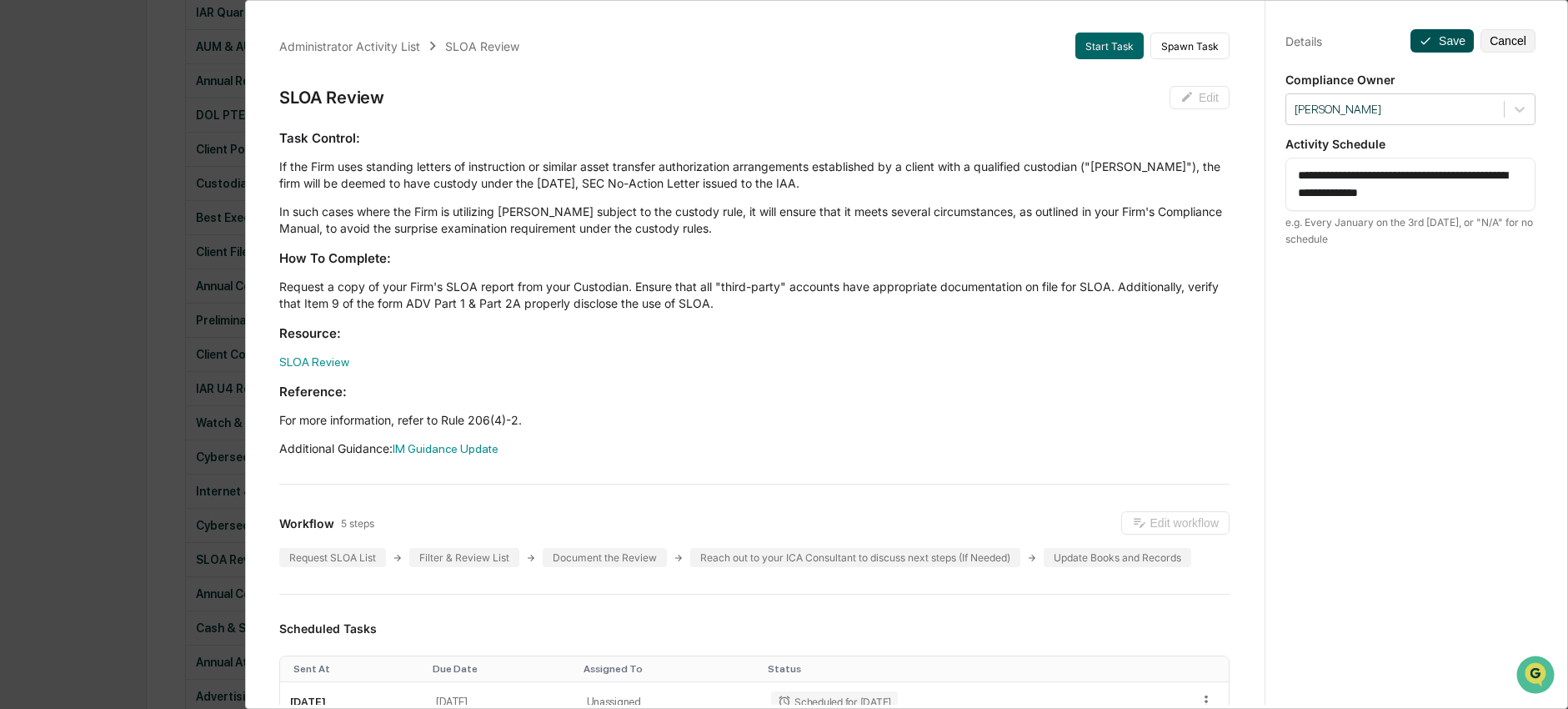
click at [1449, 33] on button "Save" at bounding box center [1442, 40] width 63 height 23
click at [182, 266] on div "Administrator Activity List SLOA Review Start Task Spawn Task SLOA Review Edit …" at bounding box center [784, 354] width 1568 height 709
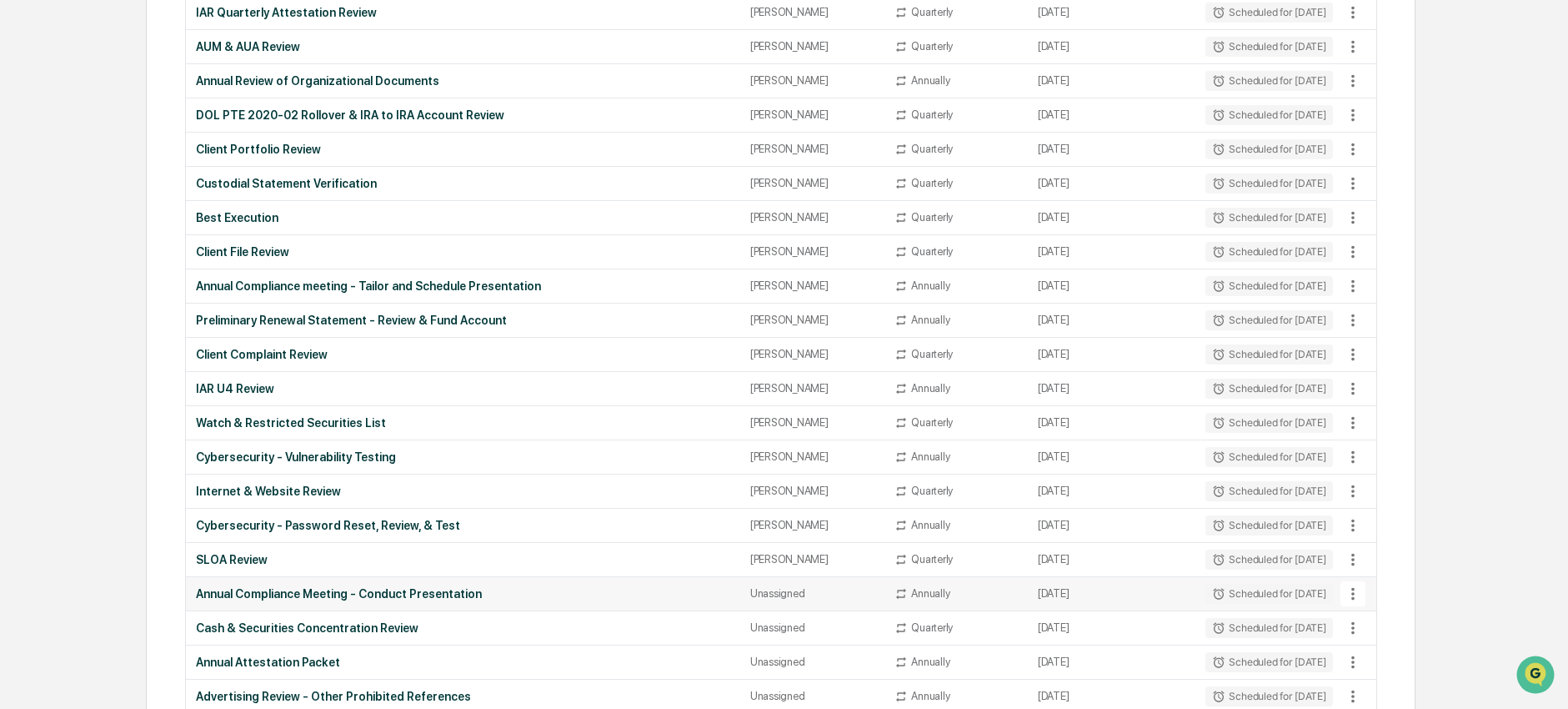
click at [322, 593] on div "Annual Compliance Meeting - Conduct Presentation" at bounding box center [463, 593] width 534 height 13
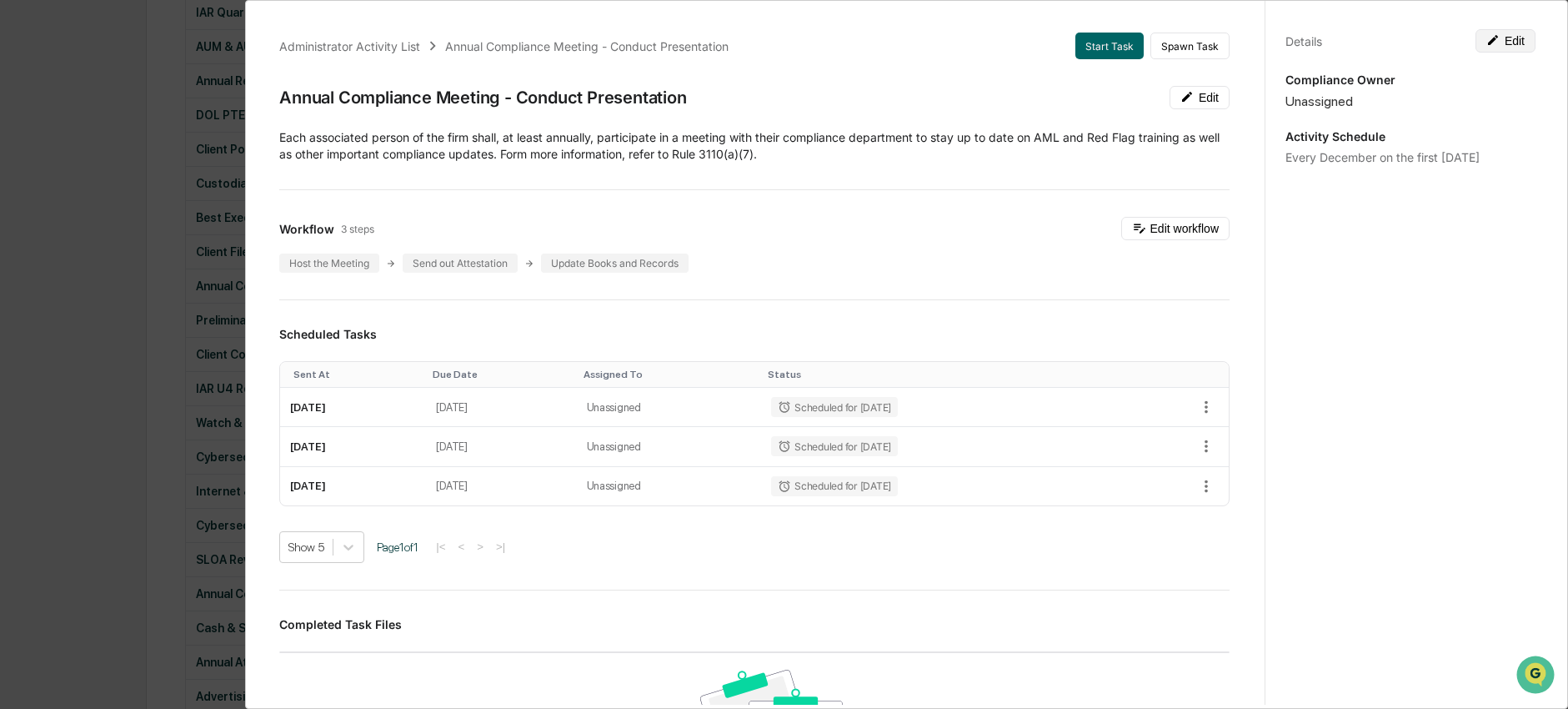
click at [1507, 41] on button "Edit" at bounding box center [1506, 40] width 60 height 23
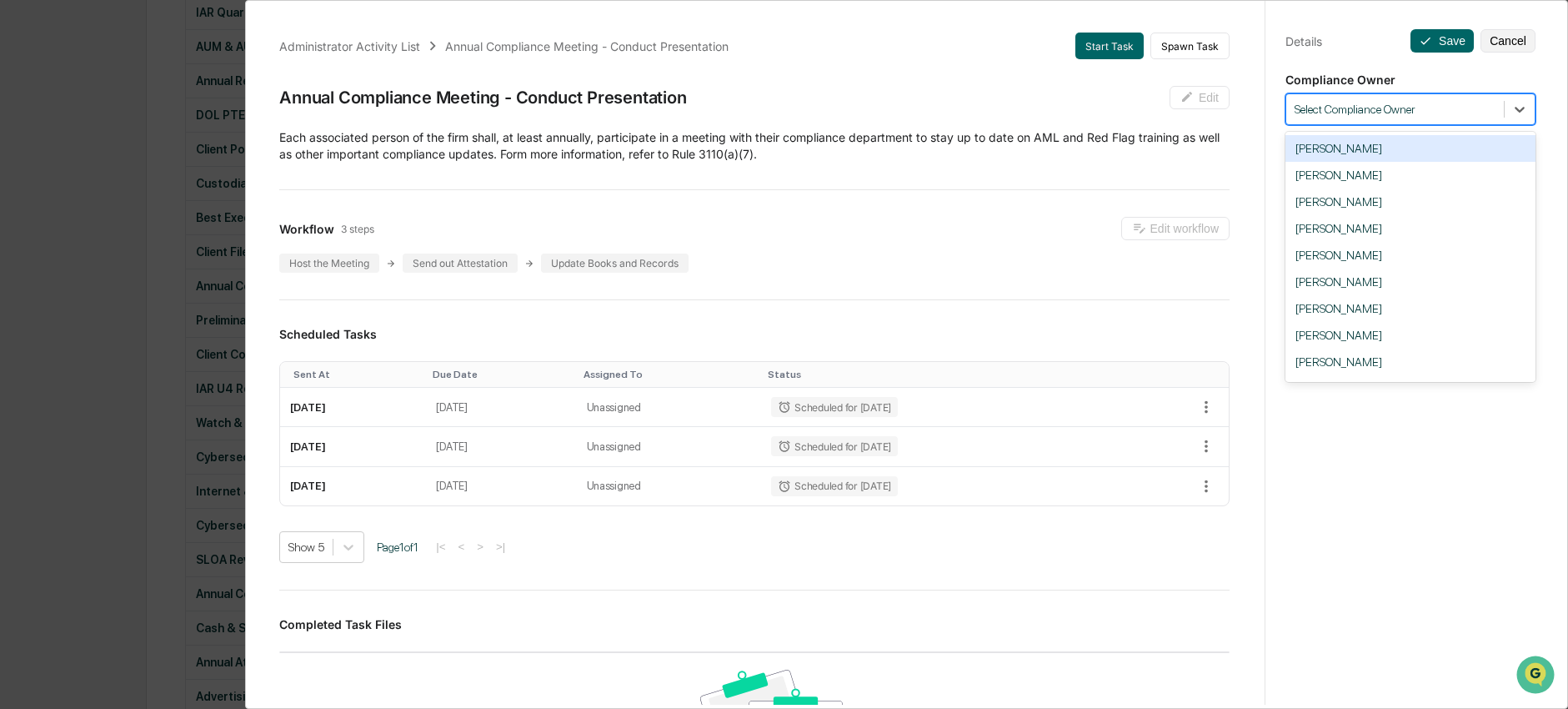
click at [1453, 107] on div at bounding box center [1395, 109] width 201 height 16
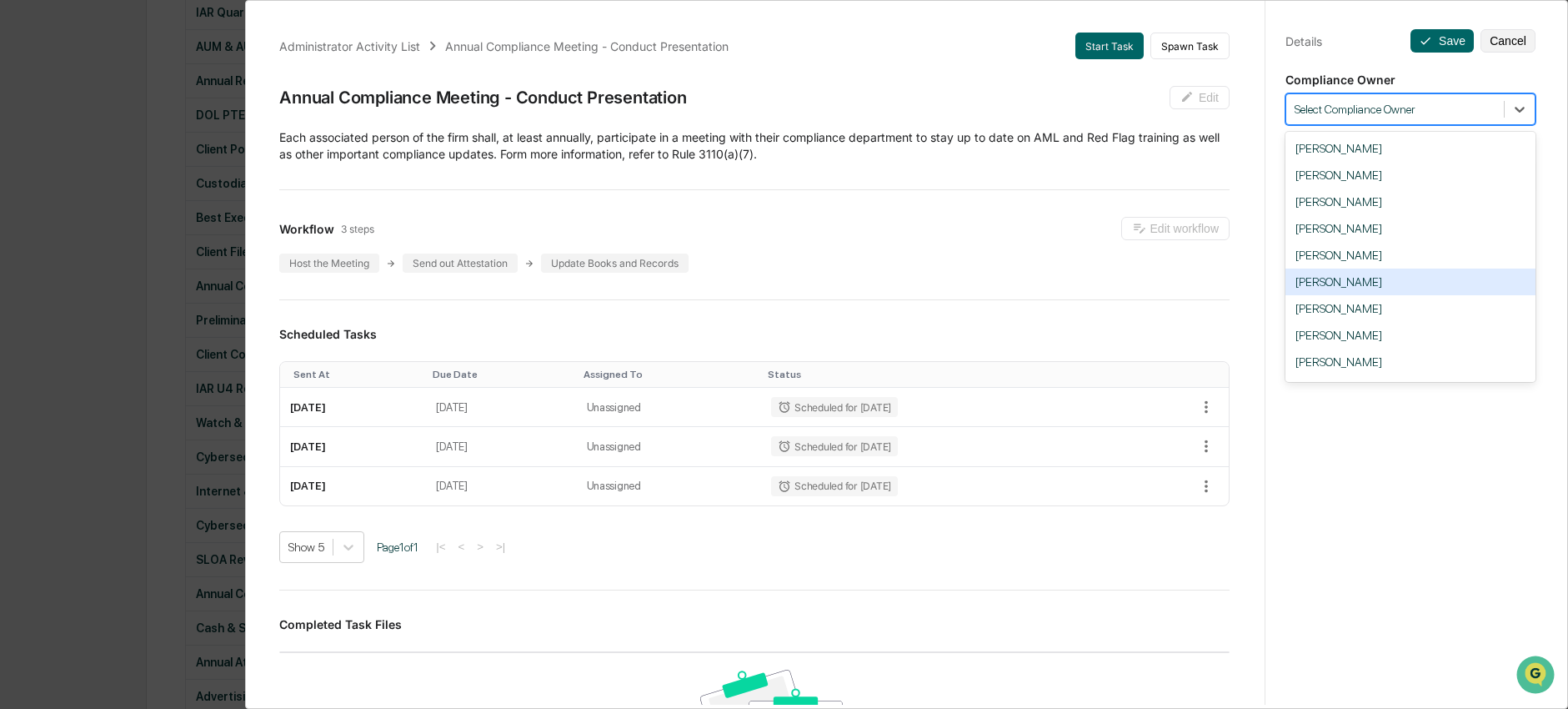
click at [176, 436] on div "Administrator Activity List Annual Compliance Meeting - Conduct Presentation St…" at bounding box center [784, 354] width 1568 height 709
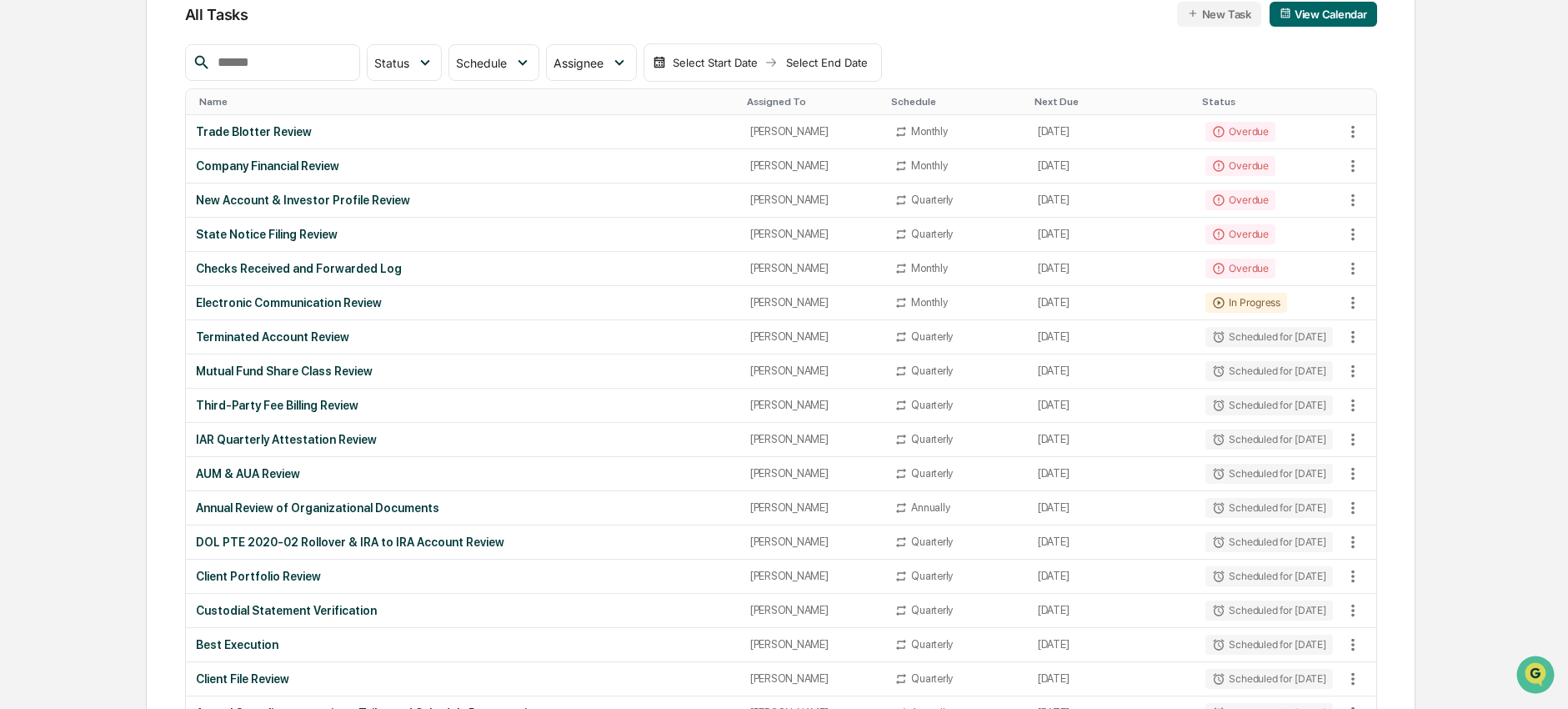
scroll to position [0, 0]
